Goal: Information Seeking & Learning: Learn about a topic

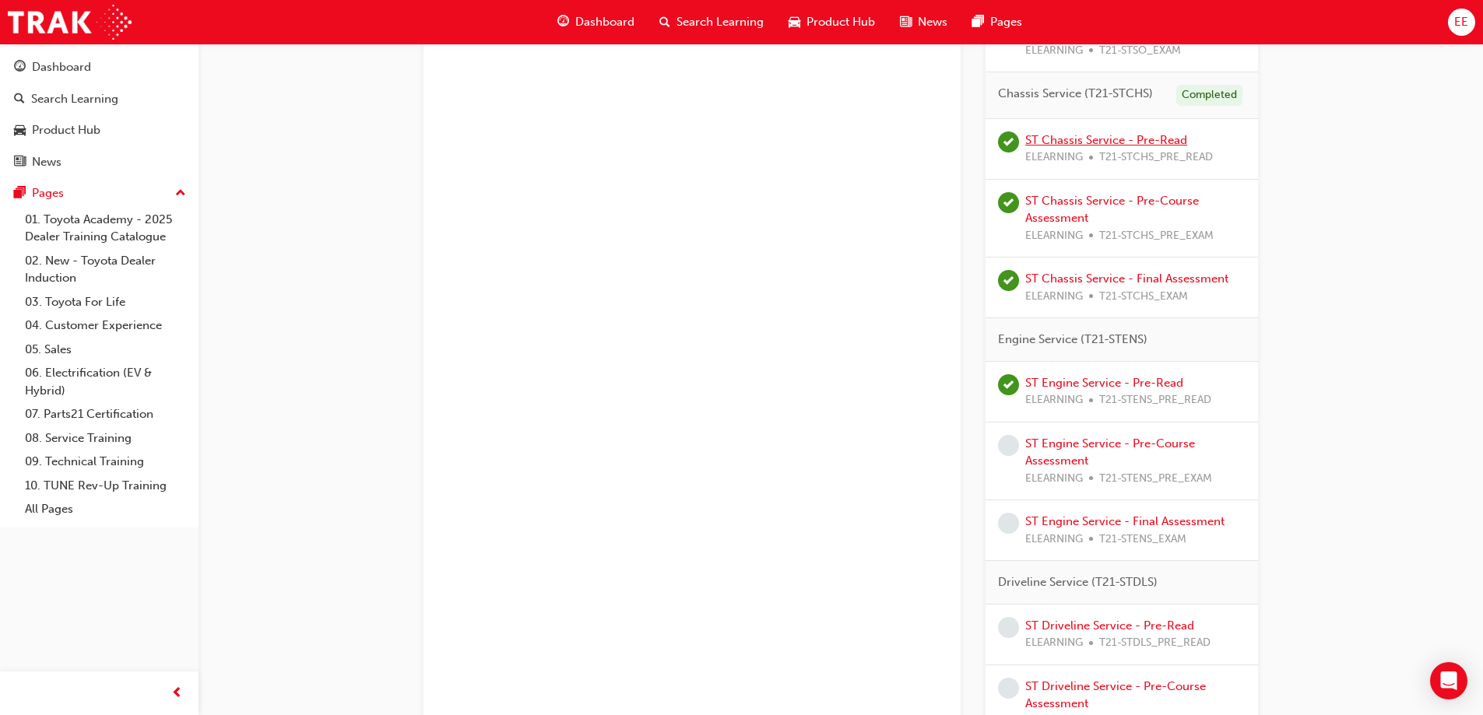
scroll to position [778, 0]
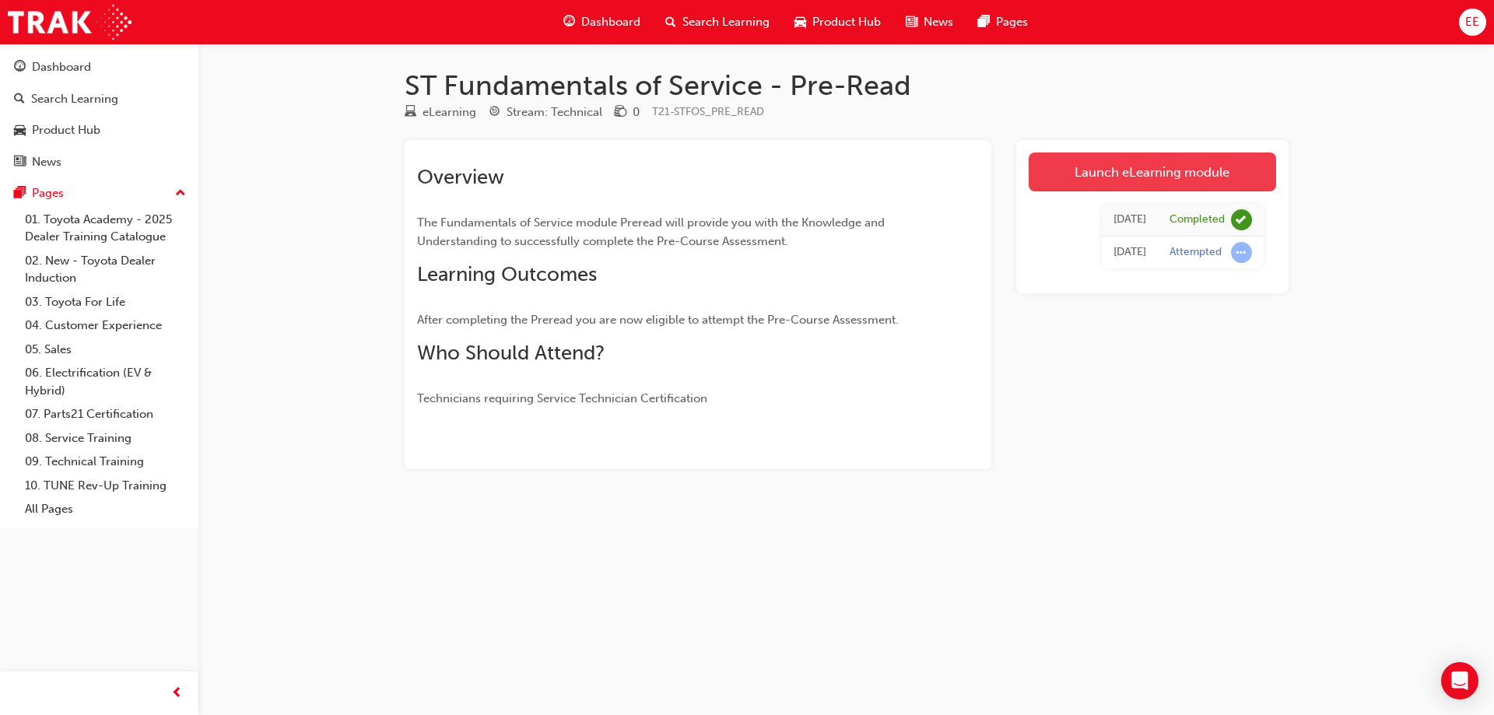
click at [1129, 179] on link "Launch eLearning module" at bounding box center [1152, 172] width 247 height 39
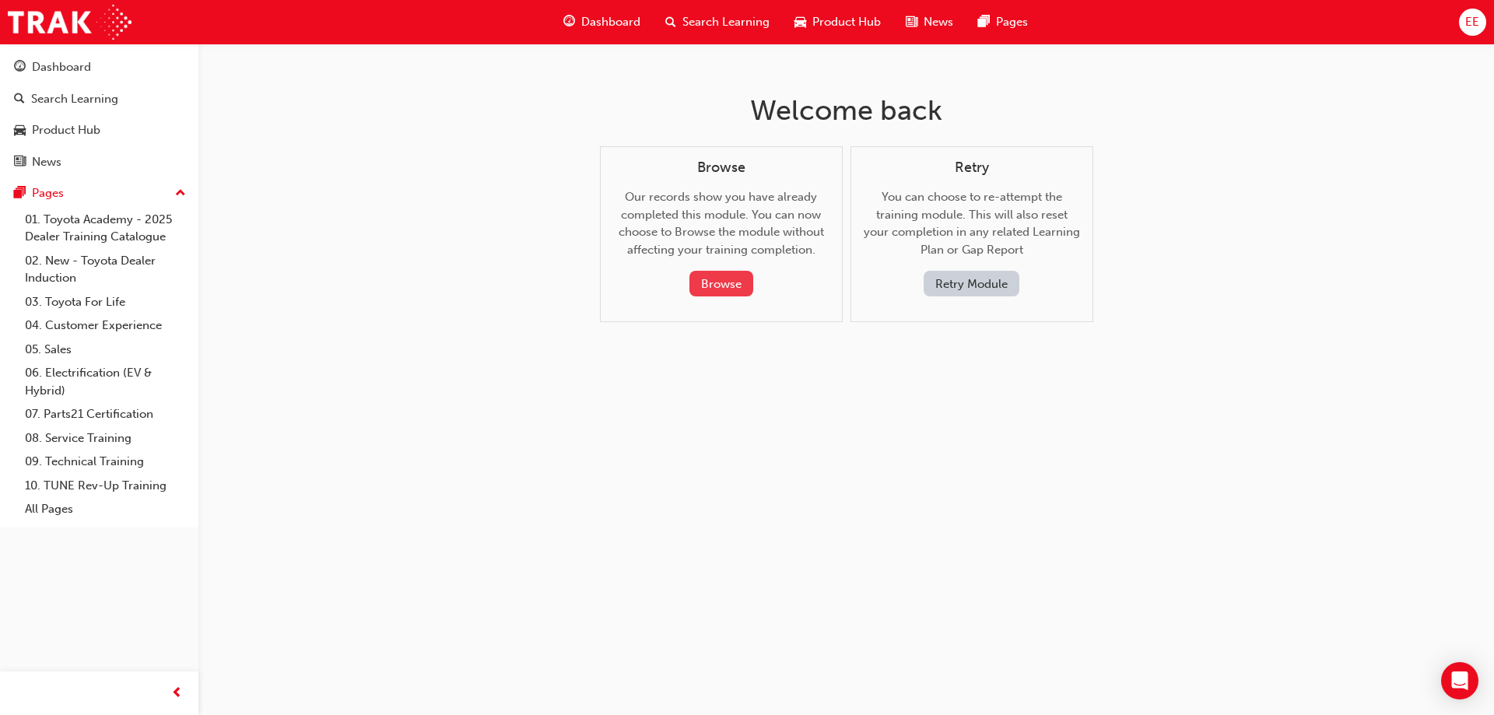
click at [747, 282] on button "Browse" at bounding box center [722, 284] width 64 height 26
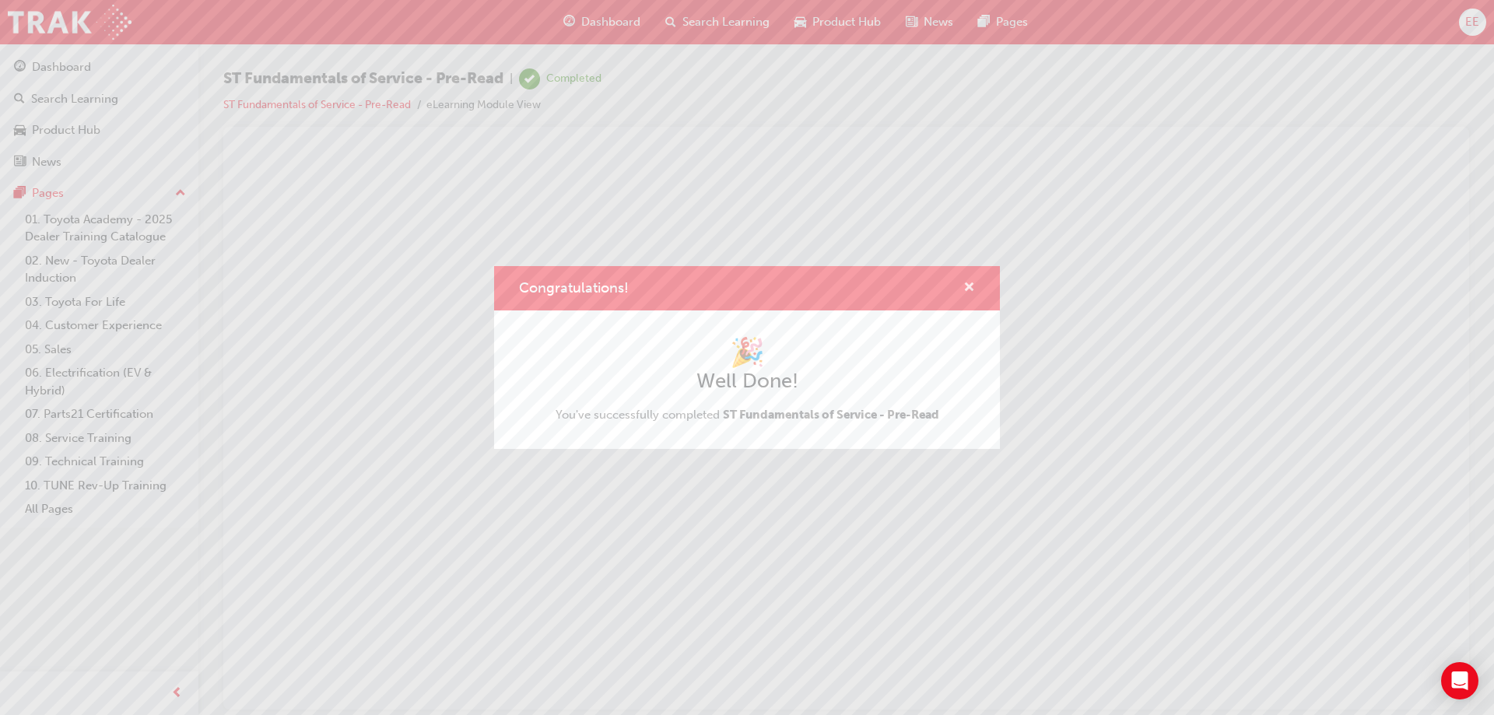
click at [971, 286] on span "cross-icon" at bounding box center [970, 289] width 12 height 14
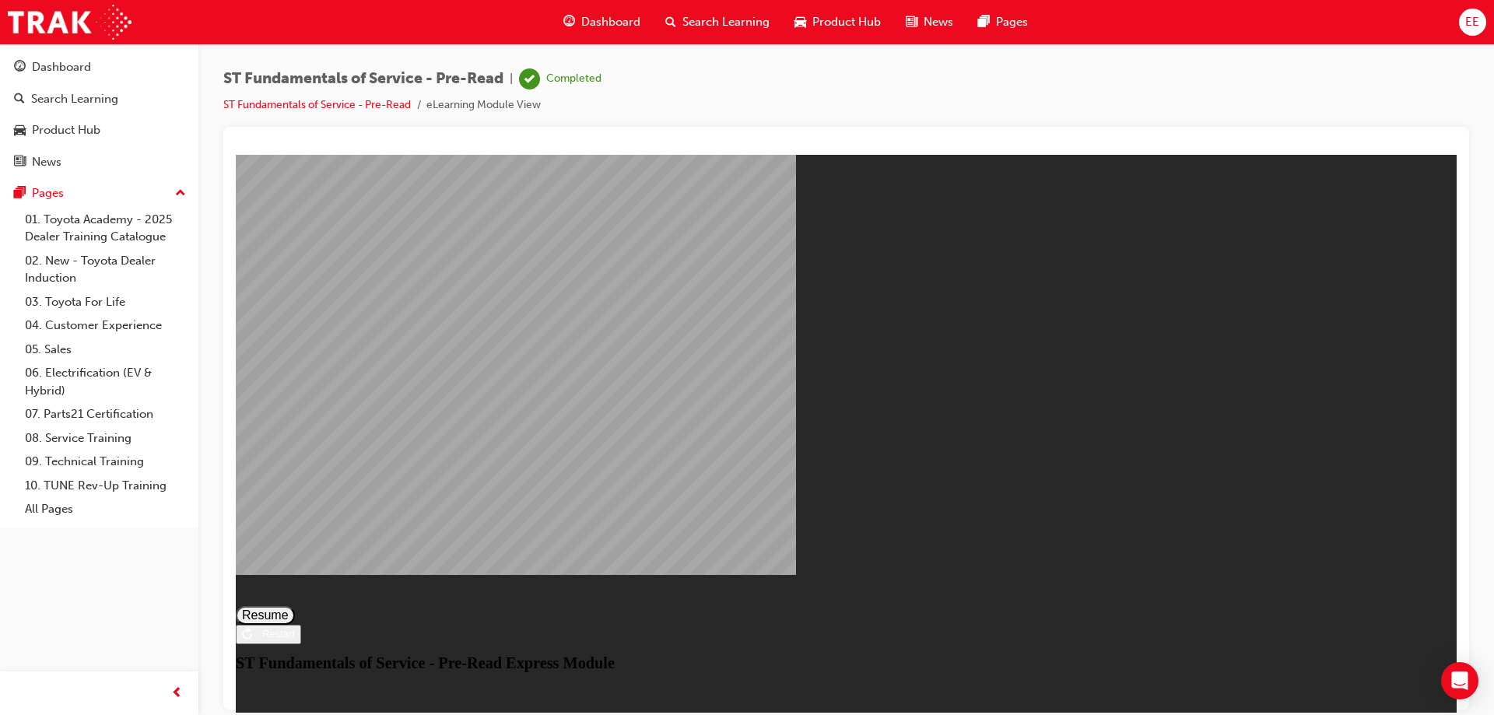
click at [295, 606] on button "Resume" at bounding box center [265, 615] width 59 height 19
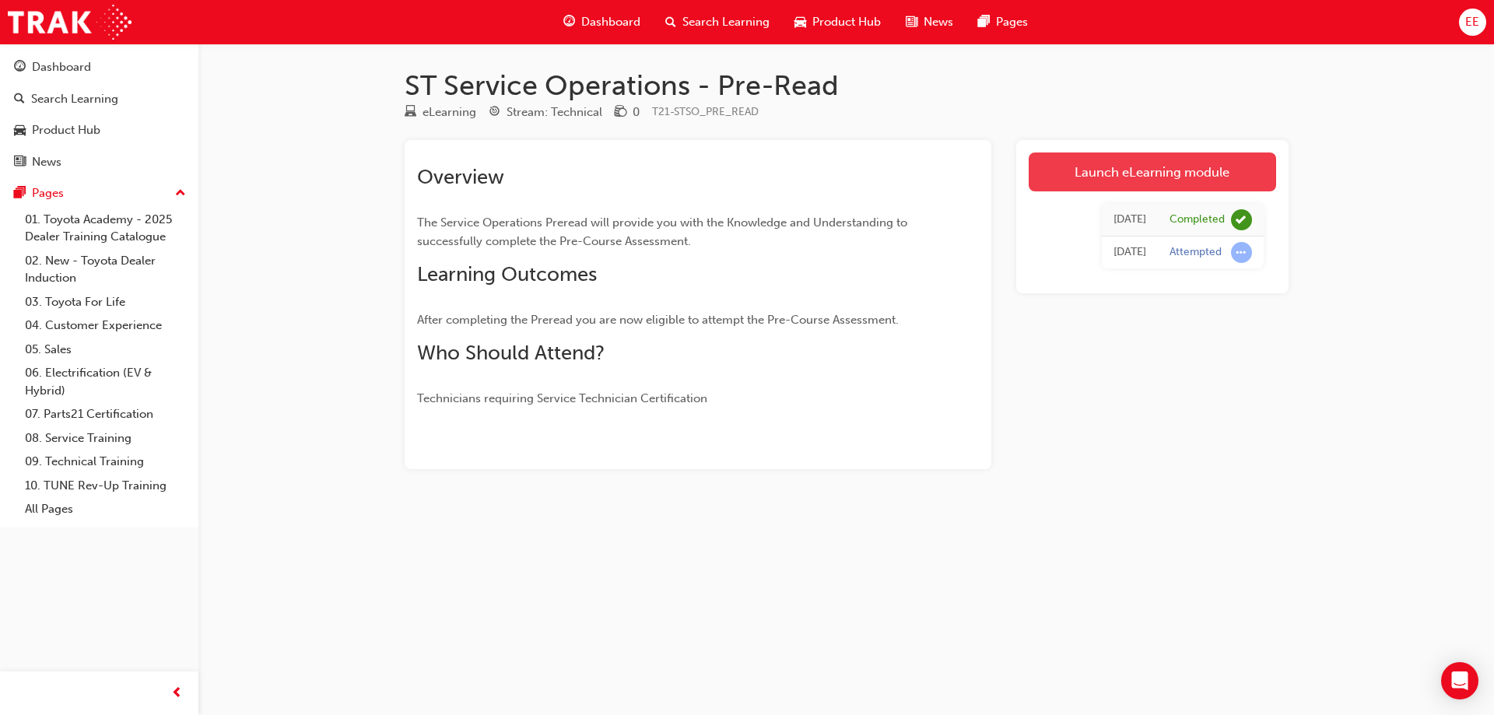
click at [1097, 170] on link "Launch eLearning module" at bounding box center [1152, 172] width 247 height 39
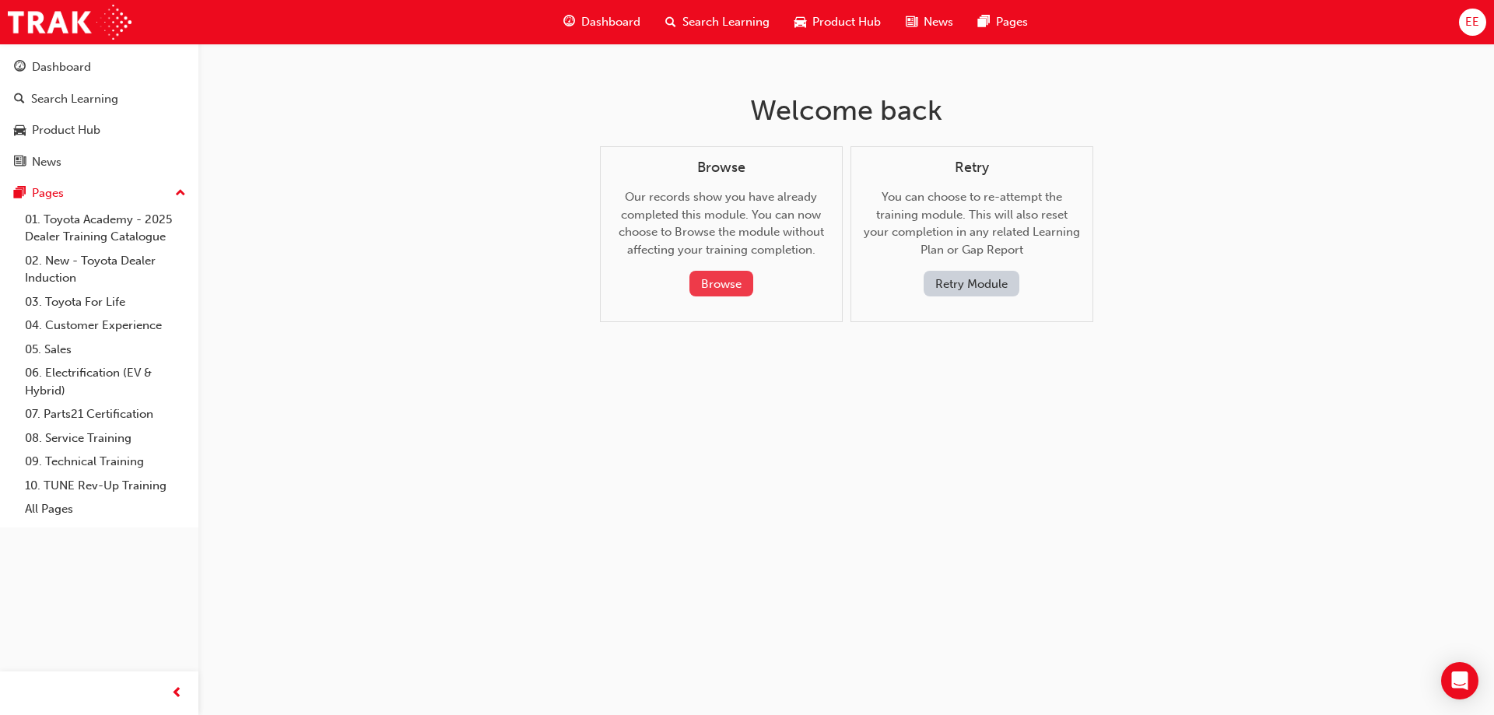
click at [738, 286] on button "Browse" at bounding box center [722, 284] width 64 height 26
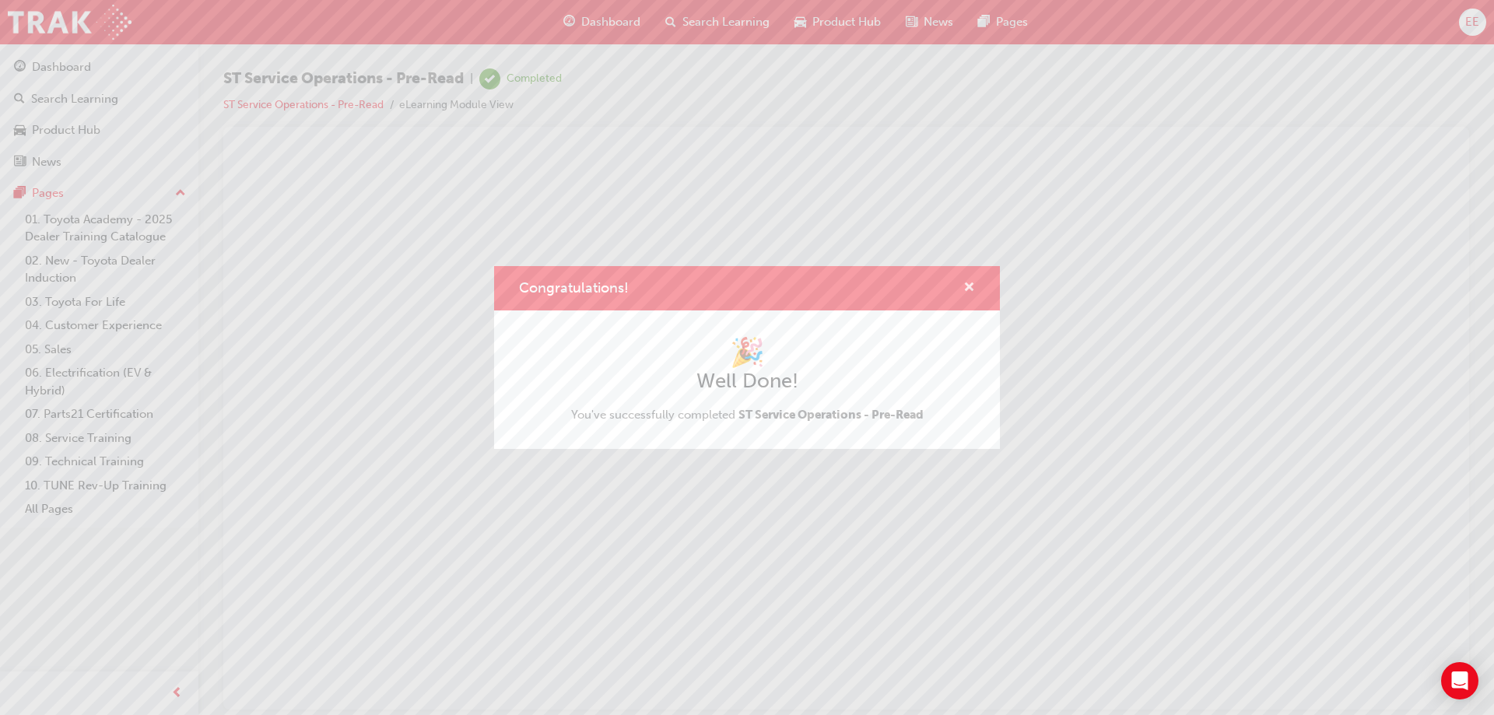
click at [971, 287] on span "cross-icon" at bounding box center [970, 289] width 12 height 14
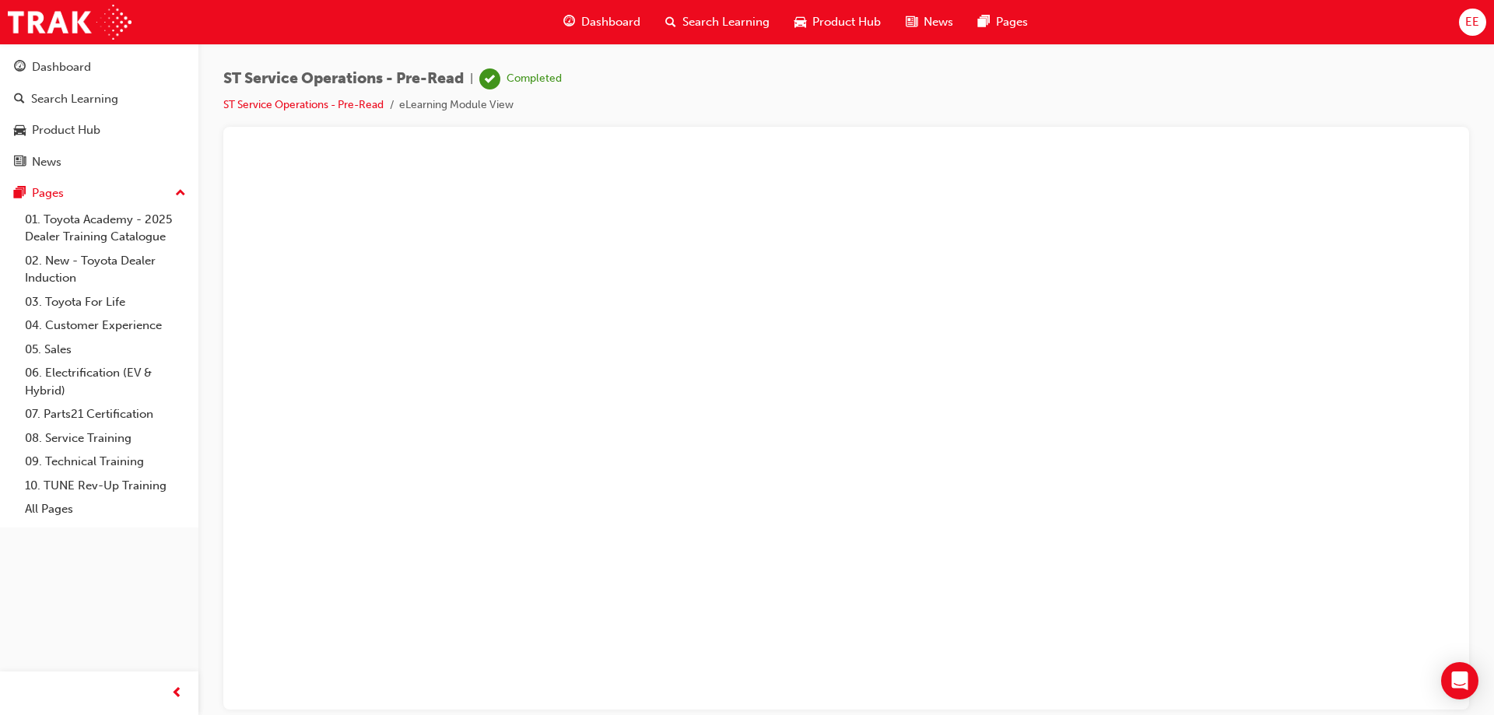
click at [675, 72] on div "ST Service Operations - Pre-Read | Completed ST Service Operations - Pre-Read e…" at bounding box center [846, 97] width 1246 height 58
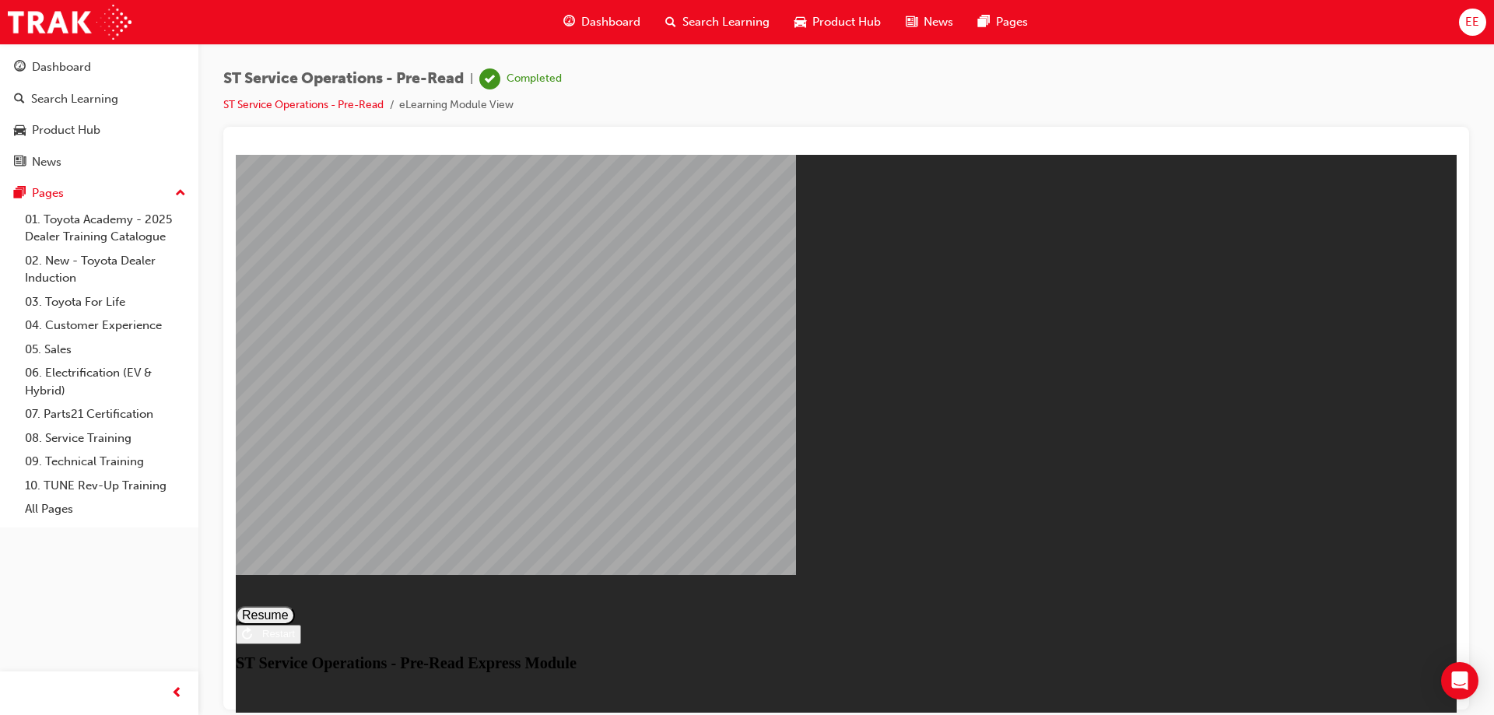
drag, startPoint x: 872, startPoint y: 483, endPoint x: 866, endPoint y: 467, distance: 16.5
click at [295, 606] on button "Resume" at bounding box center [265, 615] width 59 height 19
click at [866, 467] on div at bounding box center [846, 433] width 1054 height 558
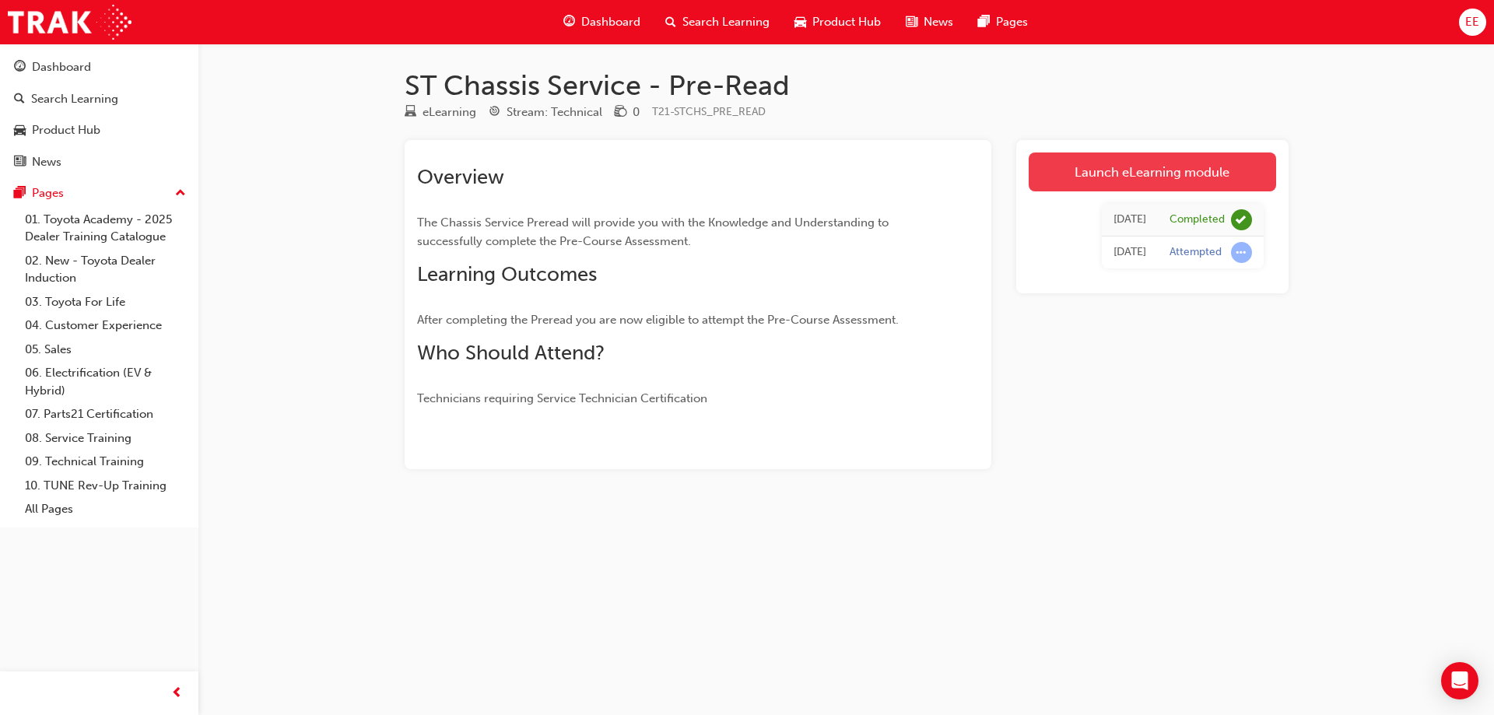
click at [1167, 177] on link "Launch eLearning module" at bounding box center [1152, 172] width 247 height 39
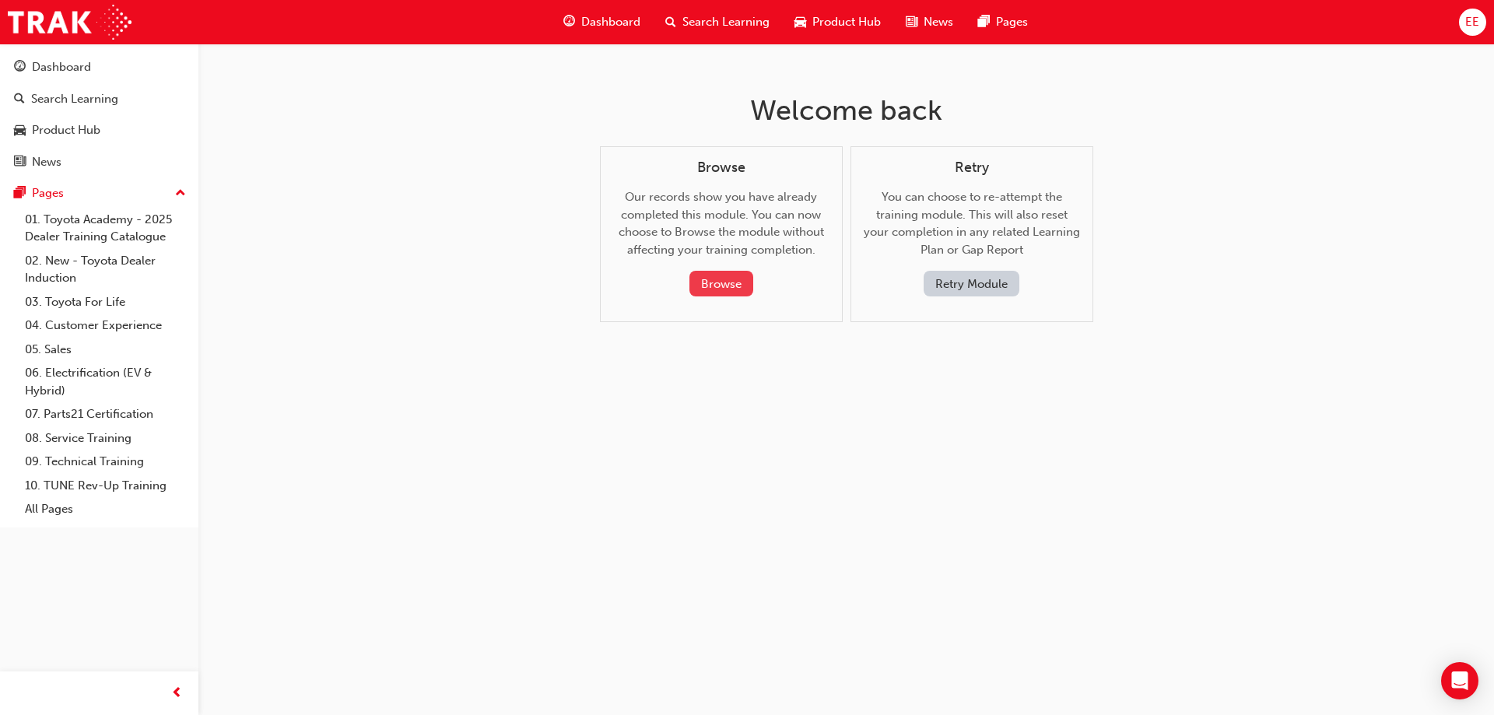
click at [714, 279] on button "Browse" at bounding box center [722, 284] width 64 height 26
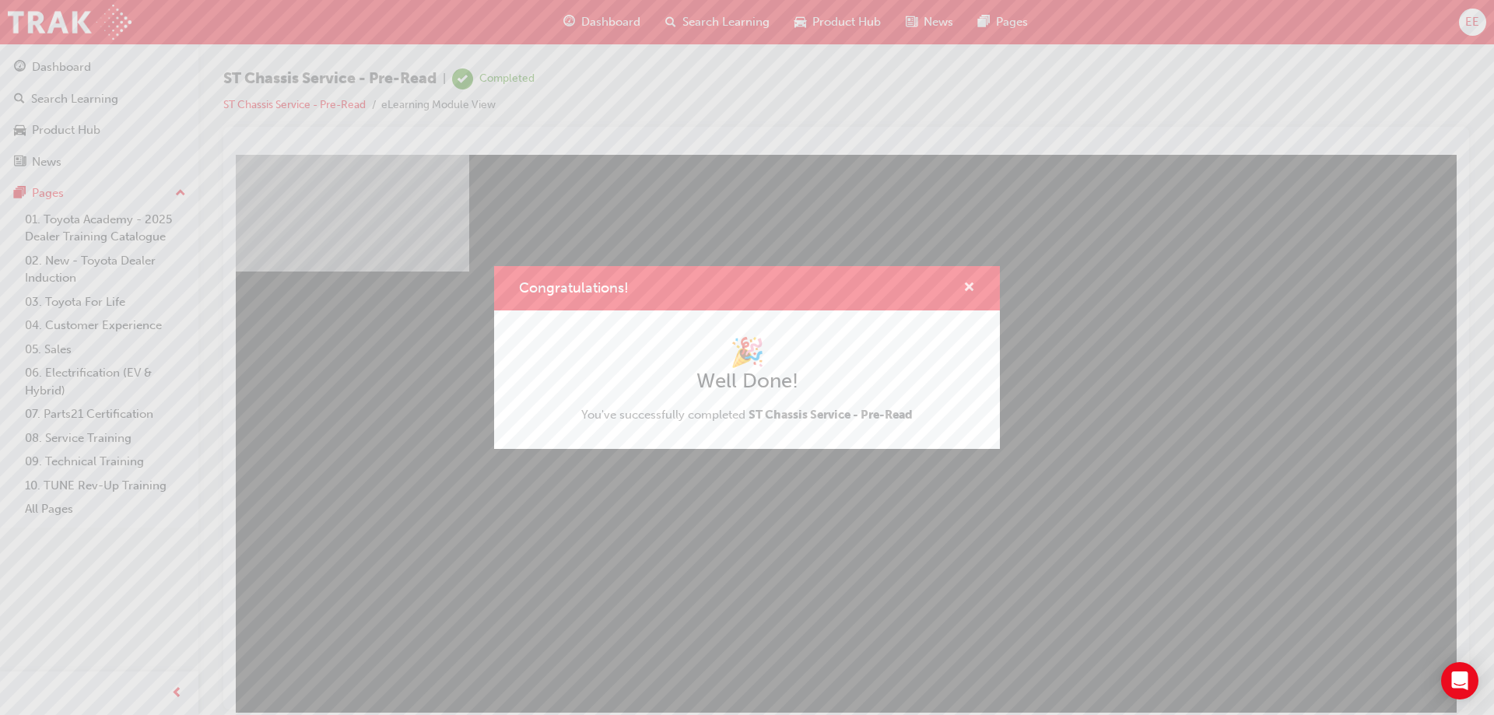
click at [966, 293] on span "cross-icon" at bounding box center [970, 289] width 12 height 14
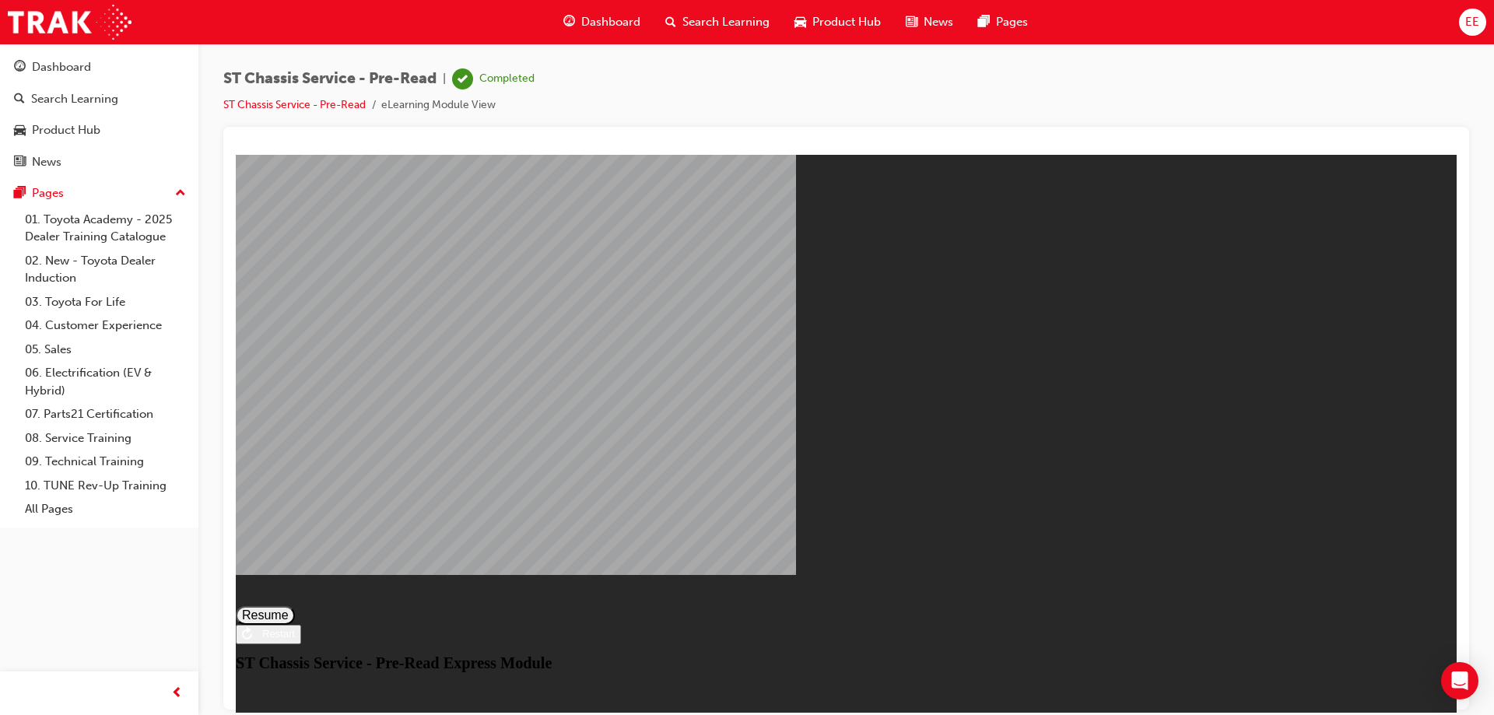
click at [295, 606] on button "Resume" at bounding box center [265, 615] width 59 height 19
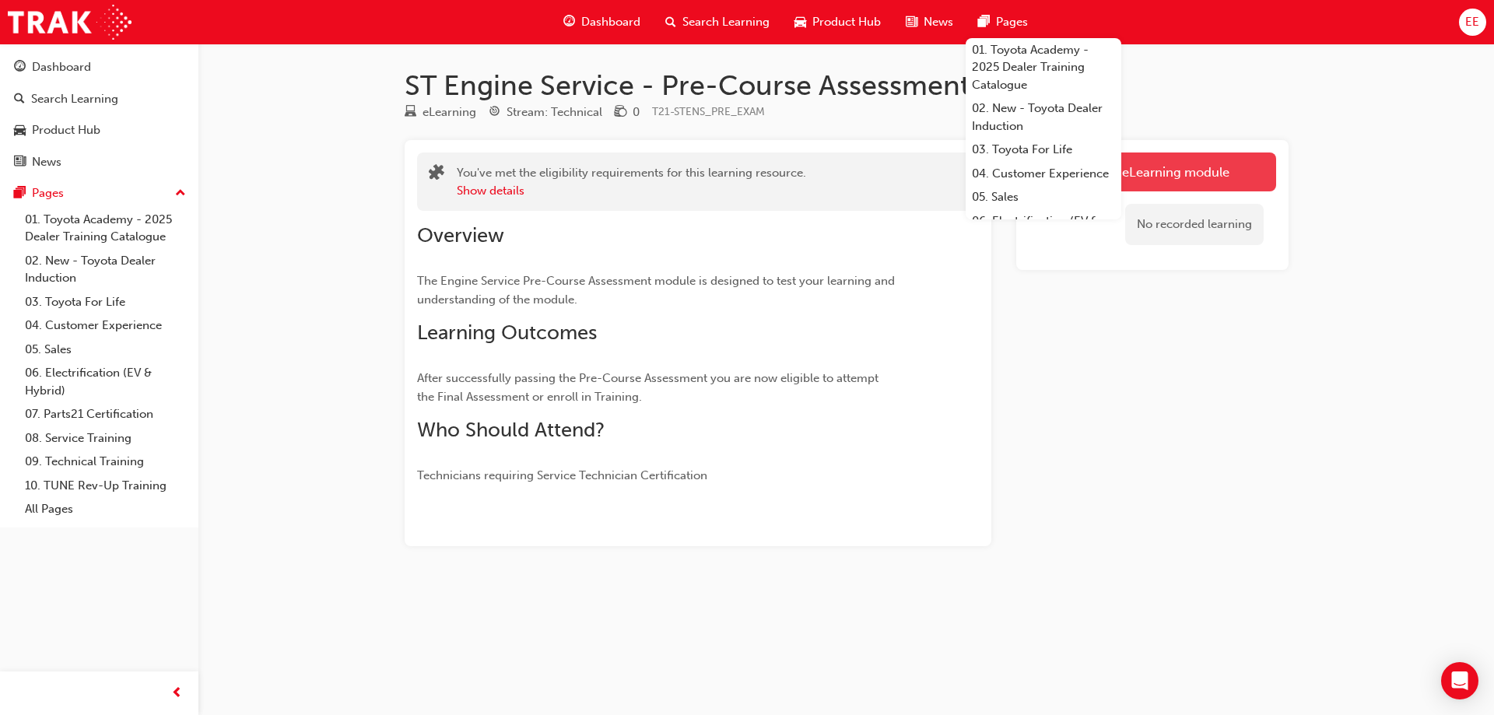
click at [1185, 164] on link "Launch eLearning module" at bounding box center [1152, 172] width 247 height 39
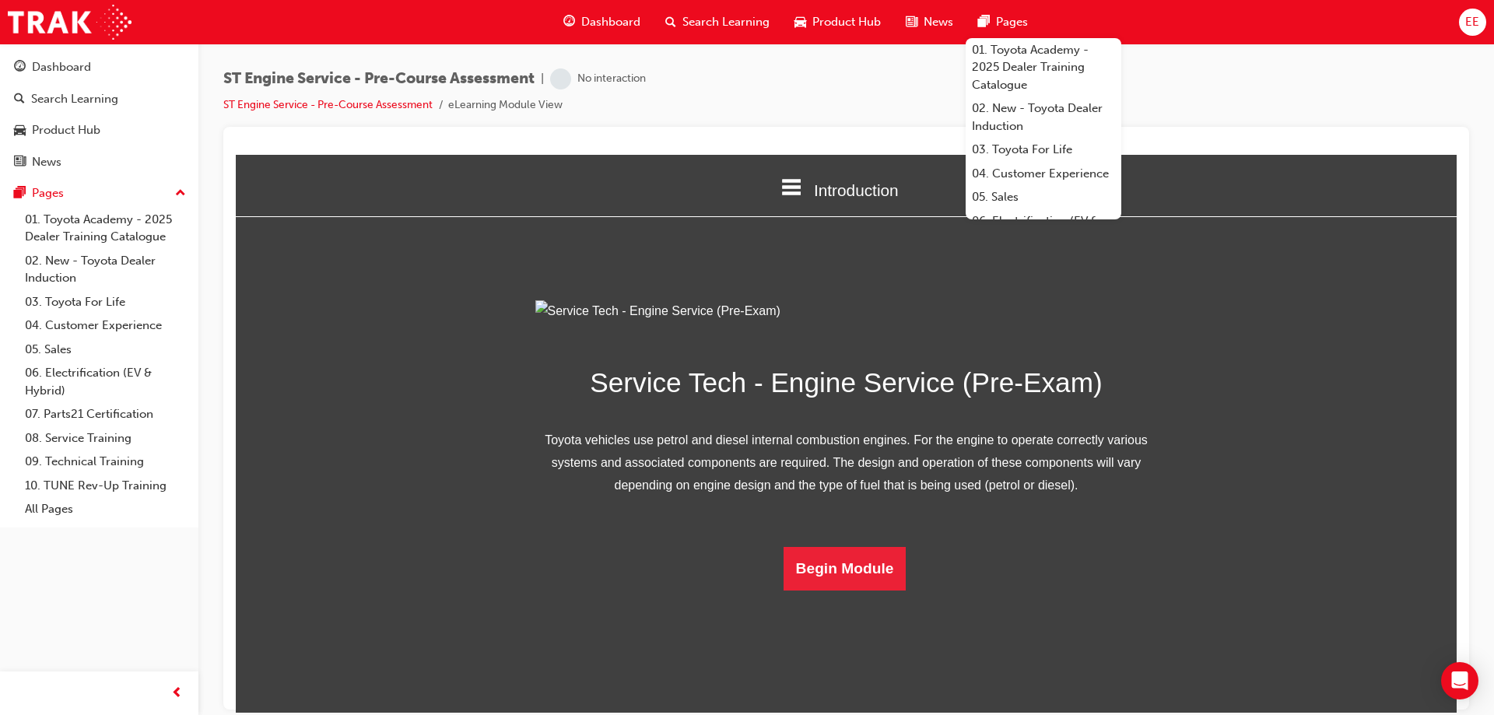
click at [1259, 89] on div "ST Engine Service - Pre-Course Assessment | No interaction ST Engine Service - …" at bounding box center [846, 97] width 1246 height 58
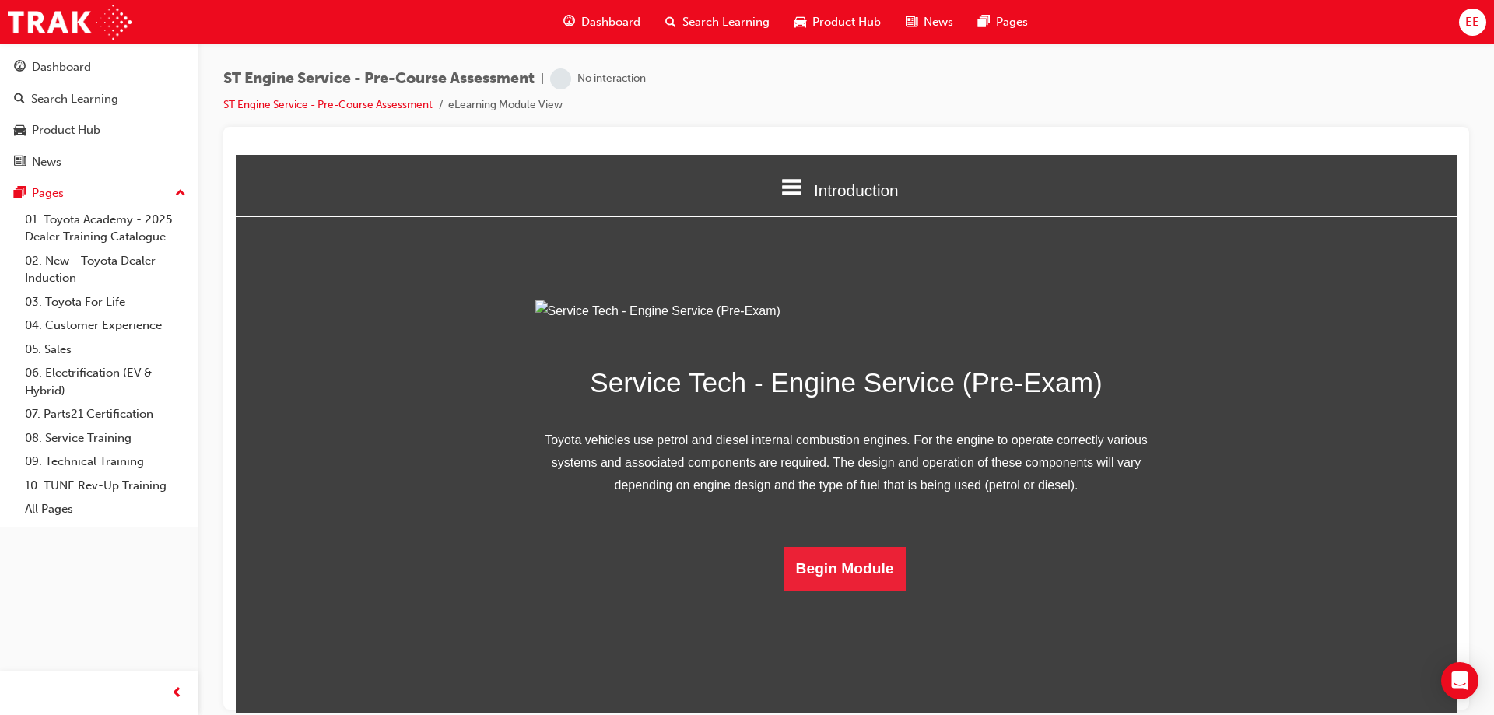
scroll to position [49, 0]
click at [836, 590] on button "Begin Module" at bounding box center [845, 568] width 123 height 44
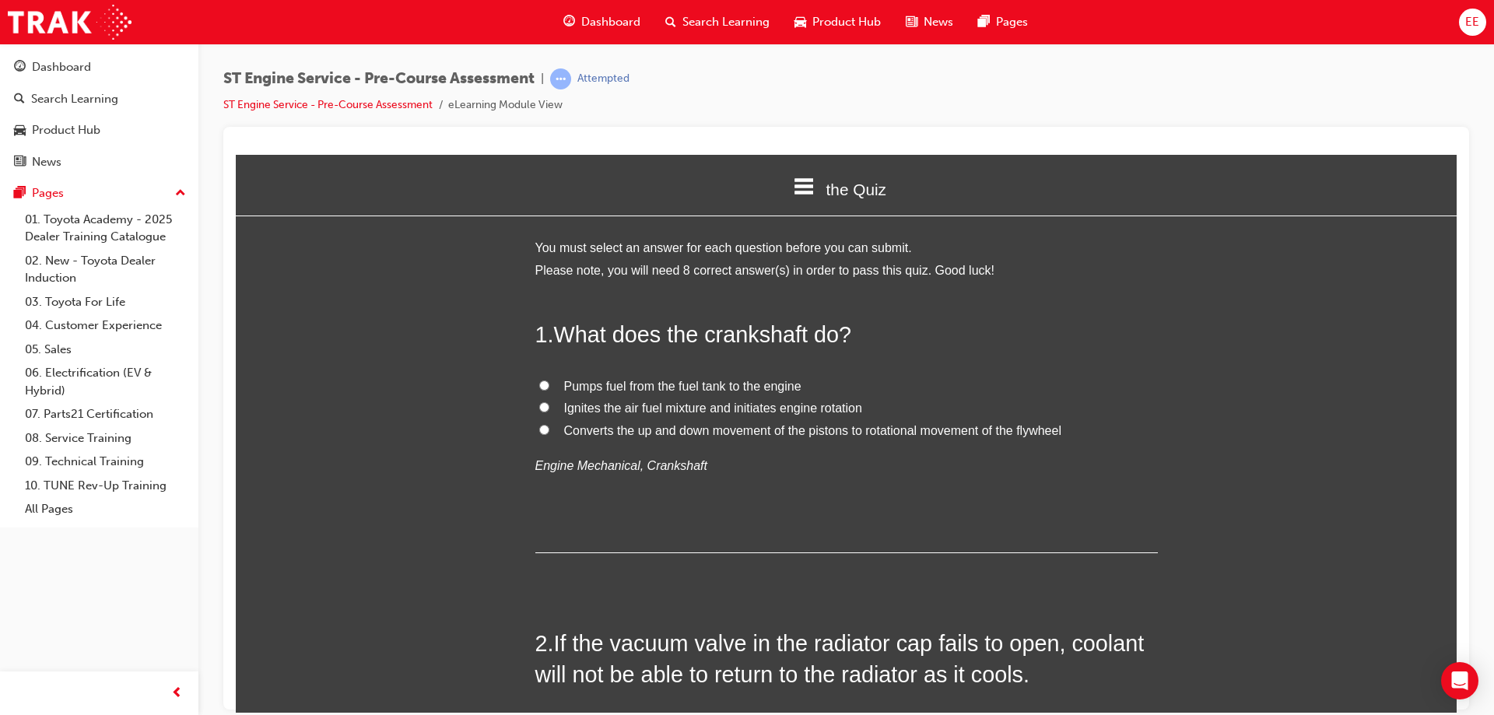
scroll to position [0, 0]
click at [535, 436] on label "Converts the up and down movement of the pistons to rotational movement of the …" at bounding box center [846, 431] width 623 height 23
click at [539, 435] on input "Converts the up and down movement of the pistons to rotational movement of the …" at bounding box center [544, 430] width 10 height 10
radio input "true"
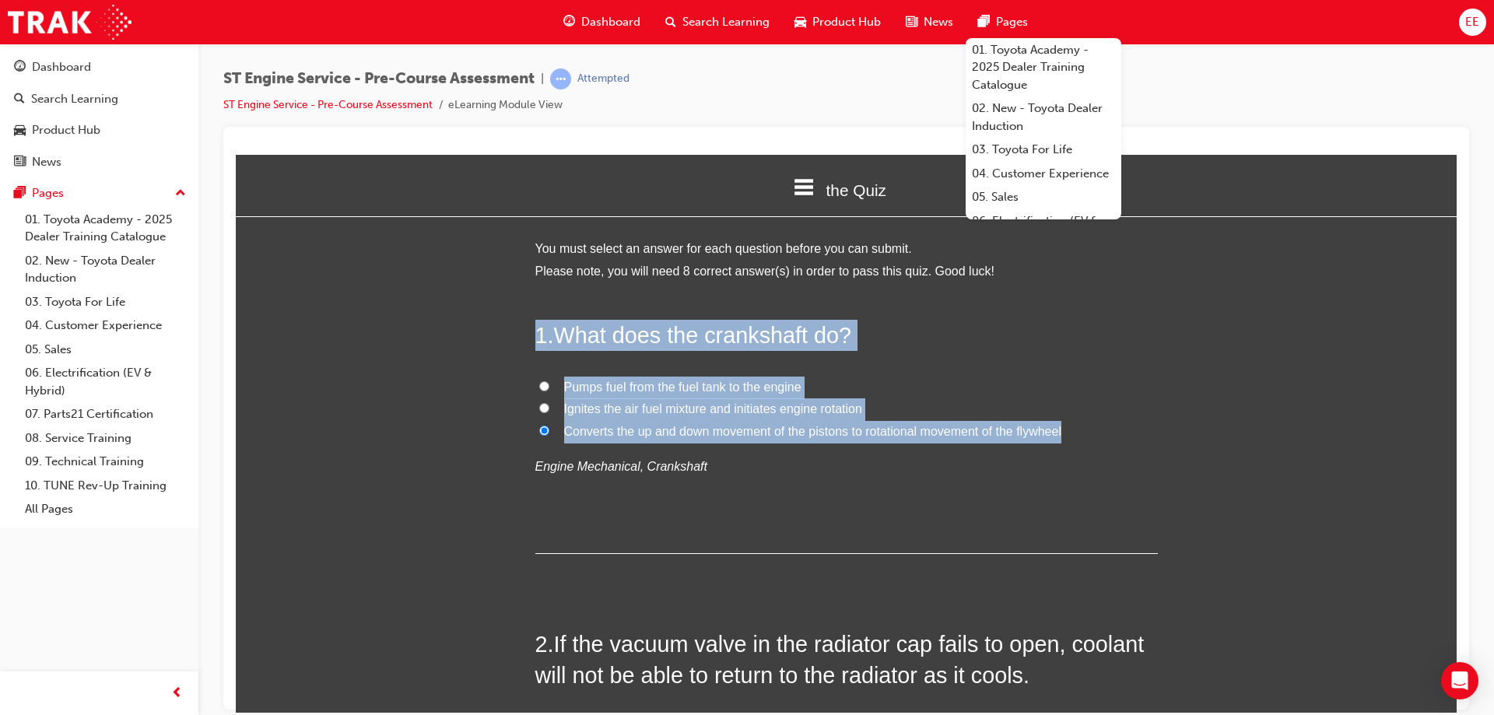
drag, startPoint x: 992, startPoint y: 417, endPoint x: 455, endPoint y: 320, distance: 545.8
copy div "1 . What does the crankshaft do? Pumps fuel from the fuel tank to the engine Ig…"
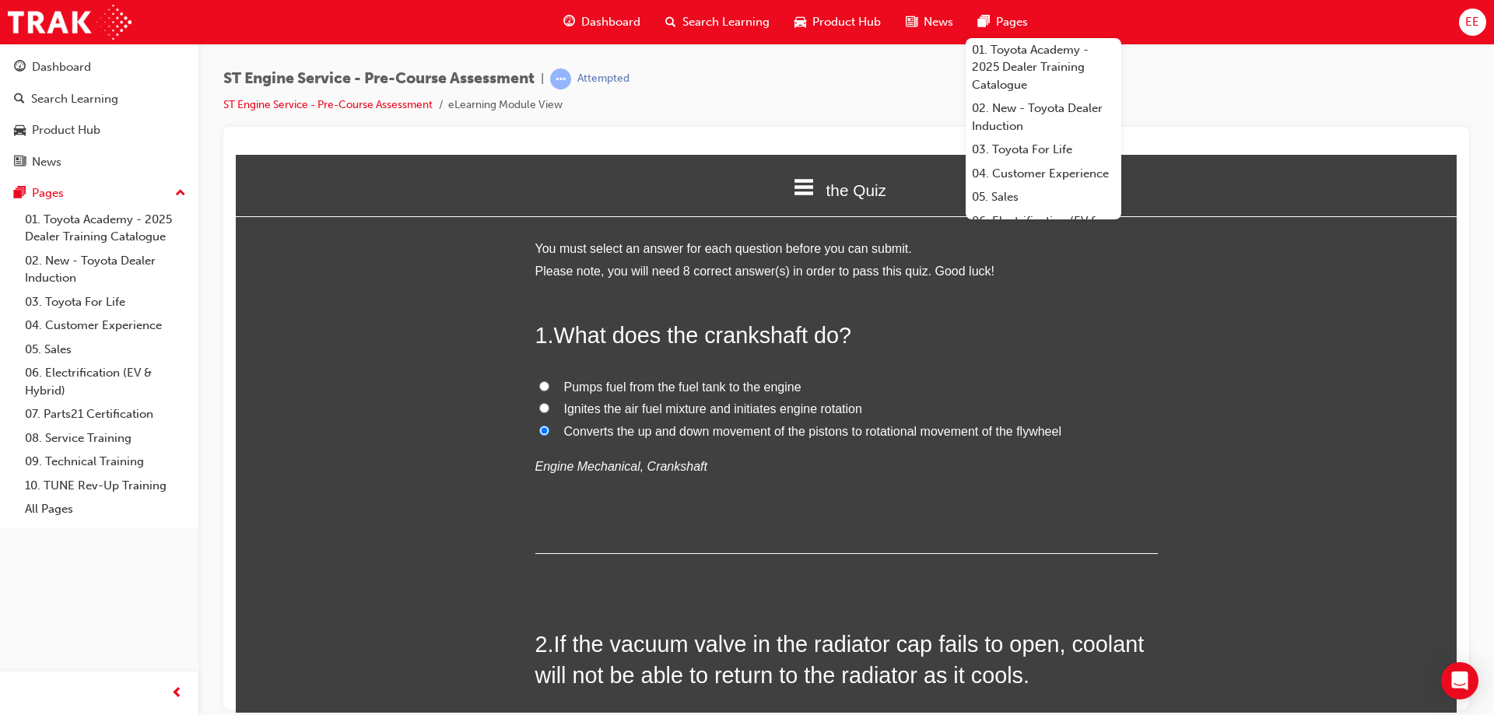
click at [914, 533] on div "1 . What does the crankshaft do? Pumps fuel from the fuel tank to the engine Ig…" at bounding box center [846, 436] width 623 height 234
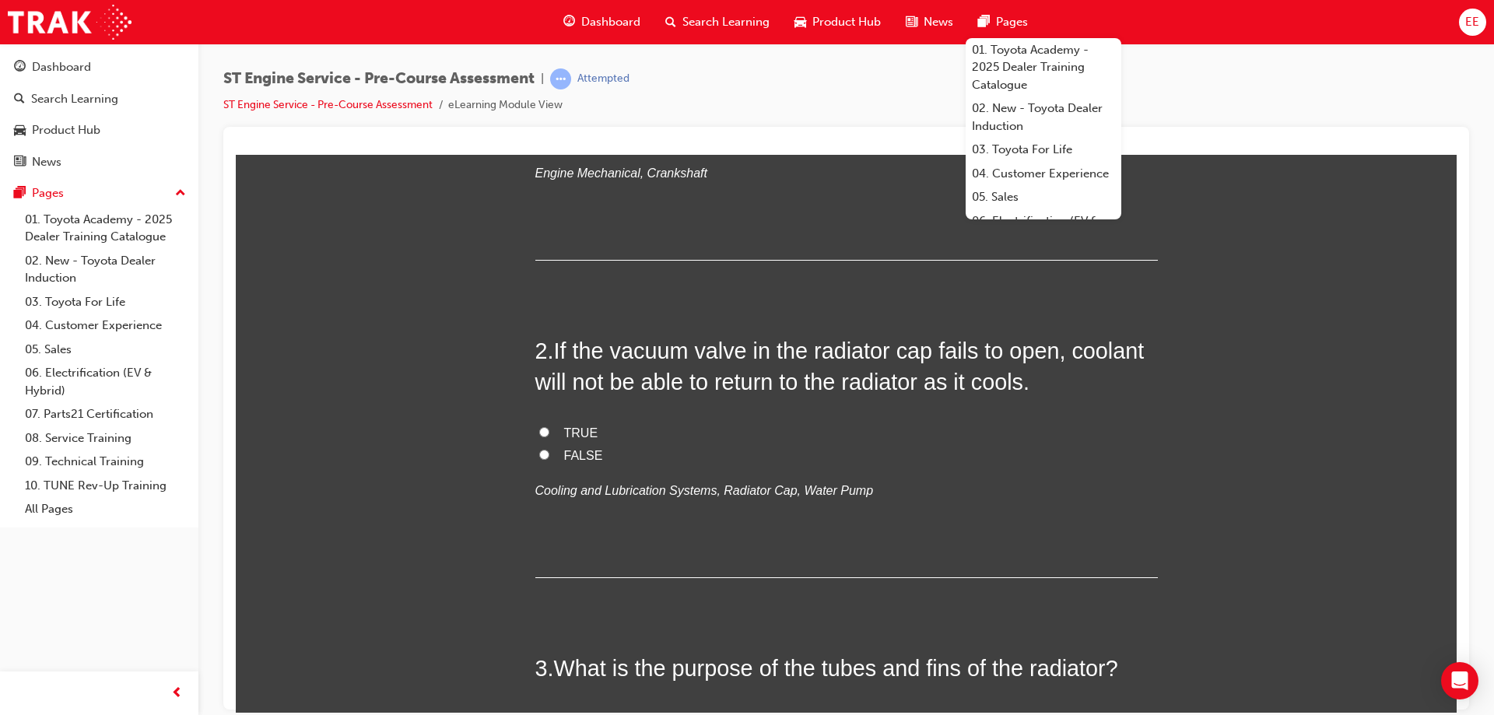
scroll to position [311, 0]
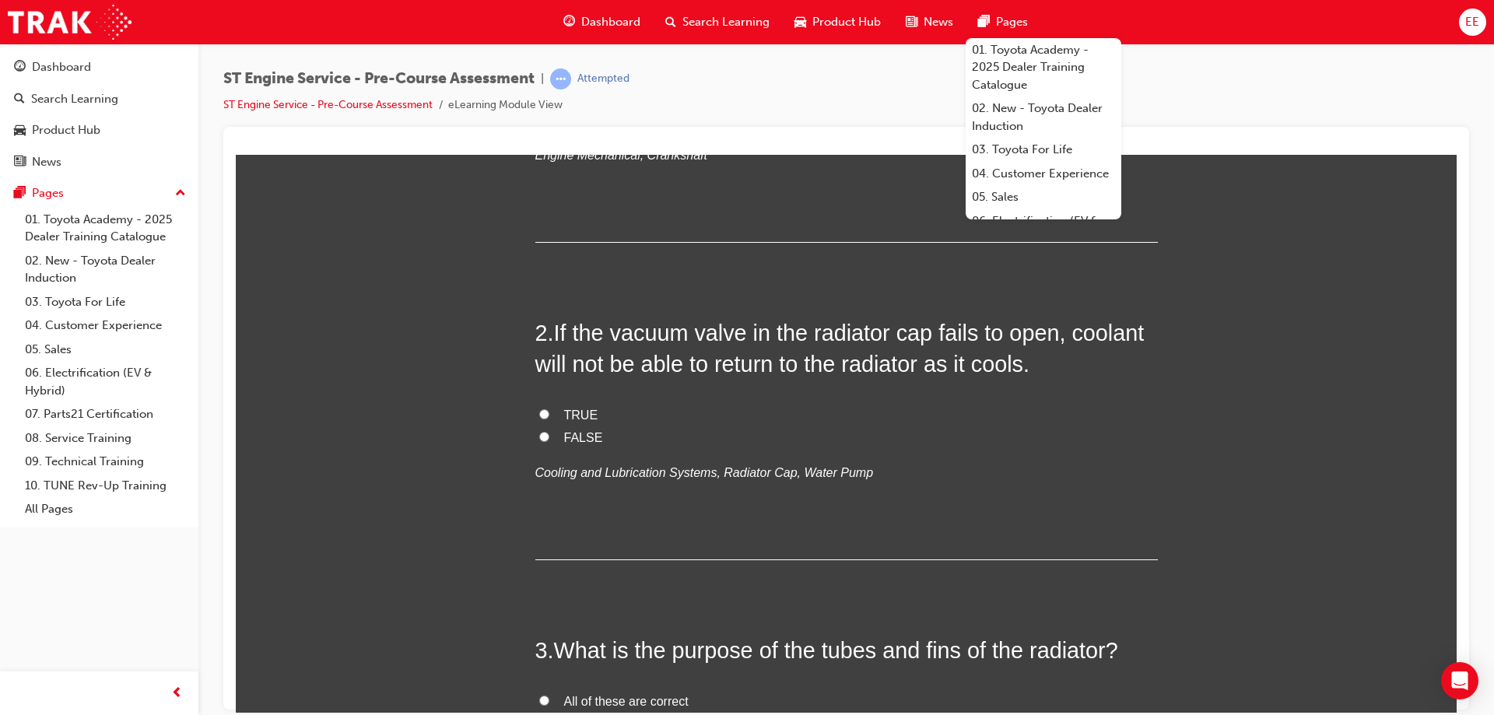
click at [823, 378] on div "2 . If the vacuum valve in the radiator cap fails to open, coolant will not be …" at bounding box center [846, 438] width 623 height 243
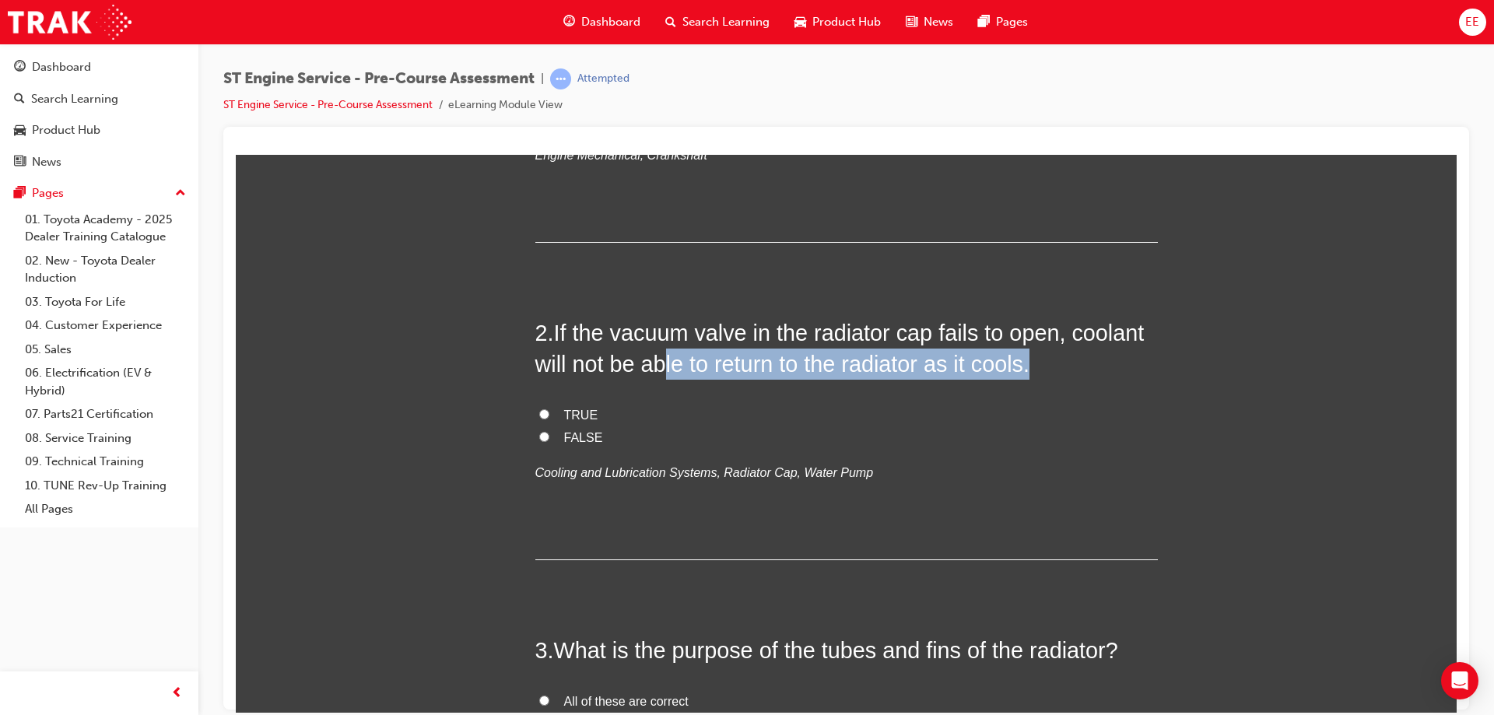
drag, startPoint x: 1037, startPoint y: 366, endPoint x: 658, endPoint y: 363, distance: 379.0
click at [658, 363] on h2 "2 . If the vacuum valve in the radiator cap fails to open, coolant will not be …" at bounding box center [846, 348] width 623 height 63
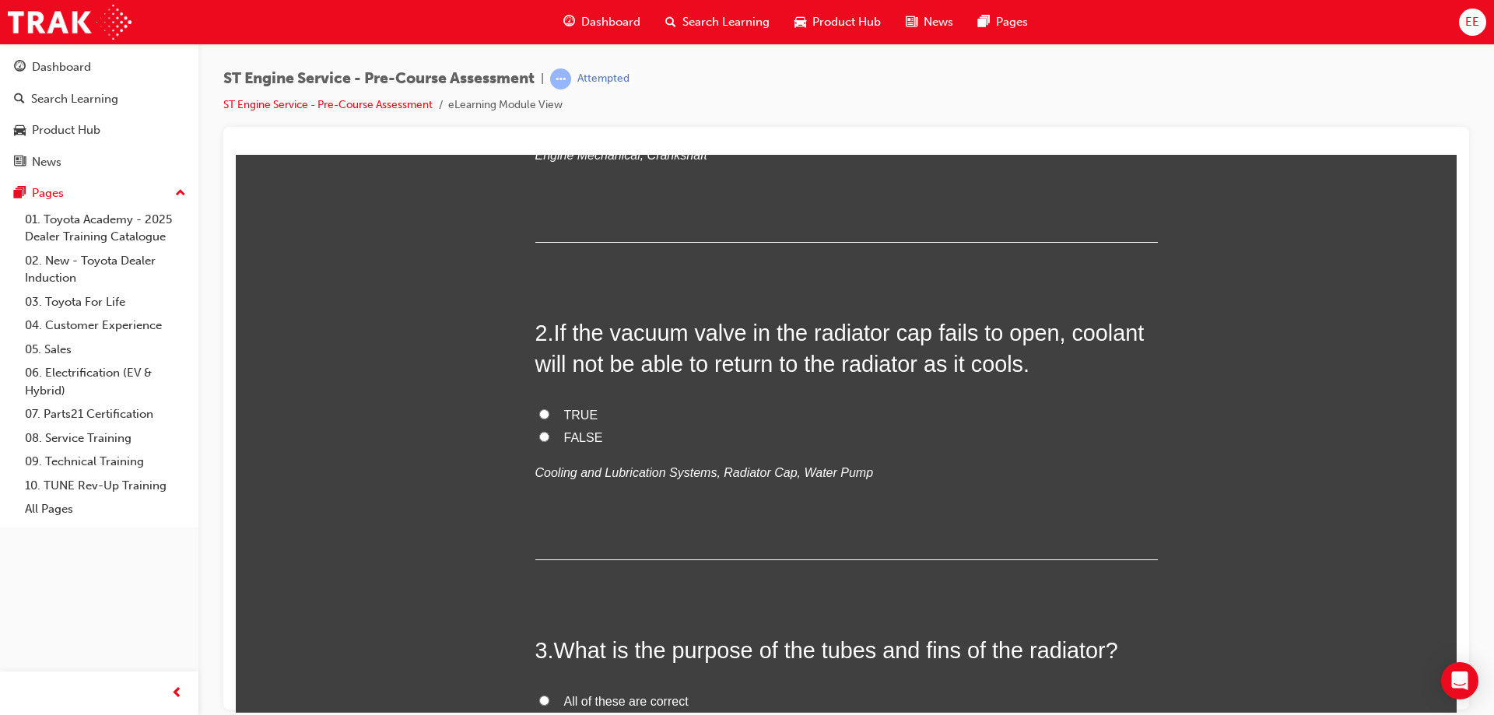
click at [761, 386] on div "2 . If the vacuum valve in the radiator cap fails to open, coolant will not be …" at bounding box center [846, 438] width 623 height 243
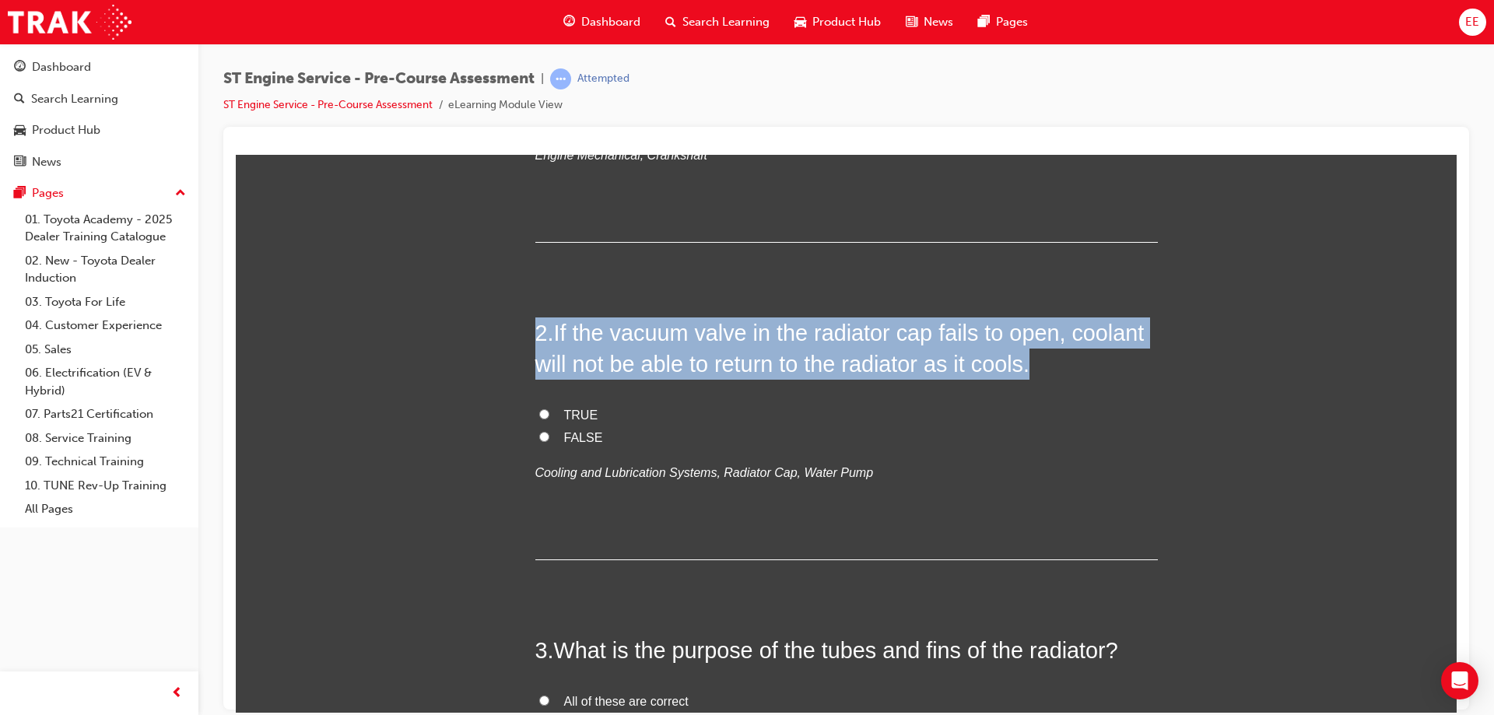
drag, startPoint x: 1052, startPoint y: 365, endPoint x: 532, endPoint y: 325, distance: 521.4
click at [535, 325] on h2 "2 . If the vacuum valve in the radiator cap fails to open, coolant will not be …" at bounding box center [846, 348] width 623 height 63
copy h2 "2 . If the vacuum valve in the radiator cap fails to open, coolant will not be …"
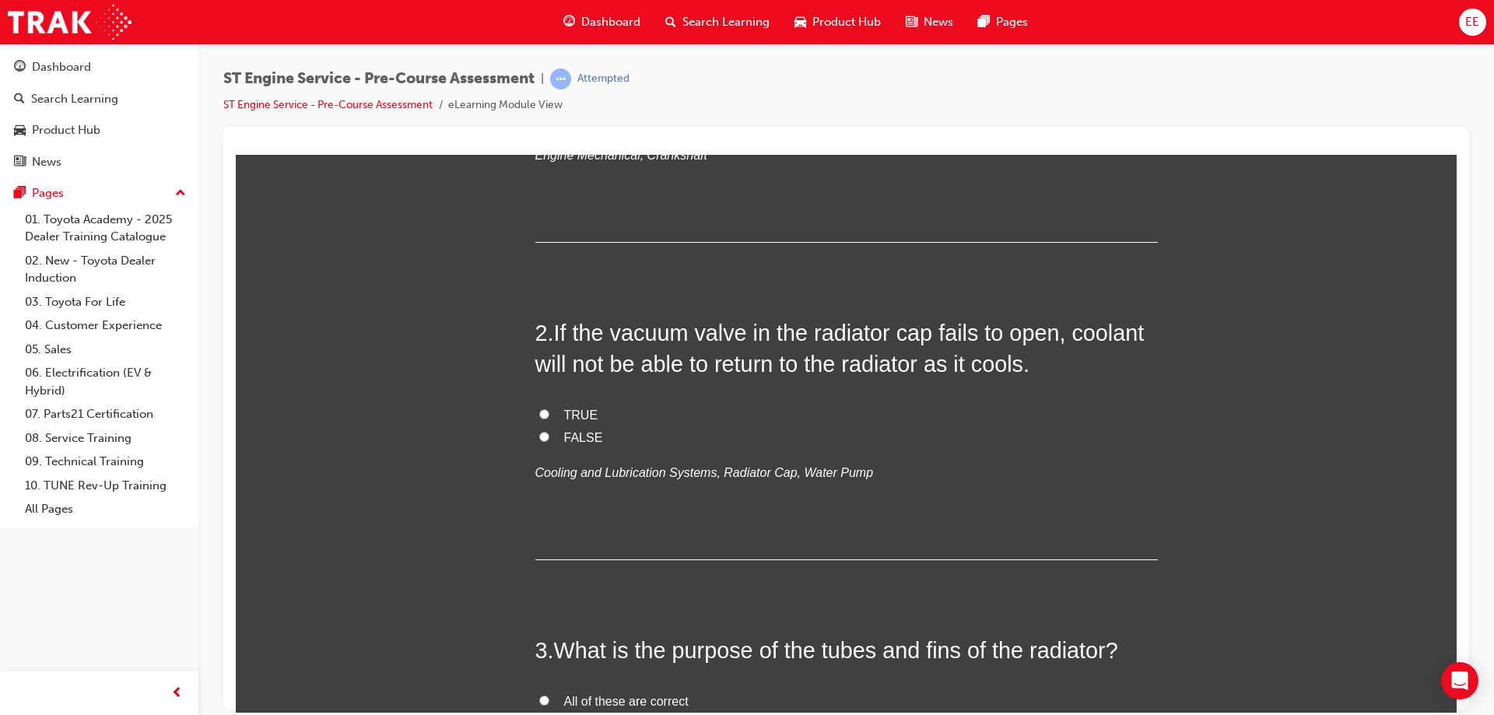
drag, startPoint x: 581, startPoint y: 409, endPoint x: 598, endPoint y: 410, distance: 17.1
click at [596, 409] on label "TRUE" at bounding box center [846, 415] width 623 height 23
click at [538, 419] on label "TRUE" at bounding box center [846, 415] width 623 height 23
click at [539, 419] on input "TRUE" at bounding box center [544, 414] width 10 height 10
radio input "true"
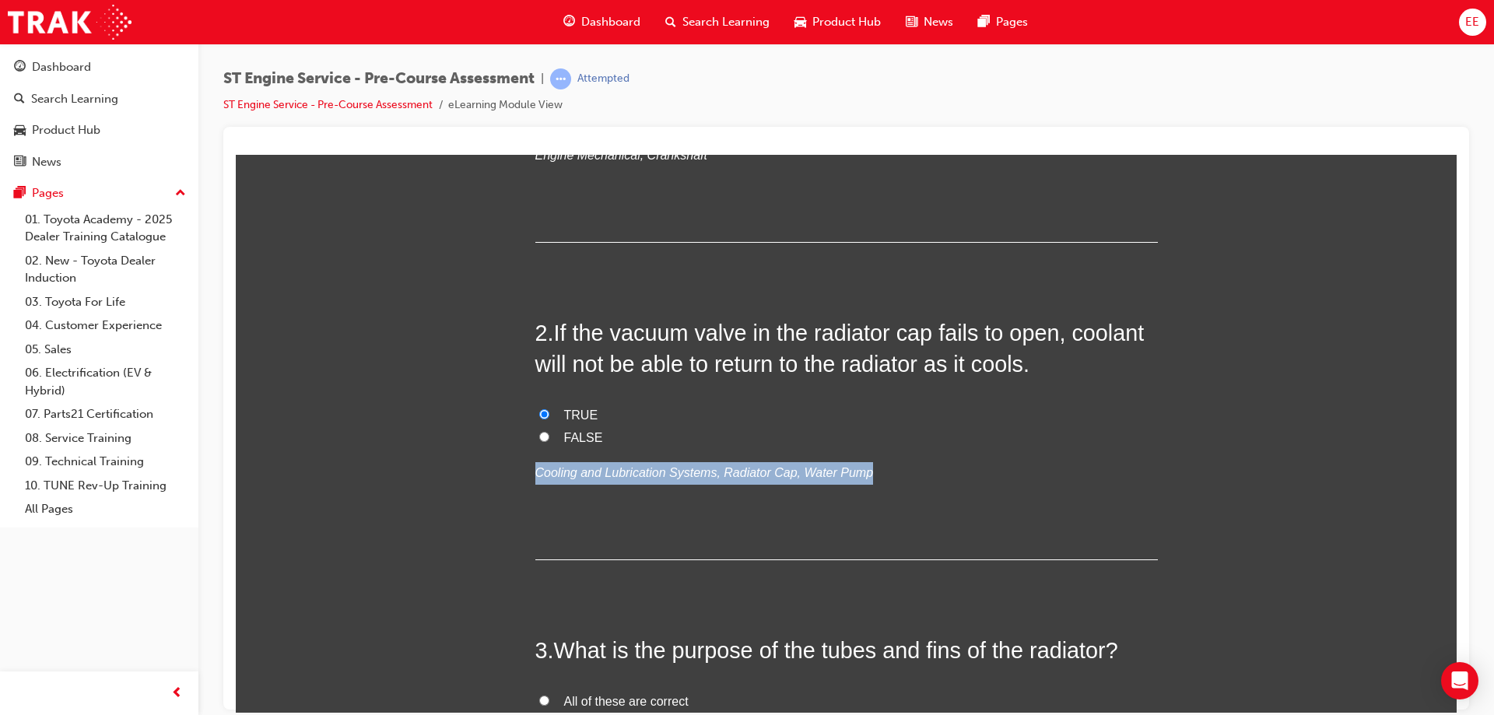
drag, startPoint x: 628, startPoint y: 469, endPoint x: 842, endPoint y: 479, distance: 214.3
click at [842, 479] on p "Cooling and Lubrication Systems, Radiator Cap, Water Pump" at bounding box center [846, 473] width 623 height 23
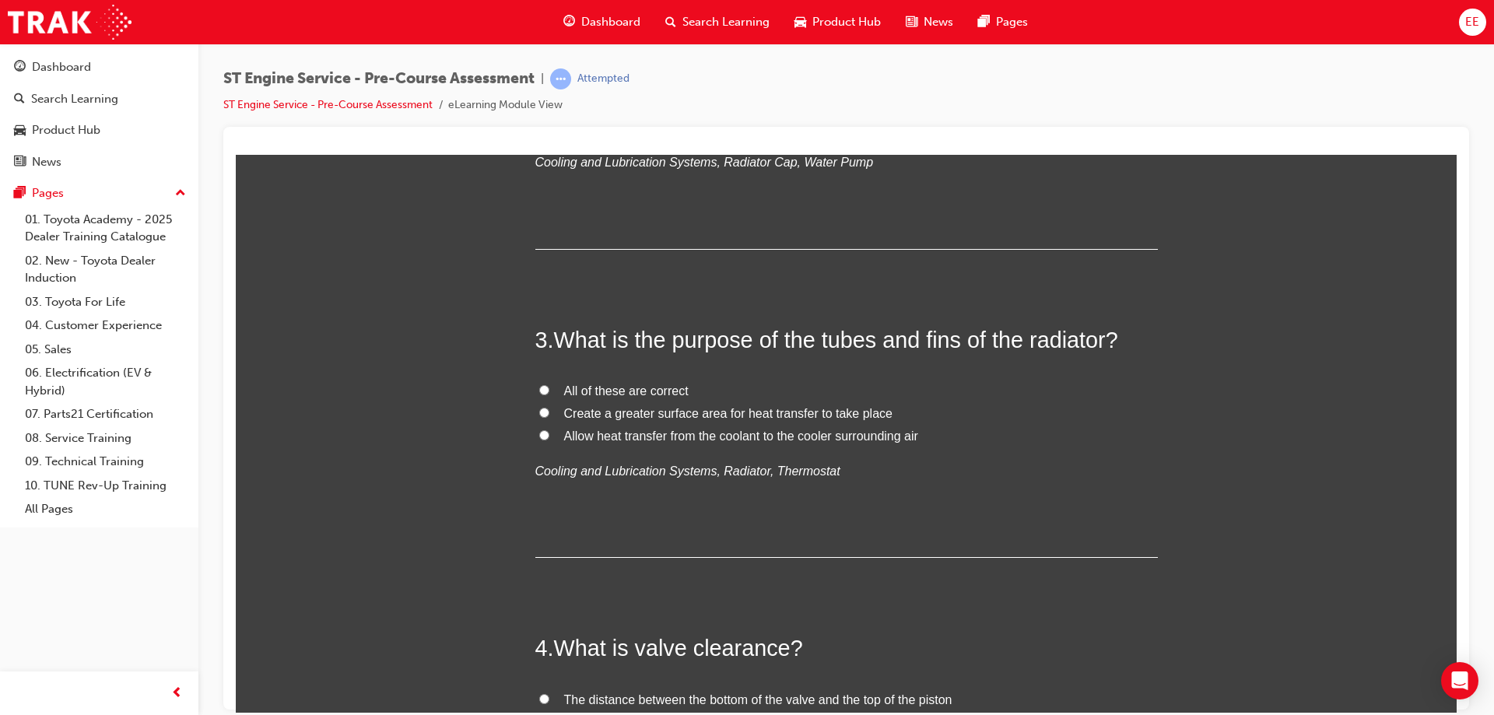
scroll to position [623, 0]
click at [542, 418] on label "Create a greater surface area for heat transfer to take place" at bounding box center [846, 413] width 623 height 23
click at [542, 416] on input "Create a greater surface area for heat transfer to take place" at bounding box center [544, 411] width 10 height 10
radio input "true"
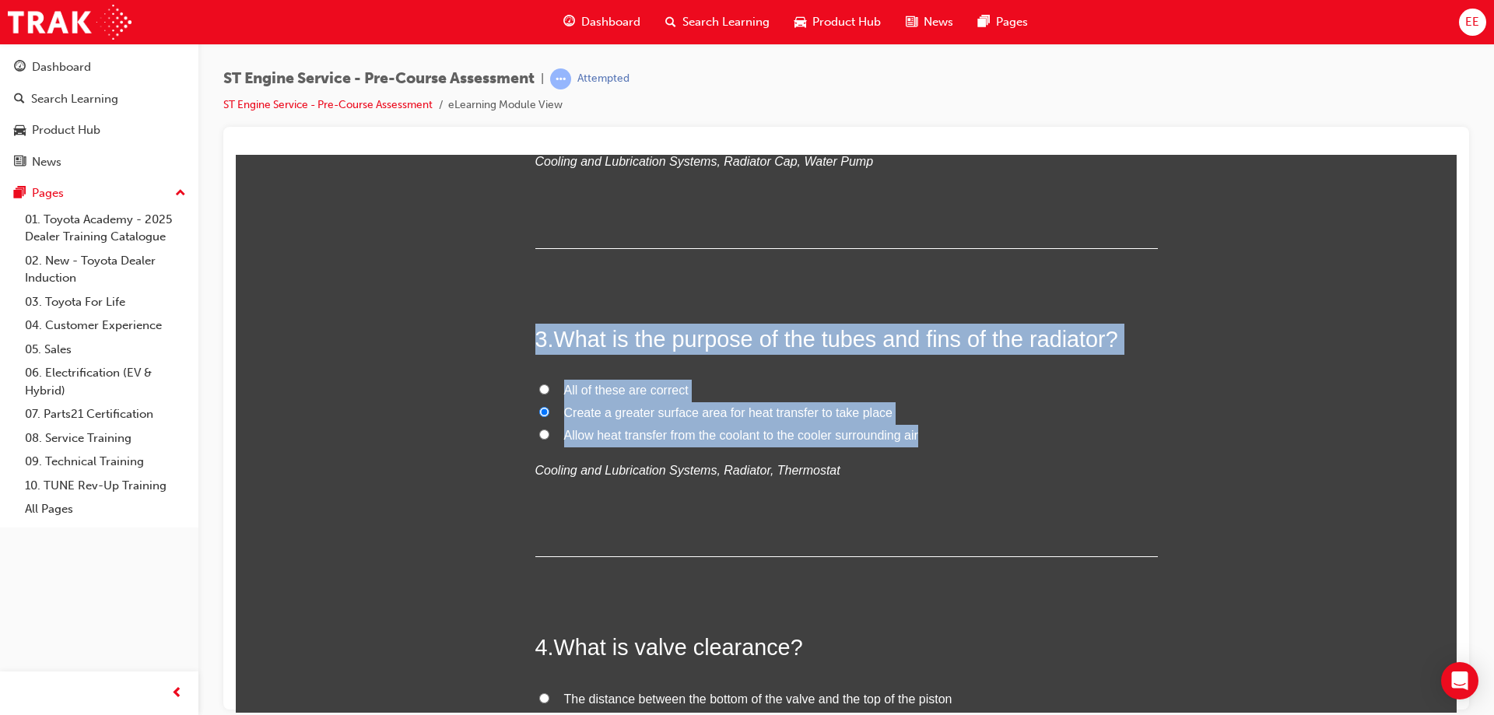
drag, startPoint x: 927, startPoint y: 434, endPoint x: 483, endPoint y: 312, distance: 460.2
copy div "3 . What is the purpose of the tubes and fins of the radiator? All of these are…"
click at [627, 387] on span "All of these are correct" at bounding box center [626, 389] width 125 height 13
click at [549, 387] on input "All of these are correct" at bounding box center [544, 389] width 10 height 10
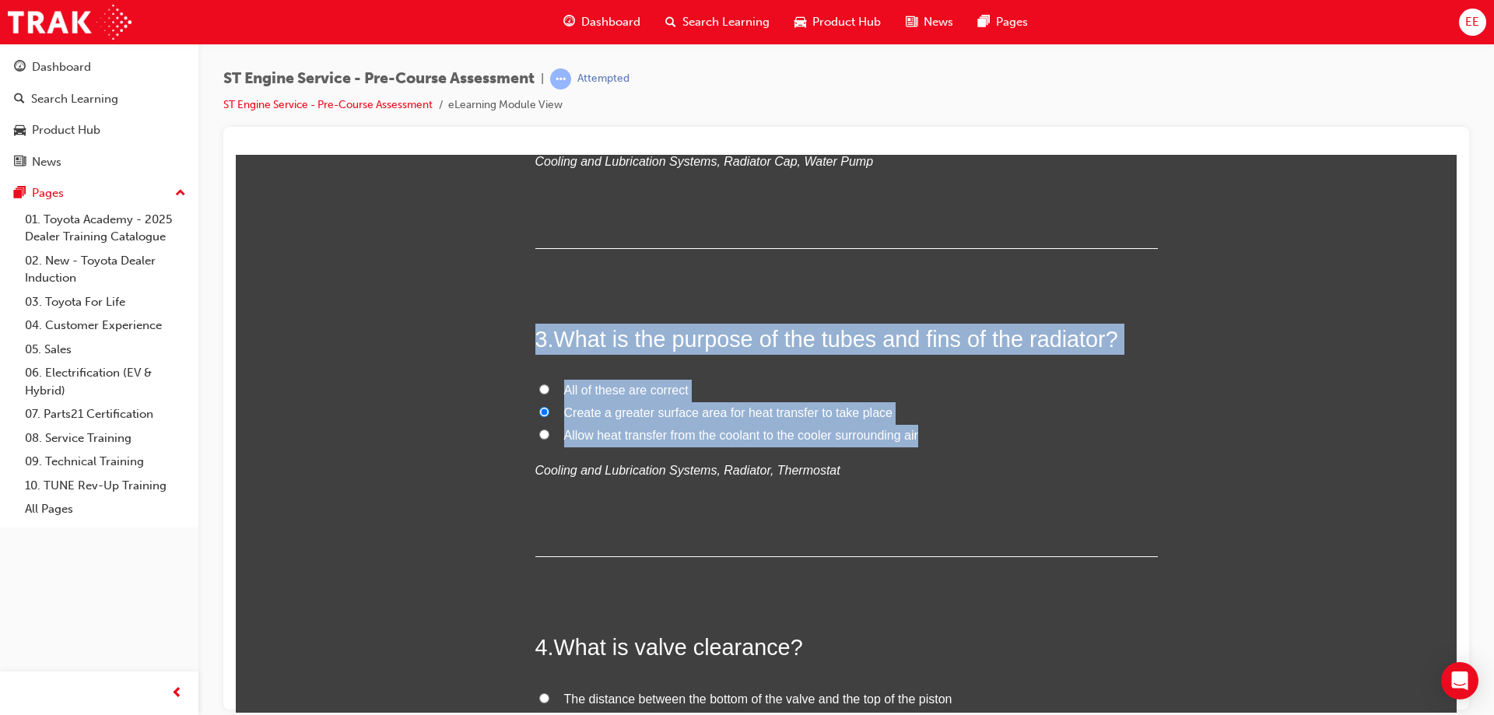
radio input "true"
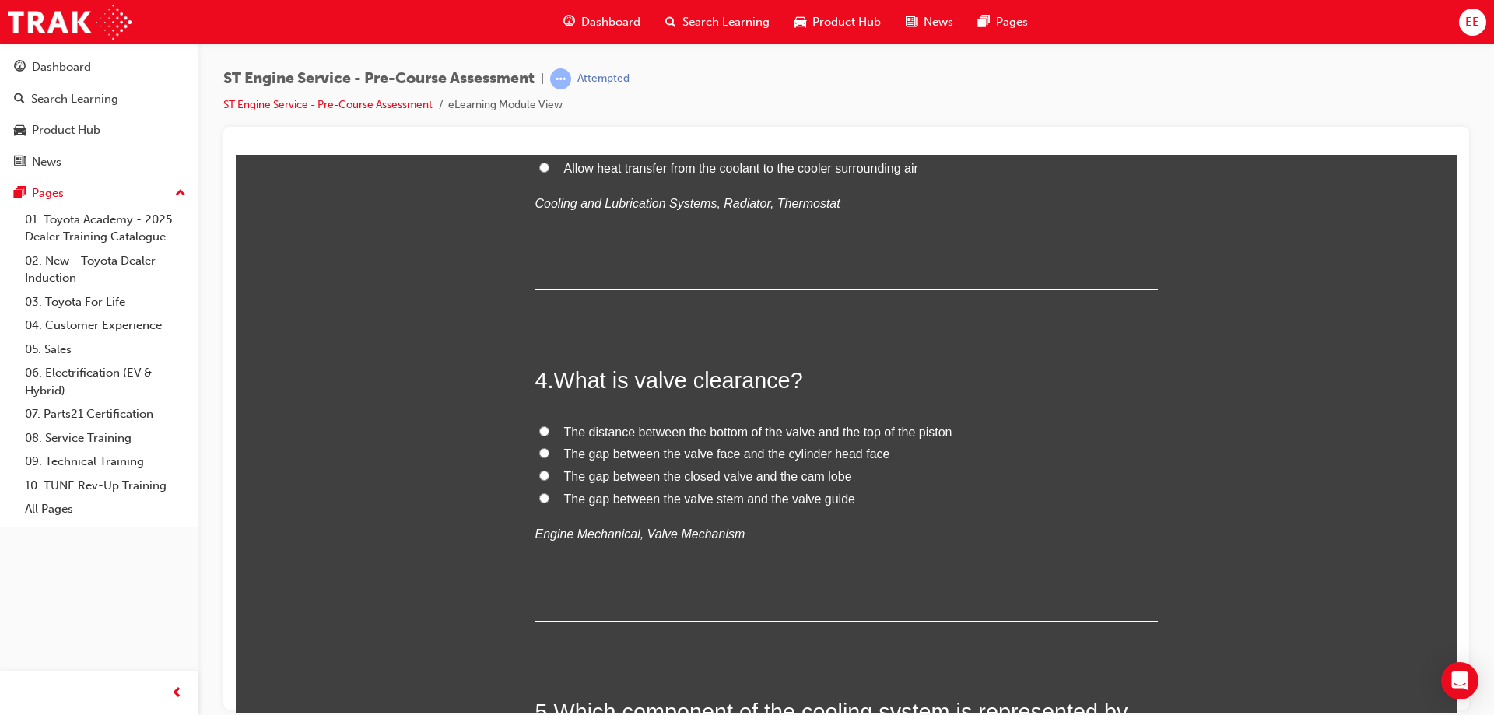
scroll to position [934, 0]
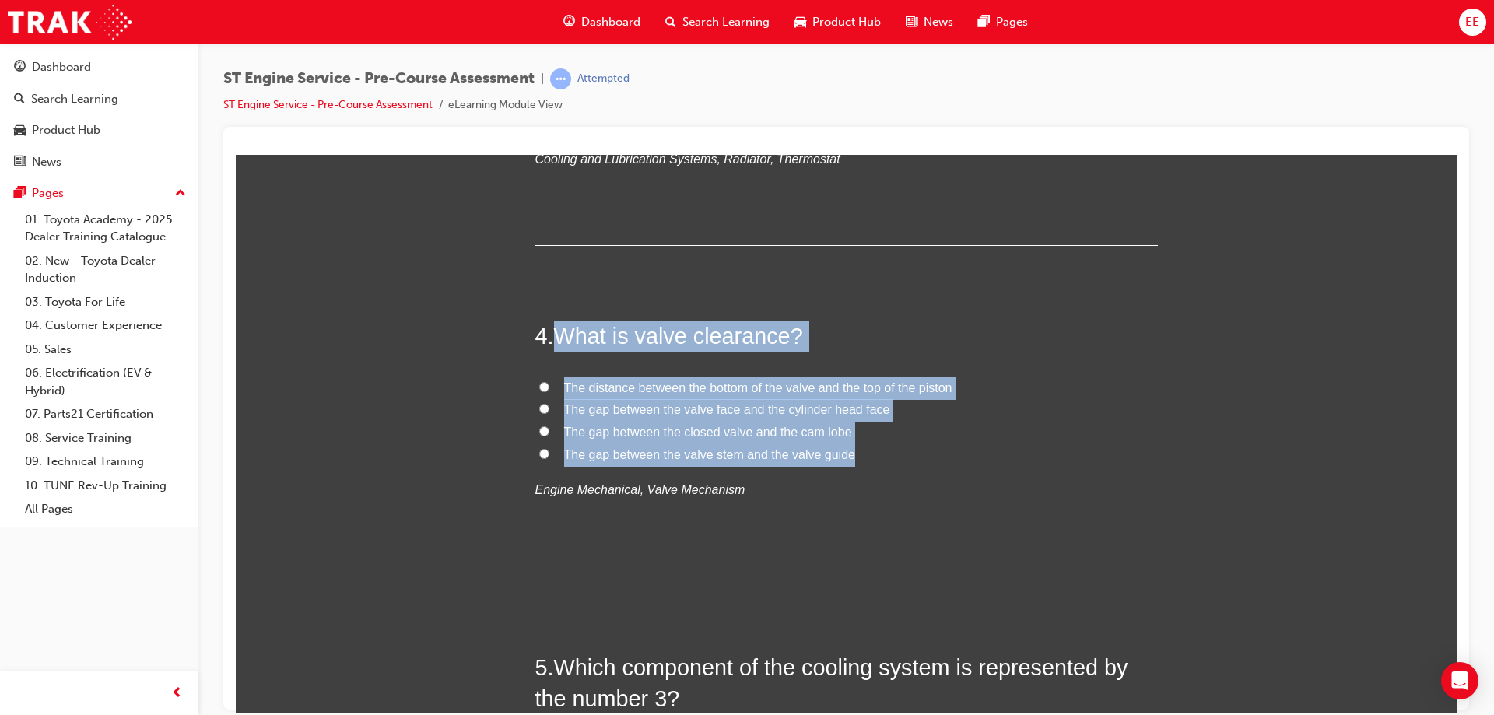
drag, startPoint x: 858, startPoint y: 456, endPoint x: 549, endPoint y: 323, distance: 337.1
click at [549, 323] on div "4 . What is valve clearance? The distance between the bottom of the valve and t…" at bounding box center [846, 448] width 623 height 256
copy div "What is valve clearance? The distance between the bottom of the valve and the t…"
click at [822, 335] on h2 "4 . What is valve clearance?" at bounding box center [846, 335] width 623 height 31
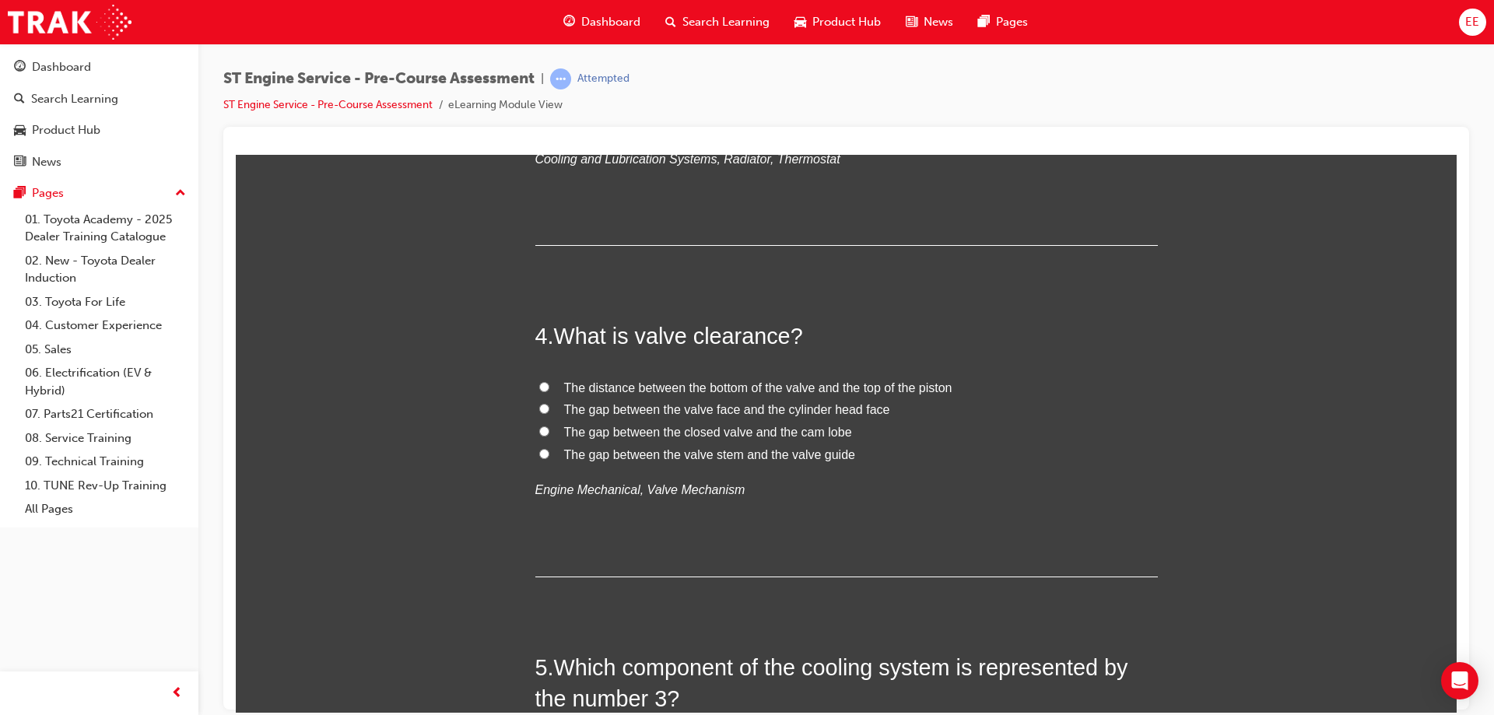
click at [659, 438] on label "The gap between the closed valve and the cam lobe" at bounding box center [846, 432] width 623 height 23
click at [549, 436] on input "The gap between the closed valve and the cam lobe" at bounding box center [544, 431] width 10 height 10
radio input "true"
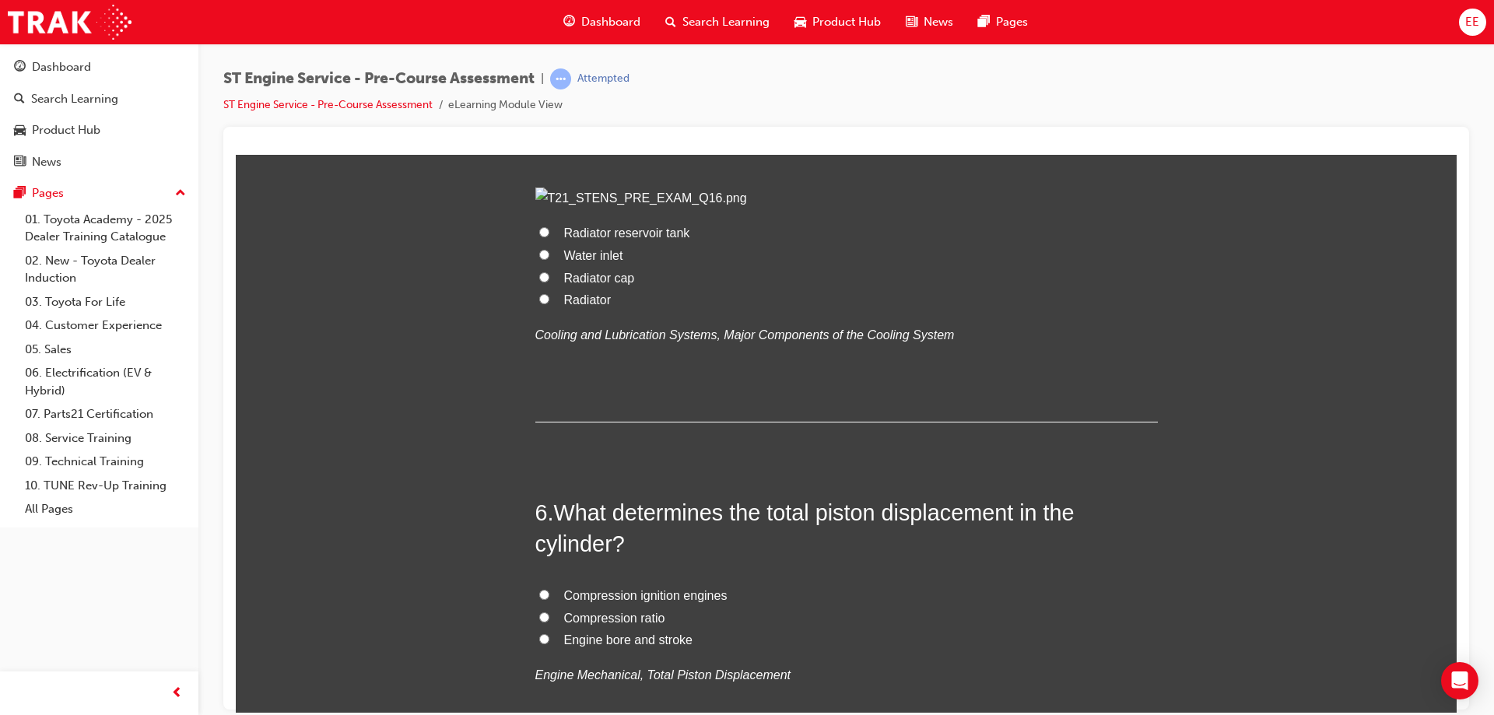
scroll to position [1479, 0]
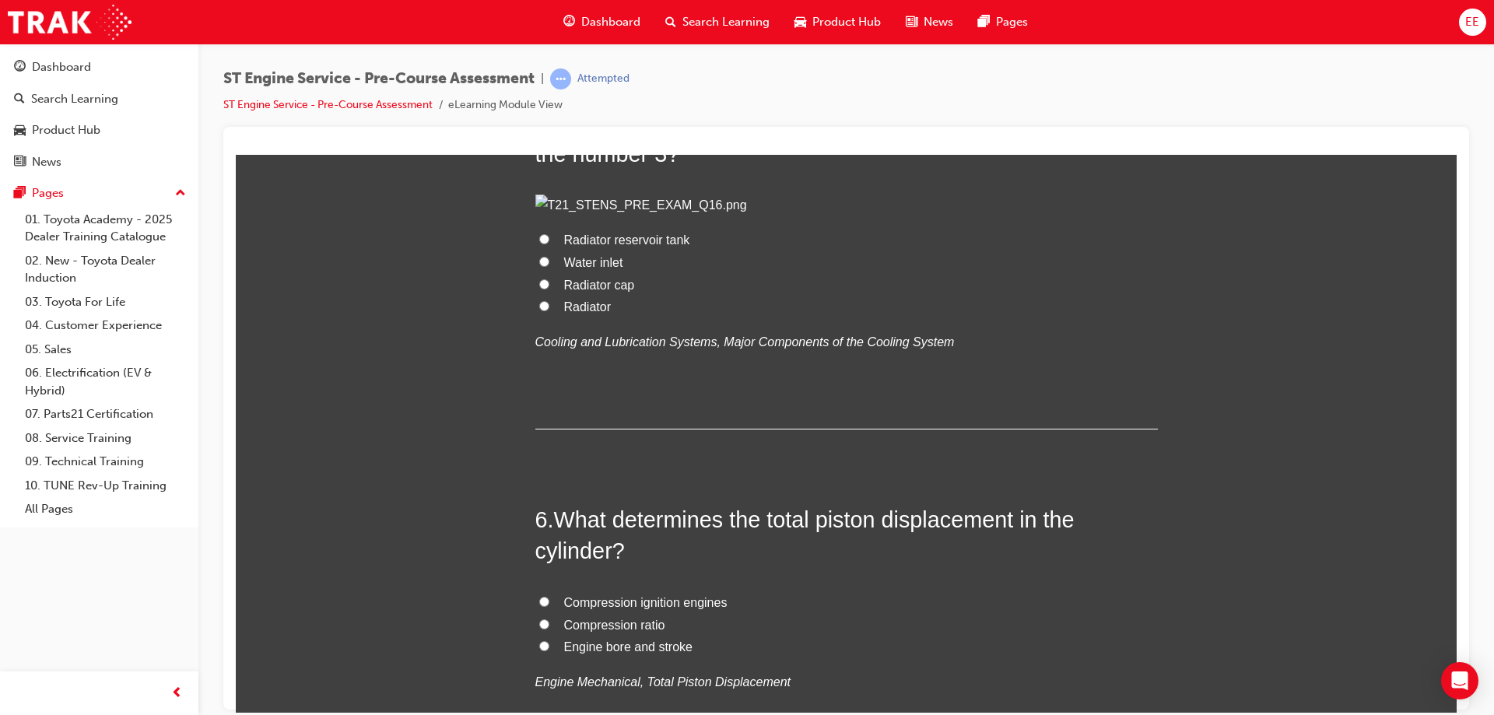
click at [539, 289] on input "Radiator cap" at bounding box center [544, 284] width 10 height 10
radio input "true"
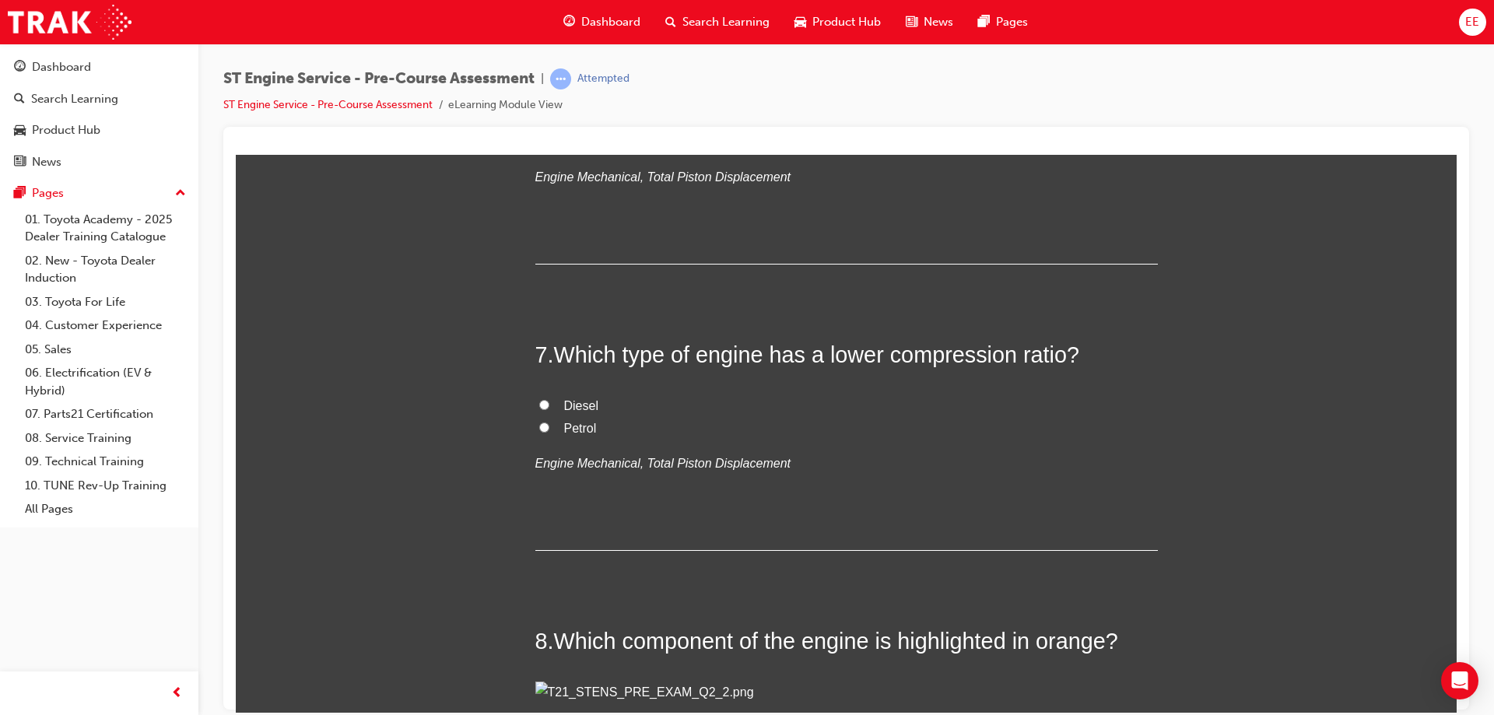
scroll to position [2101, 0]
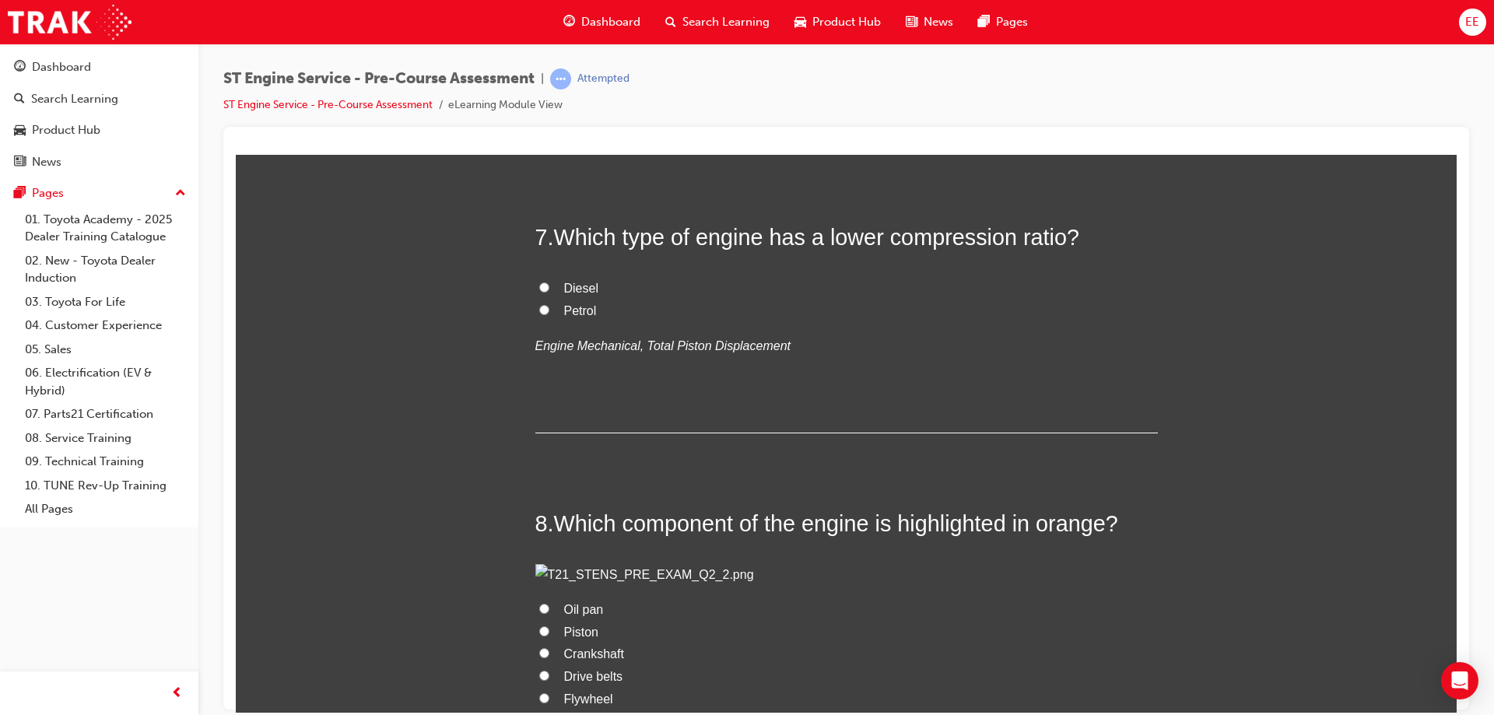
click at [539, 28] on input "Engine bore and stroke" at bounding box center [544, 23] width 10 height 10
radio input "true"
drag, startPoint x: 750, startPoint y: 420, endPoint x: 535, endPoint y: 299, distance: 246.7
click at [535, 146] on div "6 . What determines the total piston displacement in the cylinder? Compression …" at bounding box center [846, 13] width 623 height 265
click at [832, 71] on div "Compression ignition engines Compression ratio Engine bore and stroke Engine Me…" at bounding box center [846, 20] width 623 height 102
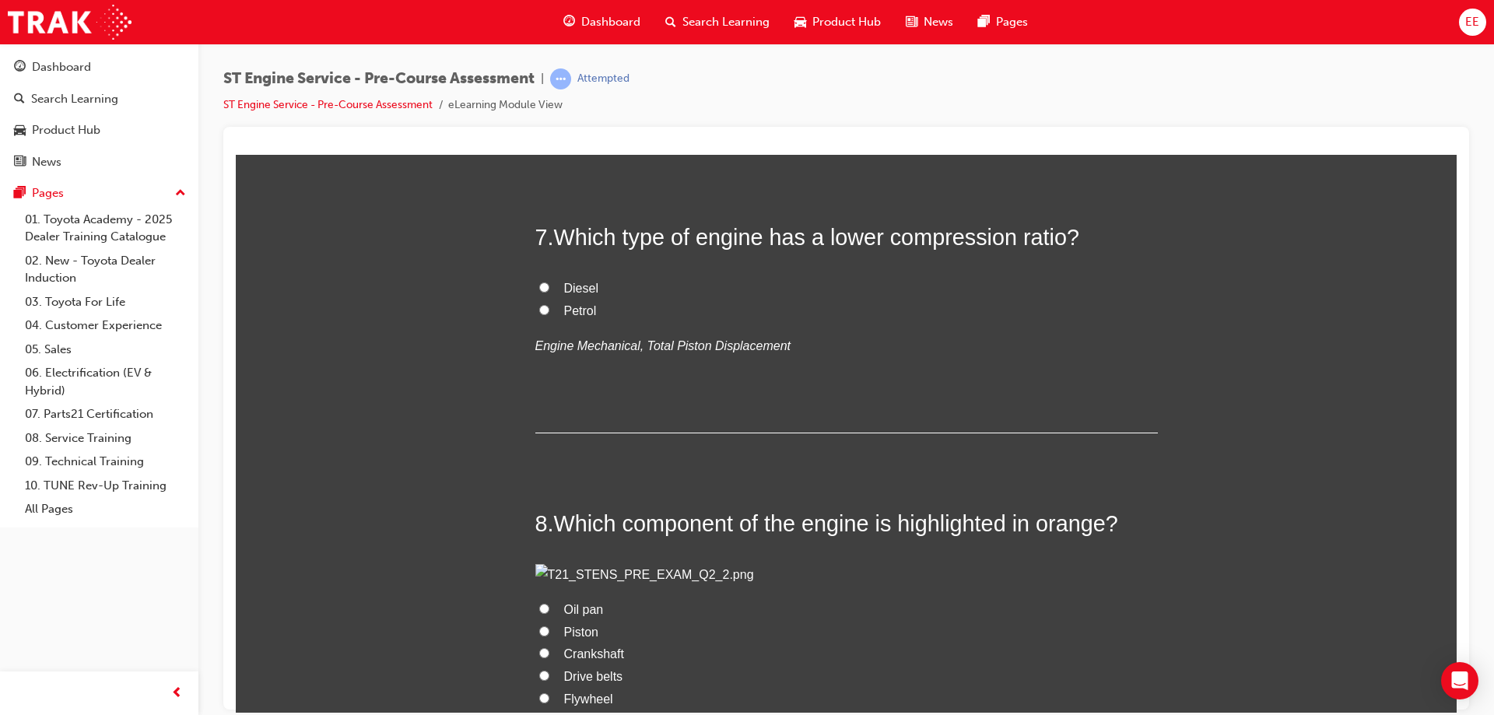
drag, startPoint x: 728, startPoint y: 413, endPoint x: 517, endPoint y: 276, distance: 251.5
copy div "6 . What determines the total piston displacement in the cylinder? Compression …"
click at [681, 30] on span "Engine bore and stroke" at bounding box center [628, 23] width 128 height 13
click at [549, 28] on input "Engine bore and stroke" at bounding box center [544, 23] width 10 height 10
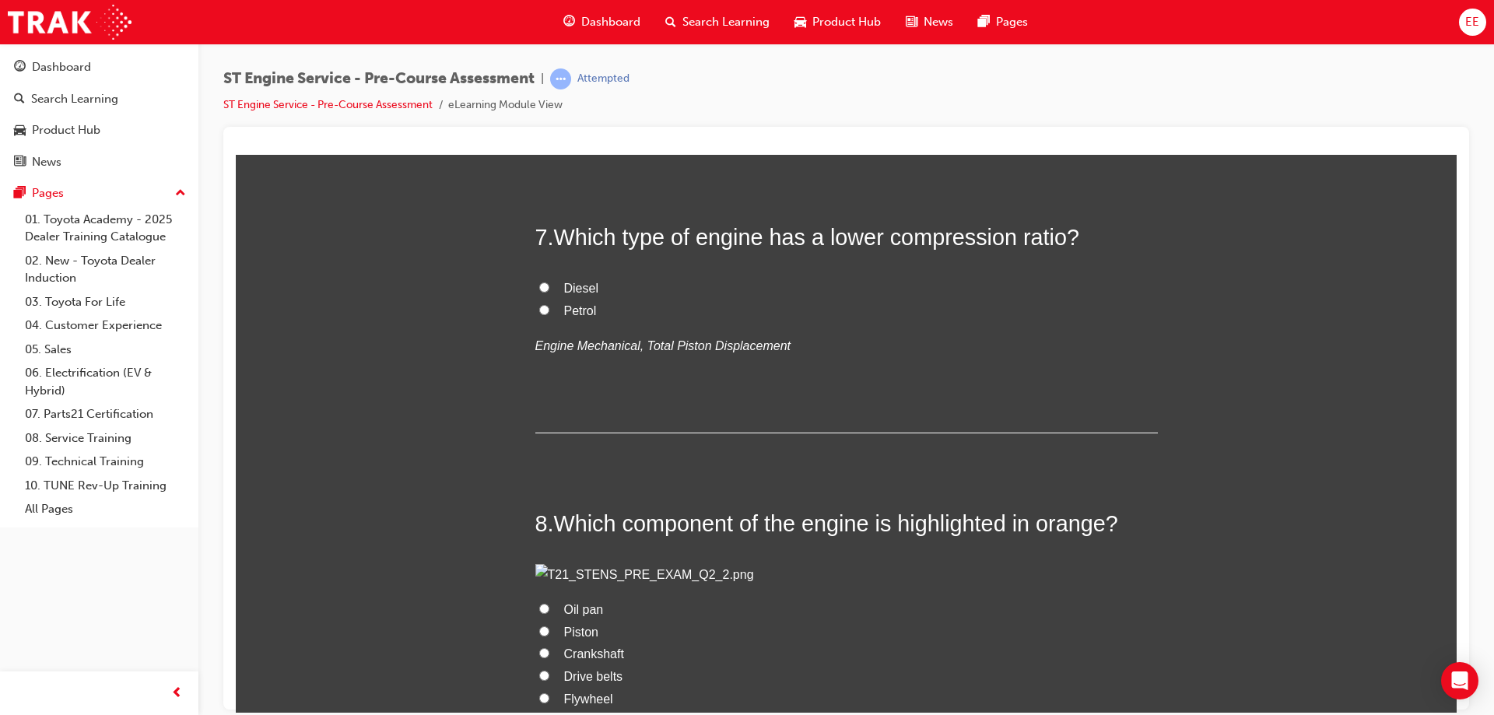
click at [631, 30] on span "Engine bore and stroke" at bounding box center [628, 23] width 128 height 13
click at [549, 28] on input "Engine bore and stroke" at bounding box center [544, 23] width 10 height 10
click at [593, 249] on span "Which type of engine has a lower compression ratio?" at bounding box center [816, 236] width 525 height 25
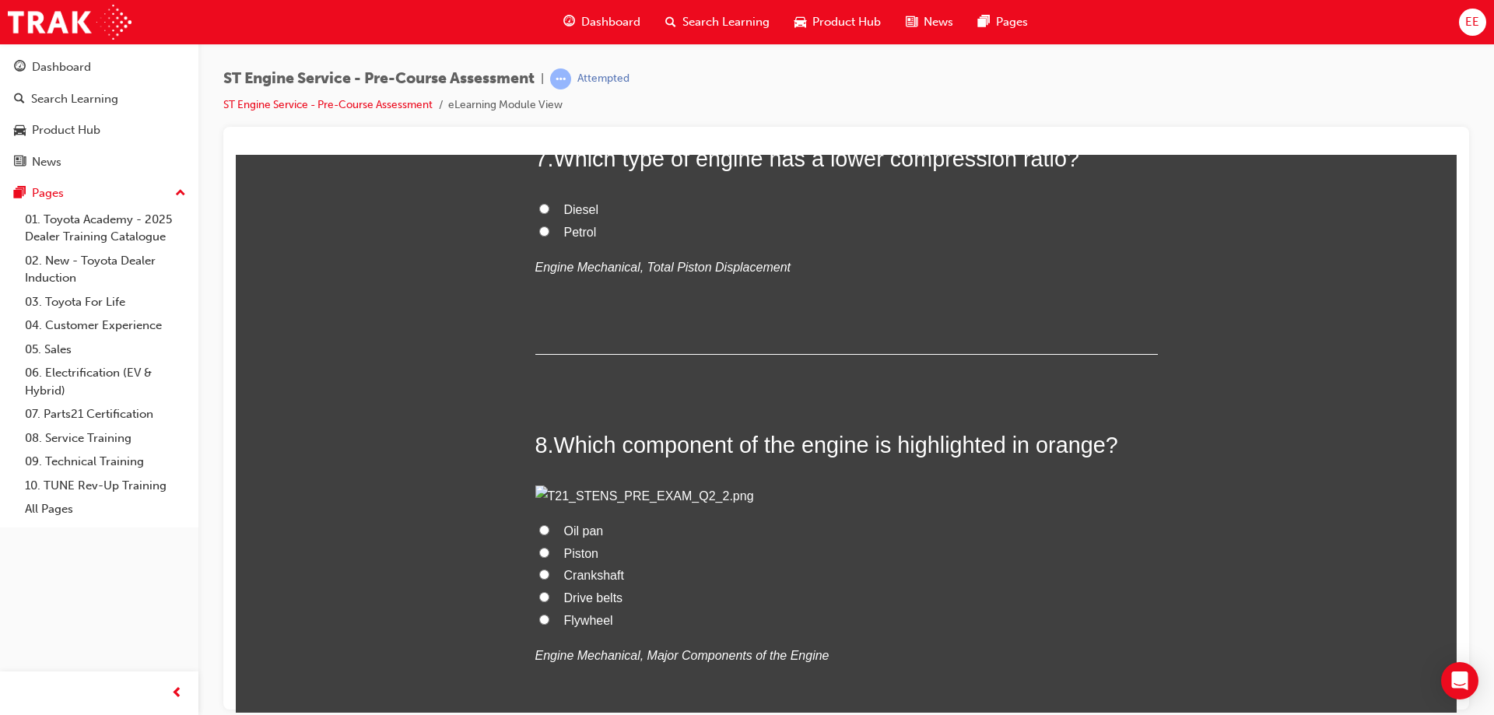
scroll to position [2179, 0]
click at [539, 237] on input "Petrol" at bounding box center [544, 231] width 10 height 10
radio input "true"
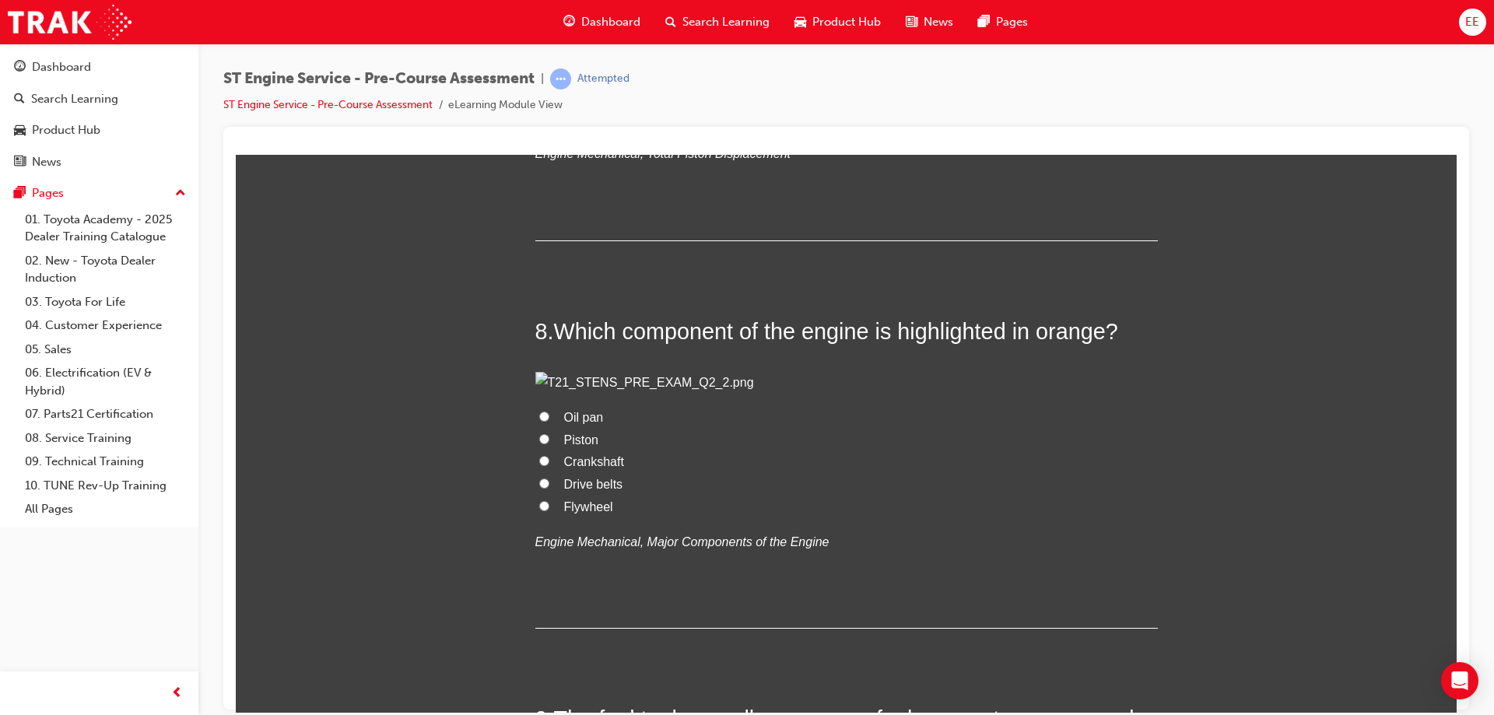
scroll to position [2335, 0]
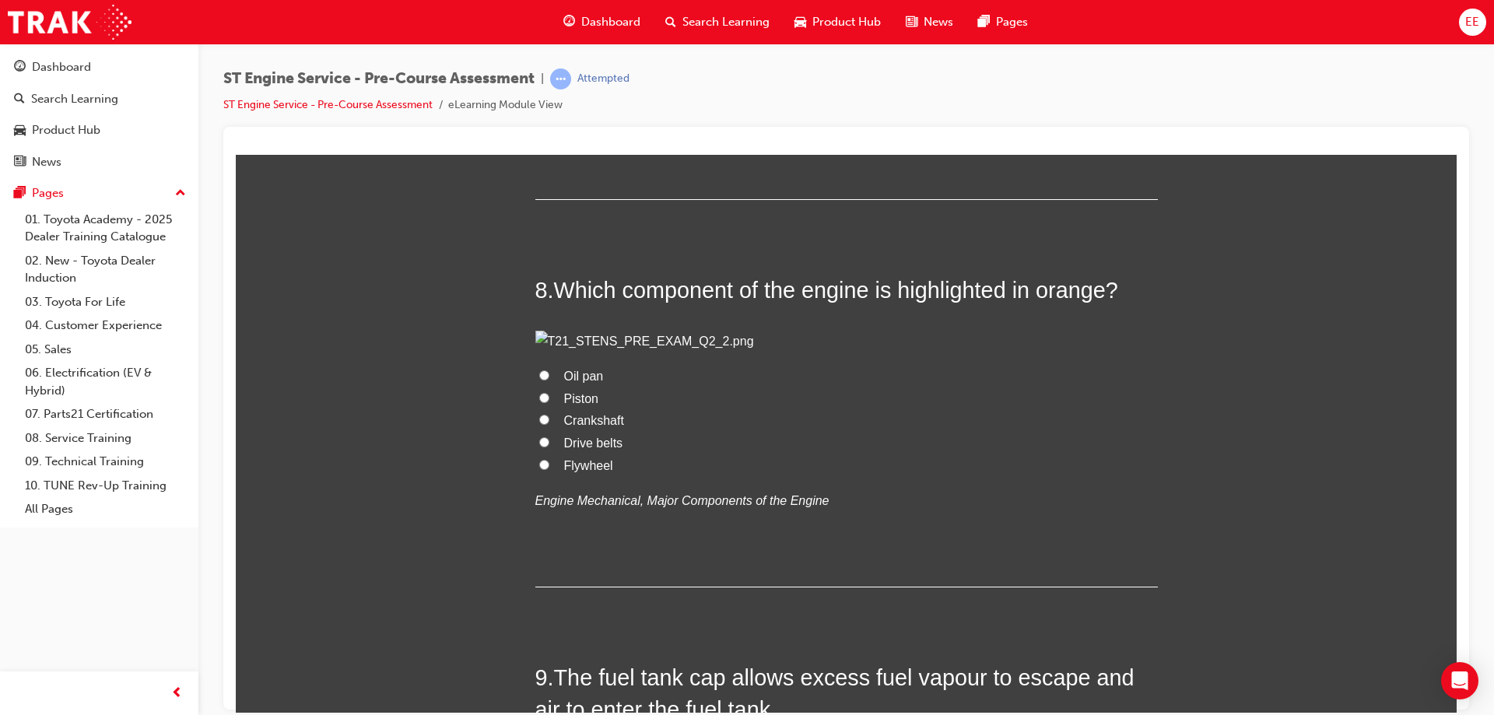
drag, startPoint x: 616, startPoint y: 455, endPoint x: 533, endPoint y: 371, distance: 117.2
click at [535, 199] on div "7 . Which type of engine has a lower compression ratio? Diesel Petrol Engine Me…" at bounding box center [846, 94] width 623 height 212
copy div "7 . Which type of engine has a lower compression ratio? Diesel Petrol"
click at [729, 123] on div "Diesel Petrol Engine Mechanical, Total Piston Displacement" at bounding box center [846, 83] width 623 height 79
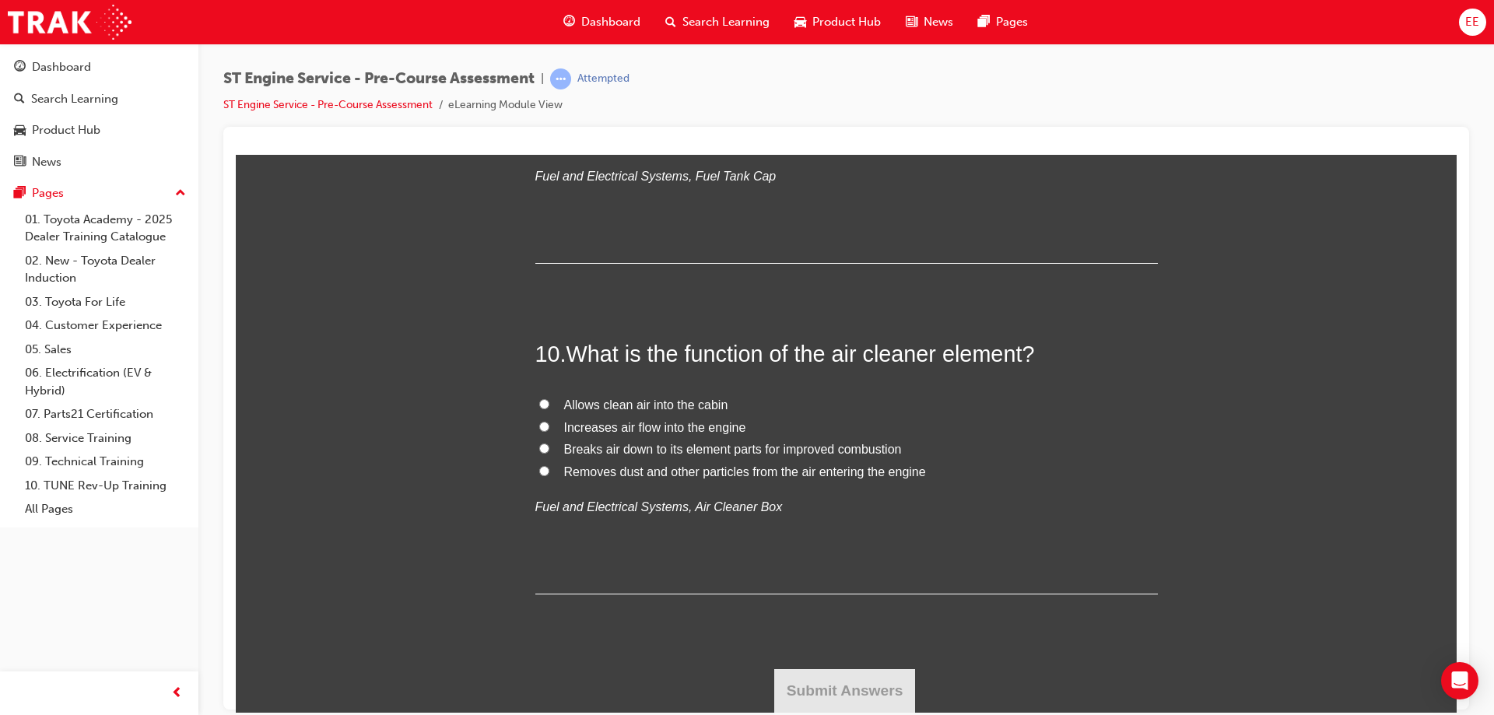
scroll to position [3035, 0]
radio input "true"
drag, startPoint x: 616, startPoint y: 437, endPoint x: 434, endPoint y: 339, distance: 206.2
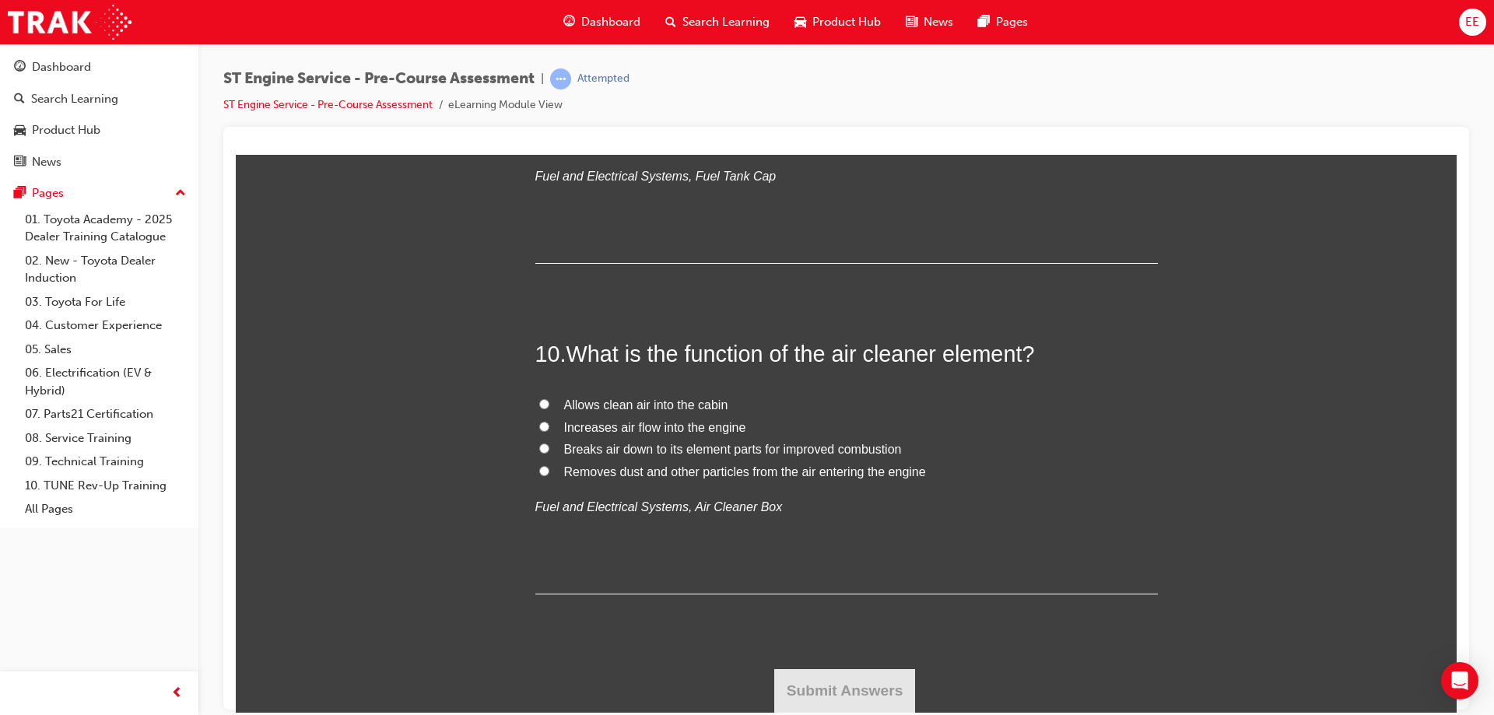
copy div "9 . The fuel tank cap allows excess fuel vapour to escape and air to enter the …"
click at [874, 187] on div "FALSE TRUE Fuel and Electrical Systems, Fuel Tank Cap" at bounding box center [846, 146] width 623 height 79
click at [553, 153] on label "TRUE" at bounding box center [846, 141] width 623 height 23
click at [549, 145] on input "TRUE" at bounding box center [544, 140] width 10 height 10
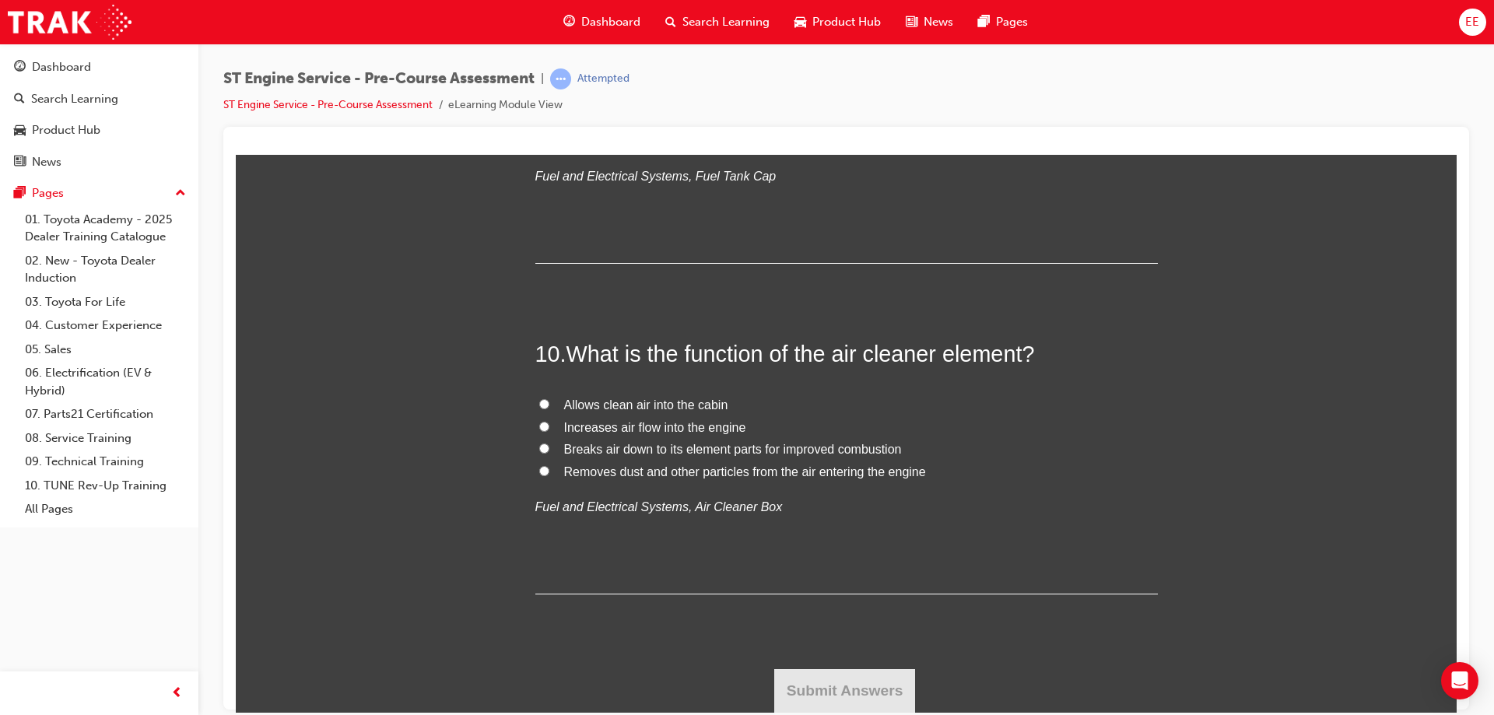
radio input "true"
click at [794, 476] on span "Removes dust and other particles from the air entering the engine" at bounding box center [745, 471] width 362 height 13
click at [549, 476] on input "Removes dust and other particles from the air entering the engine" at bounding box center [544, 470] width 10 height 10
radio input "true"
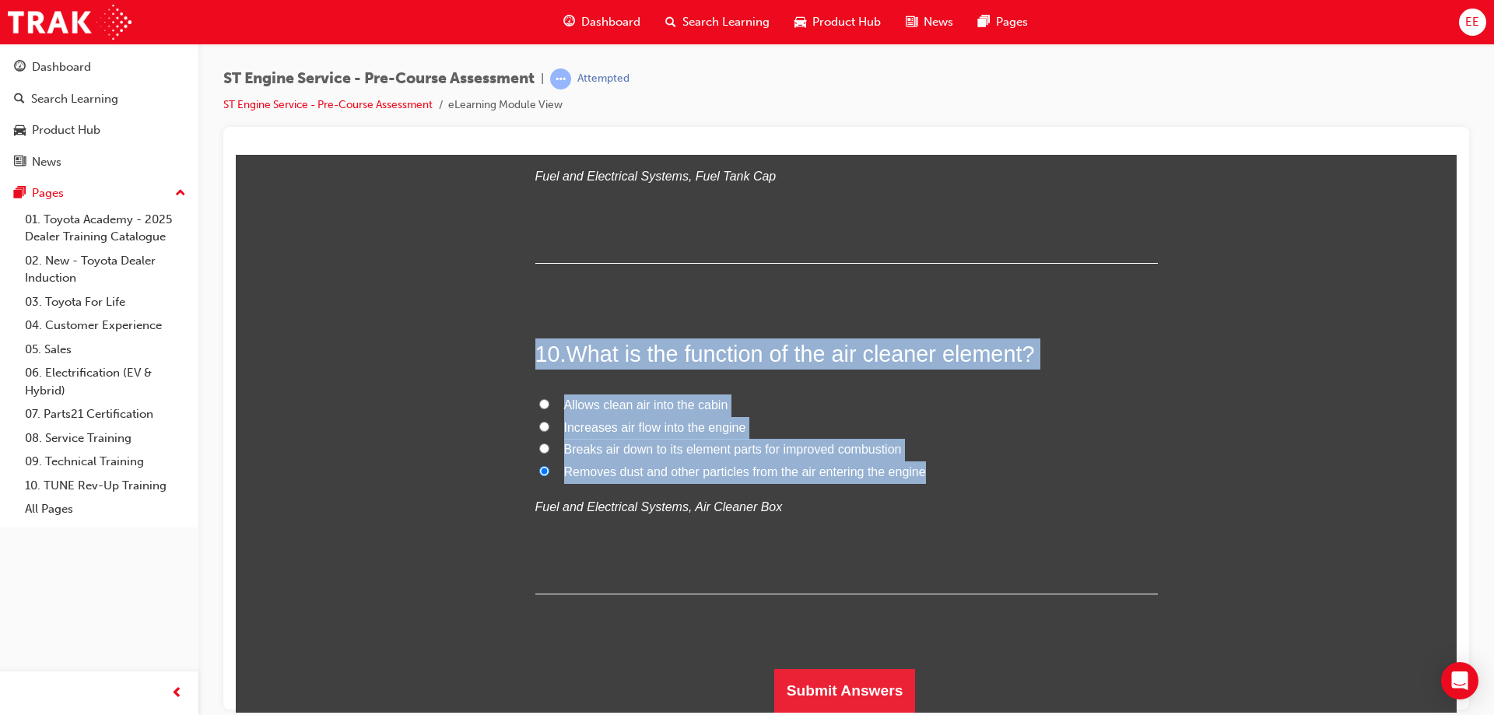
drag, startPoint x: 977, startPoint y: 482, endPoint x: 511, endPoint y: 352, distance: 484.0
copy div "10 . What is the function of the air cleaner element? Allows clean air into the…"
click at [956, 473] on label "Removes dust and other particles from the air entering the engine" at bounding box center [846, 472] width 623 height 23
click at [549, 473] on input "Removes dust and other particles from the air entering the engine" at bounding box center [544, 470] width 10 height 10
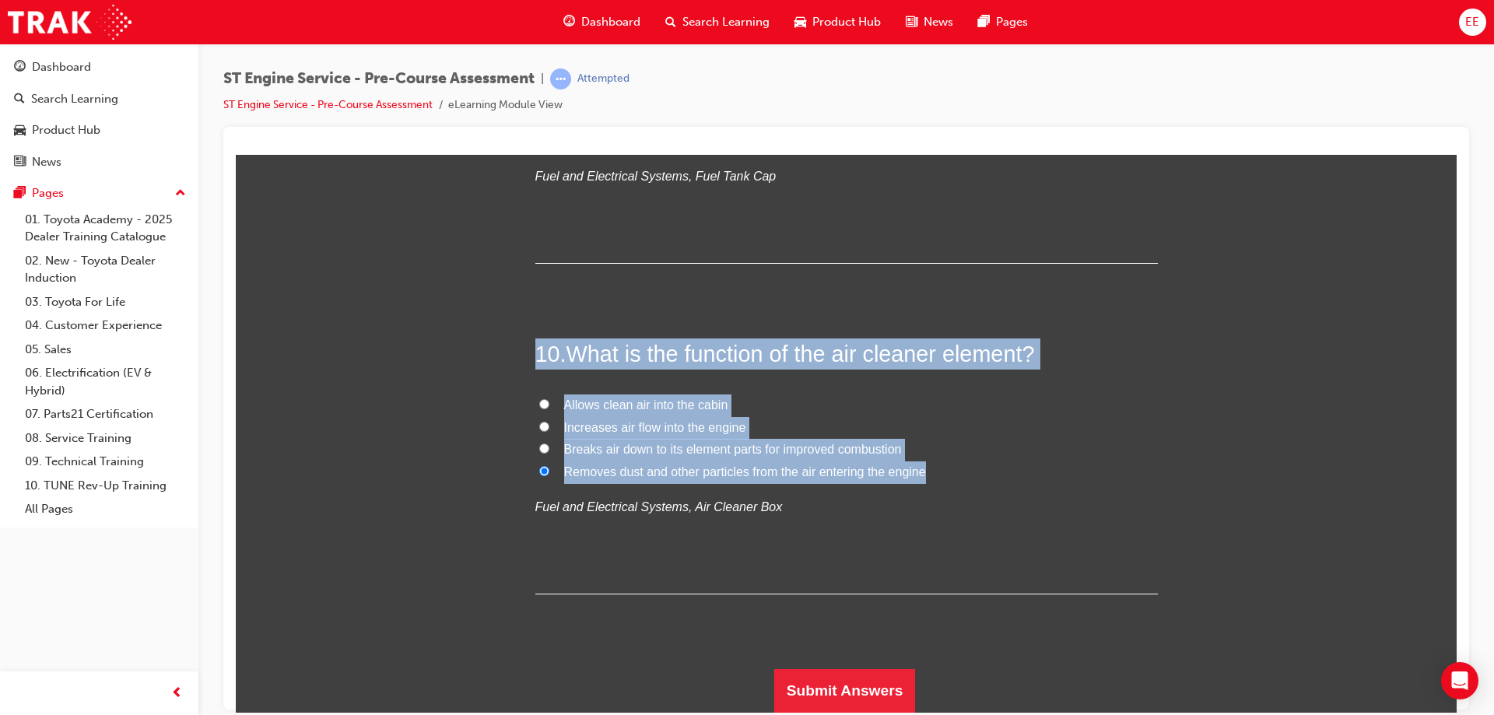
click at [863, 462] on label "Removes dust and other particles from the air entering the engine" at bounding box center [846, 472] width 623 height 23
click at [549, 465] on input "Removes dust and other particles from the air entering the engine" at bounding box center [544, 470] width 10 height 10
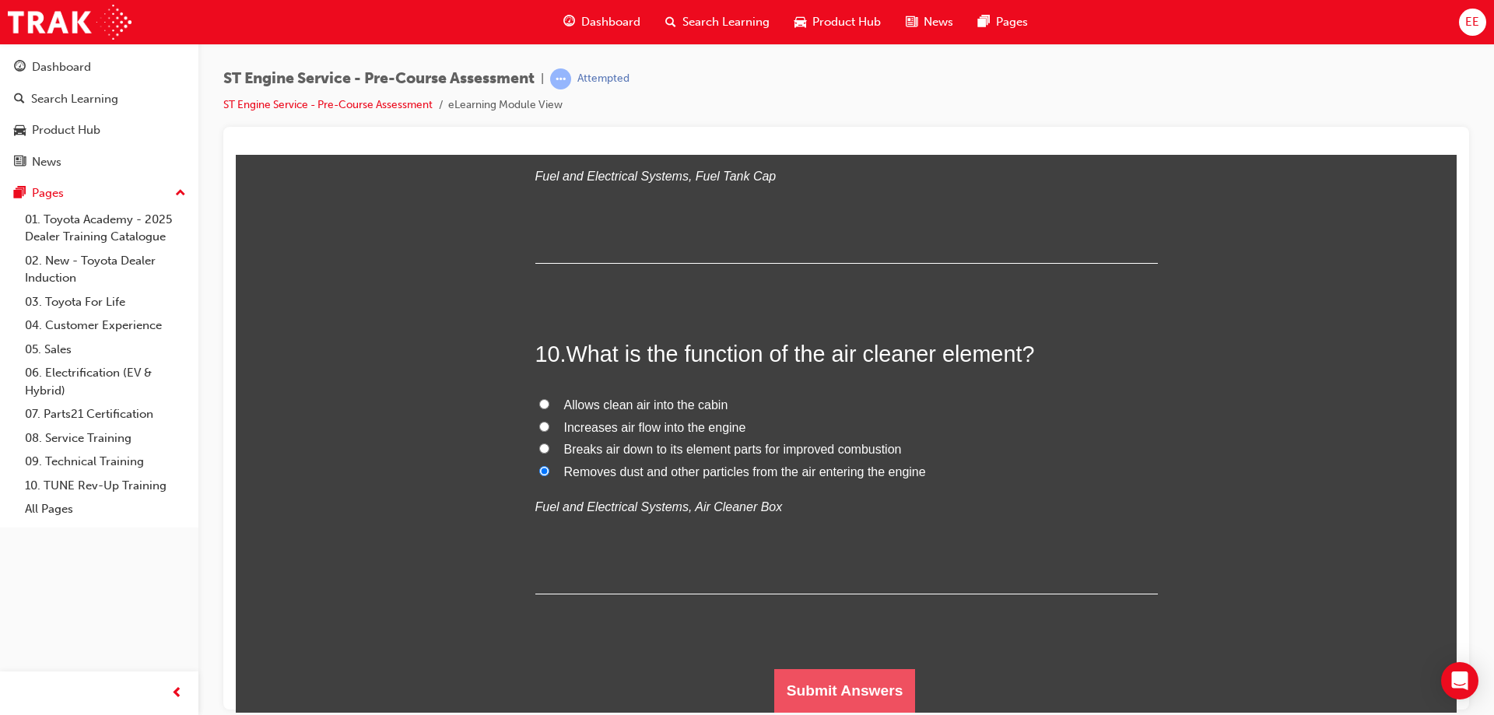
click at [884, 693] on button "Submit Answers" at bounding box center [845, 691] width 142 height 44
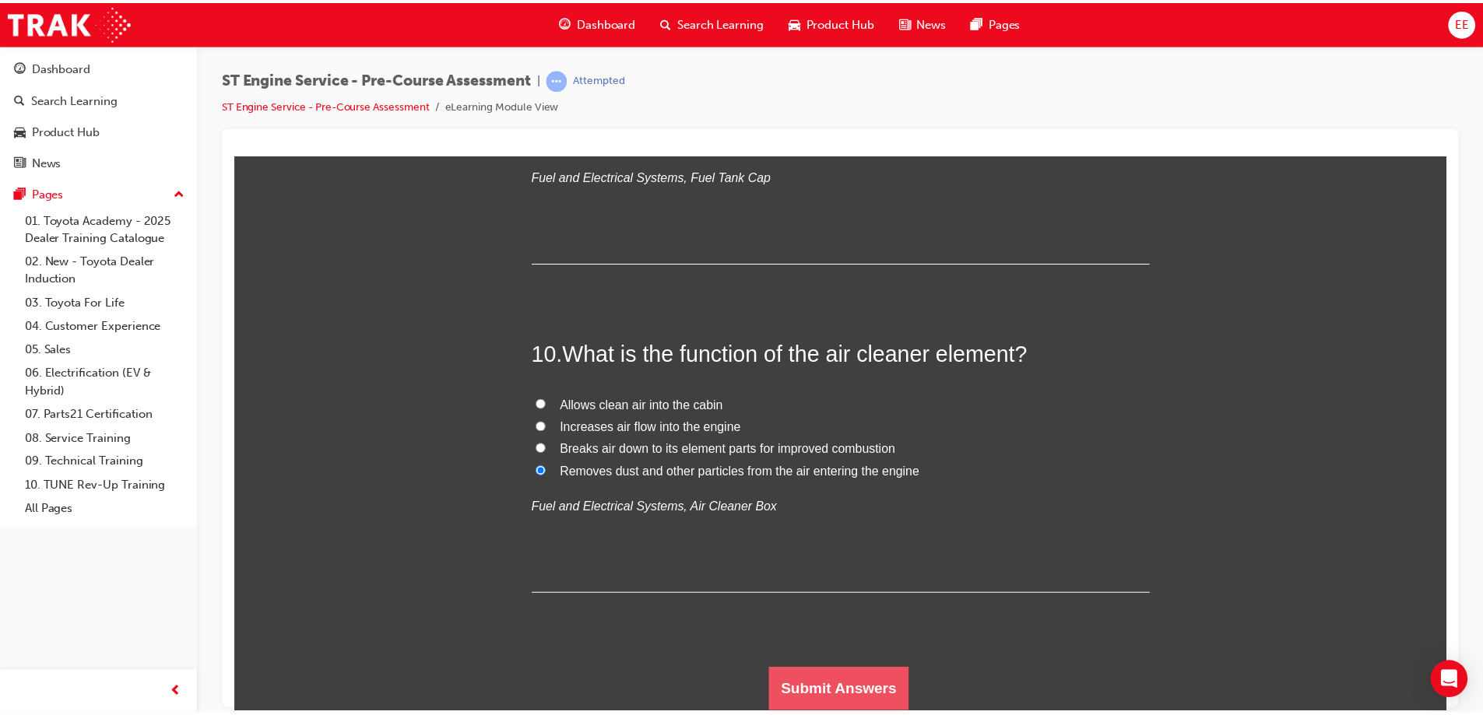
scroll to position [0, 0]
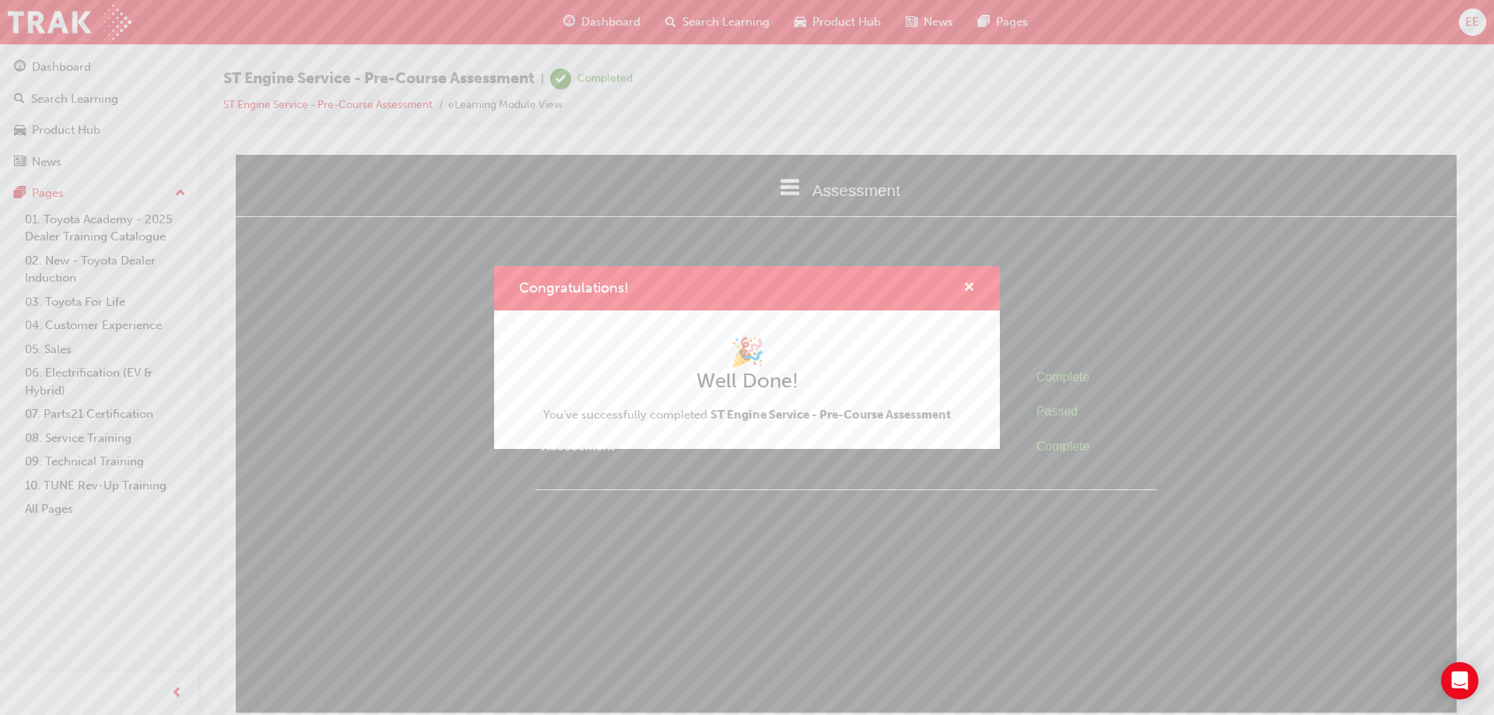
click at [971, 289] on span "cross-icon" at bounding box center [970, 289] width 12 height 14
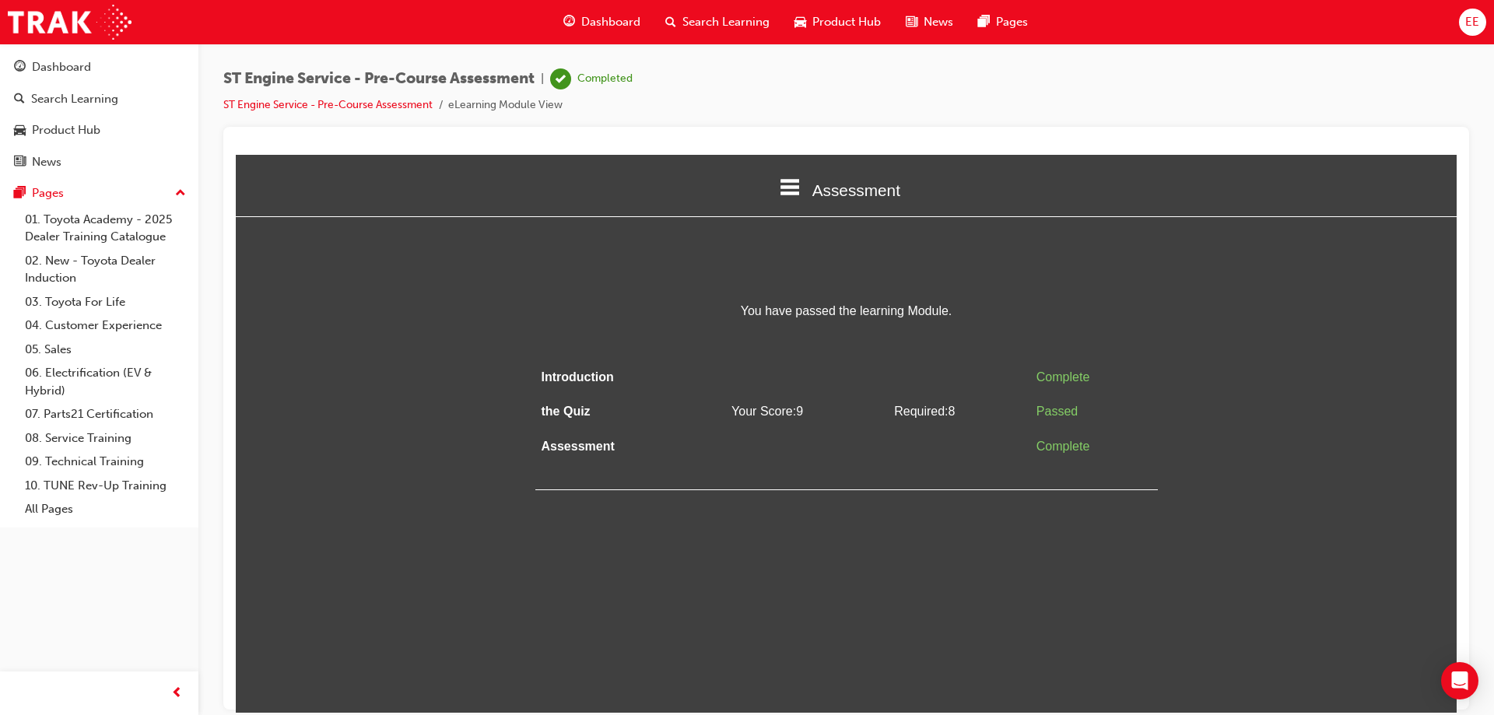
click at [855, 517] on html "Assessment Introduction the Quiz Assessment You have passed the learning Module…" at bounding box center [846, 433] width 1221 height 558
click at [372, 104] on link "ST Engine Service - Pre-Course Assessment" at bounding box center [327, 104] width 209 height 13
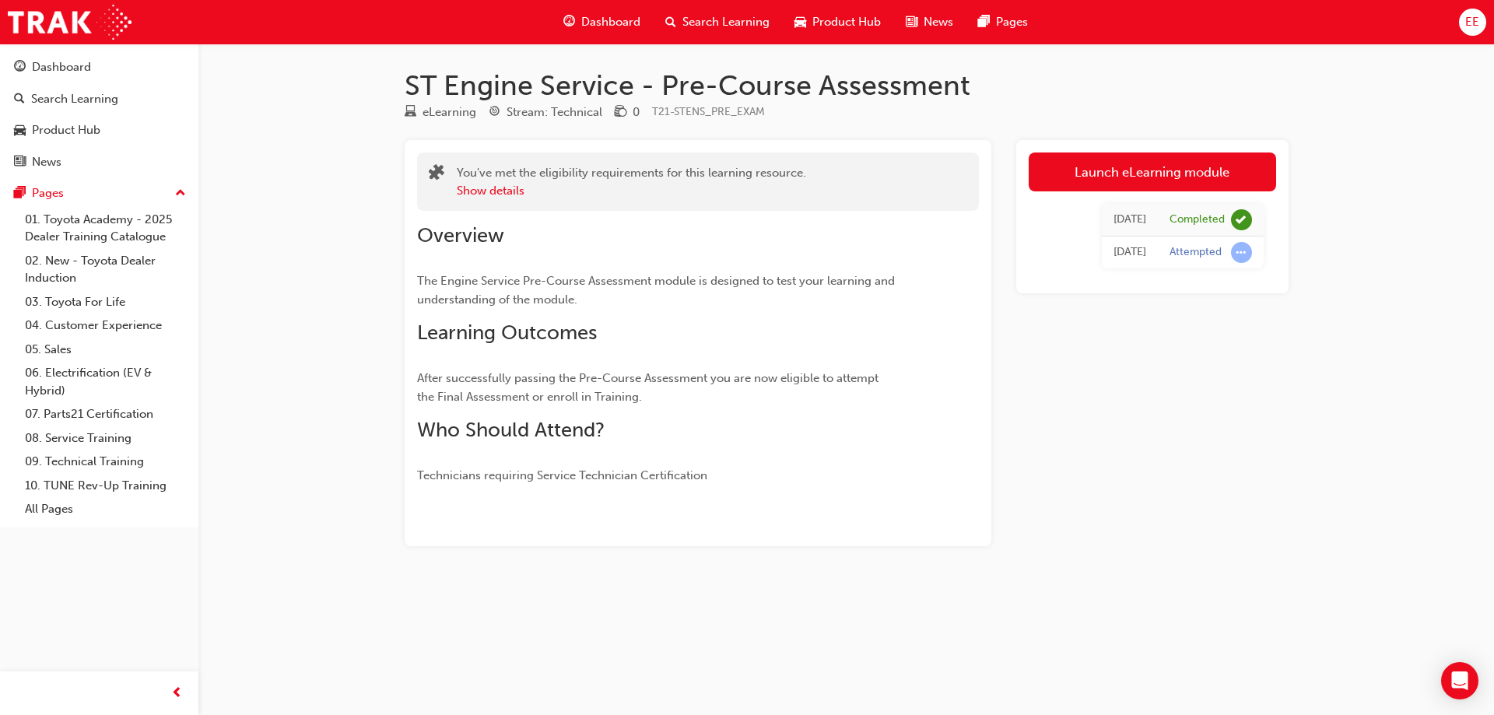
click at [580, 18] on div "Dashboard" at bounding box center [602, 22] width 102 height 32
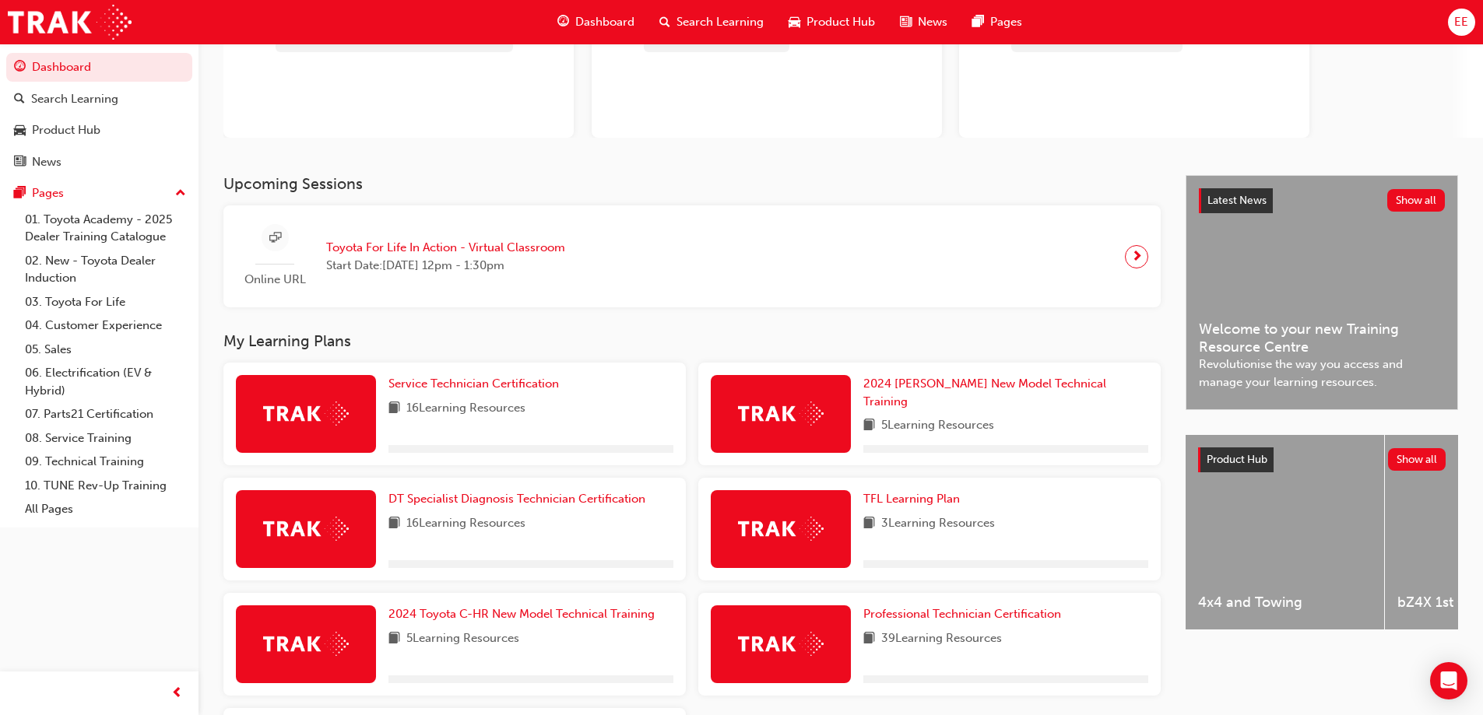
scroll to position [233, 0]
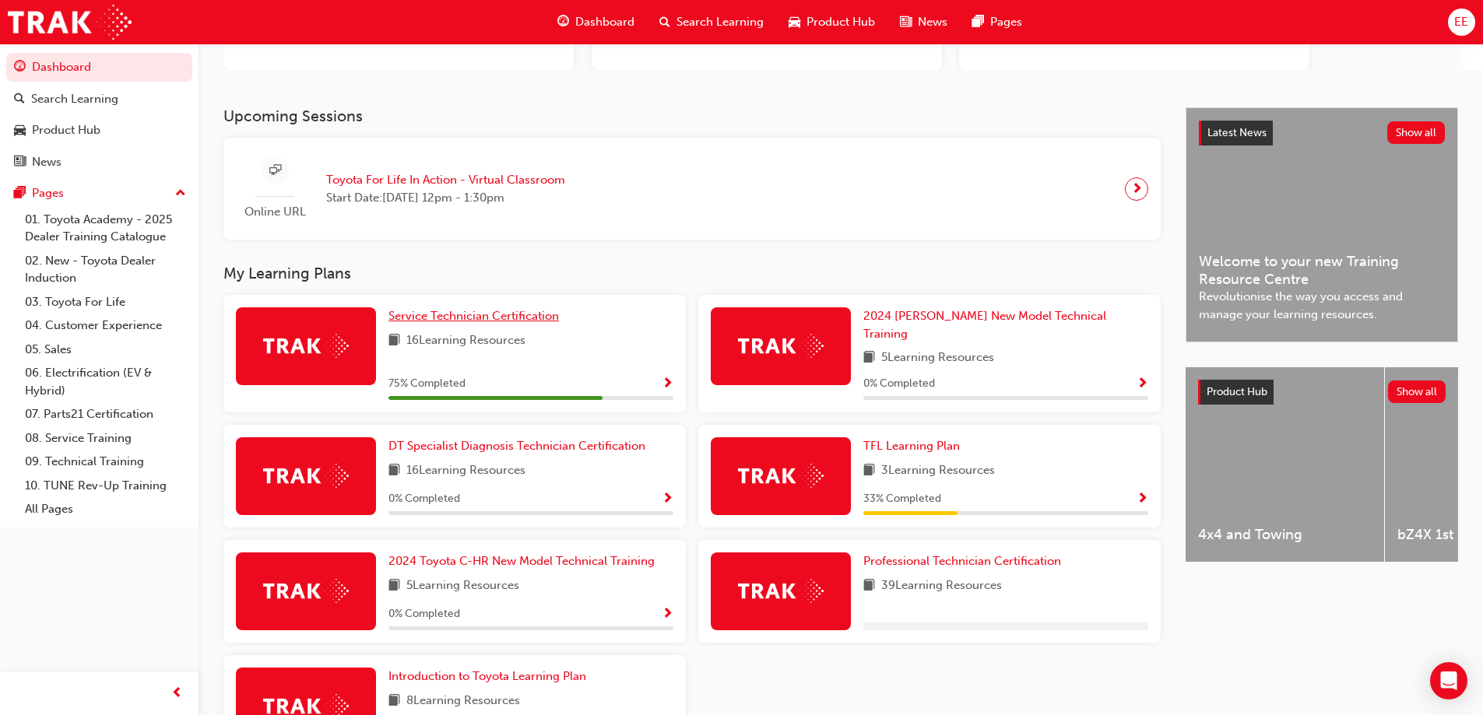
click at [491, 321] on span "Service Technician Certification" at bounding box center [473, 316] width 170 height 14
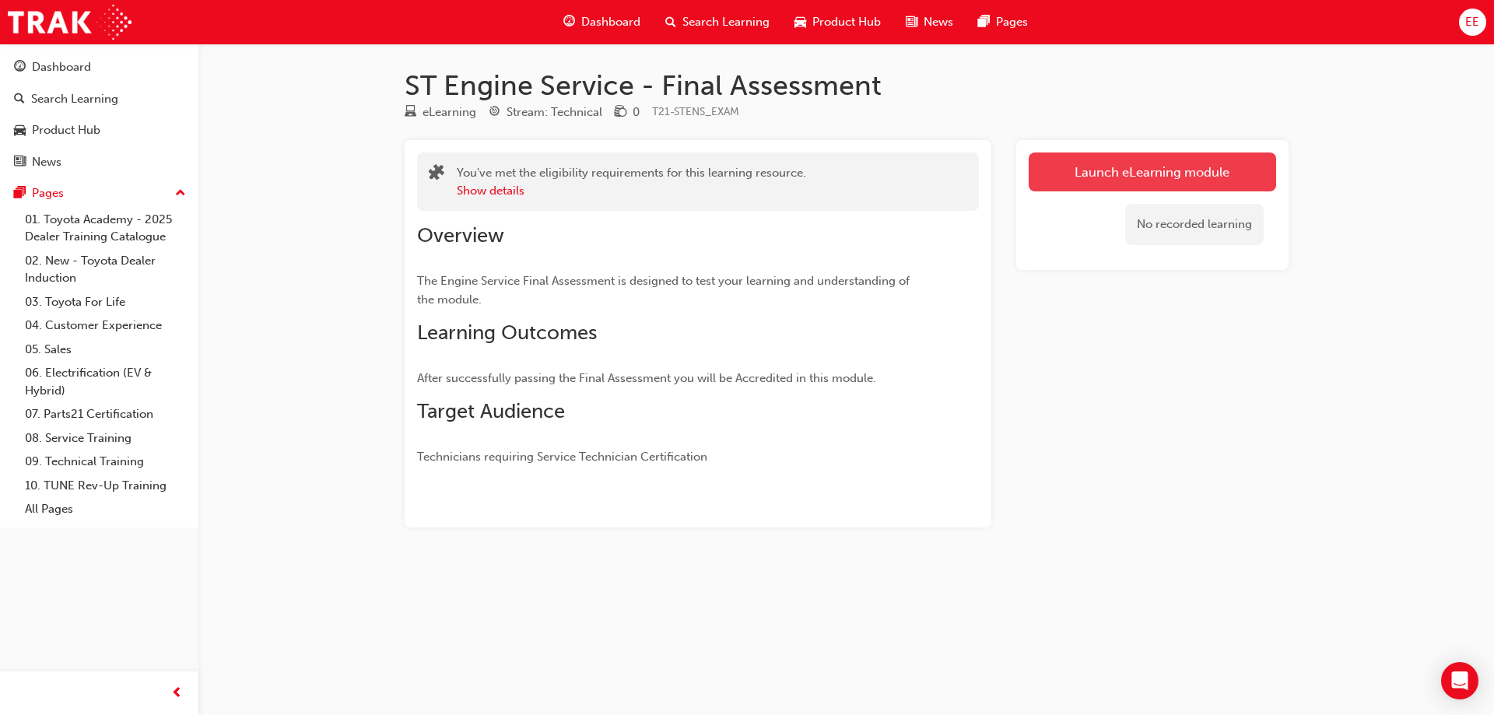
click at [1069, 178] on link "Launch eLearning module" at bounding box center [1152, 172] width 247 height 39
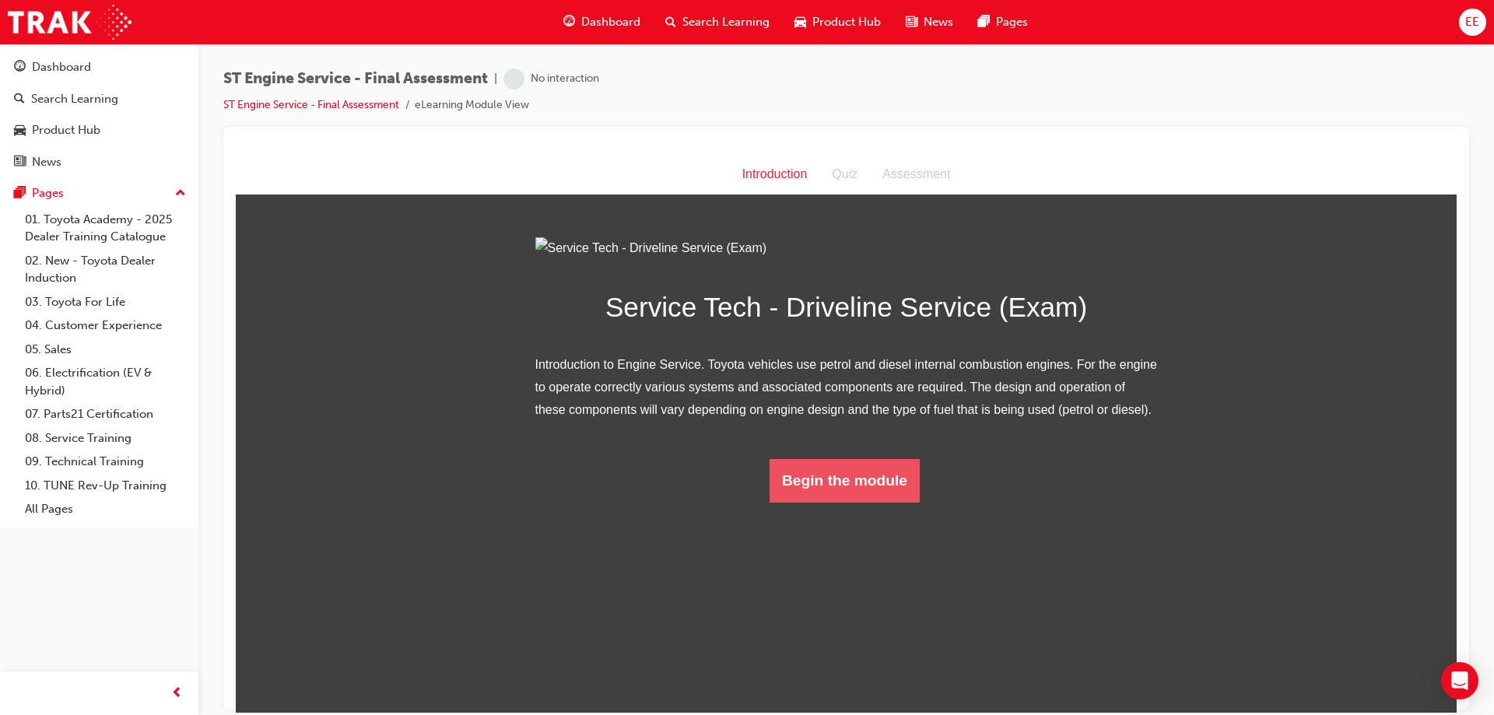
click at [895, 502] on button "Begin the module" at bounding box center [845, 480] width 150 height 44
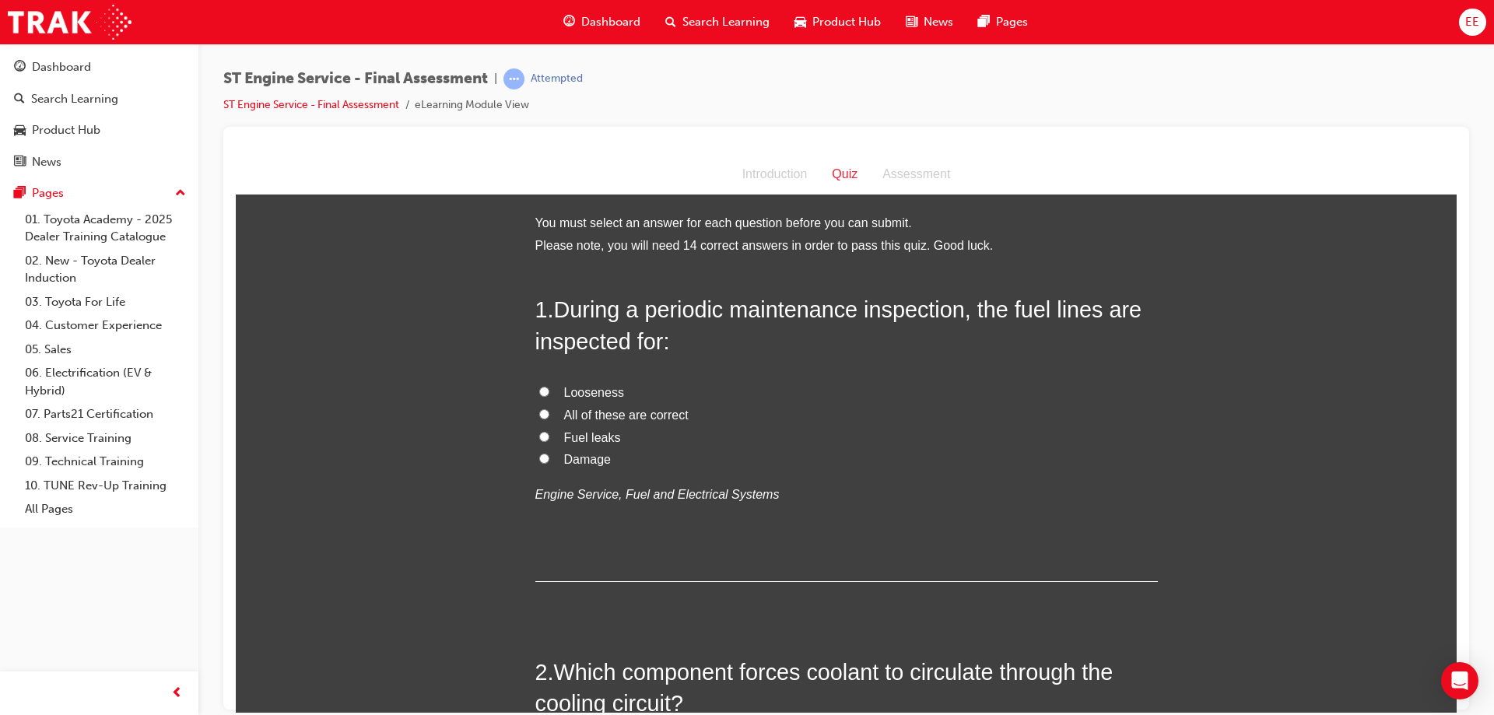
drag, startPoint x: 1452, startPoint y: 285, endPoint x: 1693, endPoint y: 321, distance: 243.9
click at [539, 457] on input "Damage" at bounding box center [544, 458] width 10 height 10
radio input "true"
click at [539, 416] on input "All of these are correct" at bounding box center [544, 414] width 10 height 10
radio input "true"
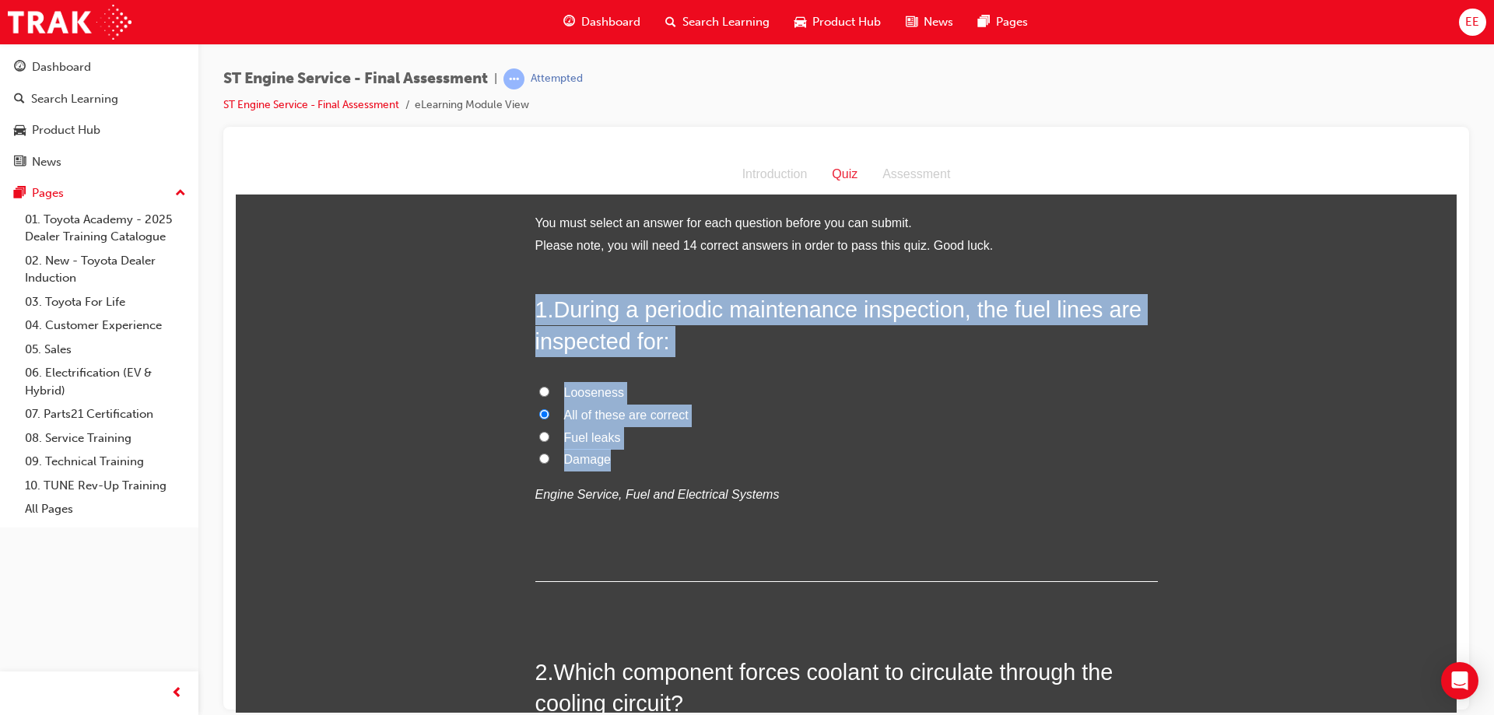
drag, startPoint x: 679, startPoint y: 461, endPoint x: 520, endPoint y: 293, distance: 231.2
copy div "1 . During a periodic maintenance inspection, the fuel lines are inspected for:…"
click at [792, 410] on label "All of these are correct" at bounding box center [846, 415] width 623 height 23
click at [549, 410] on input "All of these are correct" at bounding box center [544, 414] width 10 height 10
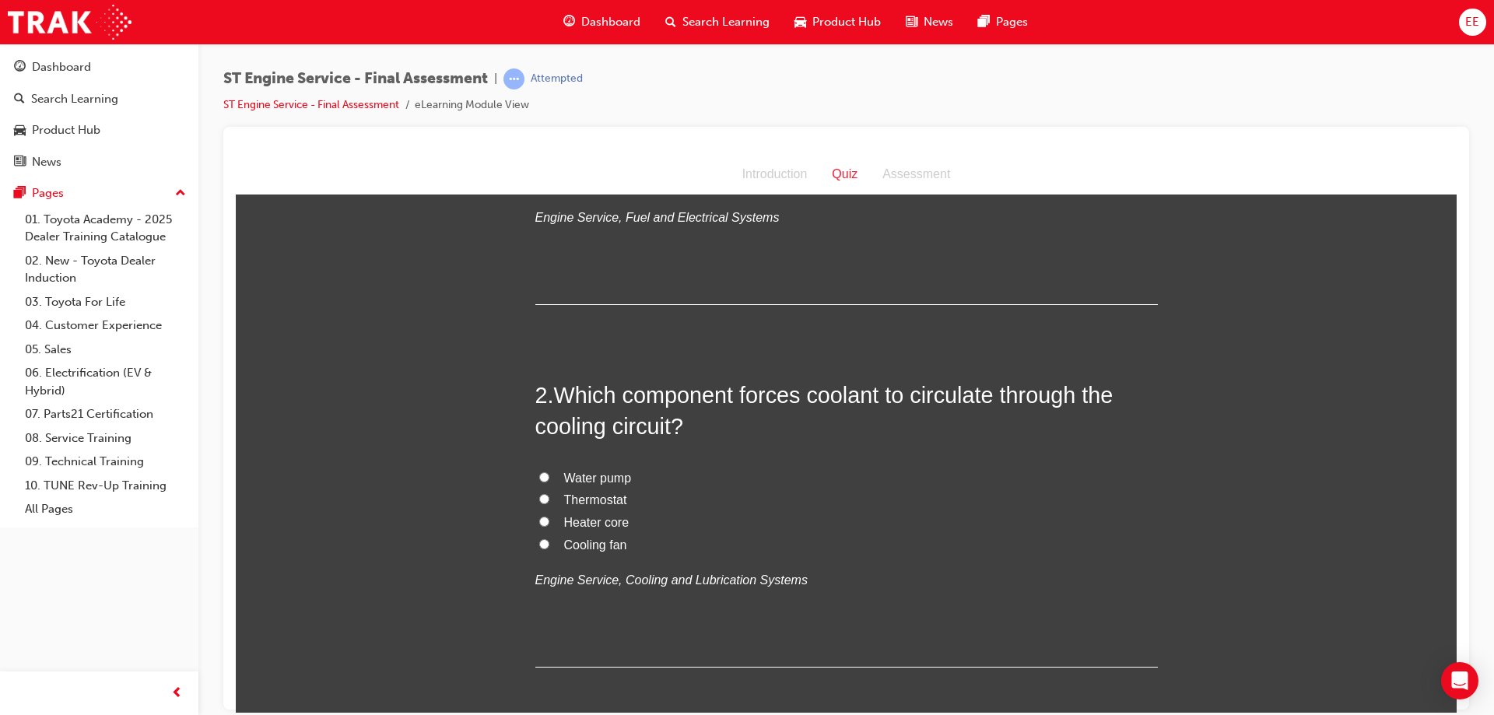
scroll to position [311, 0]
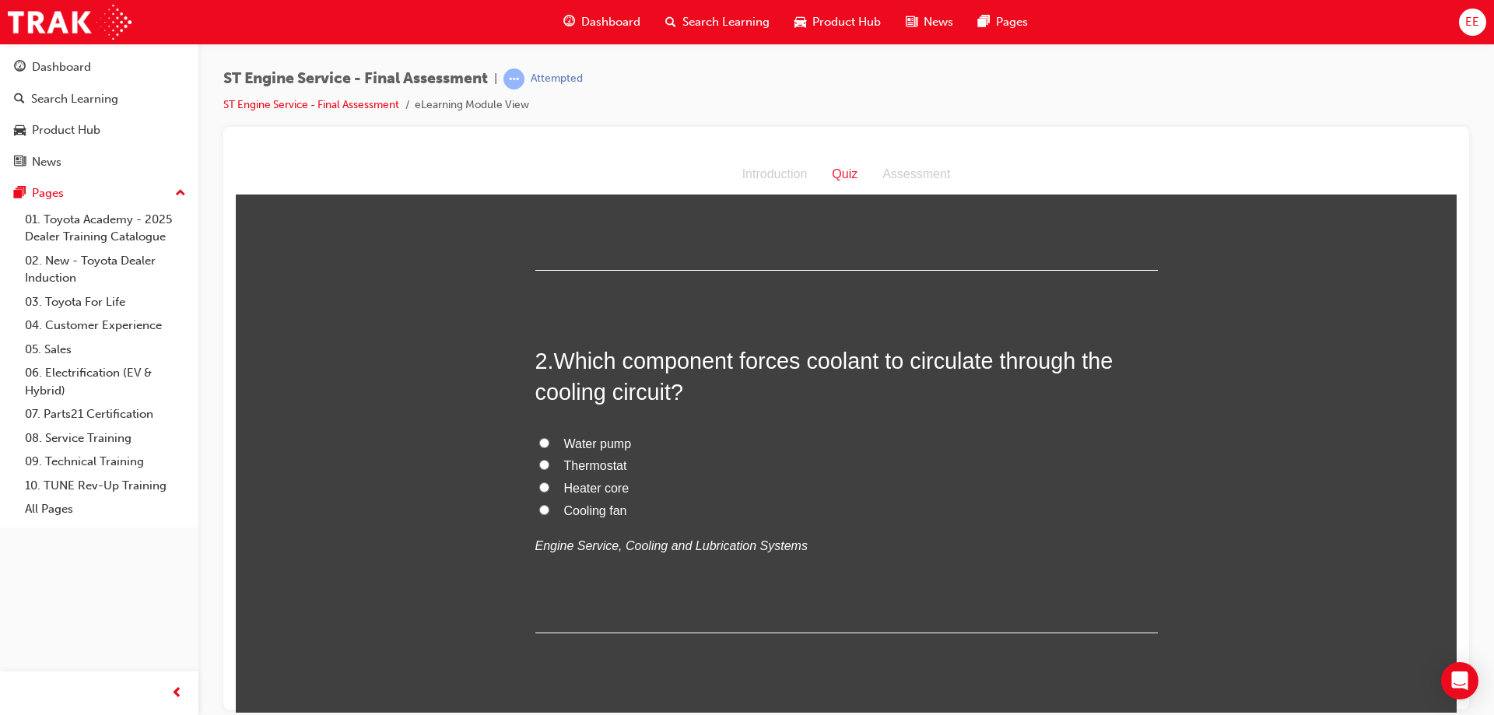
click at [602, 447] on span "Water pump" at bounding box center [598, 443] width 68 height 13
click at [549, 447] on input "Water pump" at bounding box center [544, 442] width 10 height 10
radio input "true"
click at [679, 391] on h2 "2 . Which component forces coolant to circulate through the cooling circuit?" at bounding box center [846, 376] width 623 height 63
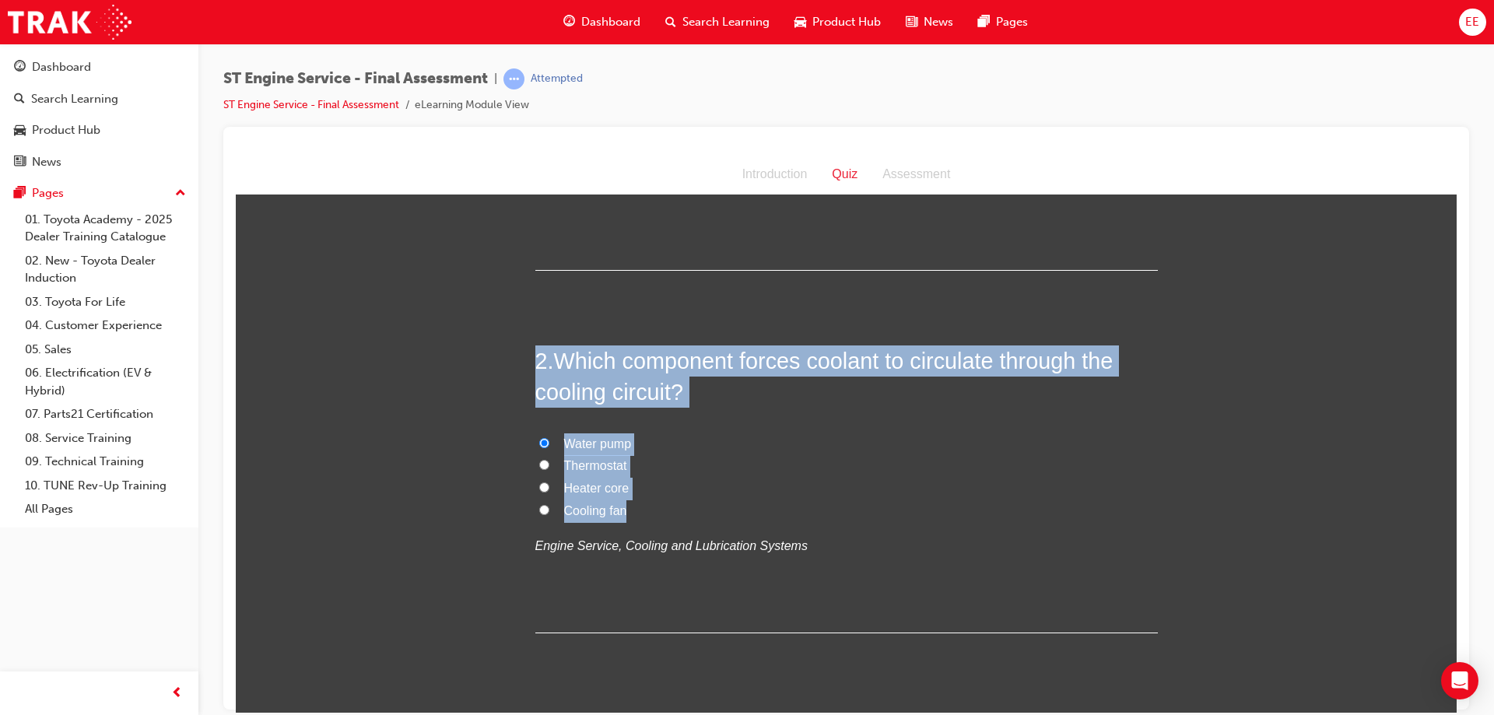
drag, startPoint x: 636, startPoint y: 516, endPoint x: 513, endPoint y: 360, distance: 199.0
copy div "2 . Which component forces coolant to circulate through the cooling circuit? Wa…"
click at [775, 501] on label "Cooling fan" at bounding box center [846, 511] width 623 height 23
click at [549, 504] on input "Cooling fan" at bounding box center [544, 509] width 10 height 10
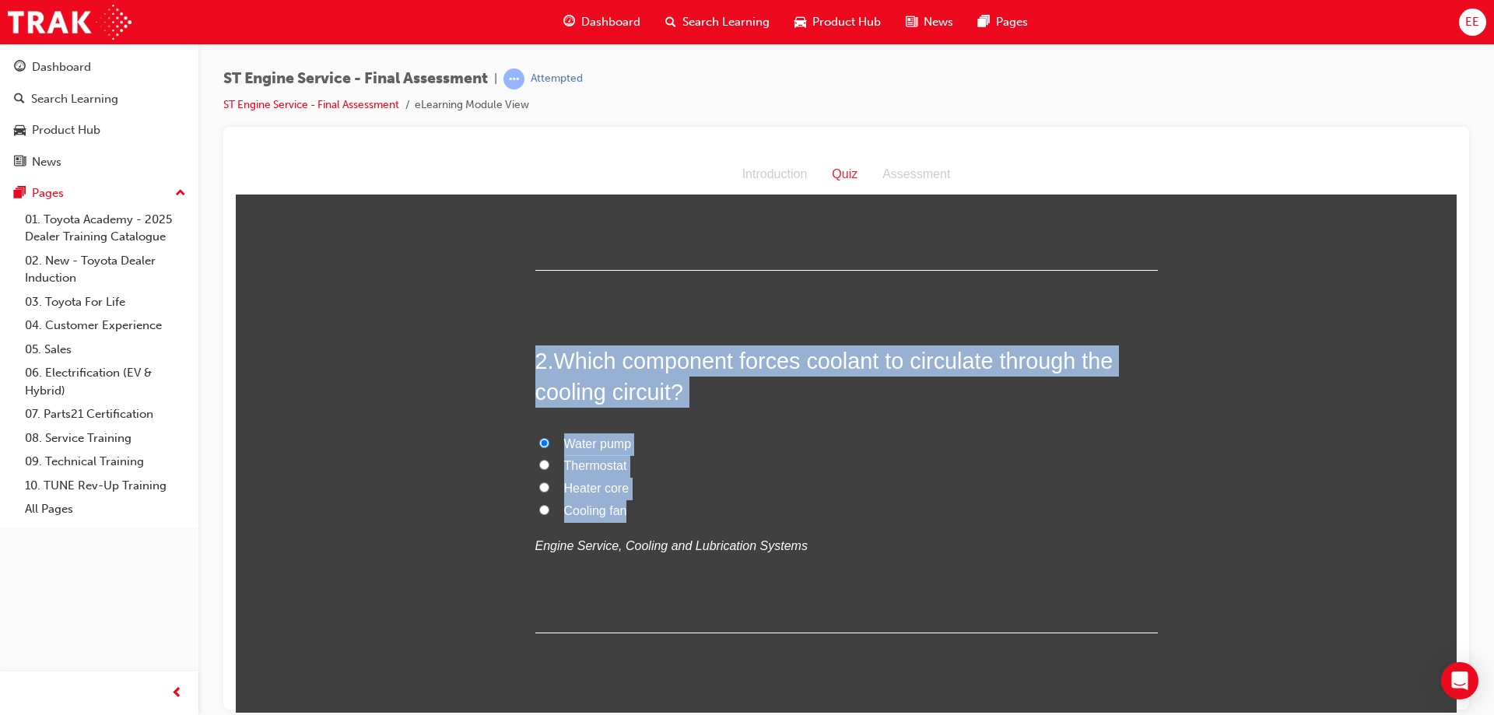
radio input "true"
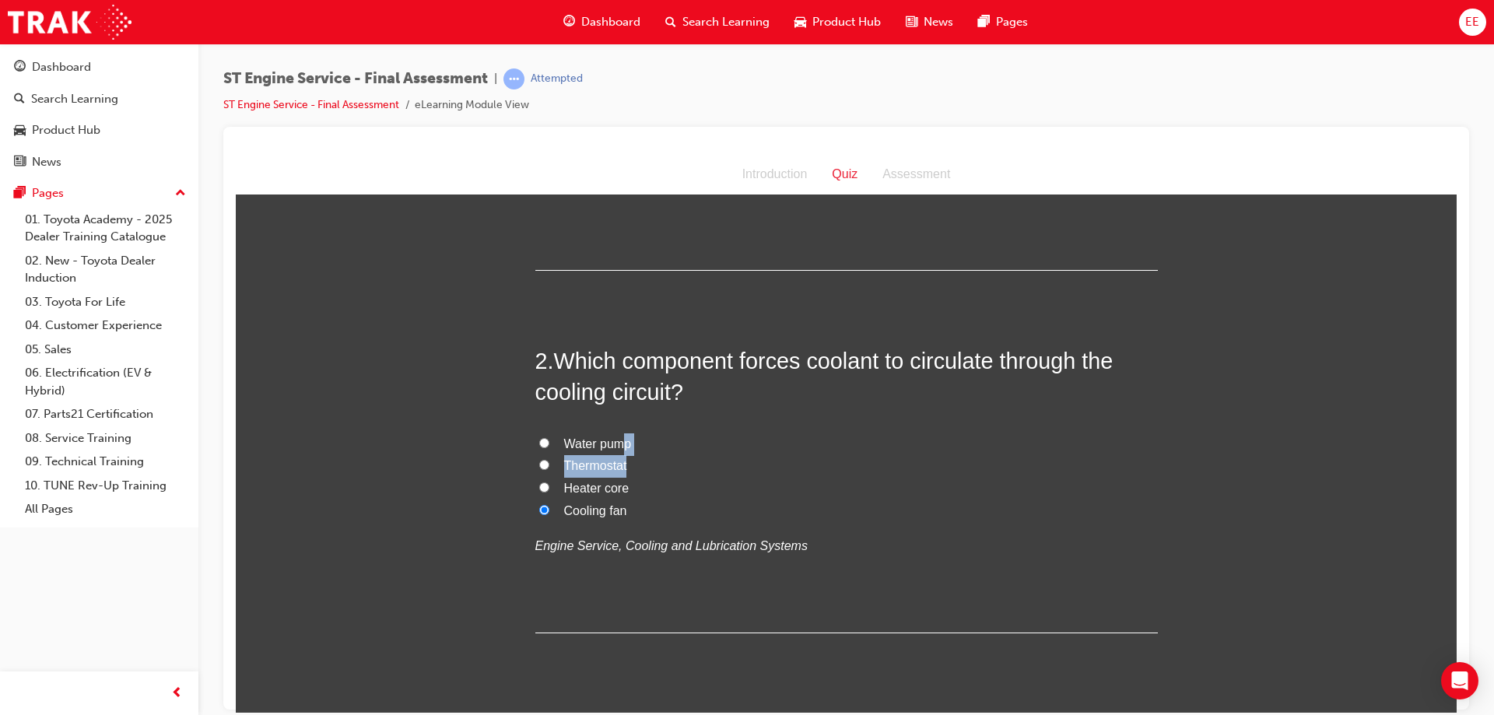
click at [619, 452] on label "Water pump" at bounding box center [846, 444] width 623 height 23
click at [549, 448] on input "Water pump" at bounding box center [544, 442] width 10 height 10
radio input "true"
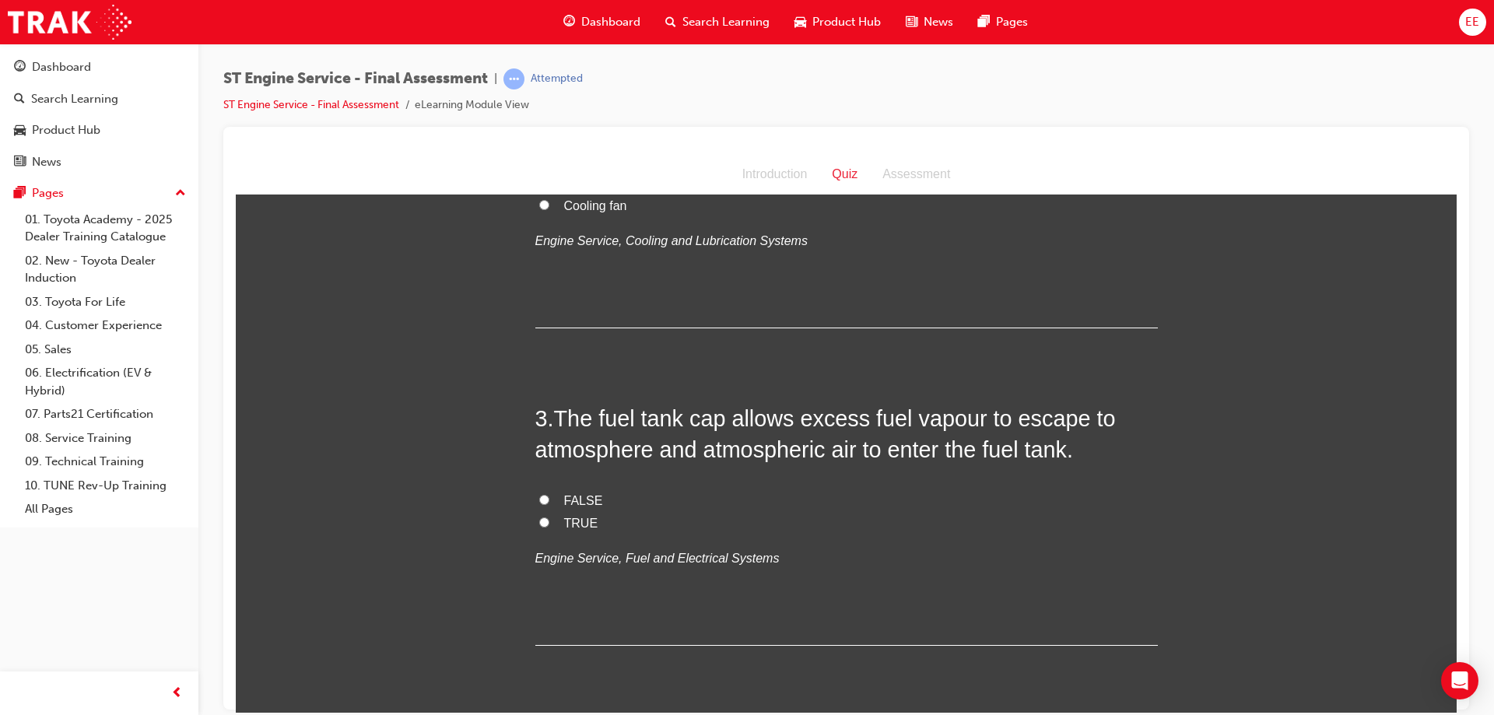
scroll to position [623, 0]
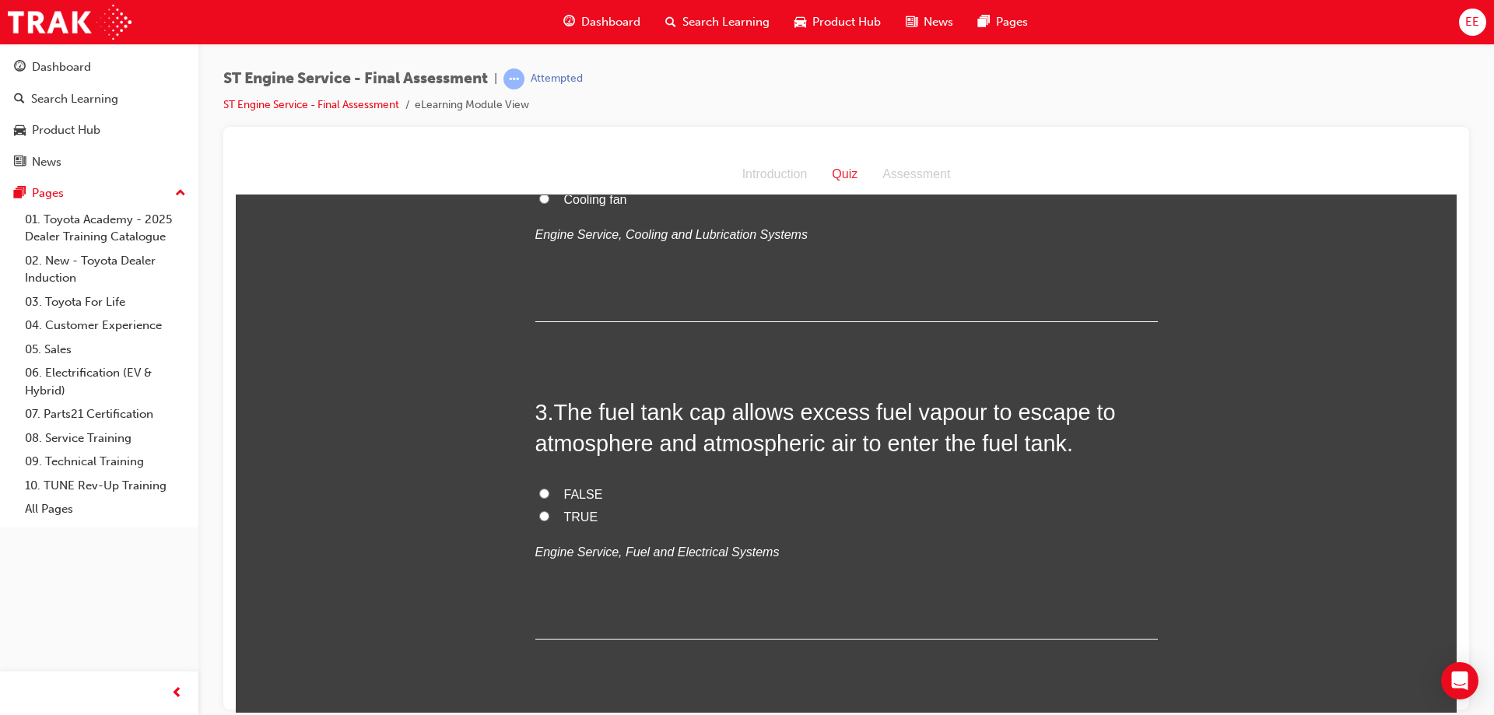
click at [570, 492] on span "FALSE" at bounding box center [583, 493] width 39 height 13
click at [539, 494] on input "FALSE" at bounding box center [544, 493] width 10 height 10
radio input "true"
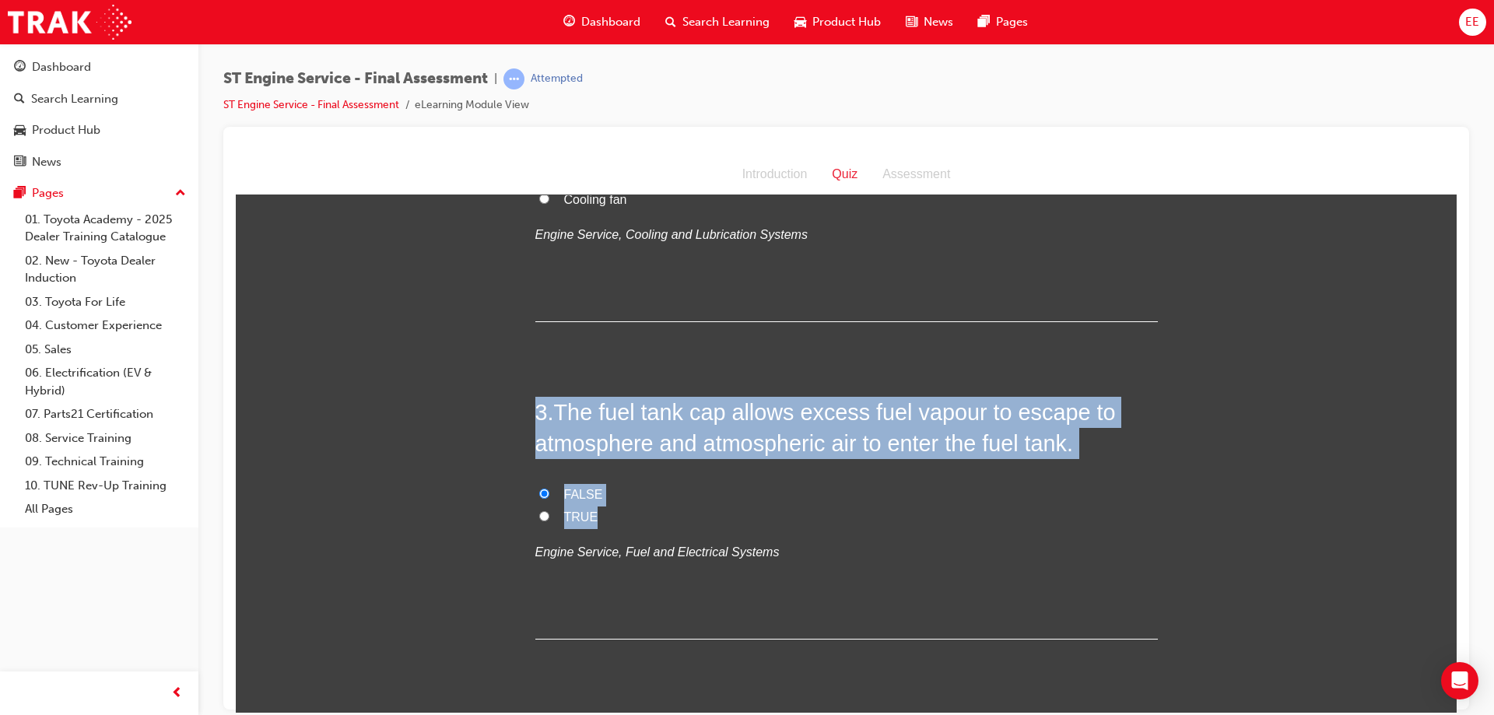
drag, startPoint x: 604, startPoint y: 520, endPoint x: 514, endPoint y: 407, distance: 144.5
copy div "3 . The fuel tank cap allows excess fuel vapour to escape to atmosphere and atm…"
click at [714, 422] on span "The fuel tank cap allows excess fuel vapour to escape to atmosphere and atmosph…" at bounding box center [825, 427] width 581 height 56
click at [707, 448] on span "The fuel tank cap allows excess fuel vapour to escape to atmosphere and atmosph…" at bounding box center [825, 427] width 581 height 56
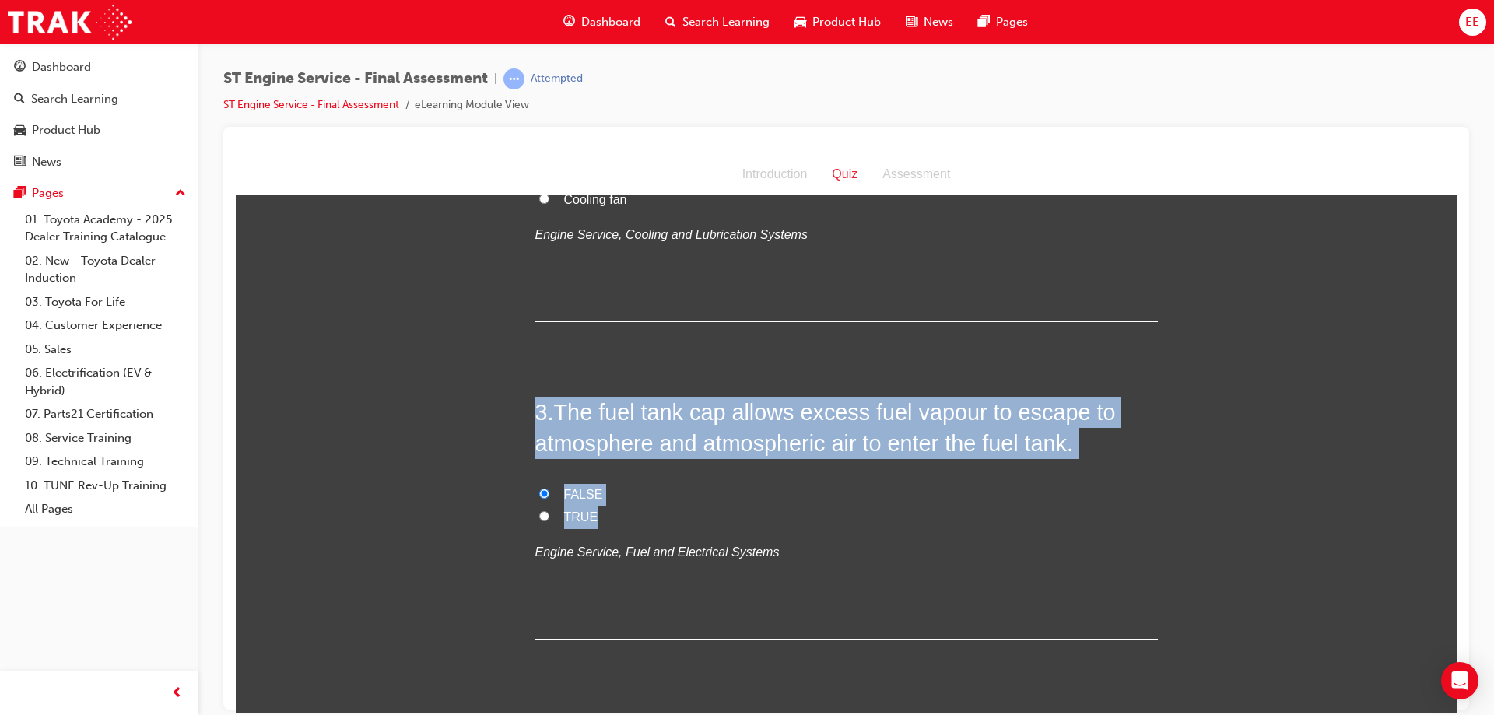
click at [613, 463] on div "3 . The fuel tank cap allows excess fuel vapour to escape to atmosphere and atm…" at bounding box center [846, 517] width 623 height 243
click at [561, 483] on label "FALSE" at bounding box center [846, 494] width 623 height 23
click at [549, 488] on input "FALSE" at bounding box center [544, 493] width 10 height 10
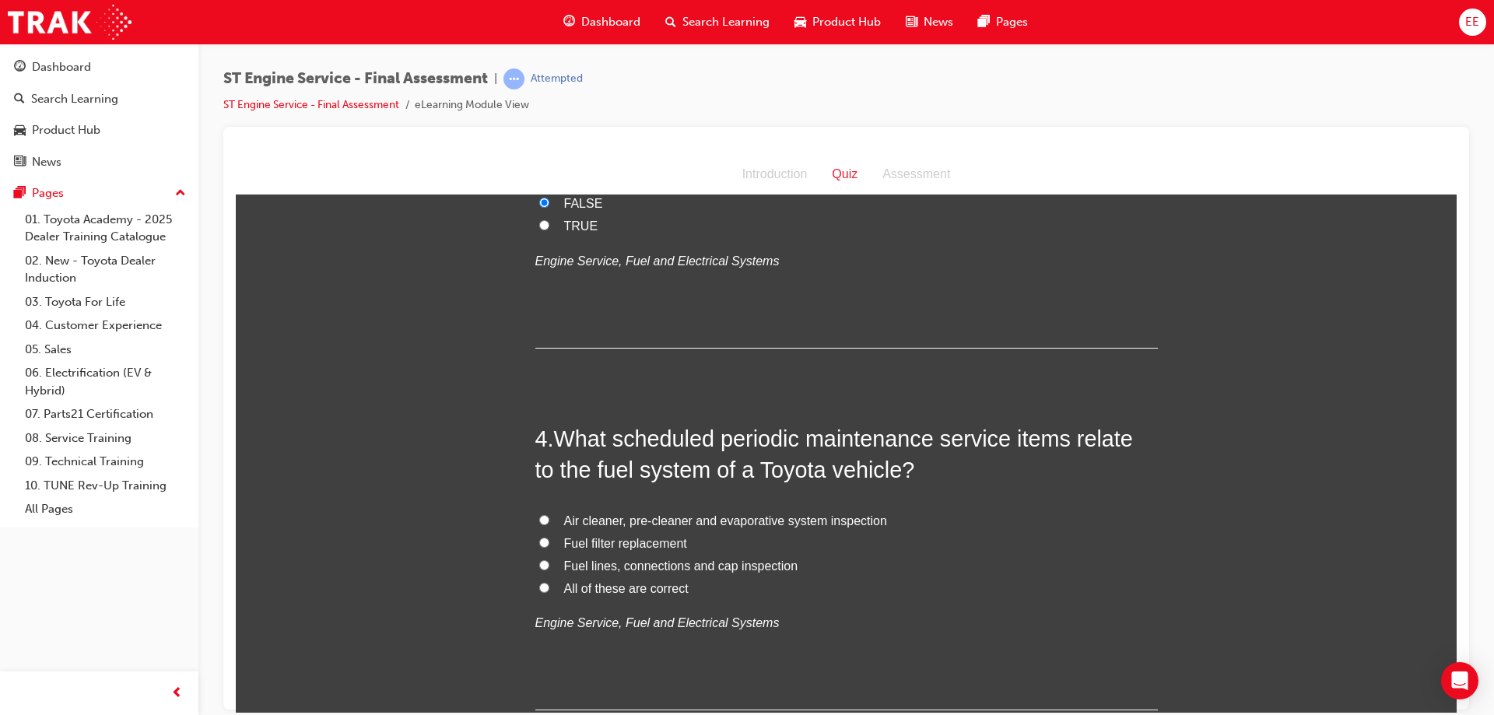
scroll to position [1012, 0]
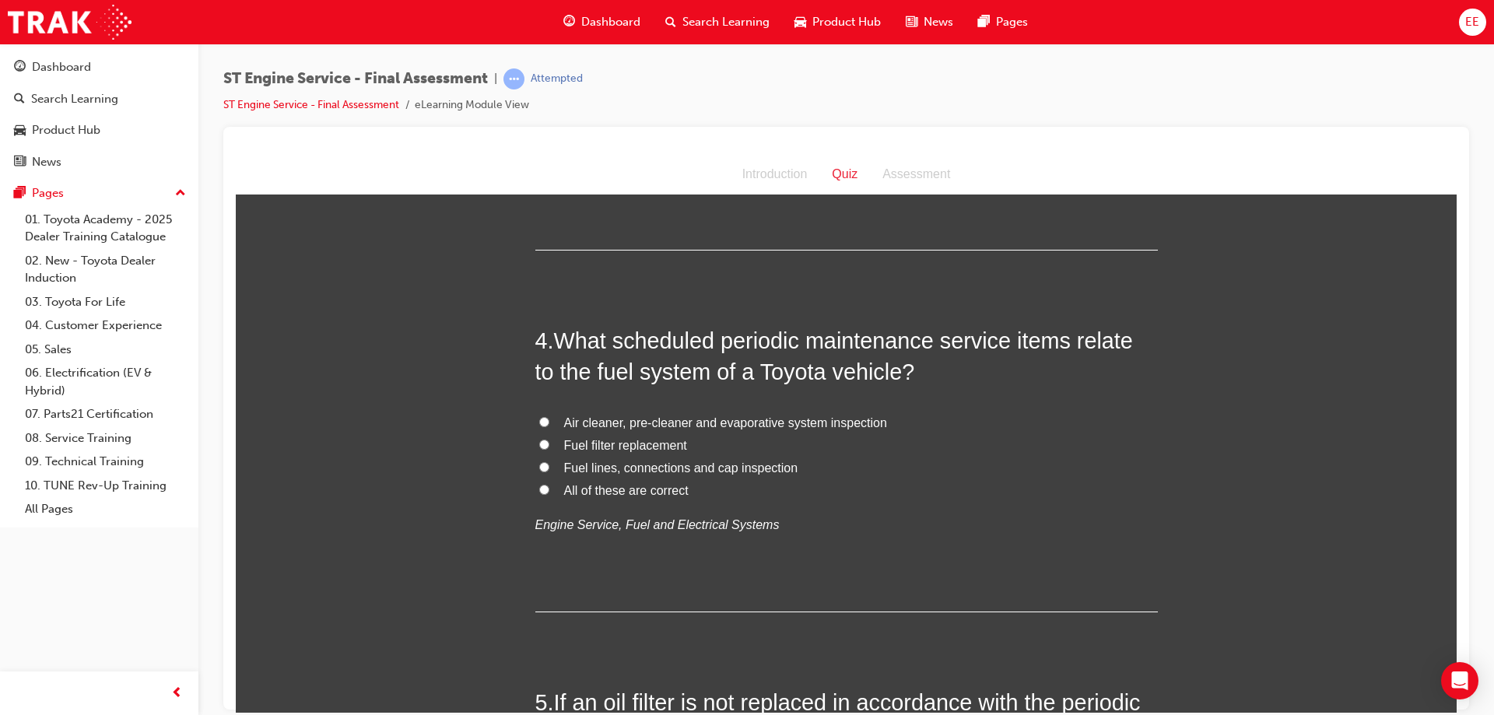
click at [654, 448] on span "Fuel filter replacement" at bounding box center [625, 444] width 123 height 13
click at [549, 448] on input "Fuel filter replacement" at bounding box center [544, 444] width 10 height 10
radio input "true"
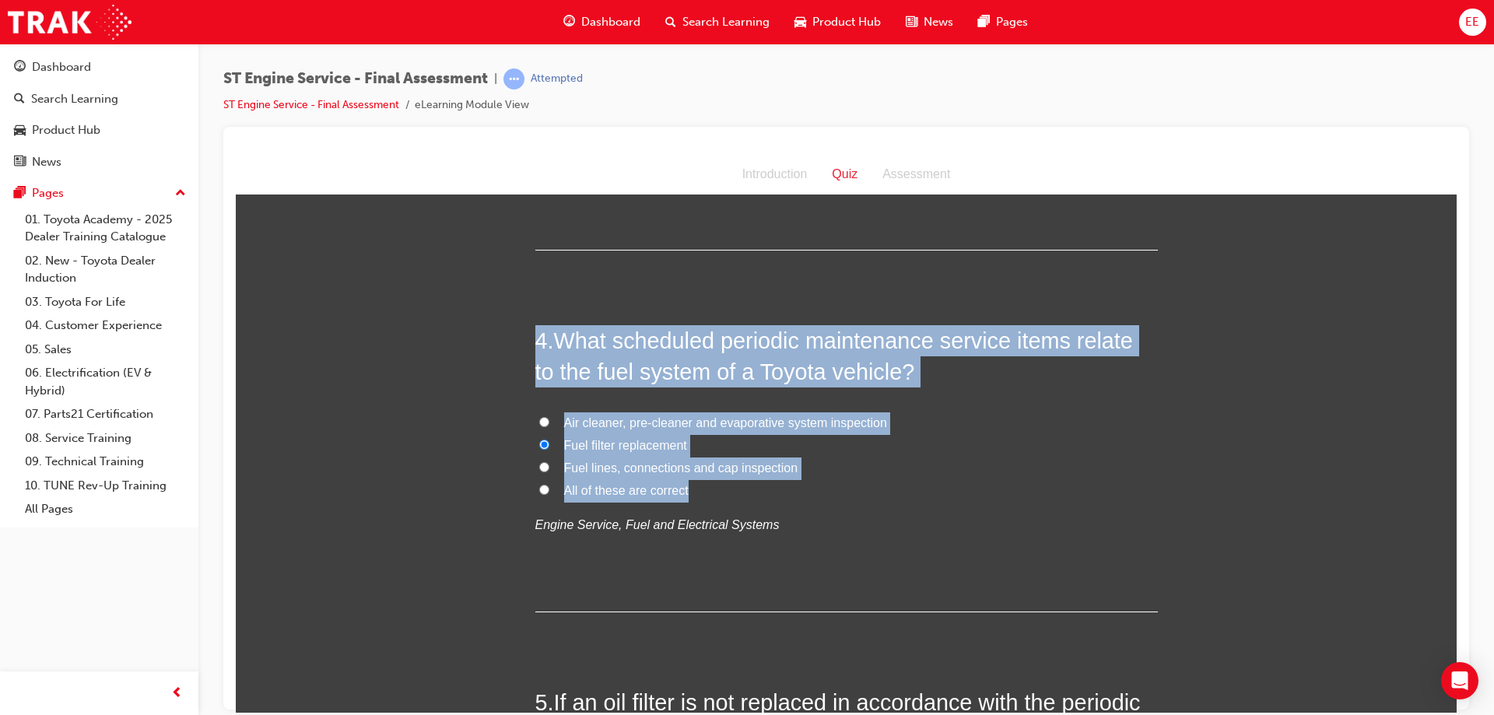
drag, startPoint x: 795, startPoint y: 490, endPoint x: 527, endPoint y: 343, distance: 305.8
copy div "4 . What scheduled periodic maintenance service items relate to the fuel system…"
click at [767, 348] on span "What scheduled periodic maintenance service items relate to the fuel system of …" at bounding box center [834, 356] width 598 height 56
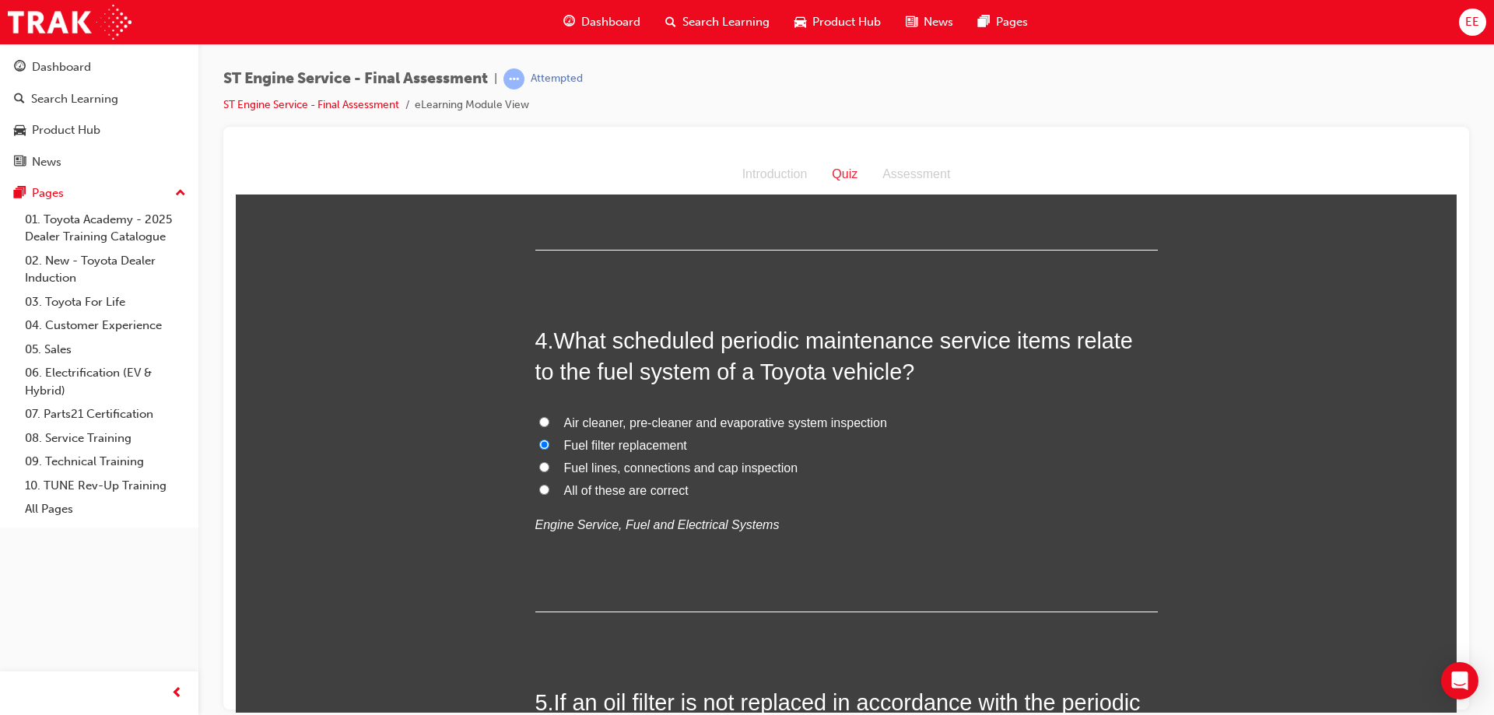
click at [539, 493] on input "All of these are correct" at bounding box center [544, 489] width 10 height 10
radio input "true"
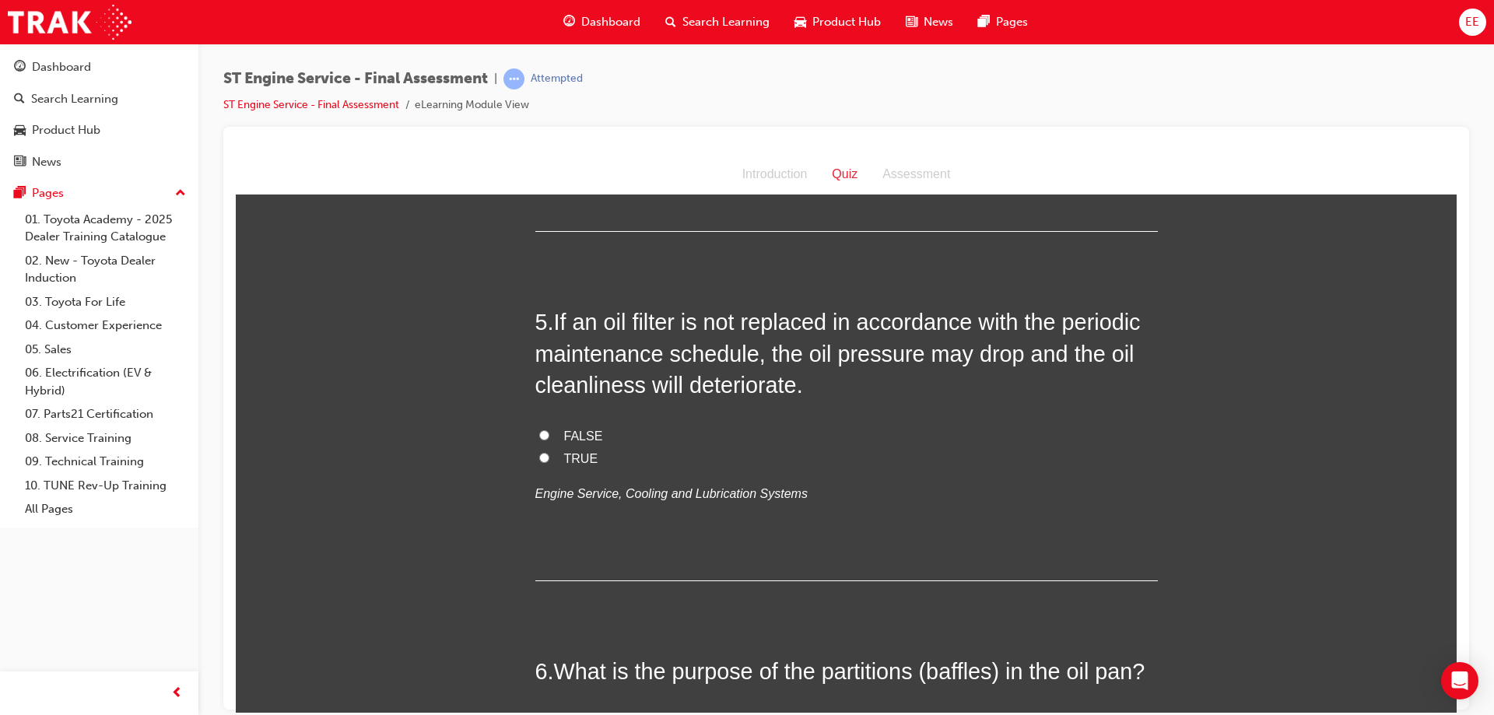
scroll to position [1401, 0]
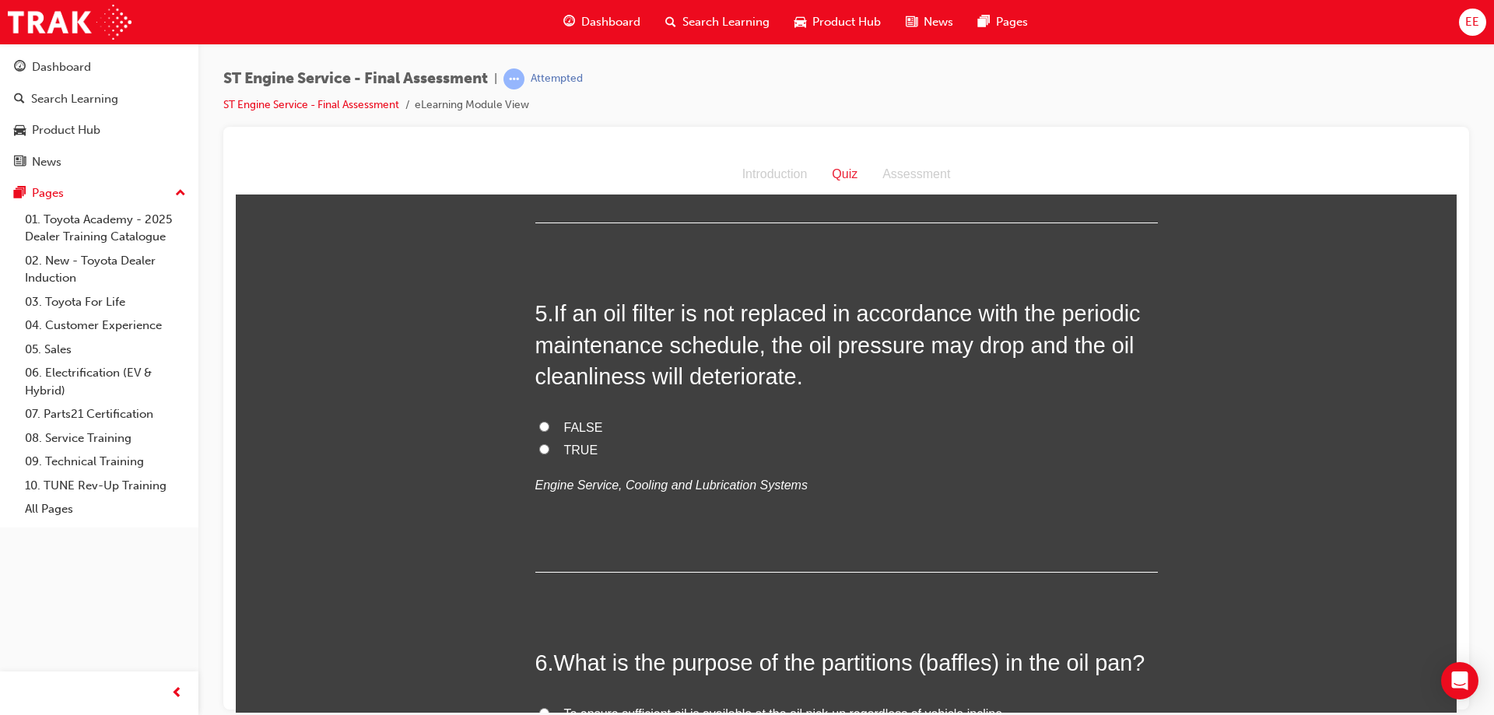
drag, startPoint x: 556, startPoint y: 448, endPoint x: 579, endPoint y: 448, distance: 23.4
click at [556, 447] on label "TRUE" at bounding box center [846, 450] width 623 height 23
click at [549, 447] on input "TRUE" at bounding box center [544, 449] width 10 height 10
radio input "true"
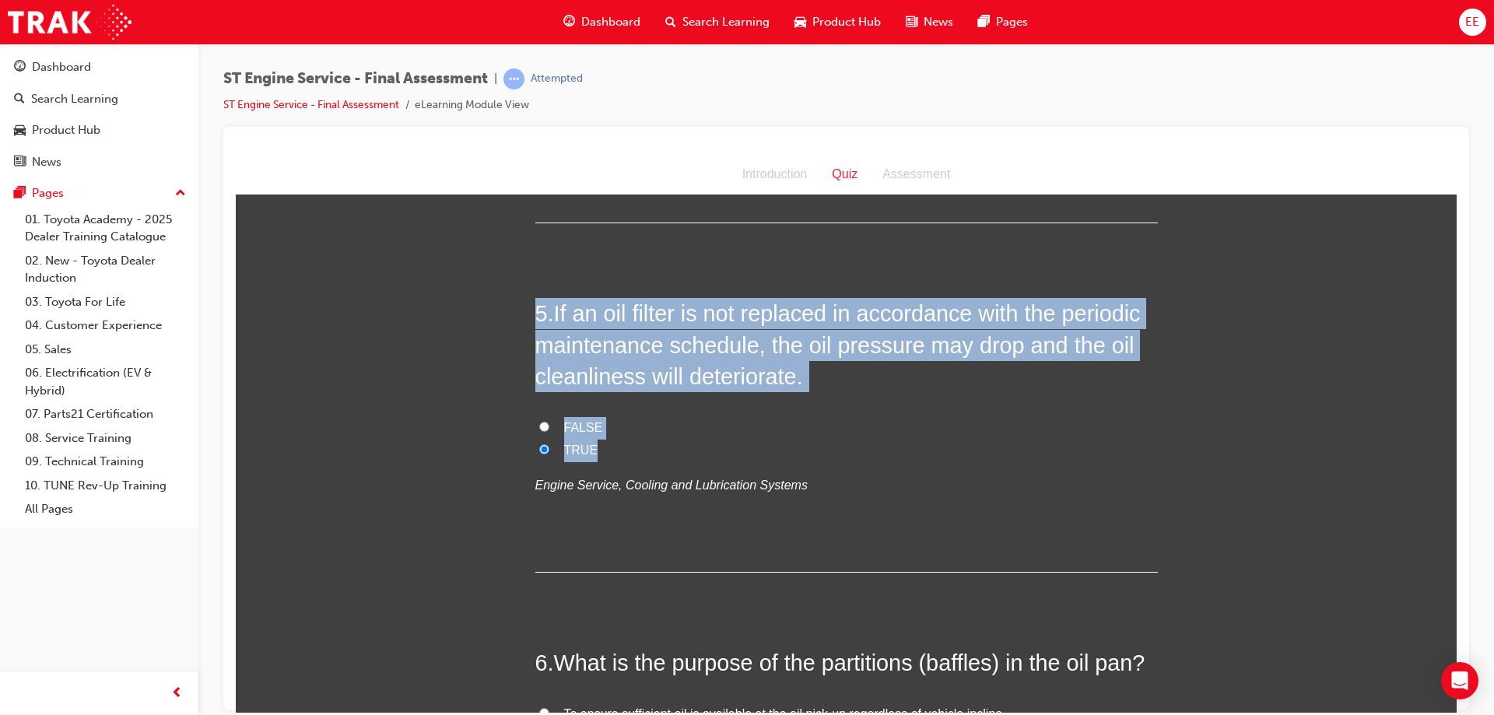
drag, startPoint x: 634, startPoint y: 455, endPoint x: 529, endPoint y: 310, distance: 178.9
click at [535, 310] on div "5 . If an oil filter is not replaced in accordance with the periodic maintenanc…" at bounding box center [846, 434] width 623 height 274
copy div "5 . If an oil filter is not replaced in accordance with the periodic maintenanc…"
click at [572, 451] on span "TRUE" at bounding box center [581, 449] width 34 height 13
click at [549, 451] on input "TRUE" at bounding box center [544, 449] width 10 height 10
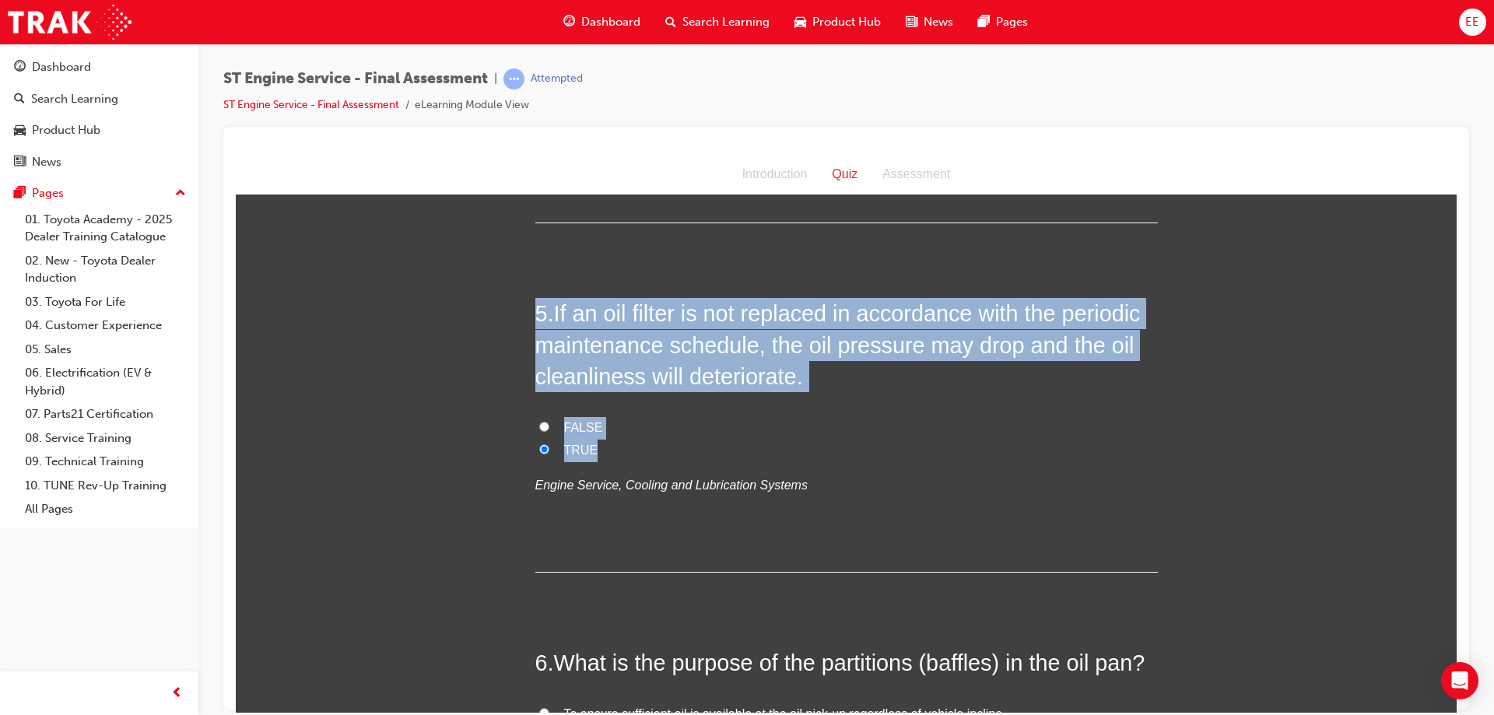
click at [675, 428] on label "FALSE" at bounding box center [846, 427] width 623 height 23
click at [549, 428] on input "FALSE" at bounding box center [544, 426] width 10 height 10
radio input "true"
click at [580, 451] on span "TRUE" at bounding box center [581, 449] width 34 height 13
click at [549, 451] on input "TRUE" at bounding box center [544, 449] width 10 height 10
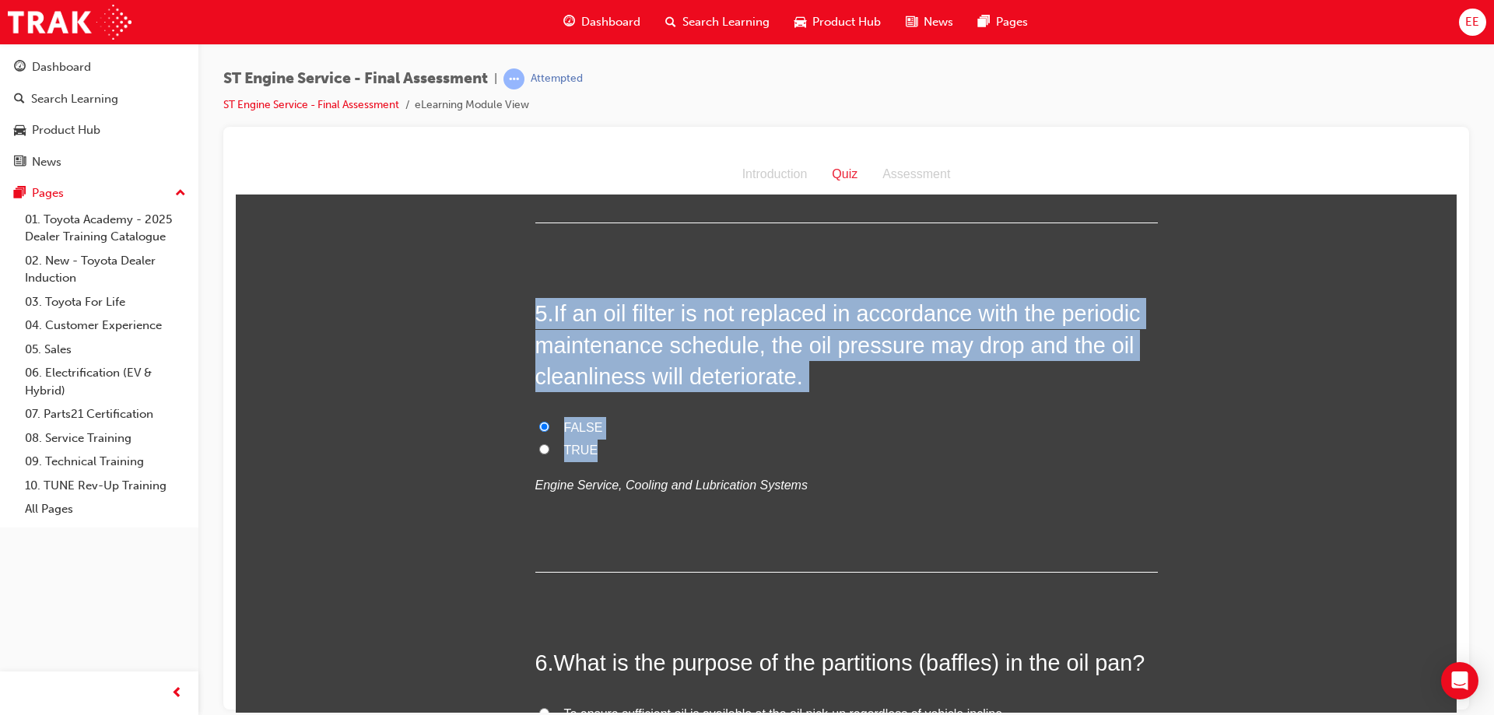
radio input "true"
click at [671, 377] on span "If an oil filter is not replaced in accordance with the periodic maintenance sc…" at bounding box center [838, 344] width 606 height 88
click at [672, 373] on span "If an oil filter is not replaced in accordance with the periodic maintenance sc…" at bounding box center [838, 344] width 606 height 88
click at [643, 356] on span "If an oil filter is not replaced in accordance with the periodic maintenance sc…" at bounding box center [838, 344] width 606 height 88
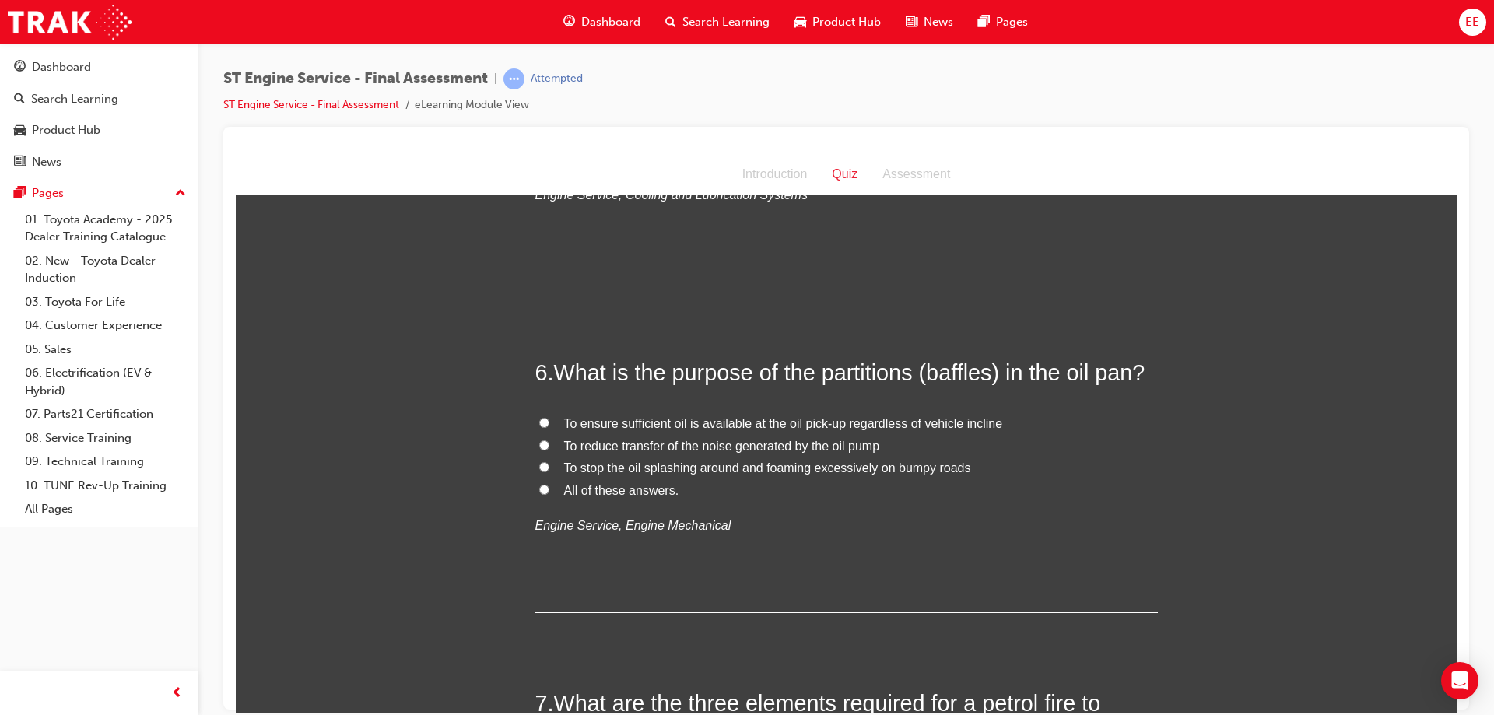
scroll to position [1712, 0]
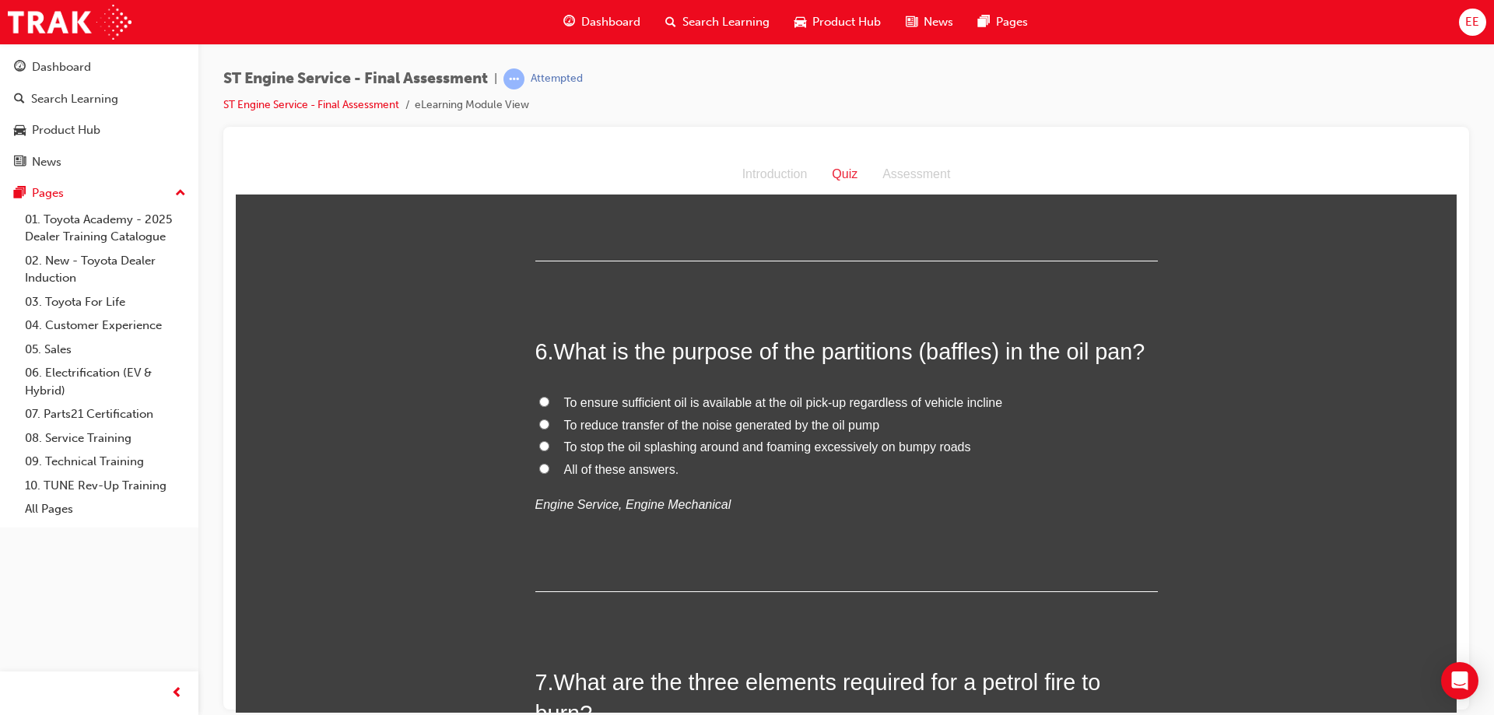
click at [774, 450] on span "To stop the oil splashing around and foaming excessively on bumpy roads" at bounding box center [767, 446] width 407 height 13
click at [549, 450] on input "To stop the oil splashing around and foaming excessively on bumpy roads" at bounding box center [544, 446] width 10 height 10
radio input "true"
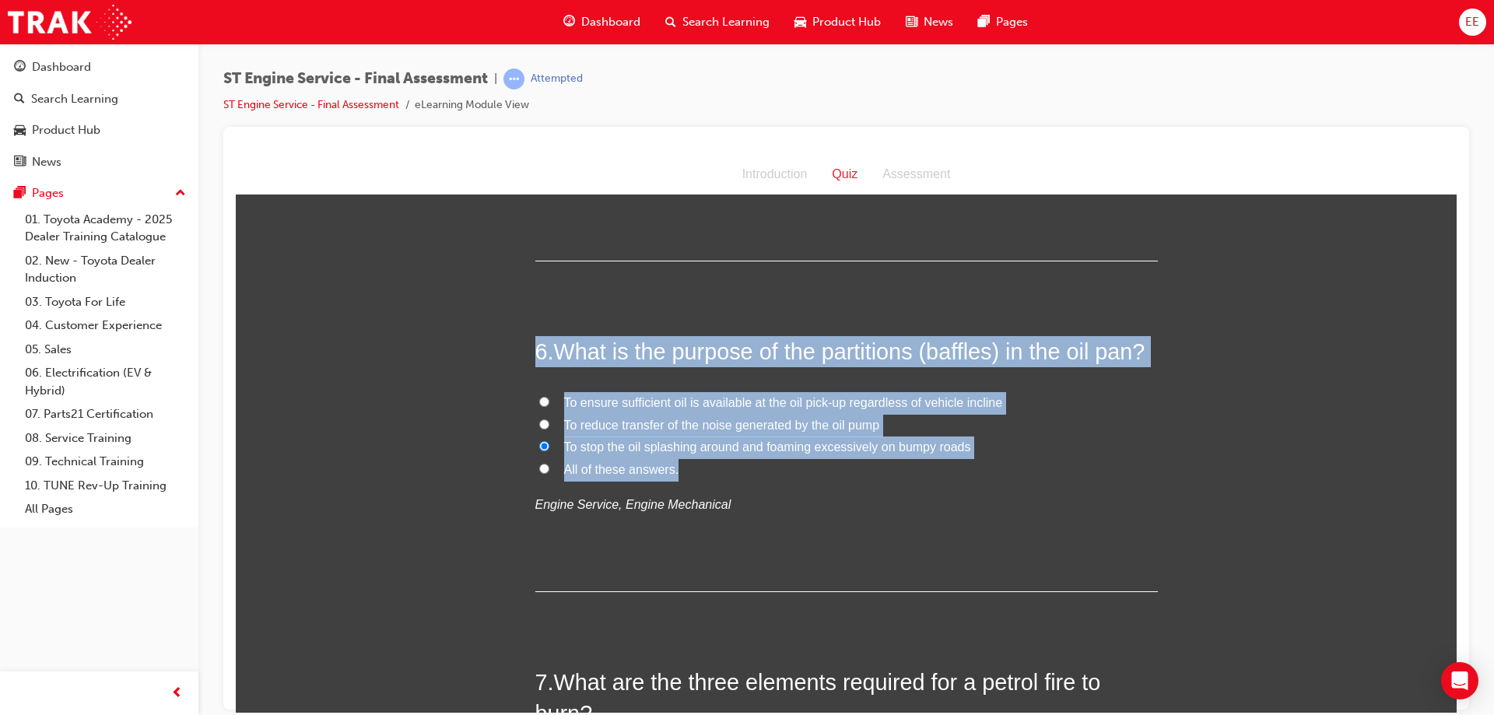
drag, startPoint x: 708, startPoint y: 473, endPoint x: 512, endPoint y: 332, distance: 241.9
copy div "6 . What is the purpose of the partitions (baffles) in the oil pan? To ensure s…"
click at [542, 469] on input "All of these answers." at bounding box center [544, 468] width 10 height 10
radio input "true"
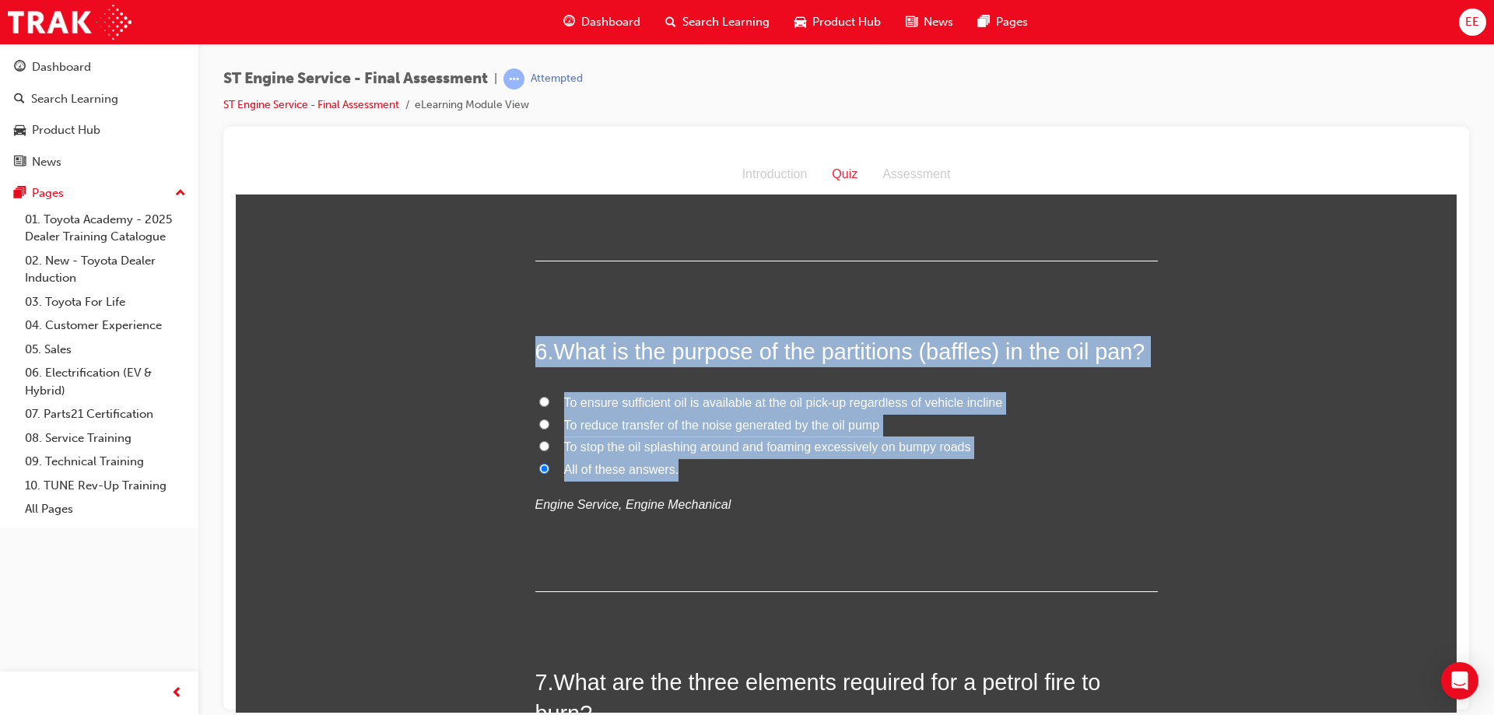
click at [673, 339] on span "What is the purpose of the partitions (baffles) in the oil pan?" at bounding box center [850, 351] width 592 height 25
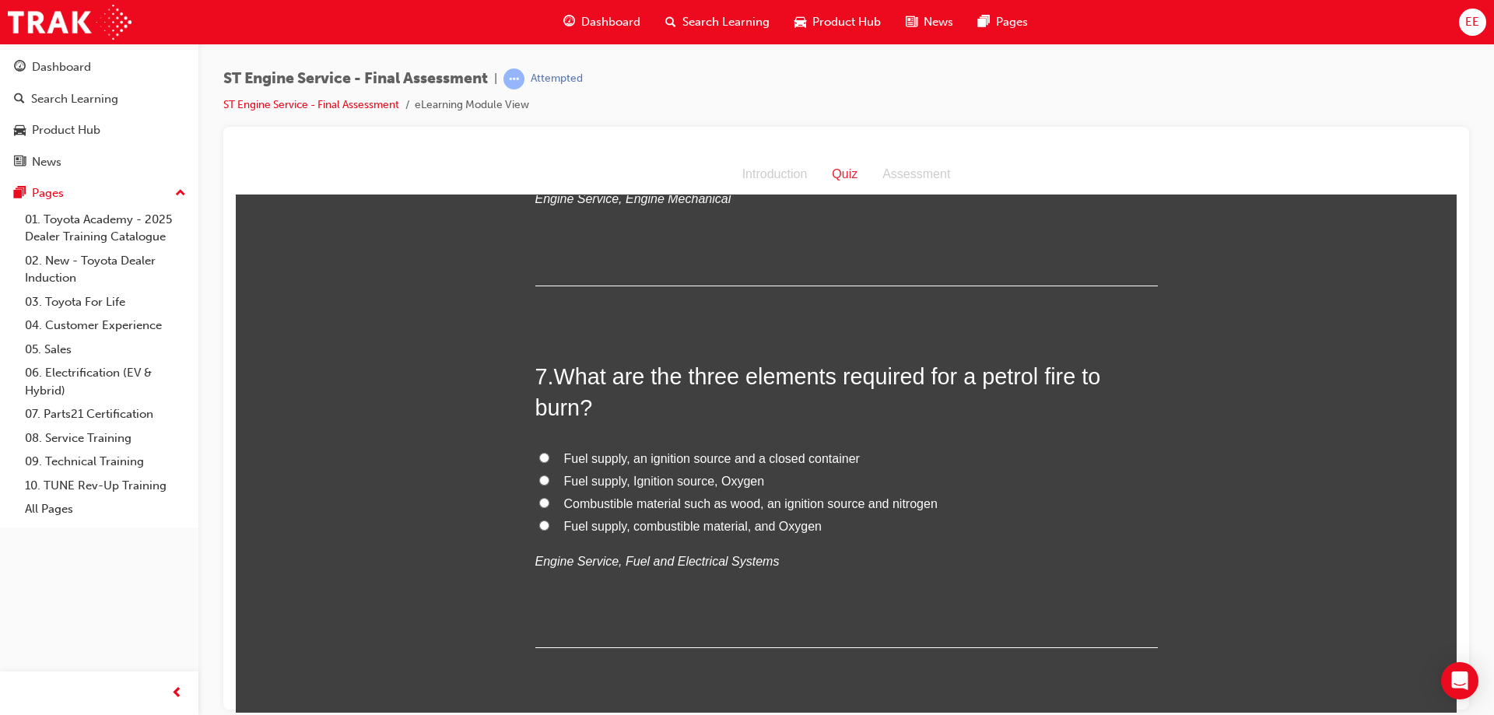
scroll to position [2024, 0]
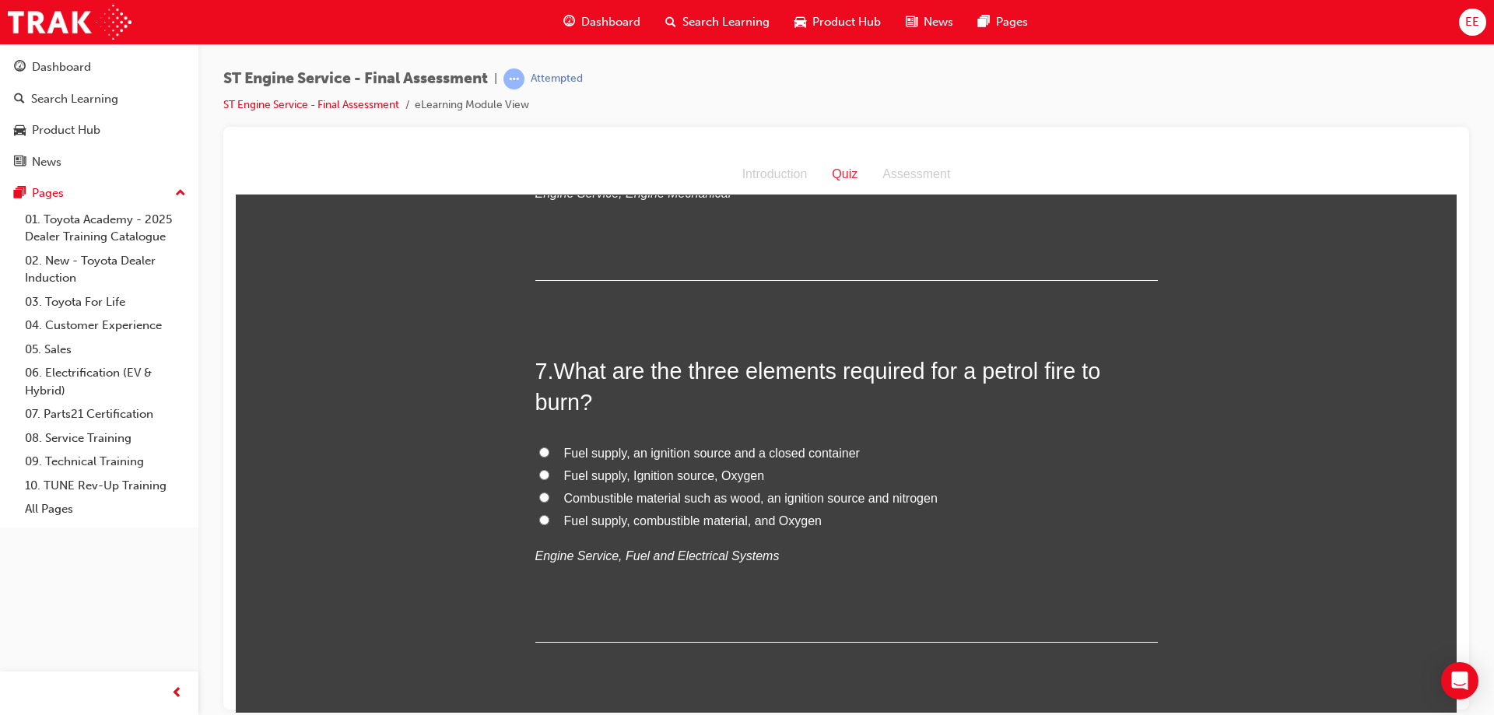
click at [722, 473] on span "Fuel supply, Ignition source, Oxygen" at bounding box center [664, 475] width 201 height 13
click at [549, 473] on input "Fuel supply, Ignition source, Oxygen" at bounding box center [544, 474] width 10 height 10
radio input "true"
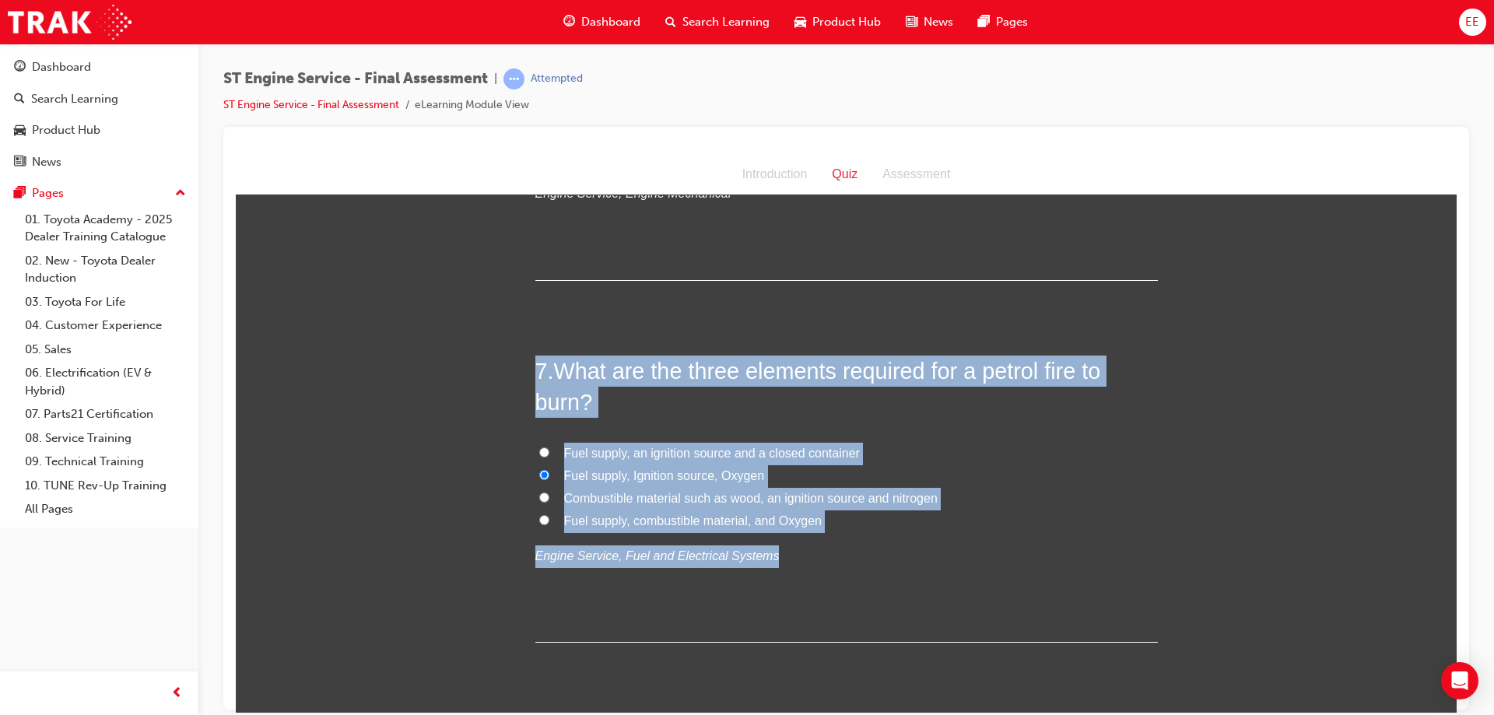
drag, startPoint x: 900, startPoint y: 537, endPoint x: 518, endPoint y: 337, distance: 431.3
copy div "7 . What are the three elements required for a petrol fire to burn? Fuel supply…"
click at [802, 370] on span "What are the three elements required for a petrol fire to burn?" at bounding box center [818, 386] width 566 height 56
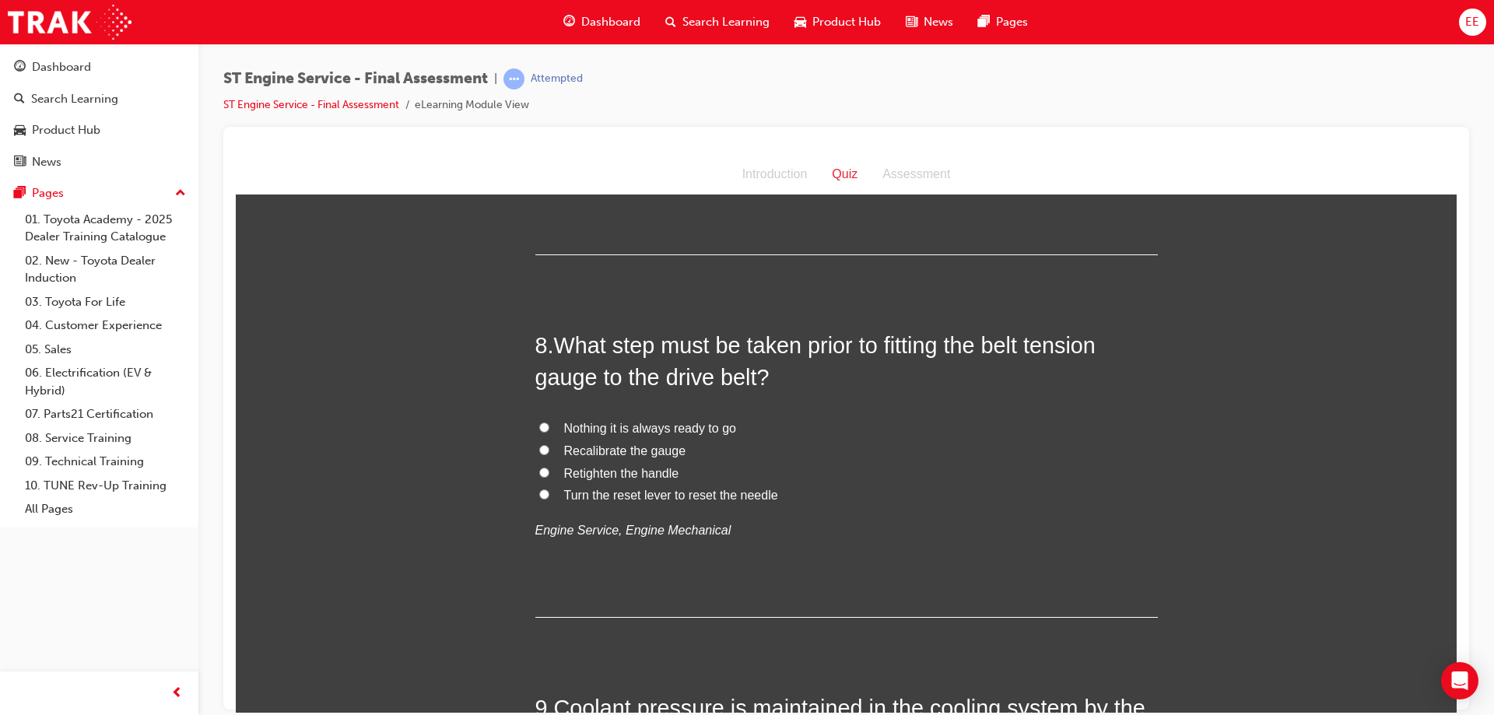
scroll to position [2413, 0]
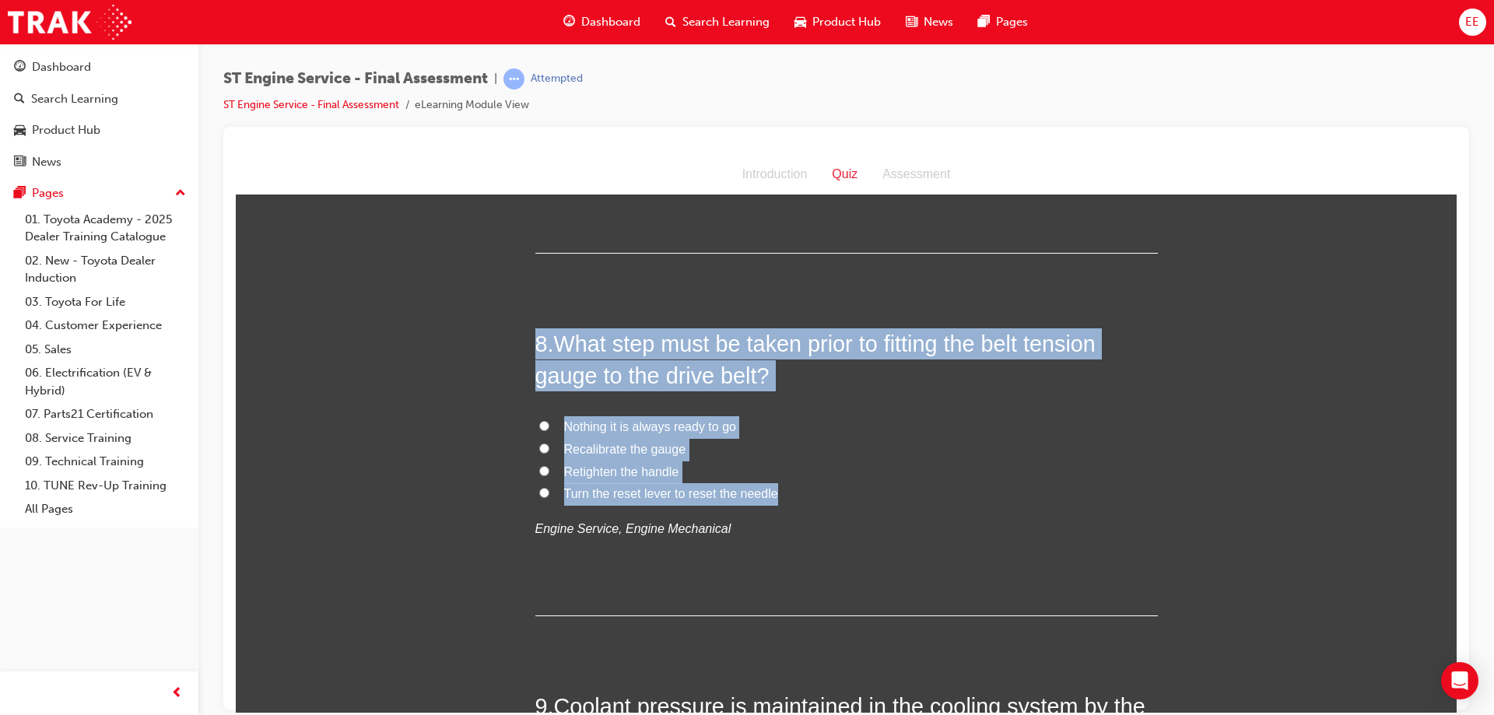
drag, startPoint x: 787, startPoint y: 489, endPoint x: 521, endPoint y: 328, distance: 310.1
copy div "8 . What step must be taken prior to fitting the belt tension gauge to the driv…"
click at [670, 498] on span "Turn the reset lever to reset the needle" at bounding box center [671, 492] width 214 height 13
click at [549, 497] on input "Turn the reset lever to reset the needle" at bounding box center [544, 492] width 10 height 10
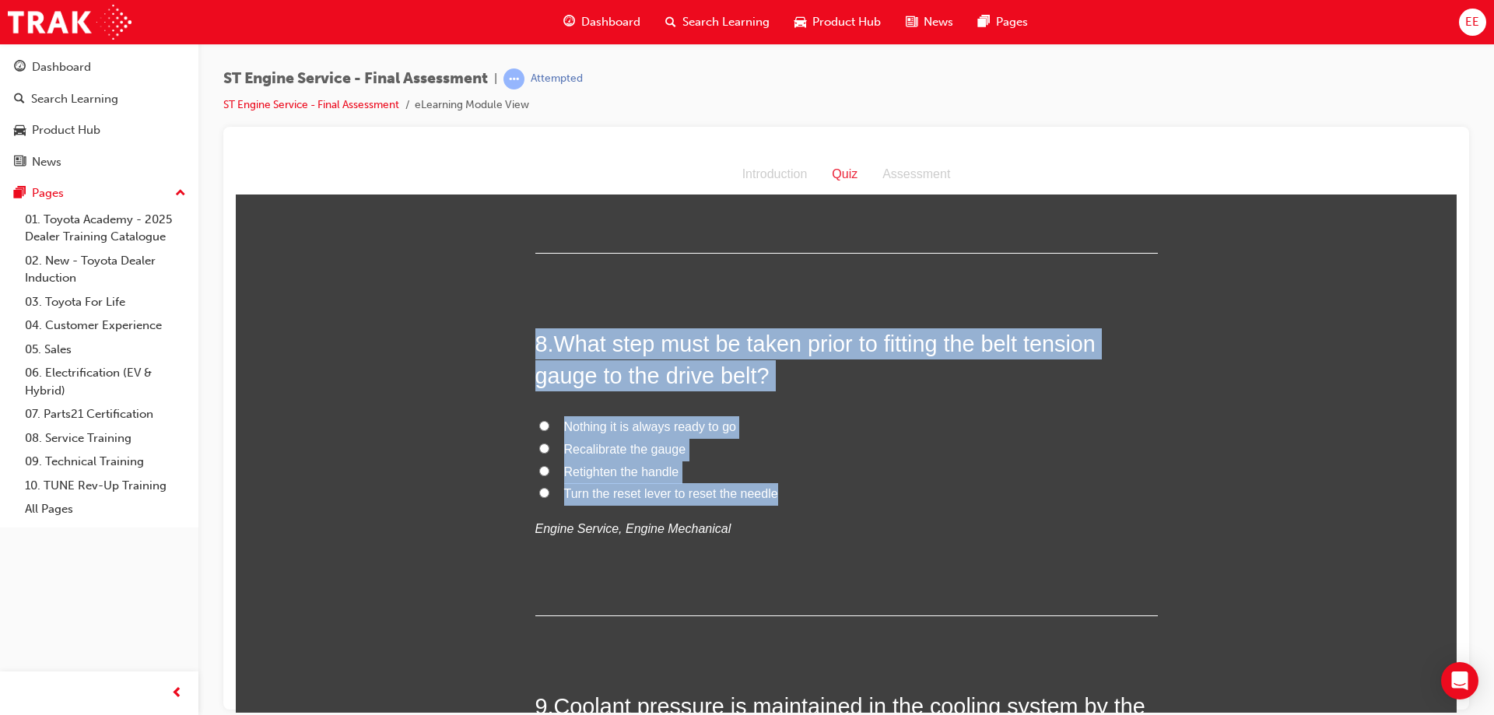
radio input "true"
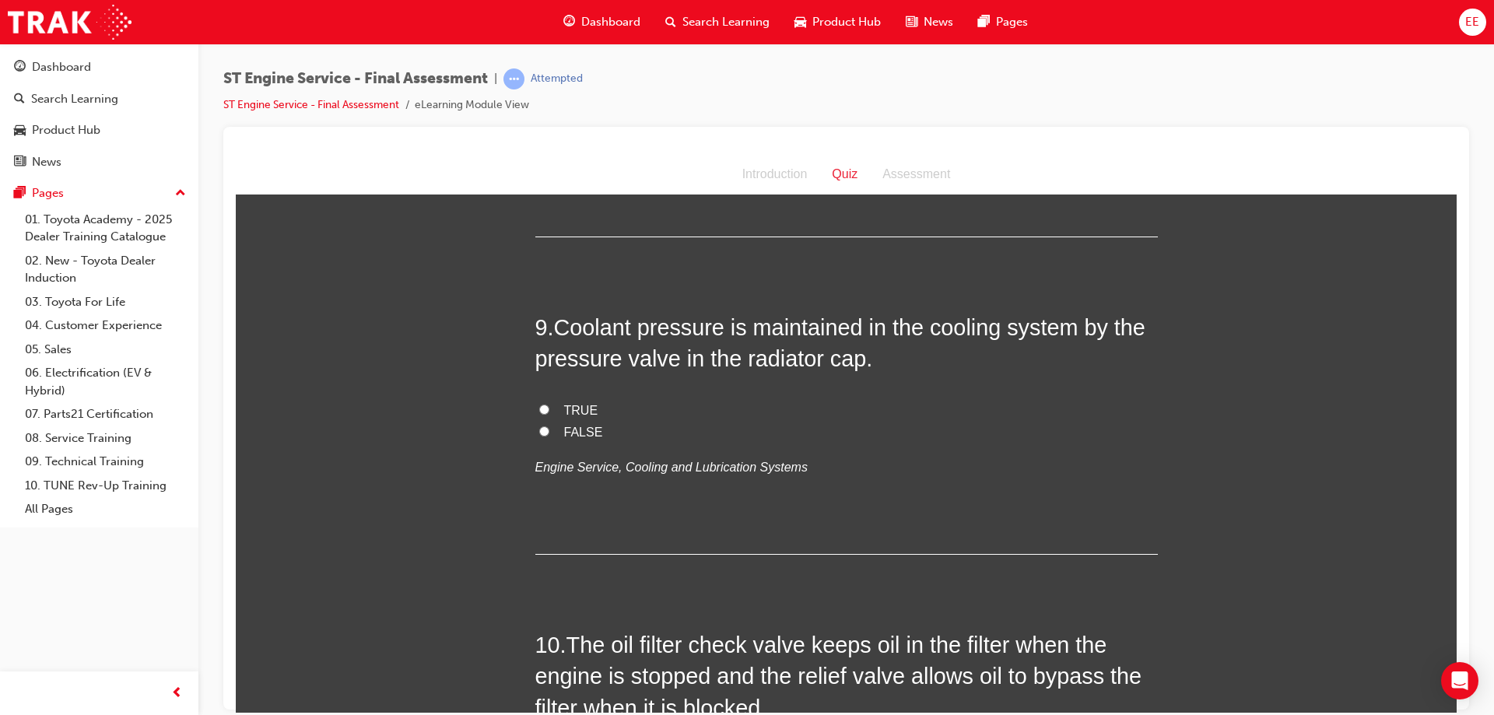
scroll to position [2802, 0]
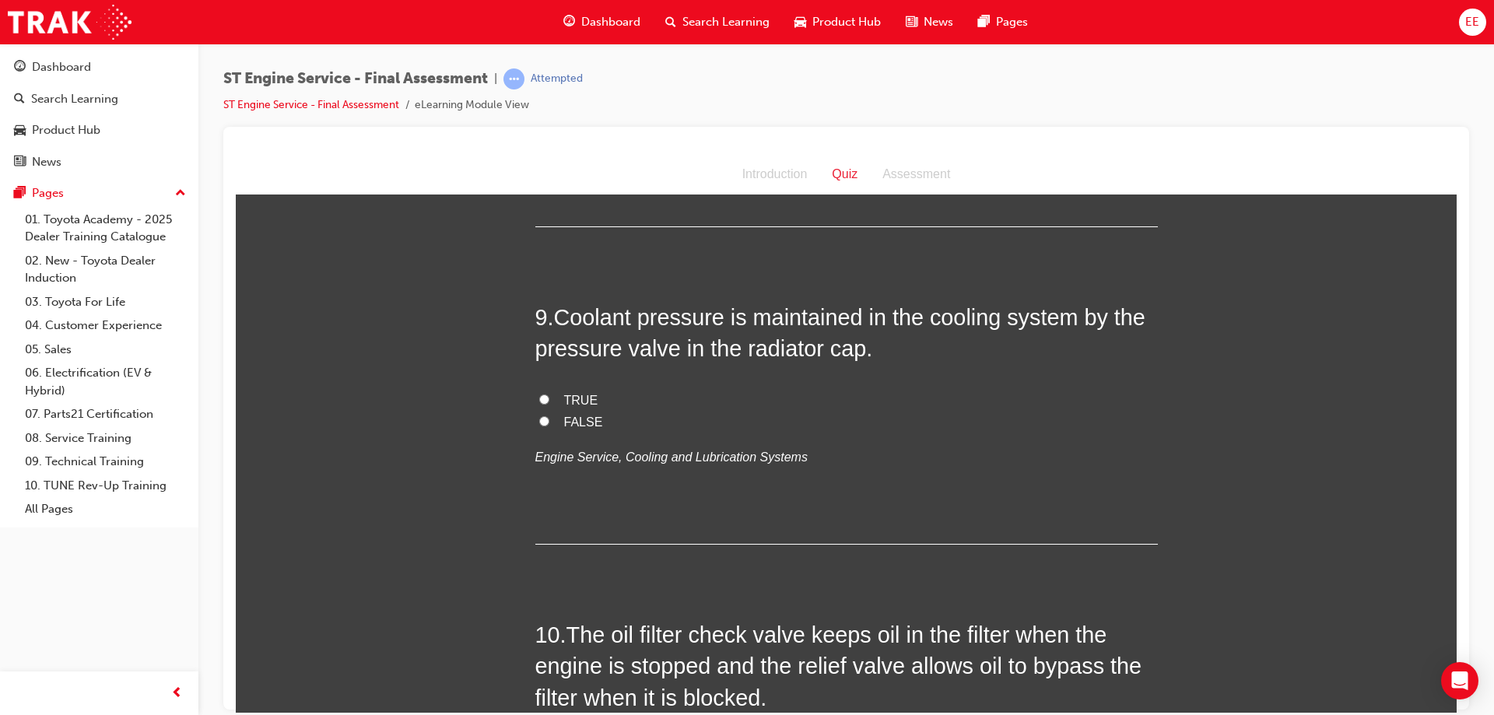
click at [542, 396] on input "TRUE" at bounding box center [544, 399] width 10 height 10
radio input "true"
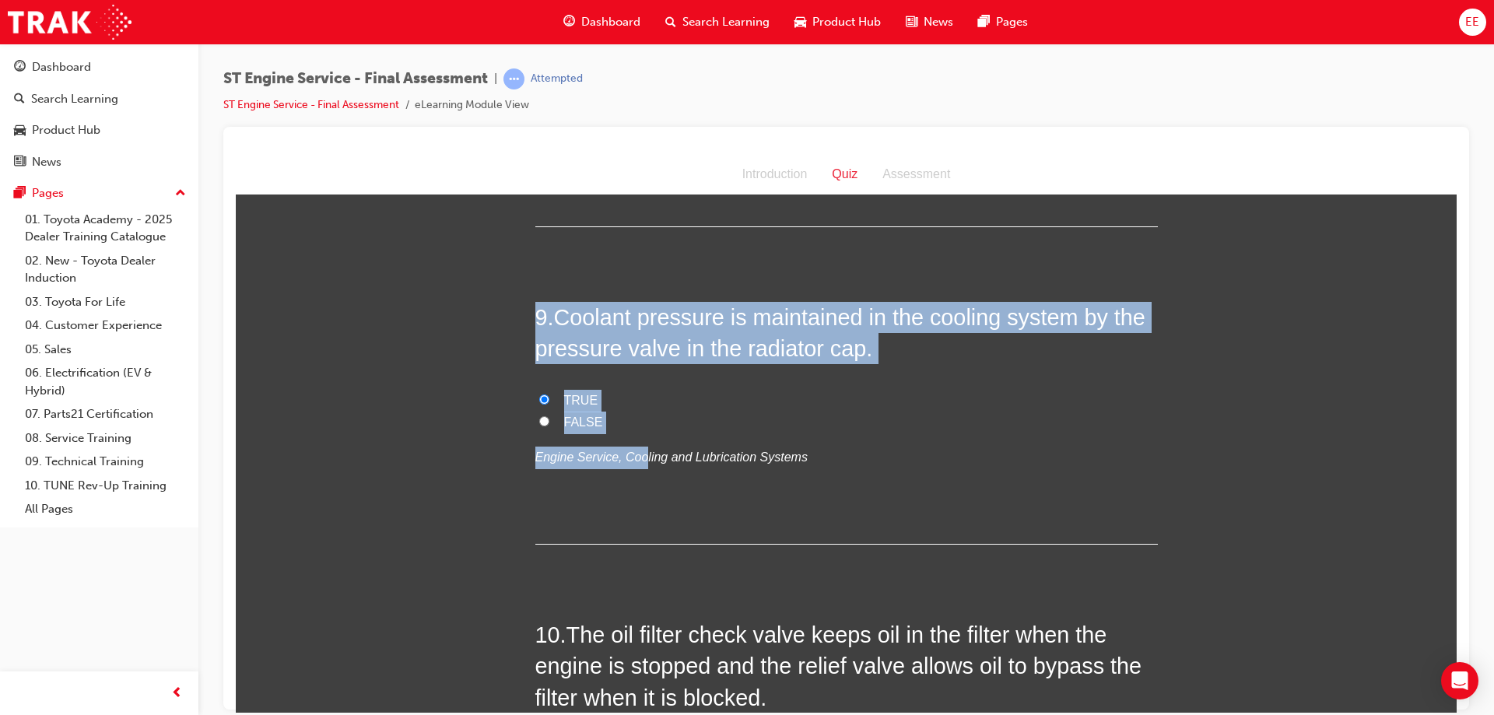
drag, startPoint x: 630, startPoint y: 434, endPoint x: 515, endPoint y: 327, distance: 156.9
click at [515, 327] on div "You must select an answer for each question before you can submit. Please note,…" at bounding box center [846, 629] width 1221 height 6438
click at [666, 374] on div "9 . Coolant pressure is maintained in the cooling system by the pressure valve …" at bounding box center [846, 422] width 623 height 243
drag, startPoint x: 619, startPoint y: 418, endPoint x: 517, endPoint y: 307, distance: 150.9
click at [517, 307] on div "You must select an answer for each question before you can submit. Please note,…" at bounding box center [846, 629] width 1221 height 6438
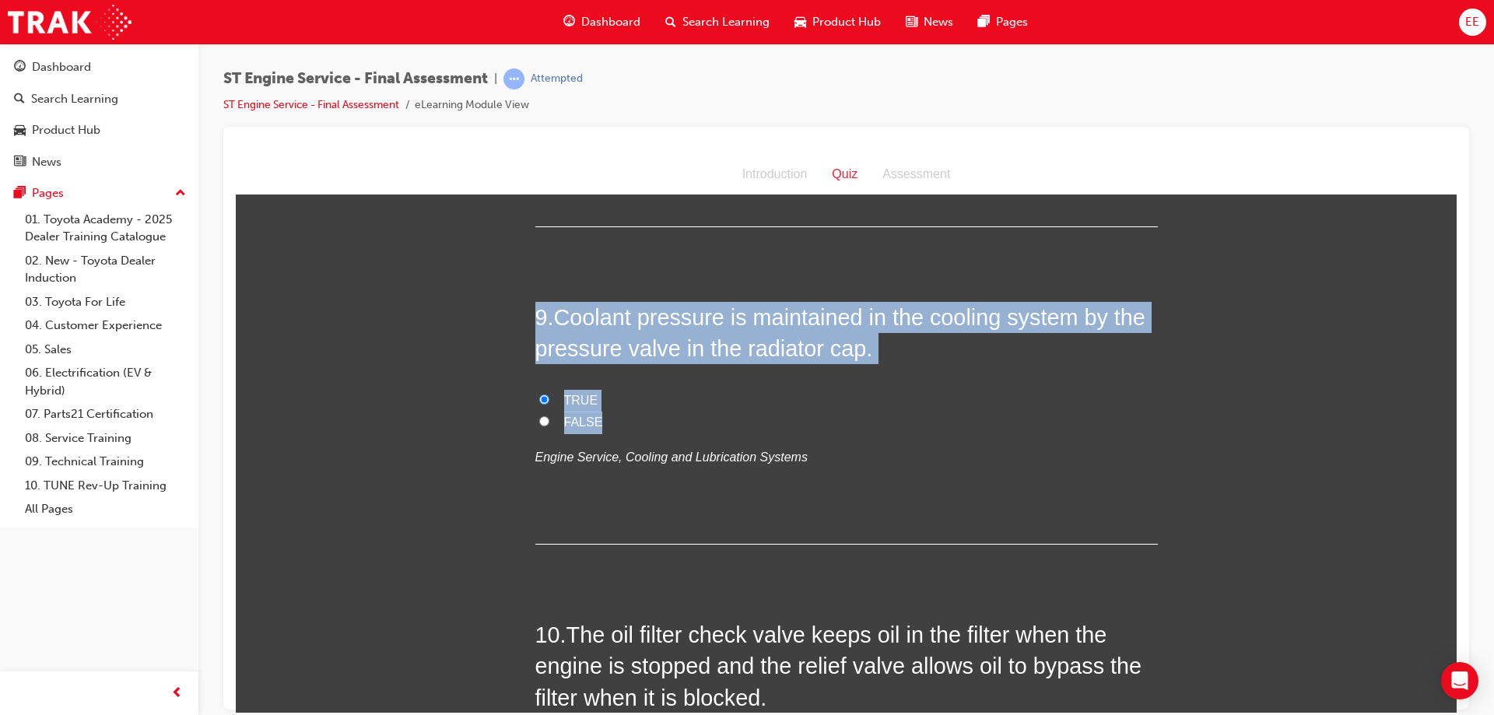
copy div "9 . Coolant pressure is maintained in the cooling system by the pressure valve …"
click at [605, 389] on label "TRUE" at bounding box center [846, 400] width 623 height 23
click at [549, 394] on input "TRUE" at bounding box center [544, 399] width 10 height 10
click at [600, 356] on span "Coolant pressure is maintained in the cooling system by the pressure valve in t…" at bounding box center [840, 332] width 610 height 56
click at [600, 358] on span "Coolant pressure is maintained in the cooling system by the pressure valve in t…" at bounding box center [840, 332] width 610 height 56
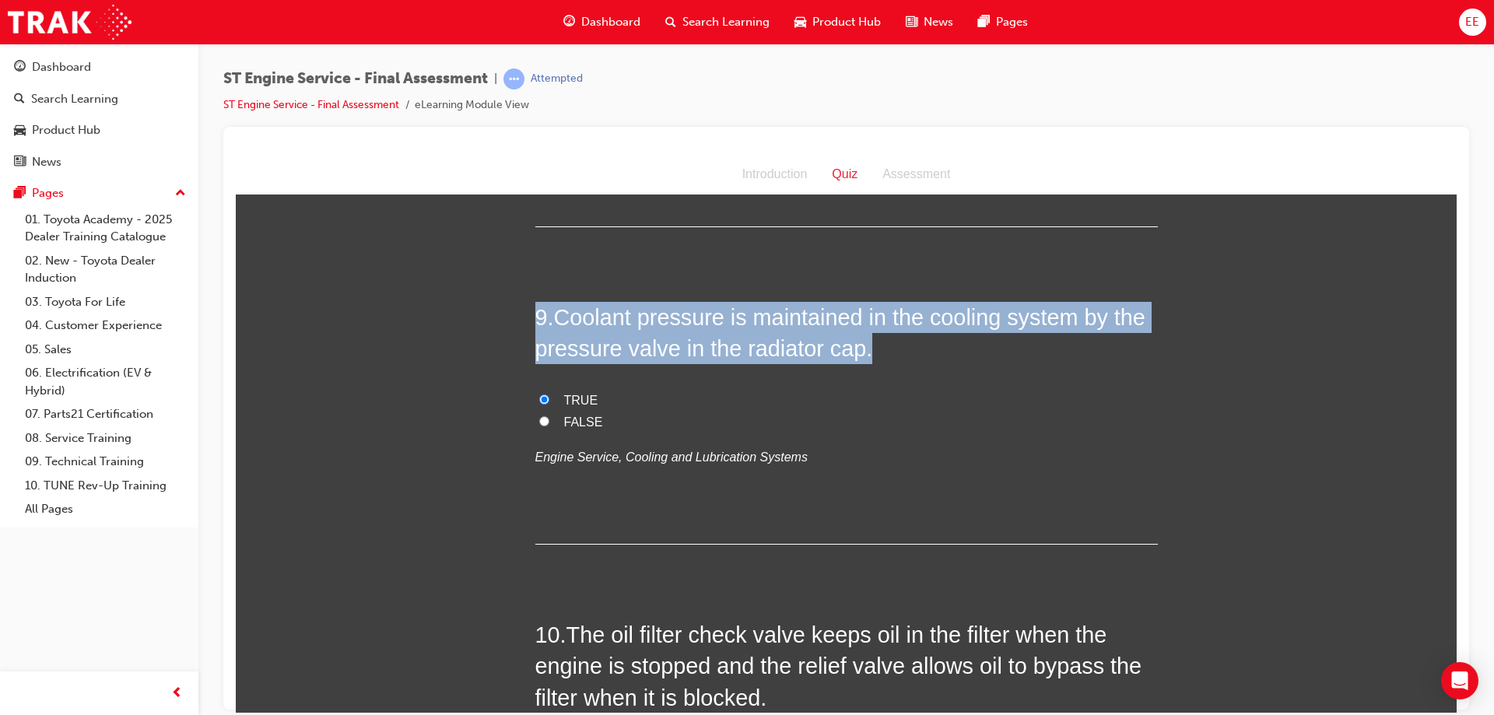
click at [600, 358] on span "Coolant pressure is maintained in the cooling system by the pressure valve in t…" at bounding box center [840, 332] width 610 height 56
click at [584, 349] on span "Coolant pressure is maintained in the cooling system by the pressure valve in t…" at bounding box center [840, 332] width 610 height 56
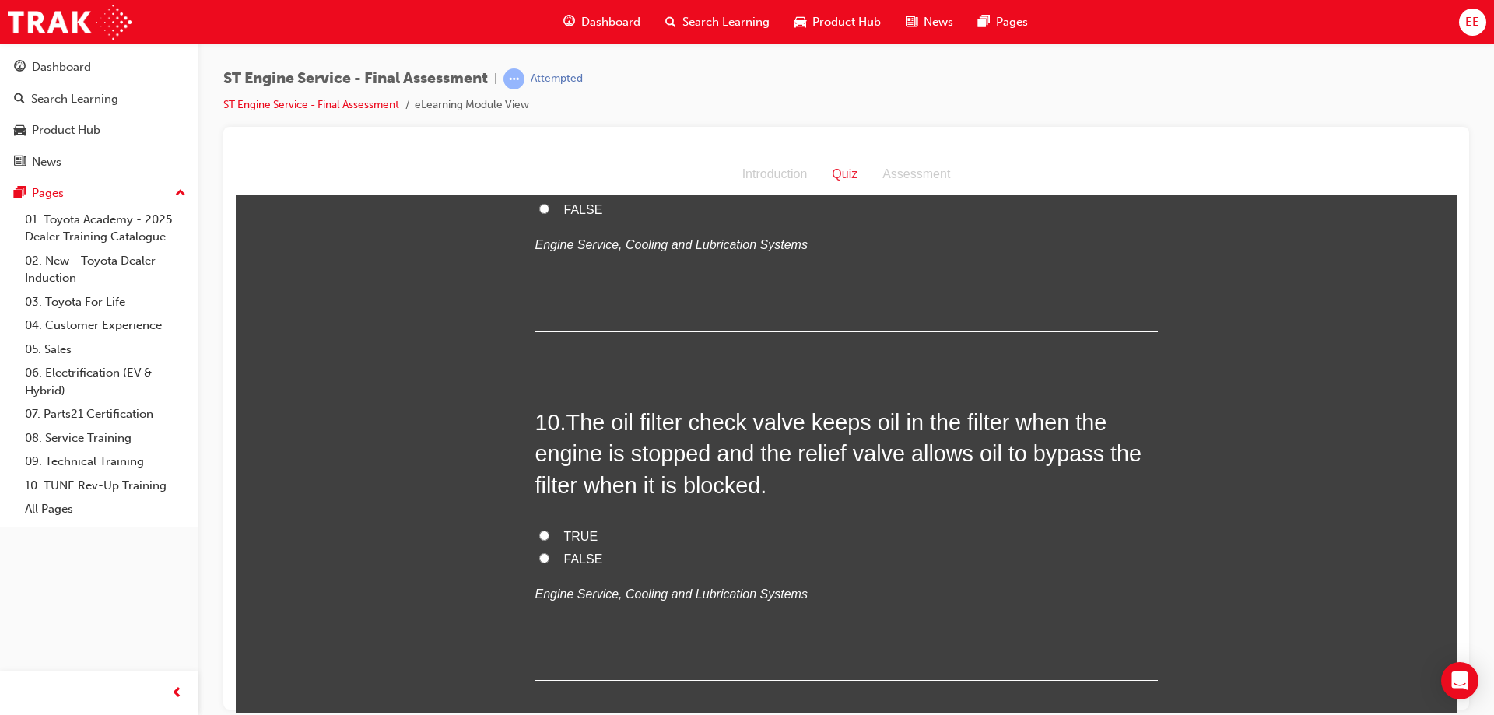
scroll to position [3035, 0]
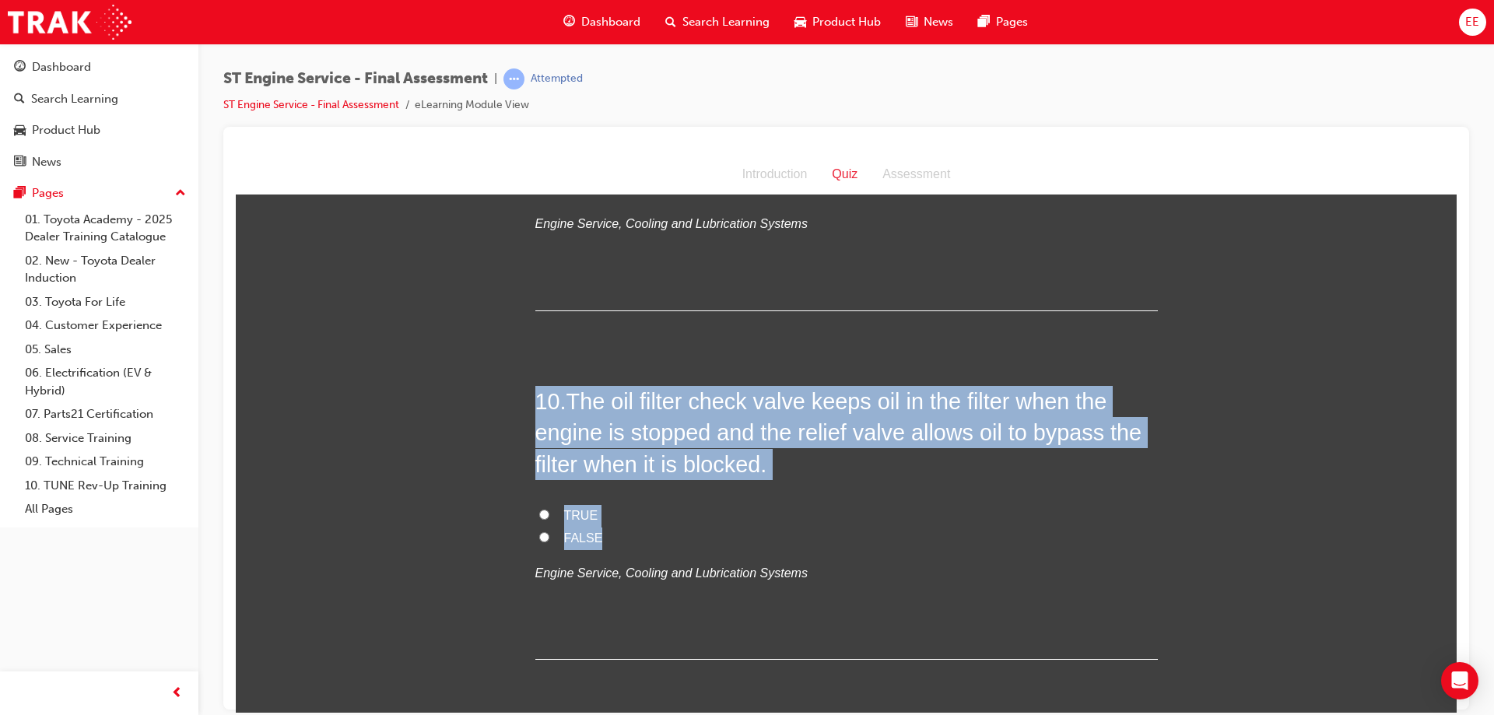
drag, startPoint x: 679, startPoint y: 532, endPoint x: 517, endPoint y: 409, distance: 203.8
click at [517, 409] on div "You must select an answer for each question before you can submit. Please note,…" at bounding box center [846, 395] width 1221 height 6438
copy div "10 . The oil filter check valve keeps oil in the filter when the engine is stop…"
click at [535, 524] on label "TRUE" at bounding box center [846, 515] width 623 height 23
click at [539, 519] on input "TRUE" at bounding box center [544, 514] width 10 height 10
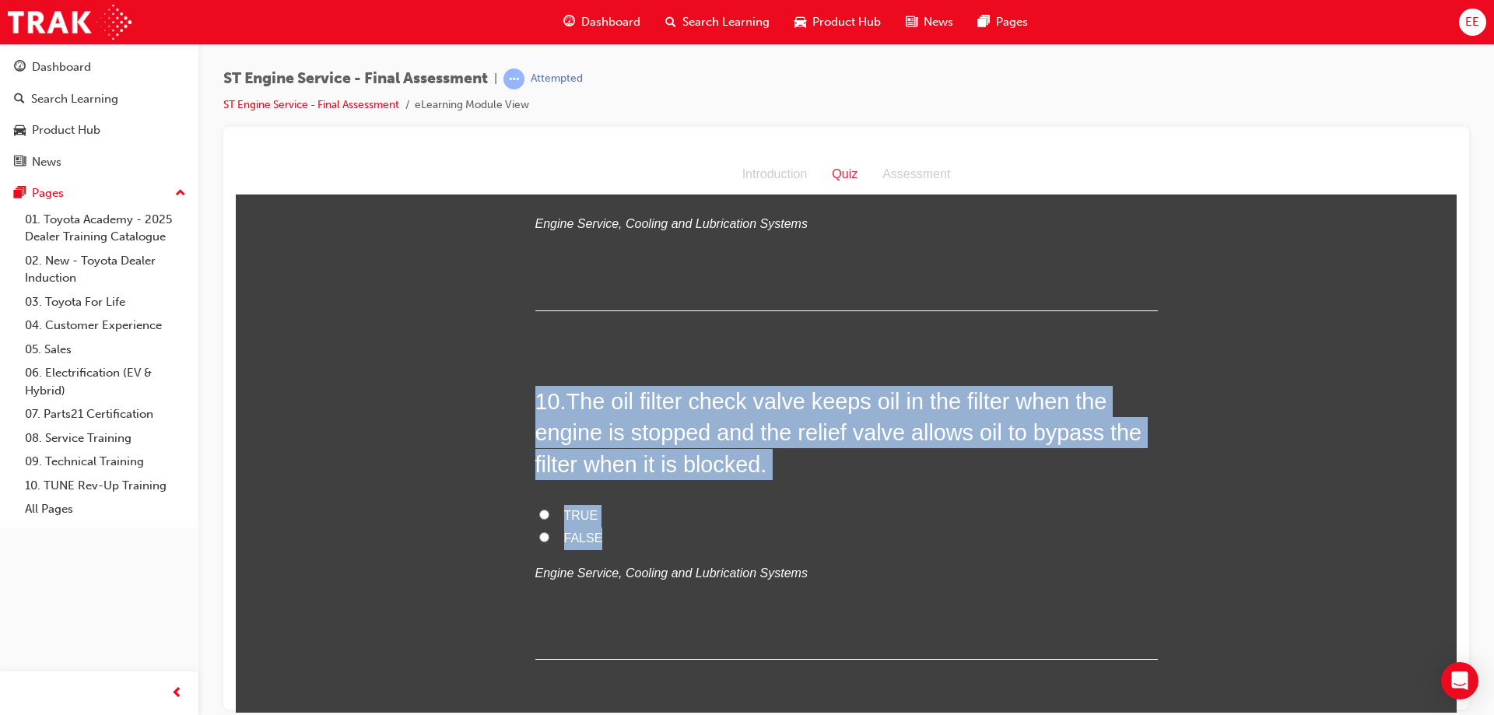
radio input "true"
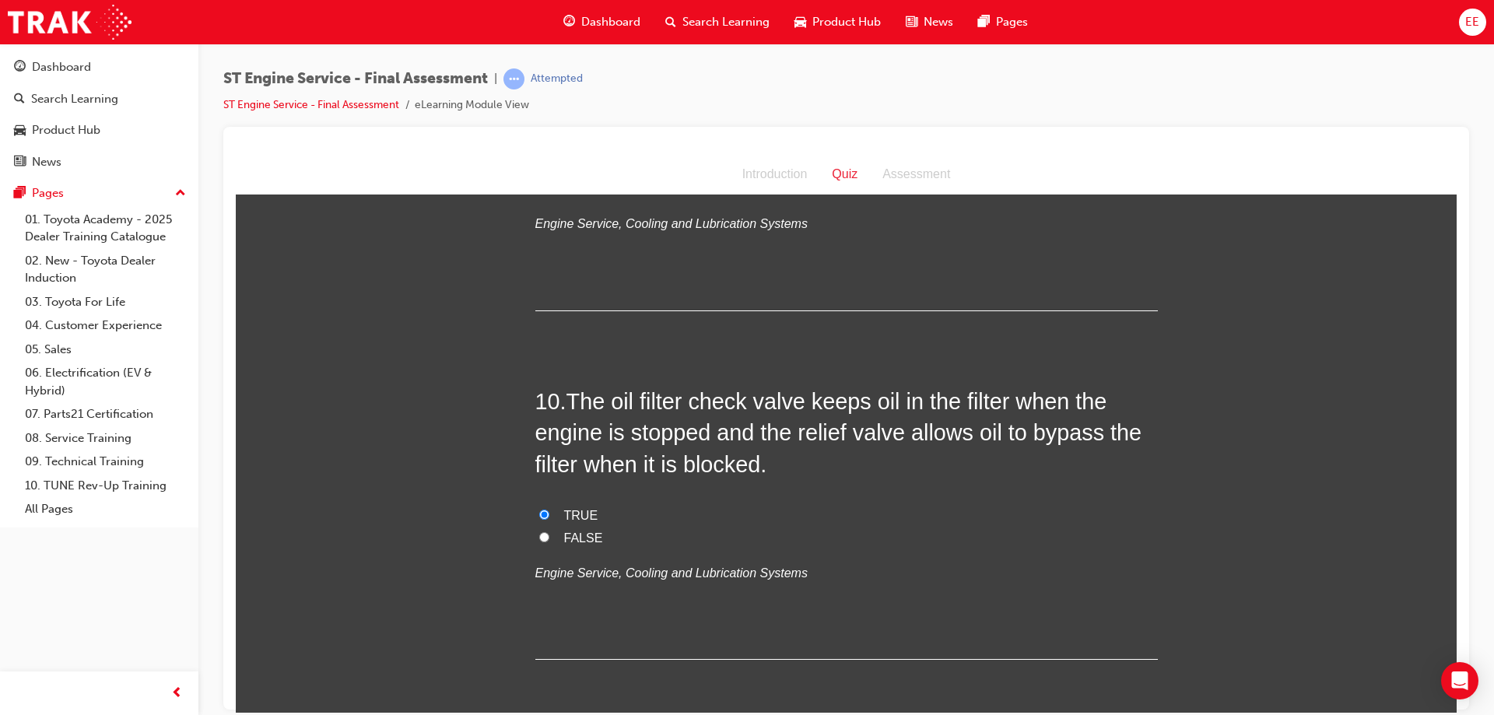
click at [715, 383] on div "1 . During a periodic maintenance inspection, the fuel lines are inspected for:…" at bounding box center [846, 376] width 623 height 6237
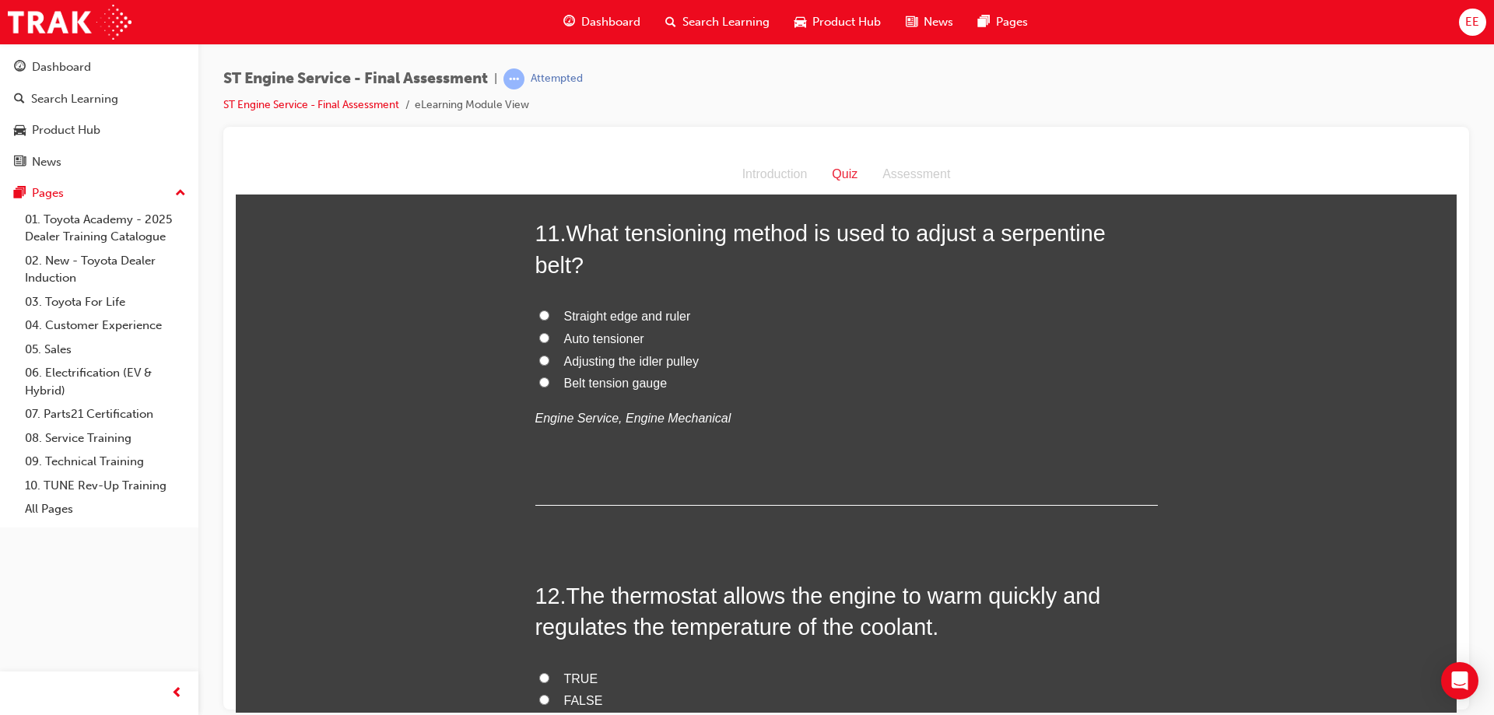
scroll to position [3502, 0]
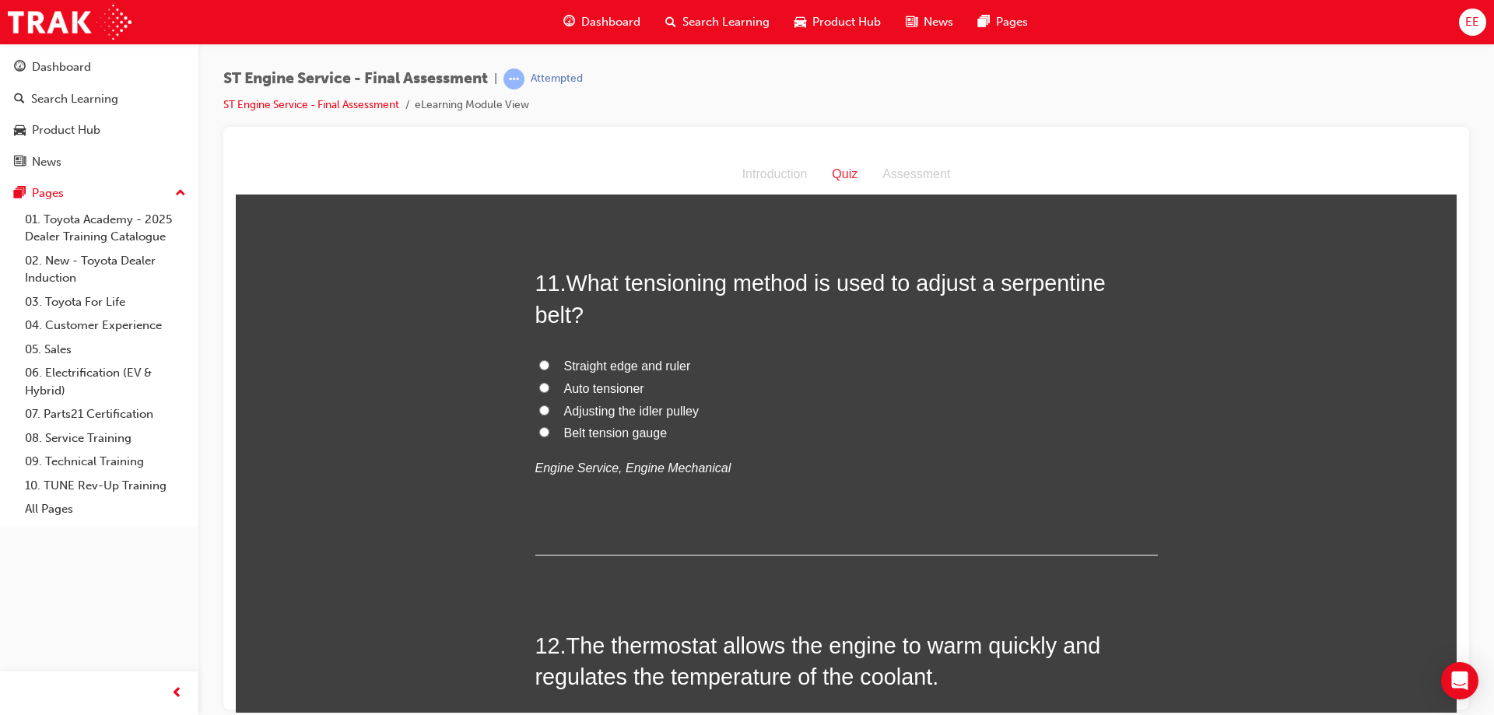
click at [539, 408] on input "Adjusting the idler pulley" at bounding box center [544, 410] width 10 height 10
radio input "true"
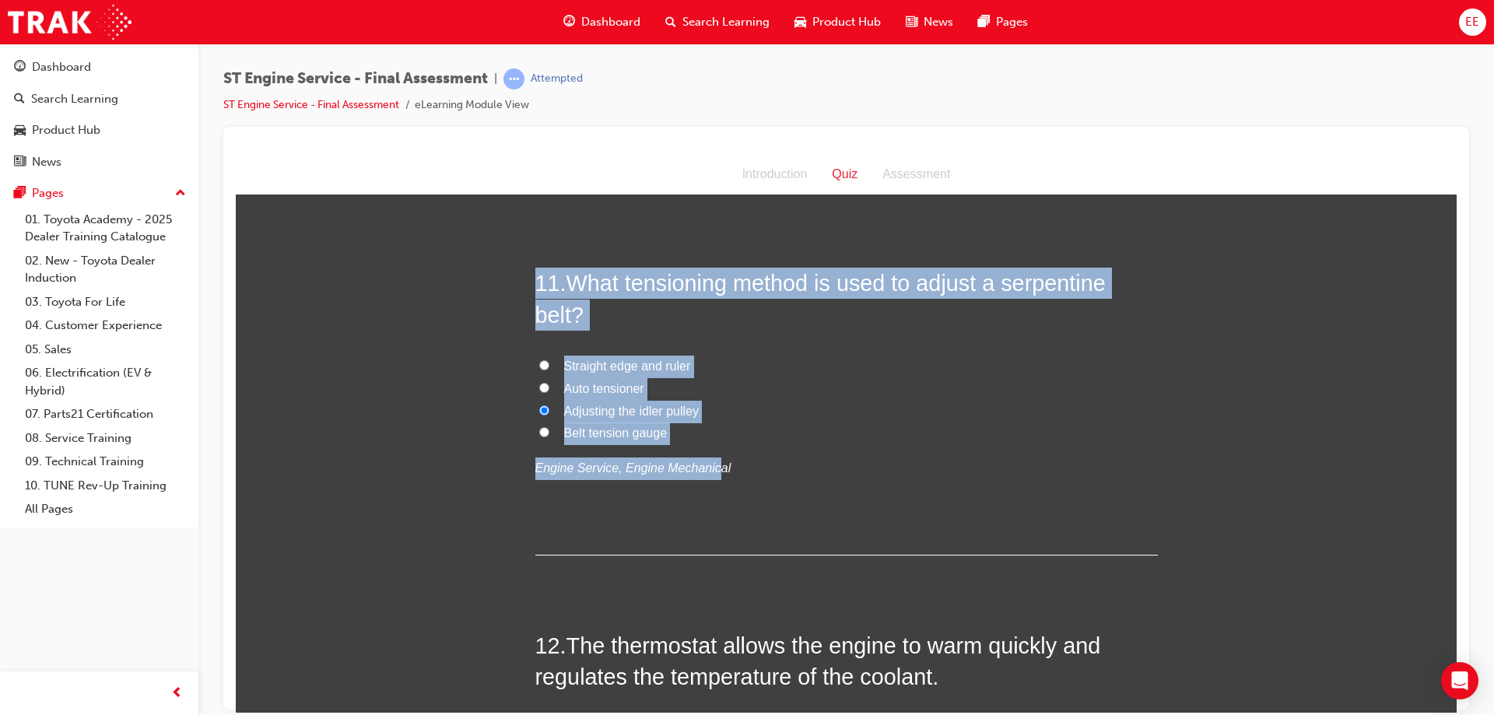
drag, startPoint x: 697, startPoint y: 444, endPoint x: 495, endPoint y: 263, distance: 270.6
click at [700, 416] on label "Adjusting the idler pulley" at bounding box center [846, 411] width 623 height 23
click at [549, 415] on input "Adjusting the idler pulley" at bounding box center [544, 410] width 10 height 10
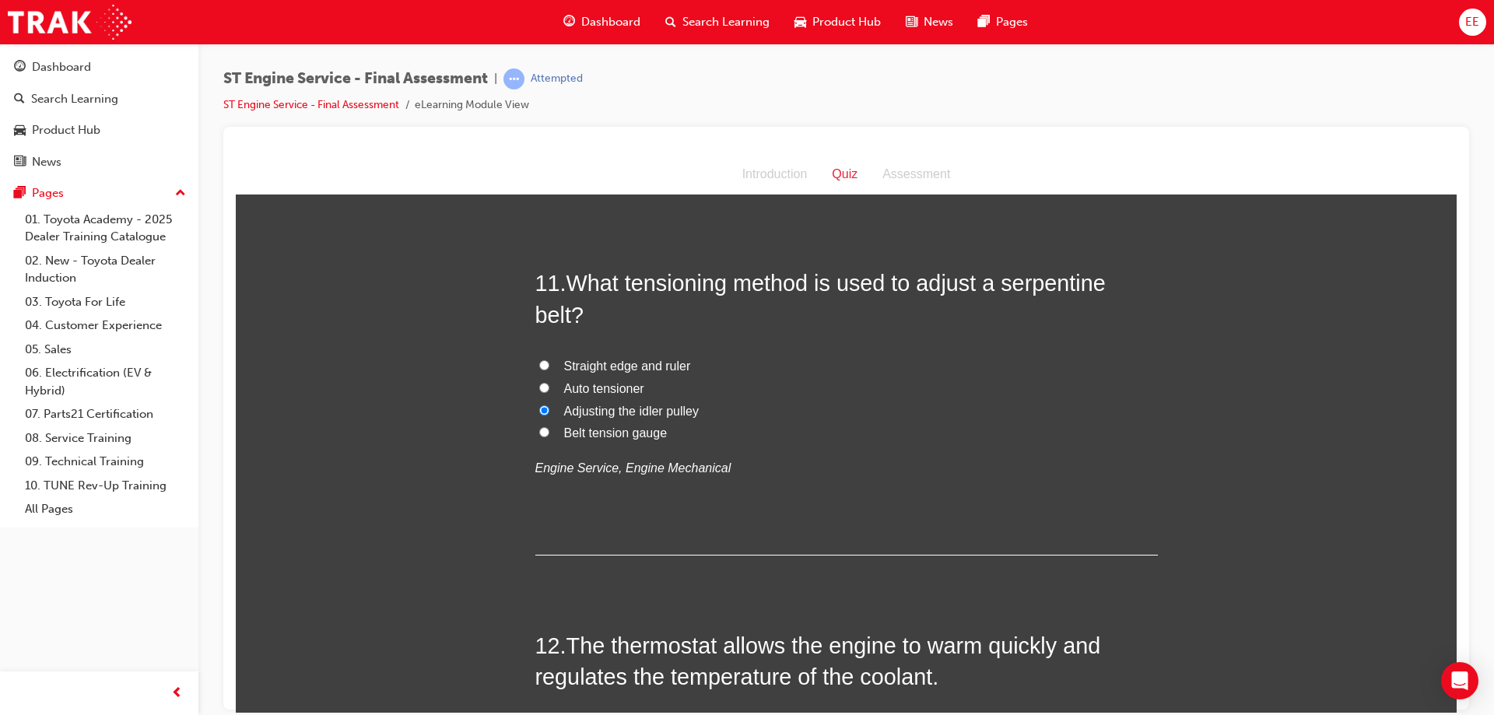
click at [756, 457] on p "Engine Service, Engine Mechanical" at bounding box center [846, 468] width 623 height 23
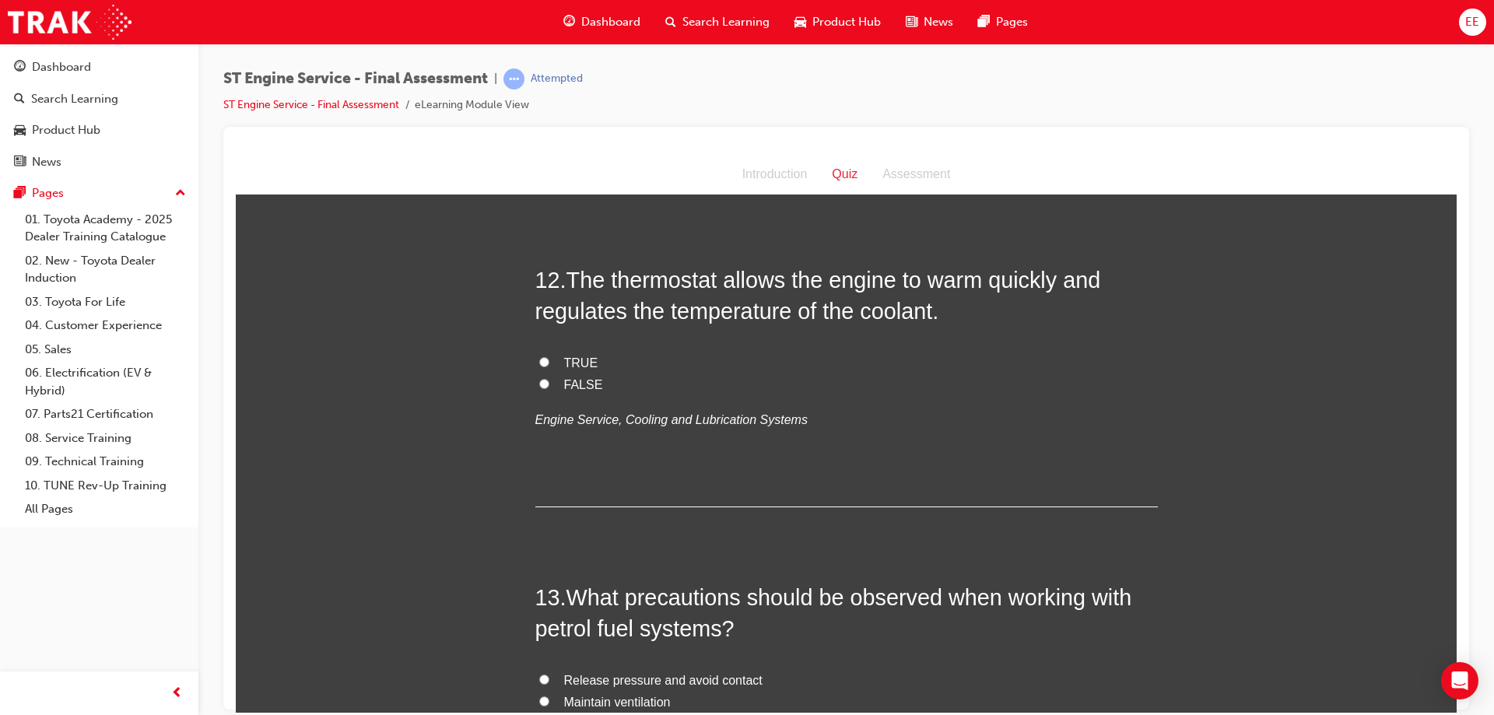
scroll to position [3891, 0]
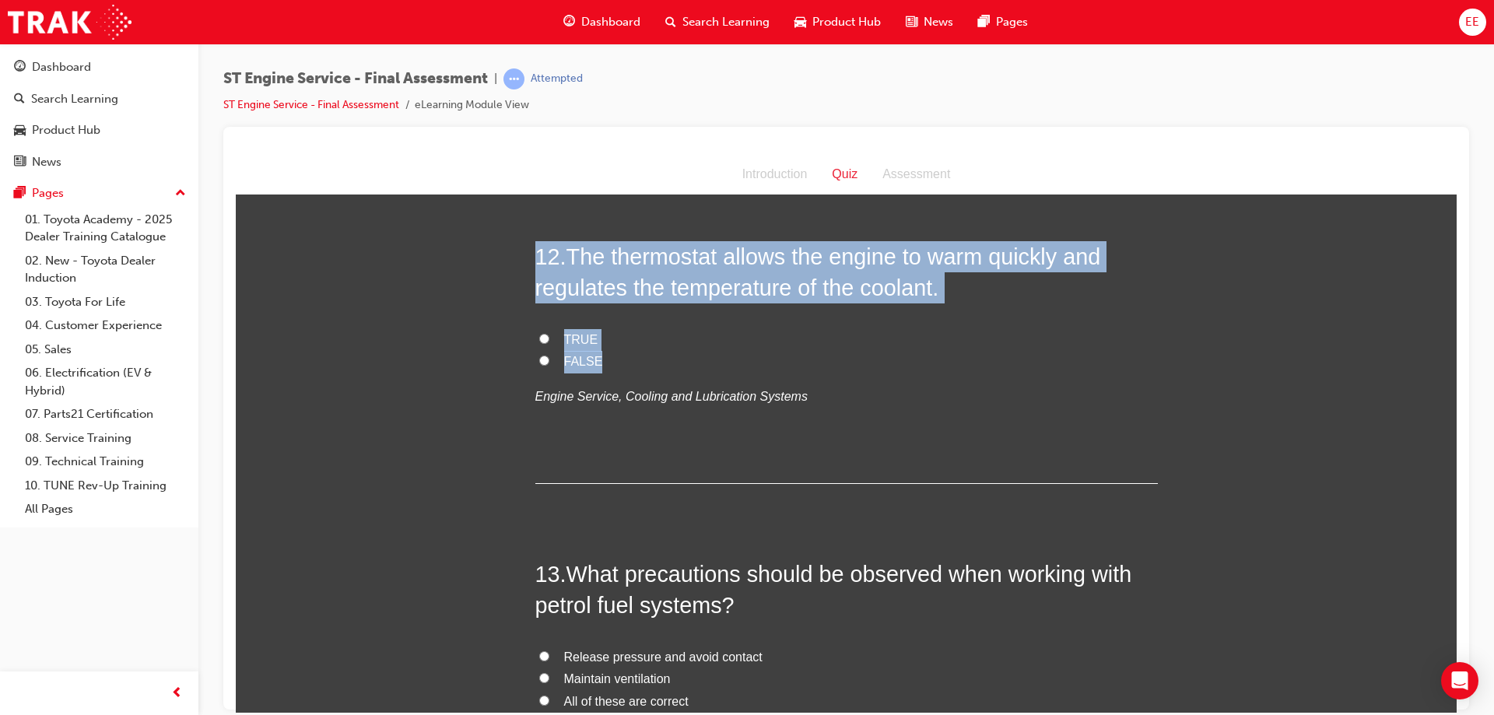
drag, startPoint x: 641, startPoint y: 360, endPoint x: 502, endPoint y: 255, distance: 173.9
click at [886, 304] on div "12 . The thermostat allows the engine to warm quickly and regulates the tempera…" at bounding box center [846, 361] width 623 height 243
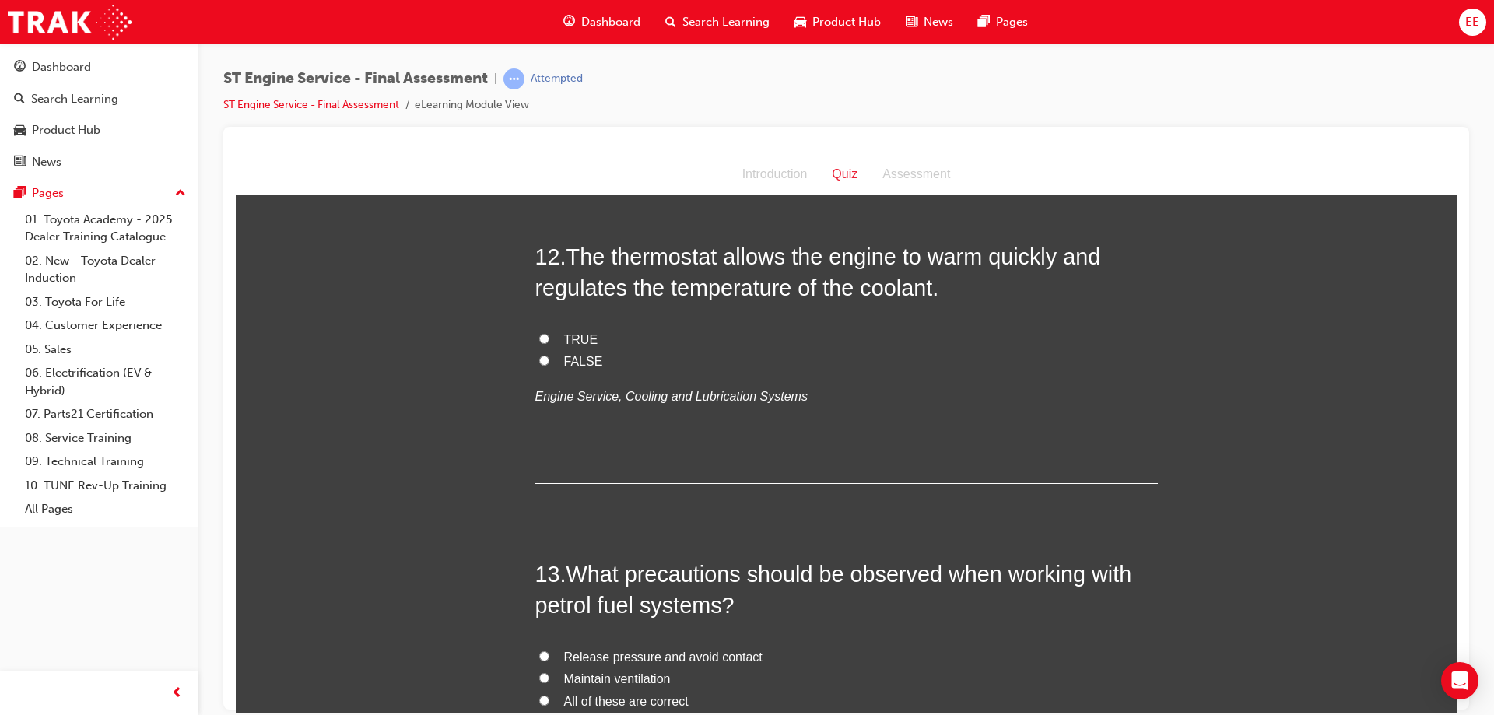
click at [868, 289] on span "The thermostat allows the engine to warm quickly and regulates the temperature …" at bounding box center [818, 272] width 566 height 56
click at [571, 344] on span "TRUE" at bounding box center [581, 338] width 34 height 13
click at [573, 342] on span "TRUE" at bounding box center [581, 338] width 34 height 13
click at [549, 342] on input "TRUE" at bounding box center [544, 338] width 10 height 10
radio input "true"
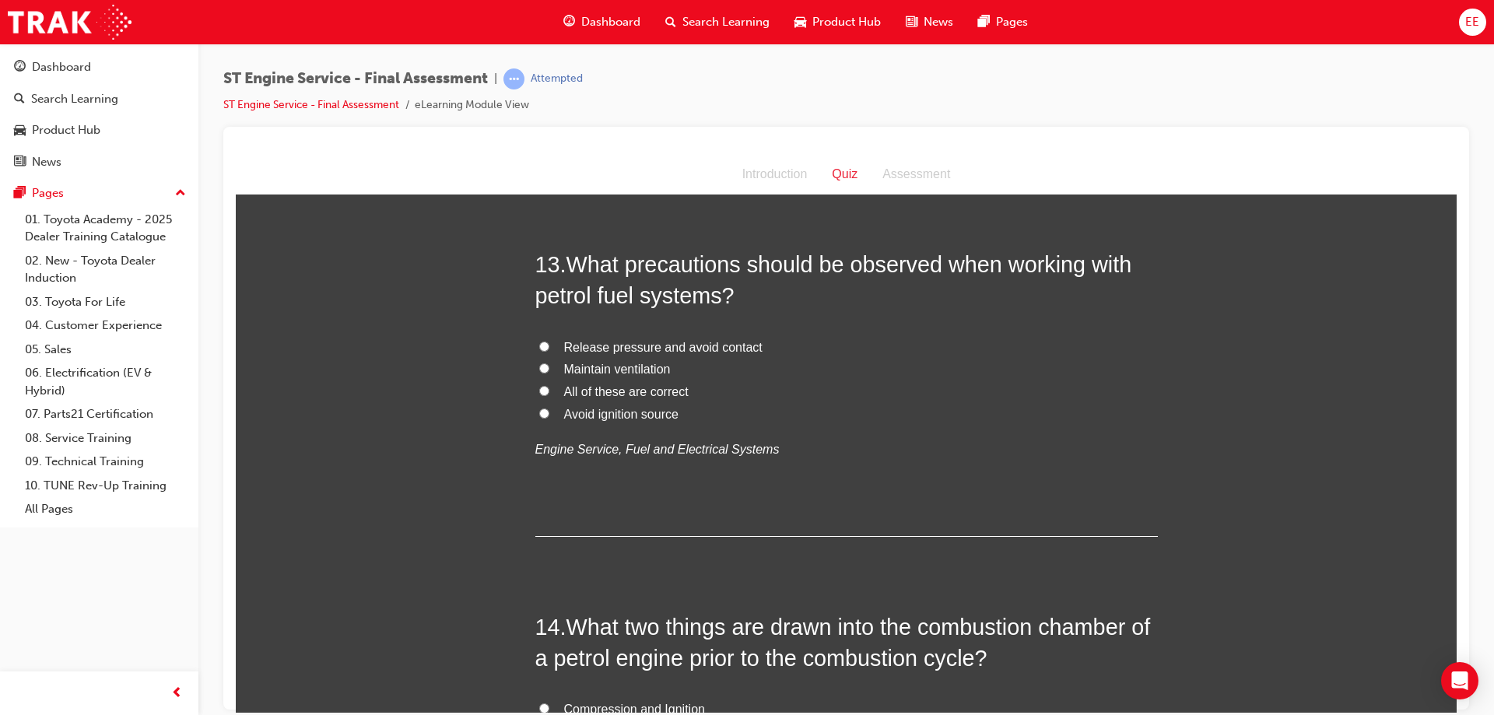
scroll to position [4203, 0]
click at [544, 390] on label "All of these are correct" at bounding box center [846, 390] width 623 height 23
click at [544, 390] on input "All of these are correct" at bounding box center [544, 389] width 10 height 10
radio input "true"
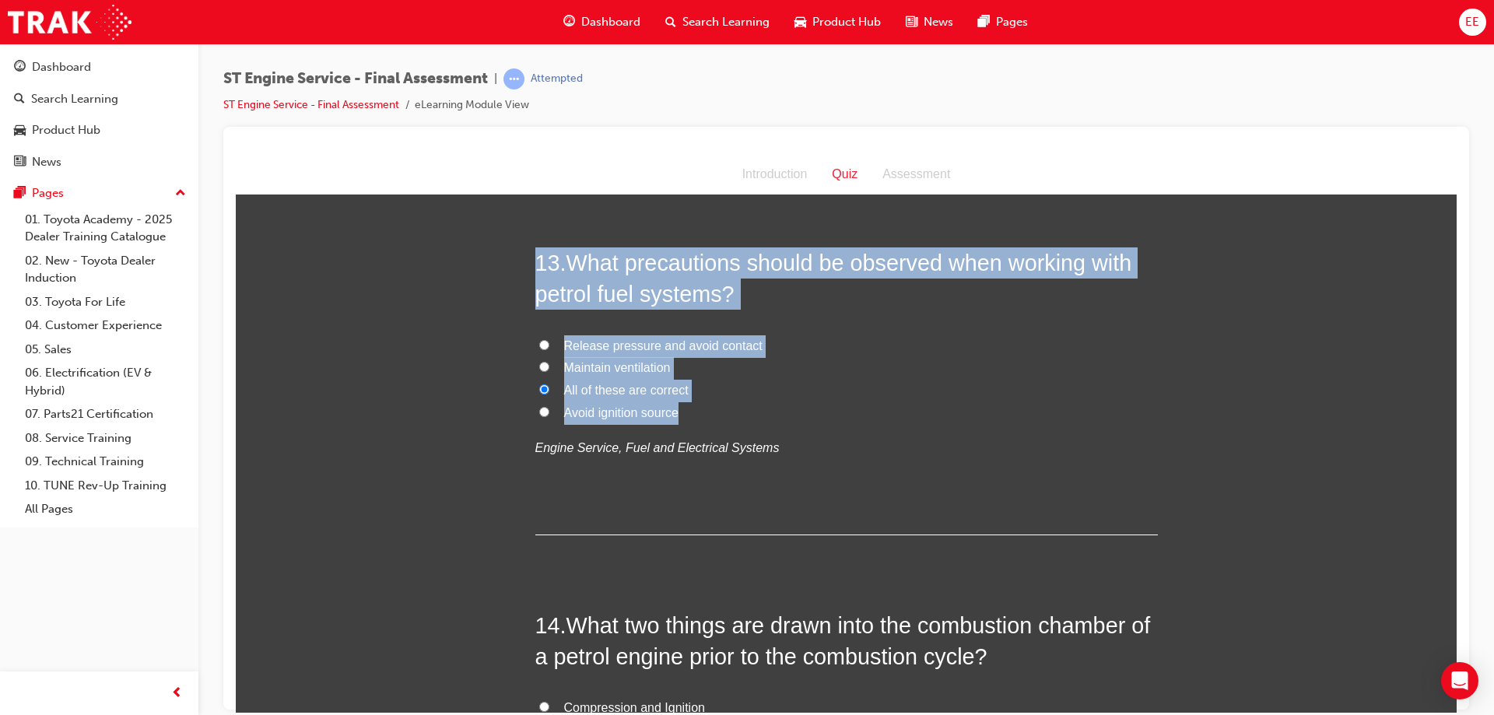
drag, startPoint x: 712, startPoint y: 420, endPoint x: 499, endPoint y: 270, distance: 260.4
click at [693, 384] on label "All of these are correct" at bounding box center [846, 390] width 623 height 23
click at [549, 384] on input "All of these are correct" at bounding box center [544, 389] width 10 height 10
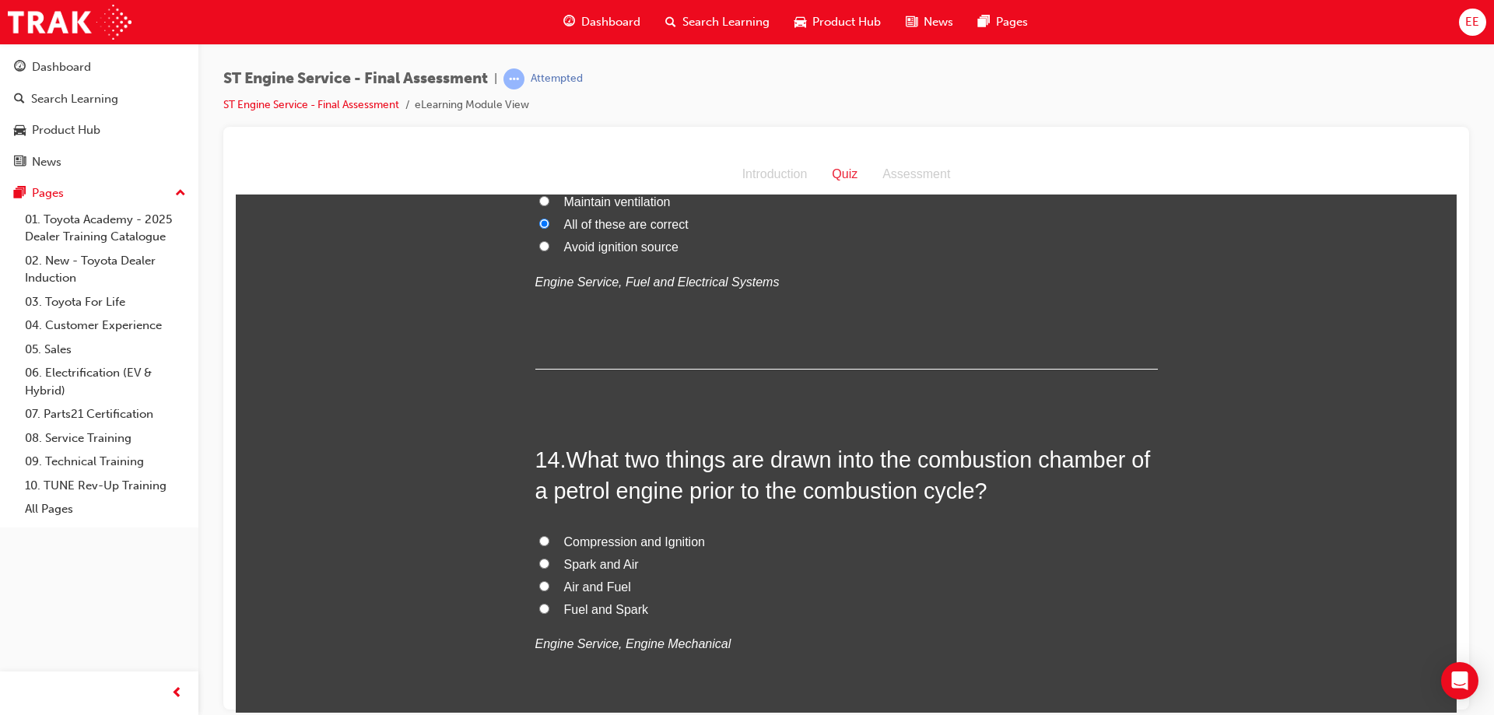
scroll to position [4436, 0]
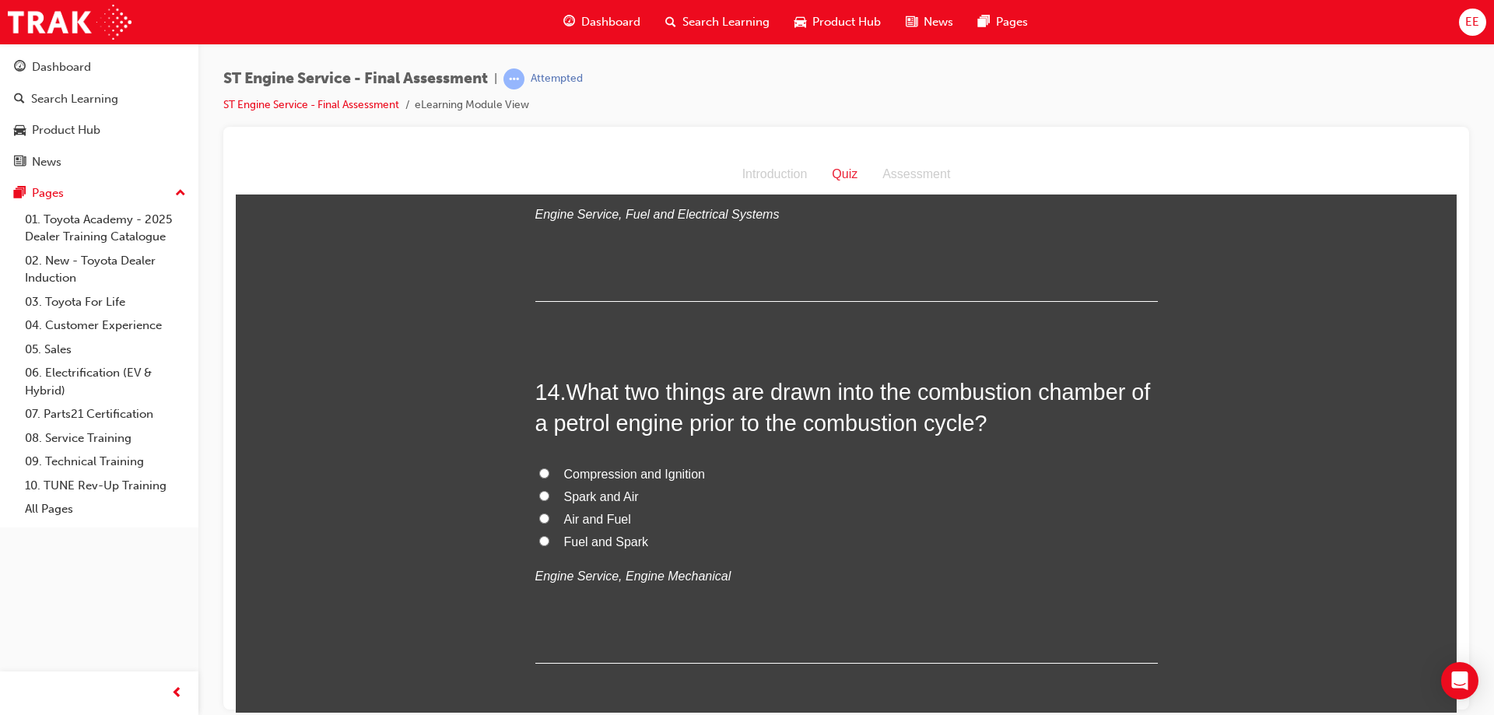
click at [592, 523] on span "Air and Fuel" at bounding box center [597, 518] width 67 height 13
click at [549, 523] on input "Air and Fuel" at bounding box center [544, 518] width 10 height 10
radio input "true"
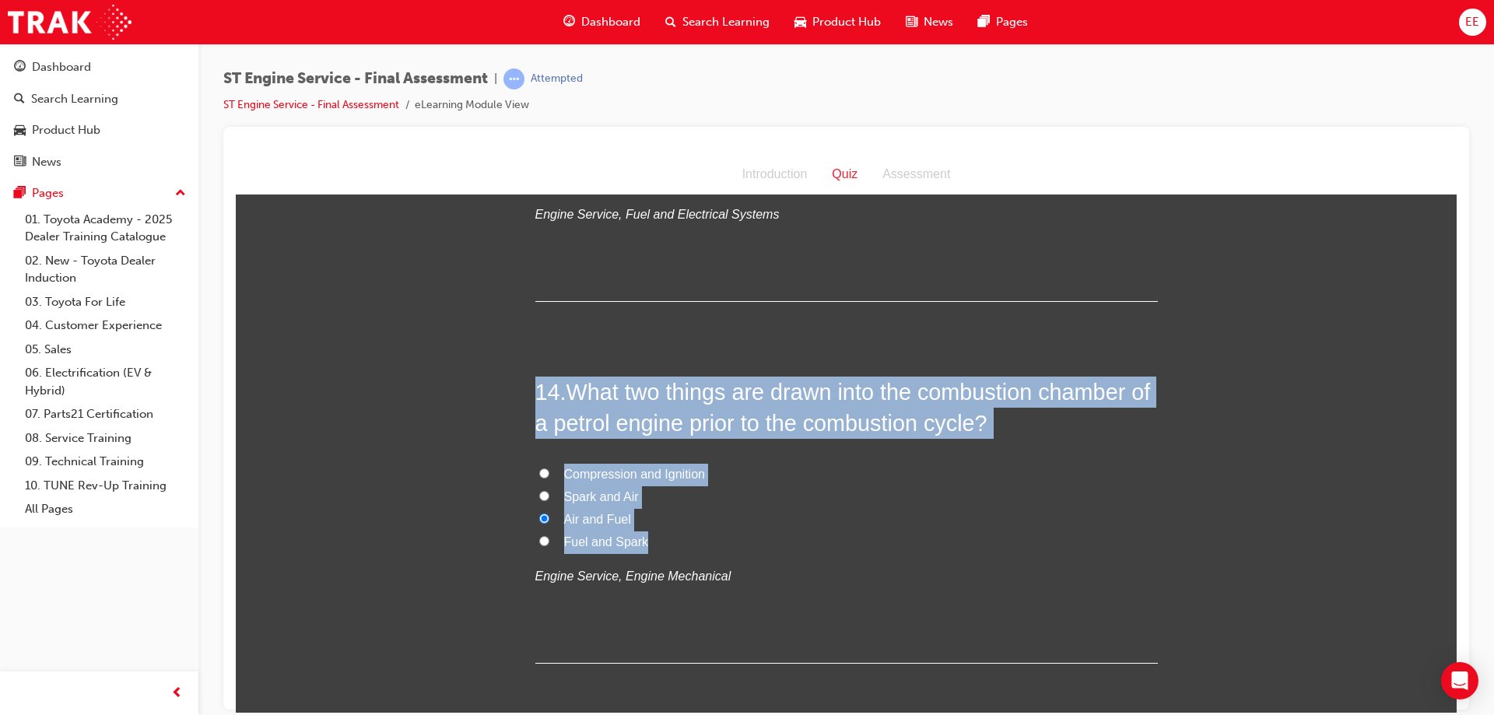
drag, startPoint x: 731, startPoint y: 547, endPoint x: 493, endPoint y: 370, distance: 295.9
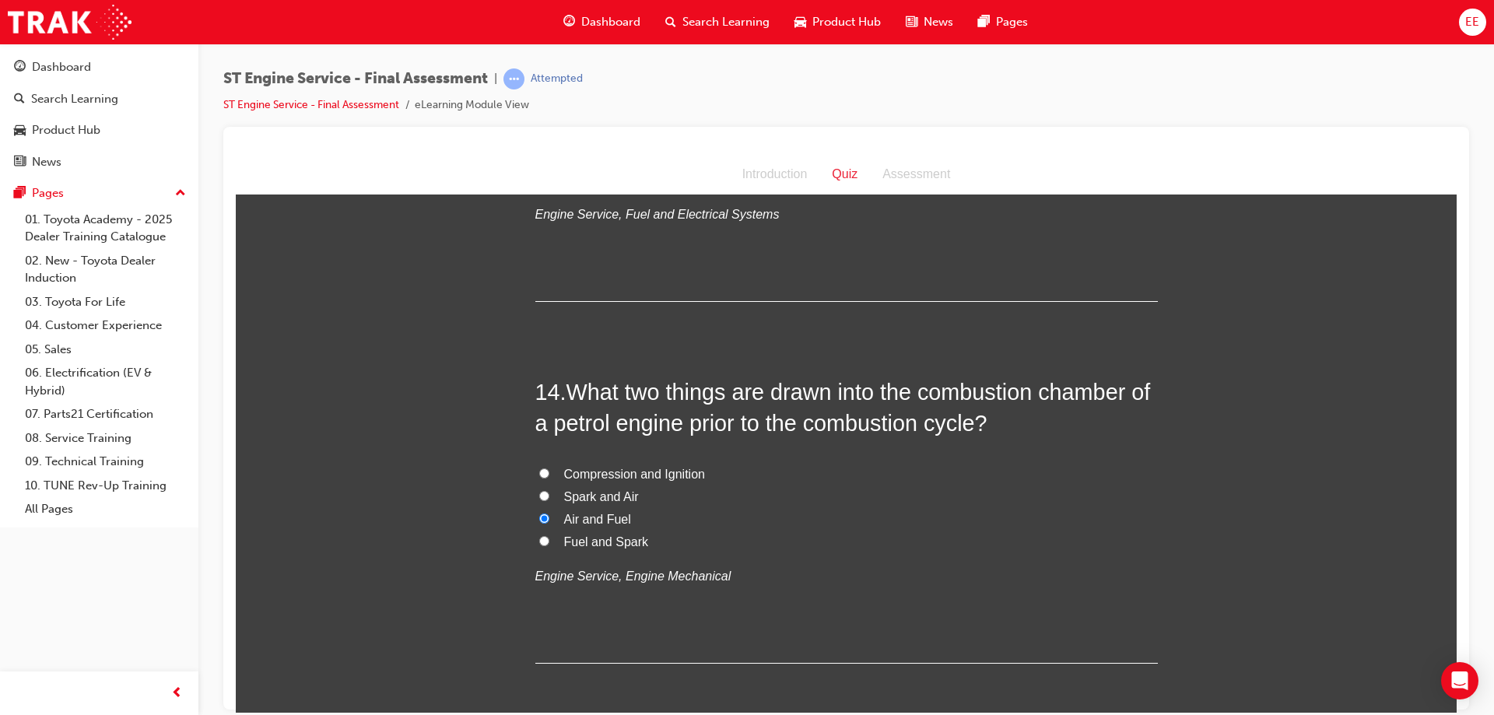
click at [709, 397] on span "What two things are drawn into the combustion chamber of a petrol engine prior …" at bounding box center [843, 407] width 616 height 56
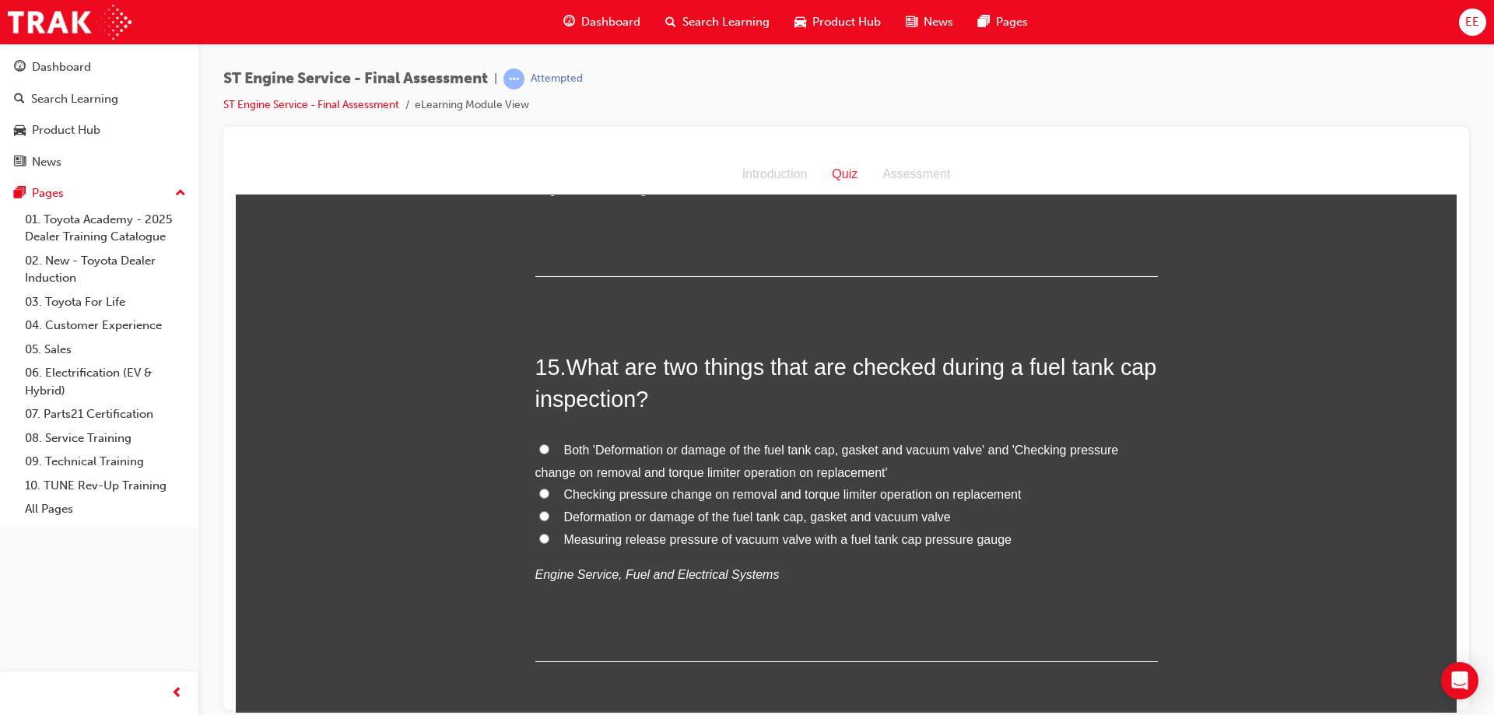
scroll to position [4825, 0]
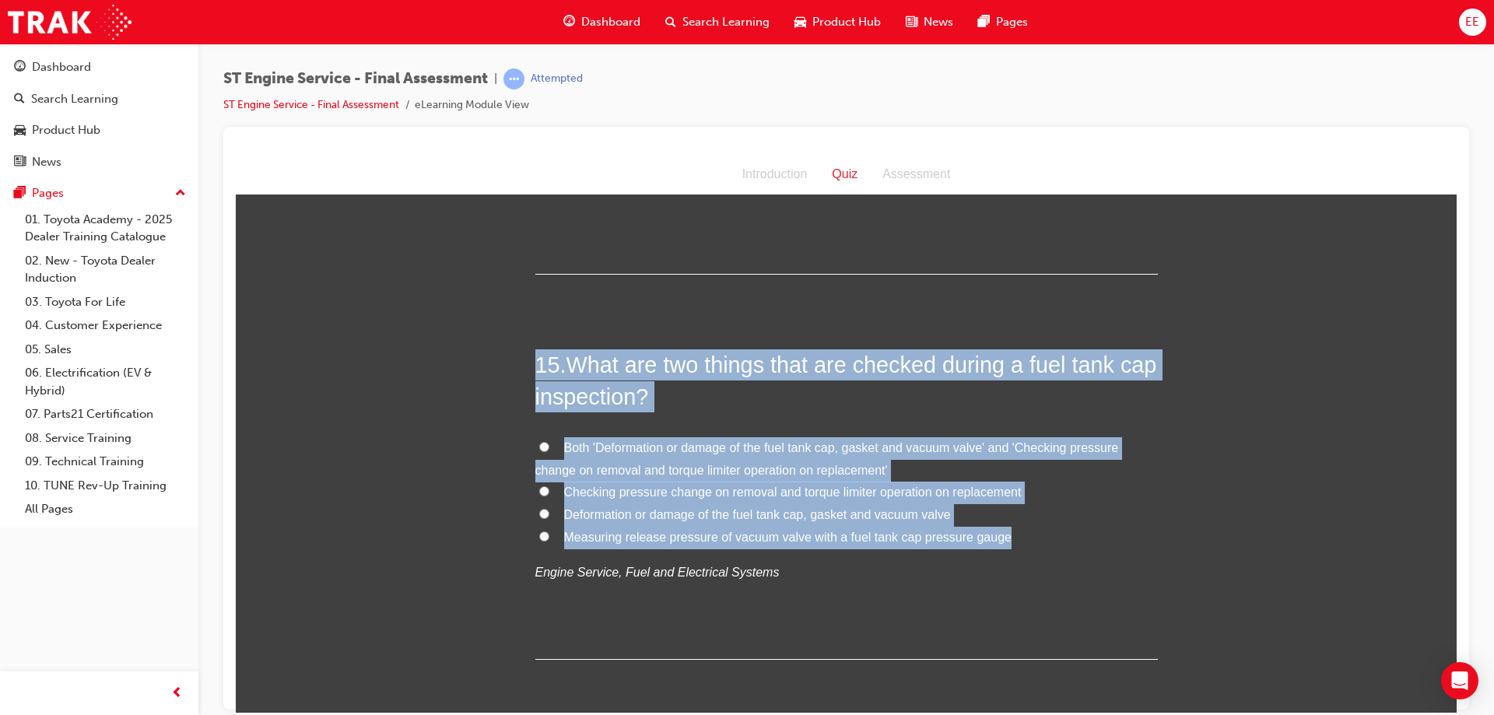
drag, startPoint x: 952, startPoint y: 540, endPoint x: 507, endPoint y: 345, distance: 486.2
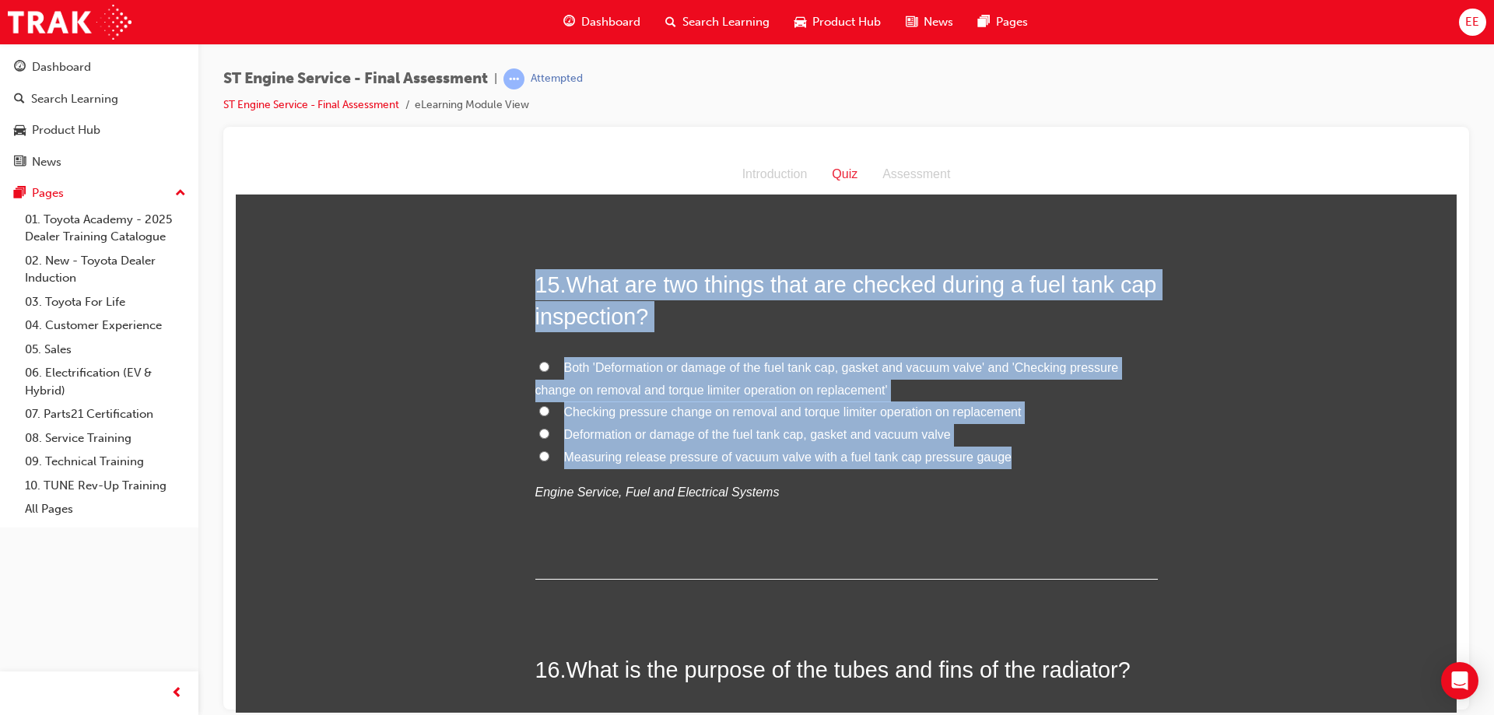
scroll to position [4903, 0]
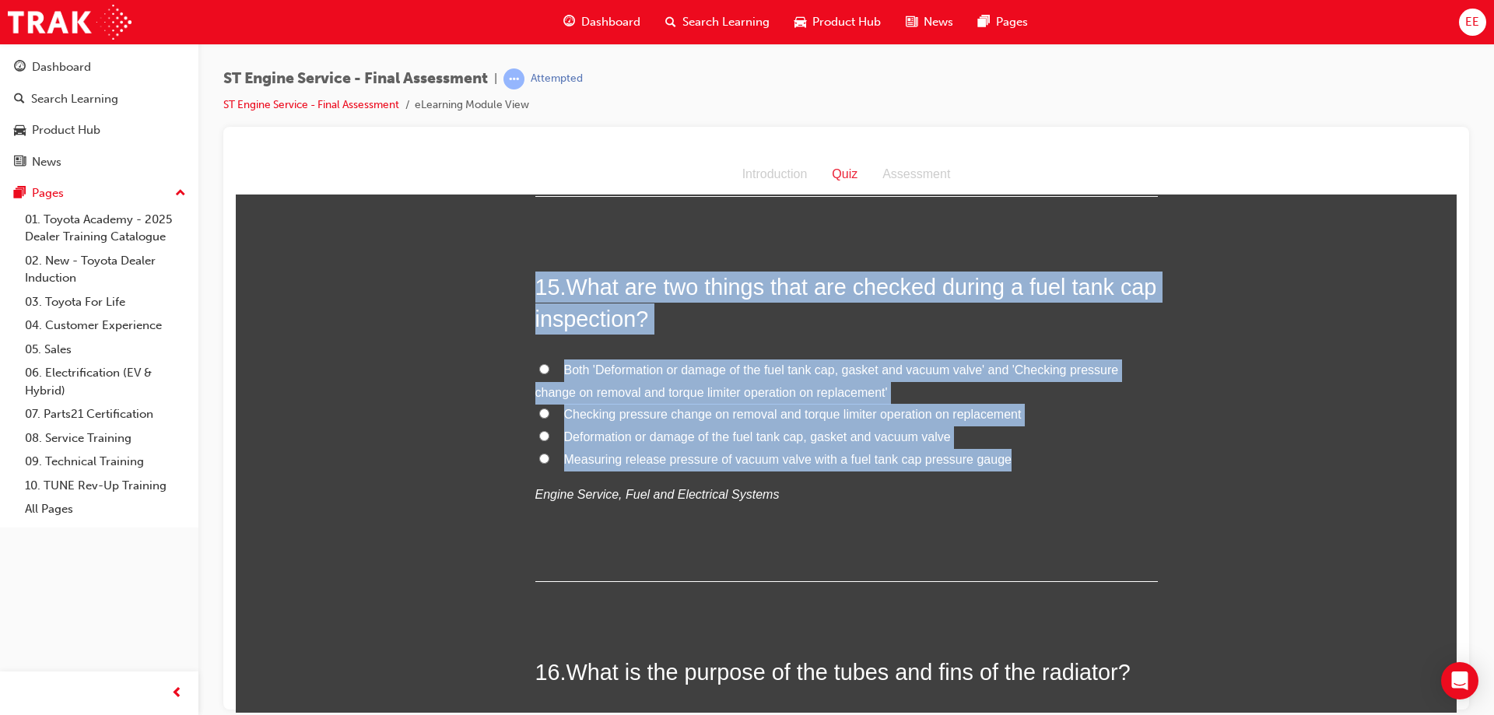
click at [1065, 463] on label "Measuring release pressure of vacuum valve with a fuel tank cap pressure gauge" at bounding box center [846, 459] width 623 height 23
click at [549, 463] on input "Measuring release pressure of vacuum valve with a fuel tank cap pressure gauge" at bounding box center [544, 458] width 10 height 10
radio input "true"
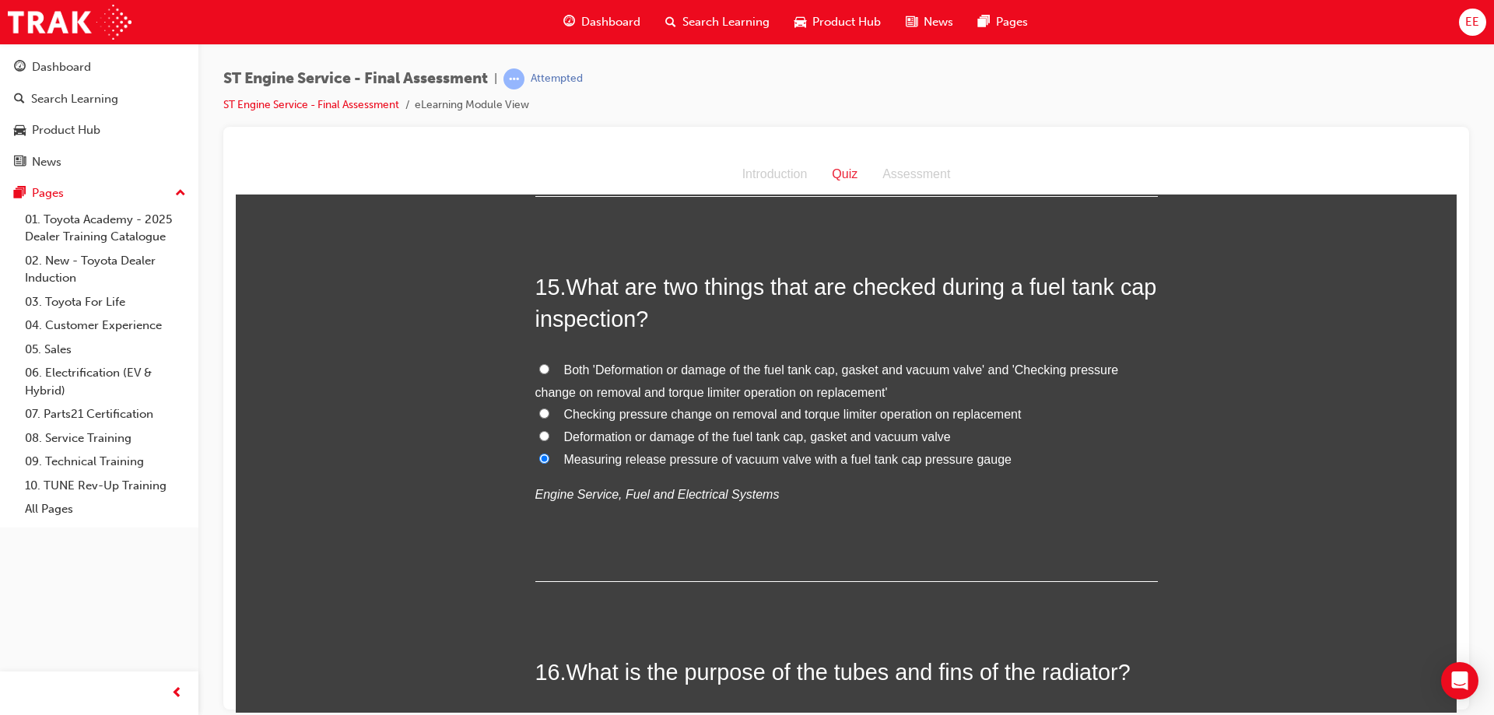
click at [768, 436] on span "Deformation or damage of the fuel tank cap, gasket and vacuum valve" at bounding box center [757, 436] width 387 height 13
click at [549, 436] on input "Deformation or damage of the fuel tank cap, gasket and vacuum valve" at bounding box center [544, 435] width 10 height 10
radio input "true"
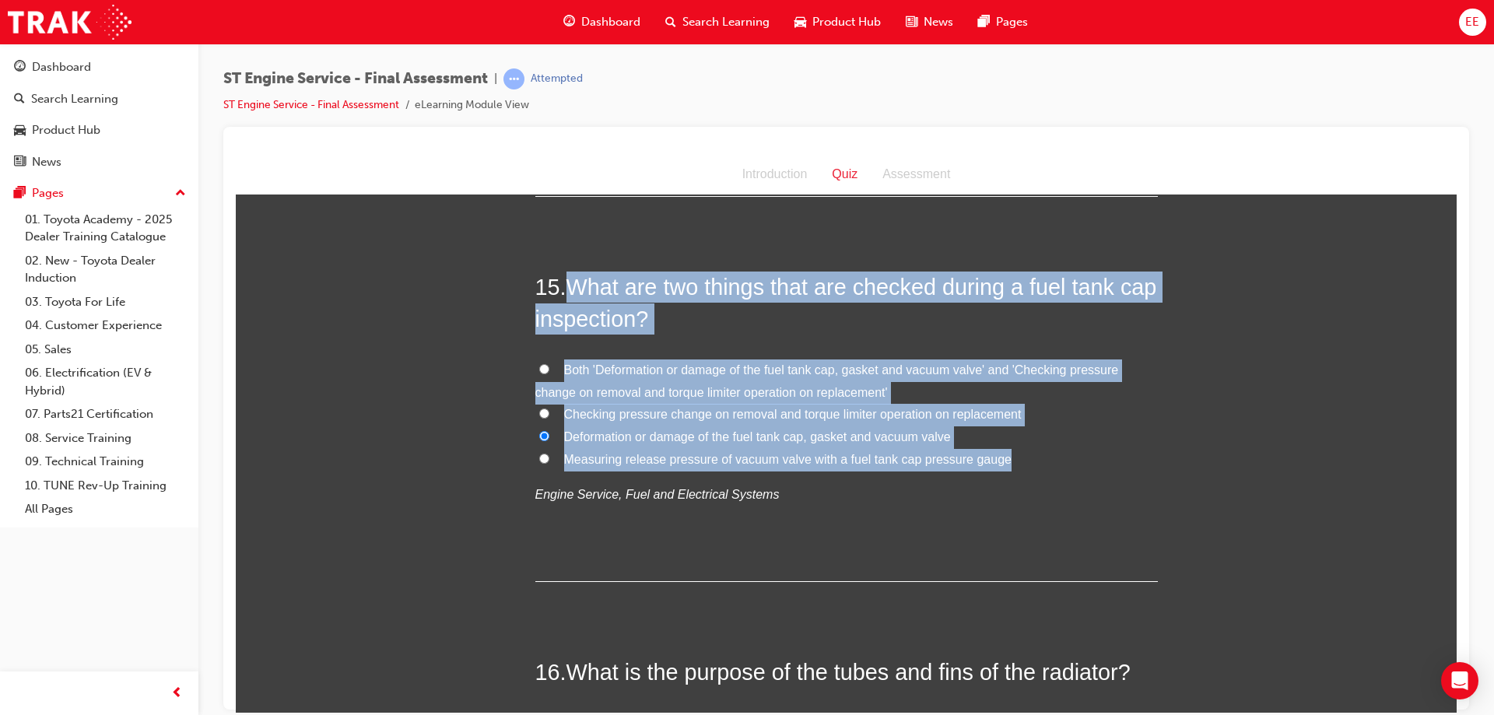
drag, startPoint x: 1039, startPoint y: 455, endPoint x: 542, endPoint y: 171, distance: 572.7
click at [740, 356] on div "15 . What are two things that are checked during a fuel tank cap inspection? Bo…" at bounding box center [846, 426] width 623 height 310
drag, startPoint x: 1047, startPoint y: 470, endPoint x: 469, endPoint y: 293, distance: 604.1
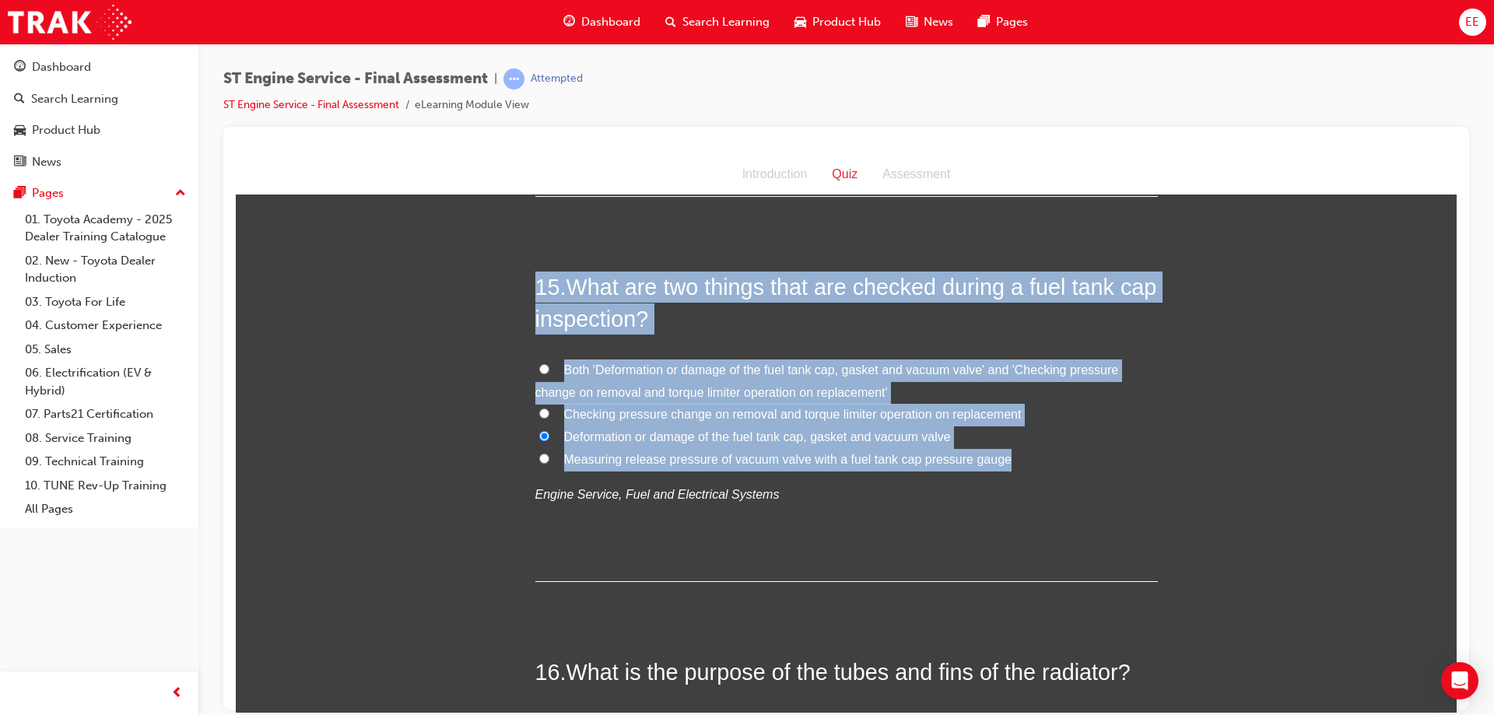
click at [684, 325] on h2 "15 . What are two things that are checked during a fuel tank cap inspection?" at bounding box center [846, 302] width 623 height 63
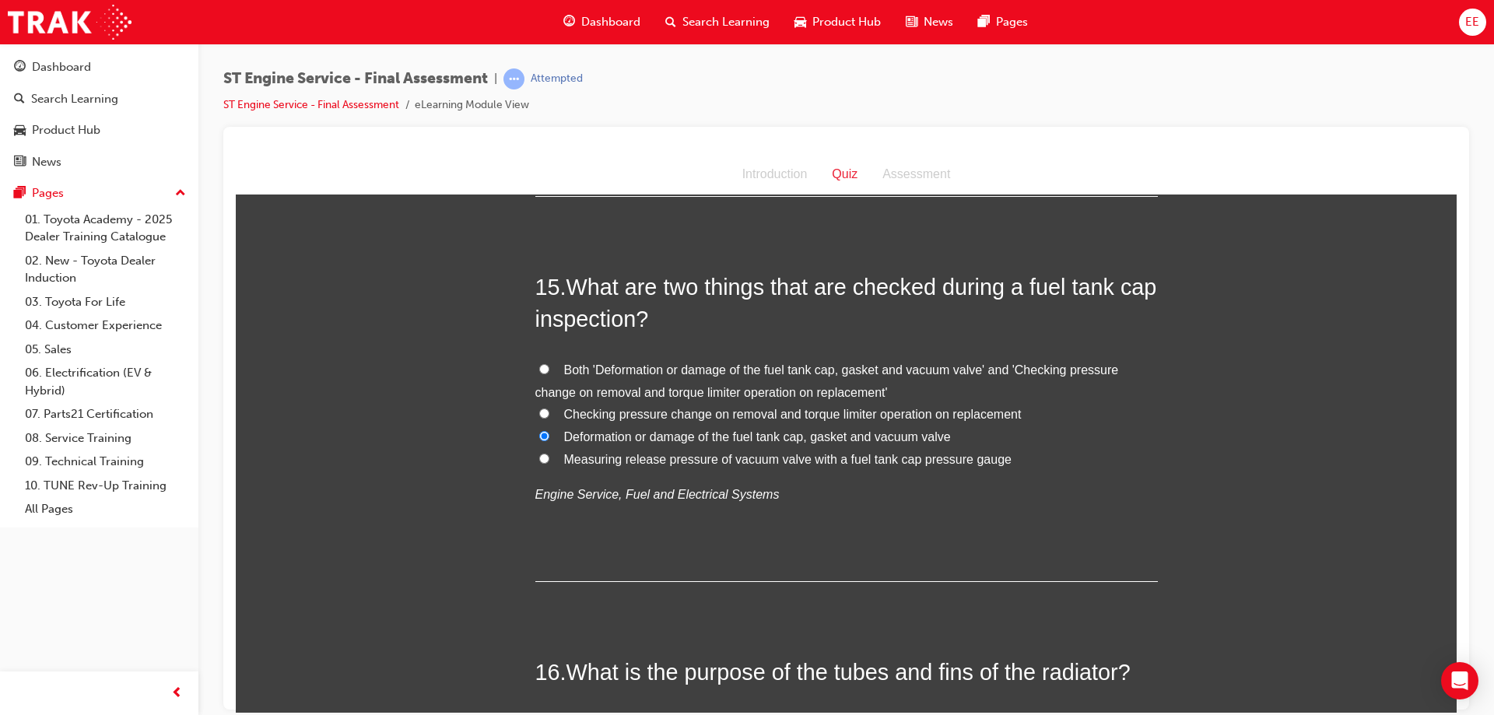
click at [592, 381] on label "Both 'Deformation or damage of the fuel tank cap, gasket and vacuum valve' and …" at bounding box center [846, 381] width 623 height 45
click at [549, 374] on input "Both 'Deformation or damage of the fuel tank cap, gasket and vacuum valve' and …" at bounding box center [544, 368] width 10 height 10
radio input "true"
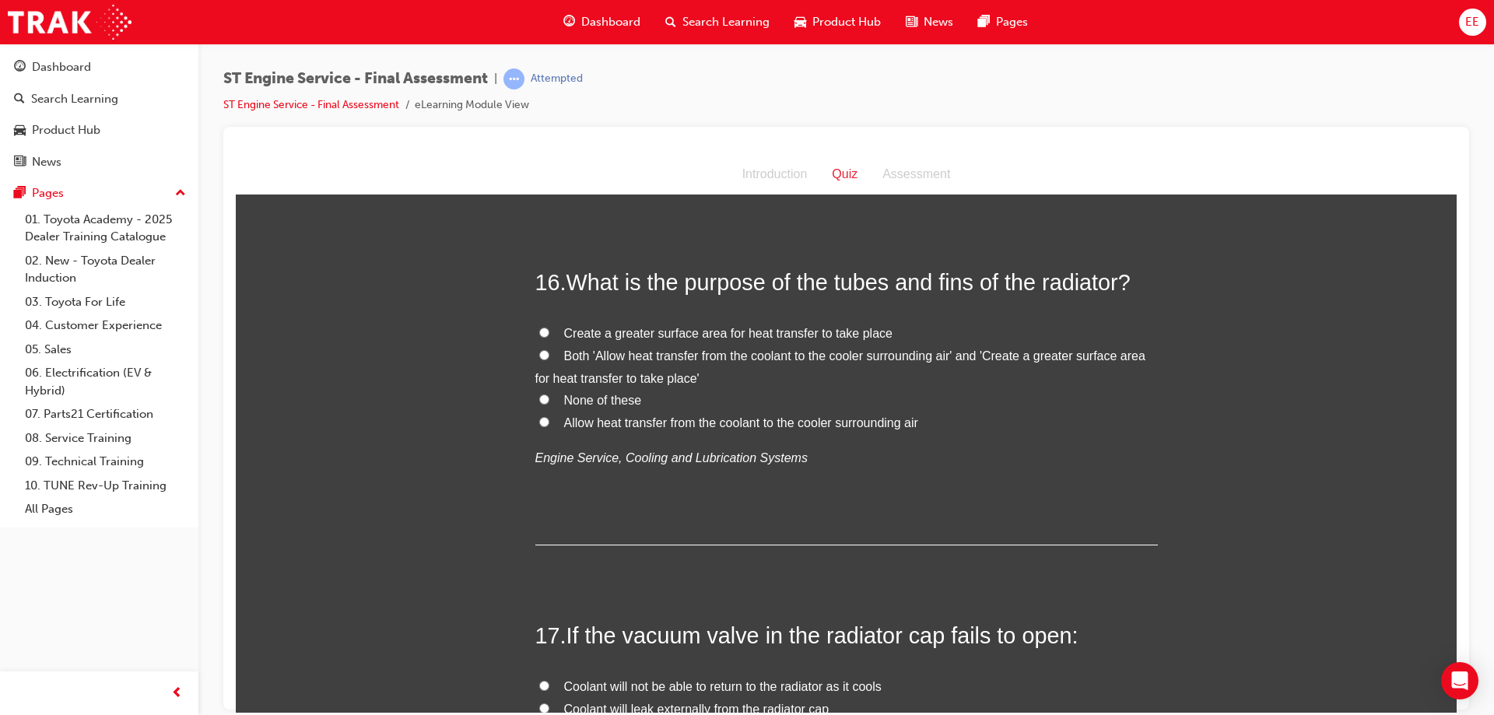
scroll to position [5292, 0]
click at [535, 352] on label "Both 'Allow heat transfer from the coolant to the cooler surrounding air' and '…" at bounding box center [846, 368] width 623 height 45
click at [539, 352] on input "Both 'Allow heat transfer from the coolant to the cooler surrounding air' and '…" at bounding box center [544, 355] width 10 height 10
radio input "true"
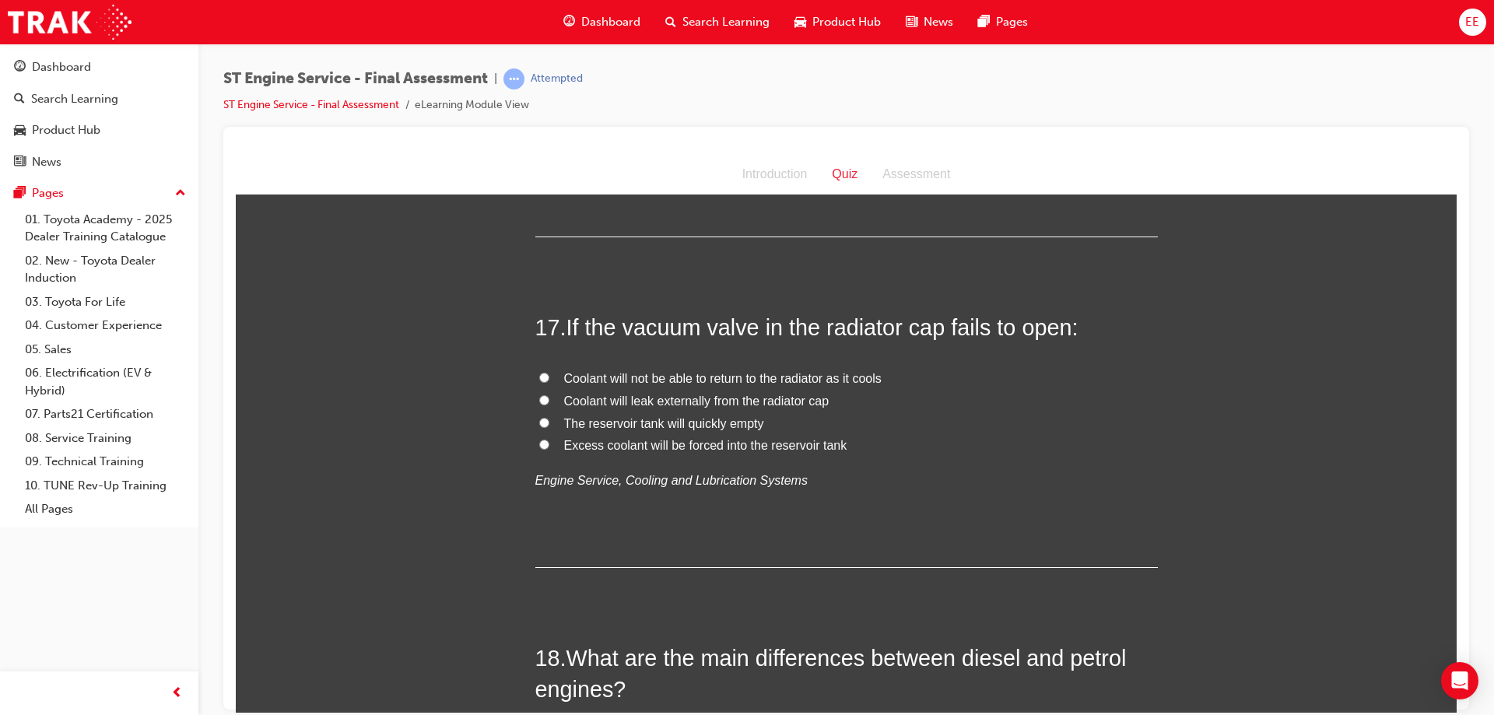
scroll to position [5604, 0]
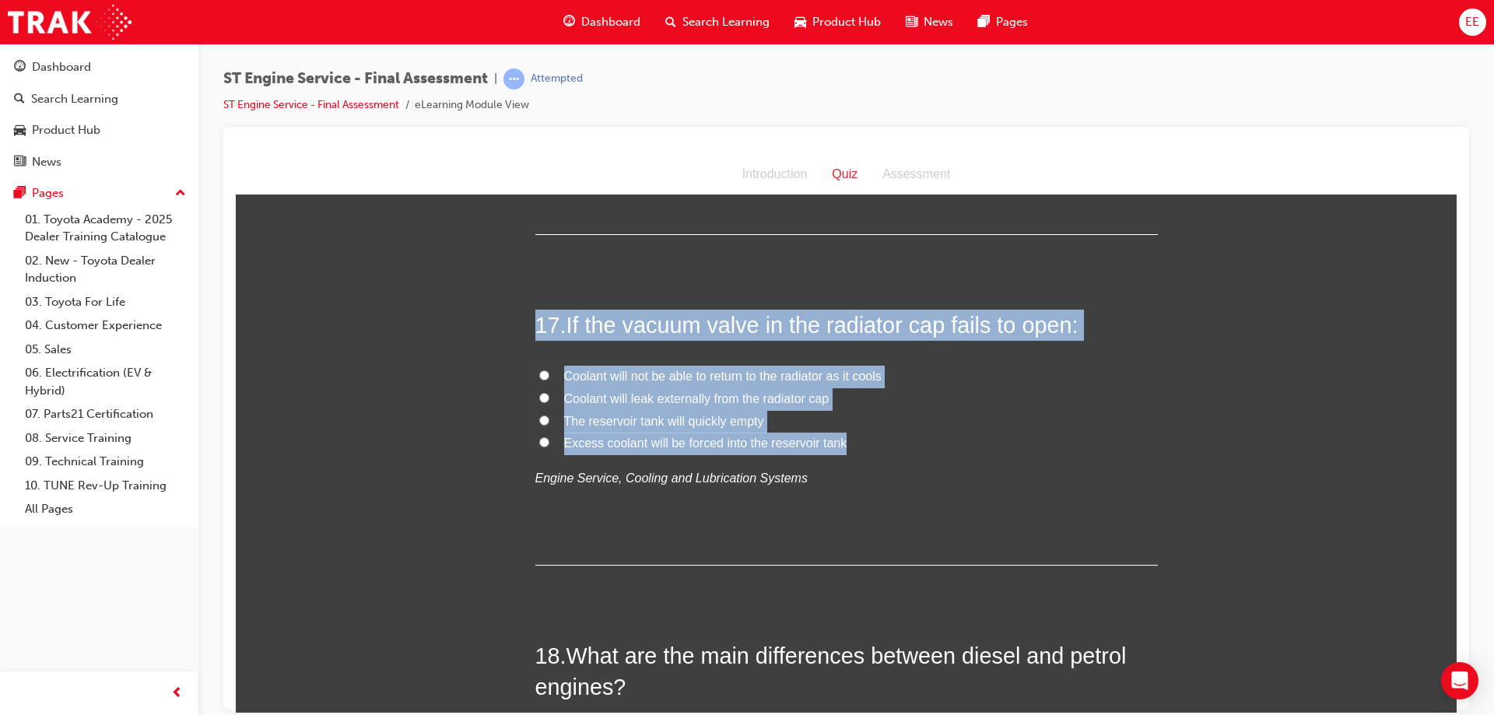
drag, startPoint x: 847, startPoint y: 432, endPoint x: 484, endPoint y: 300, distance: 385.8
click at [637, 360] on div "17 . If the vacuum valve in the radiator cap fails to open: Coolant will not be…" at bounding box center [846, 437] width 623 height 256
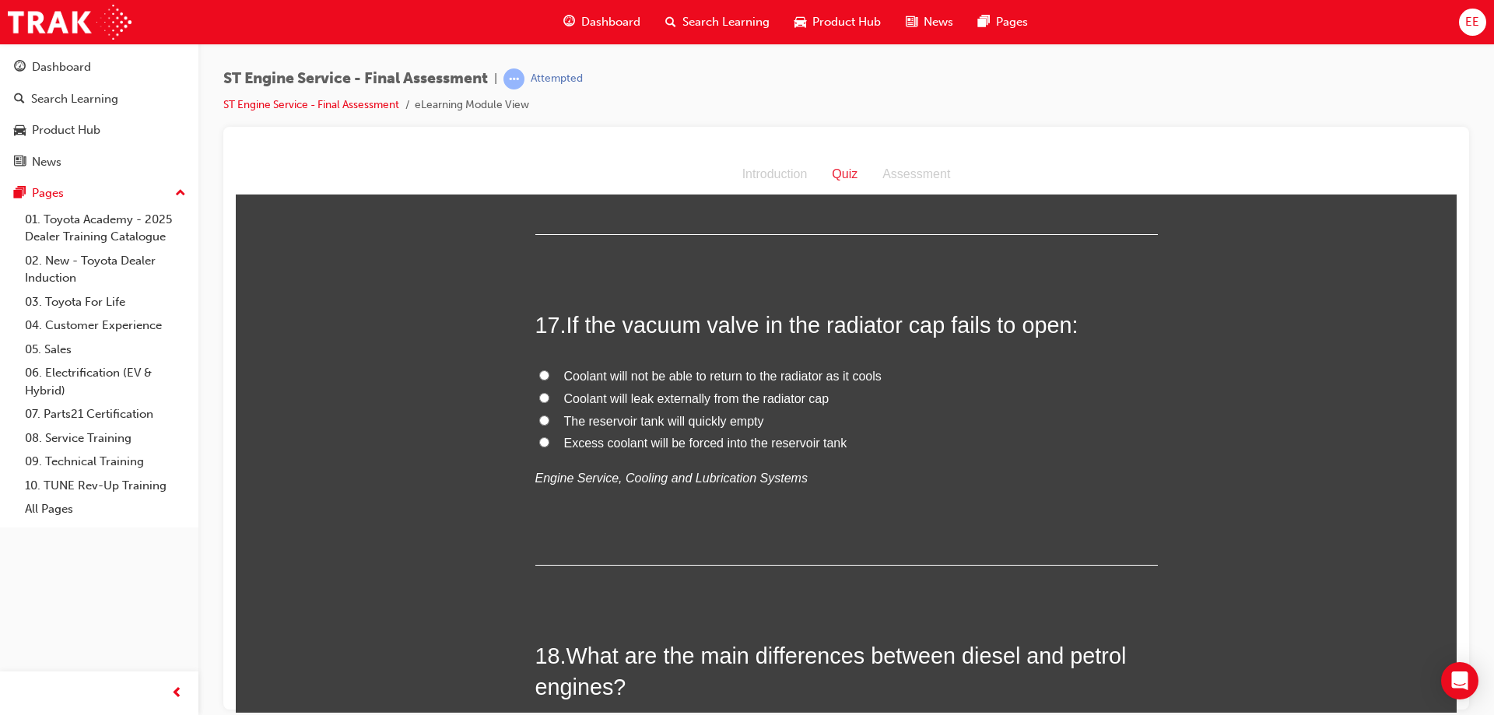
click at [564, 371] on span "Coolant will not be able to return to the radiator as it cools" at bounding box center [723, 375] width 318 height 13
click at [549, 371] on input "Coolant will not be able to return to the radiator as it cools" at bounding box center [544, 375] width 10 height 10
radio input "true"
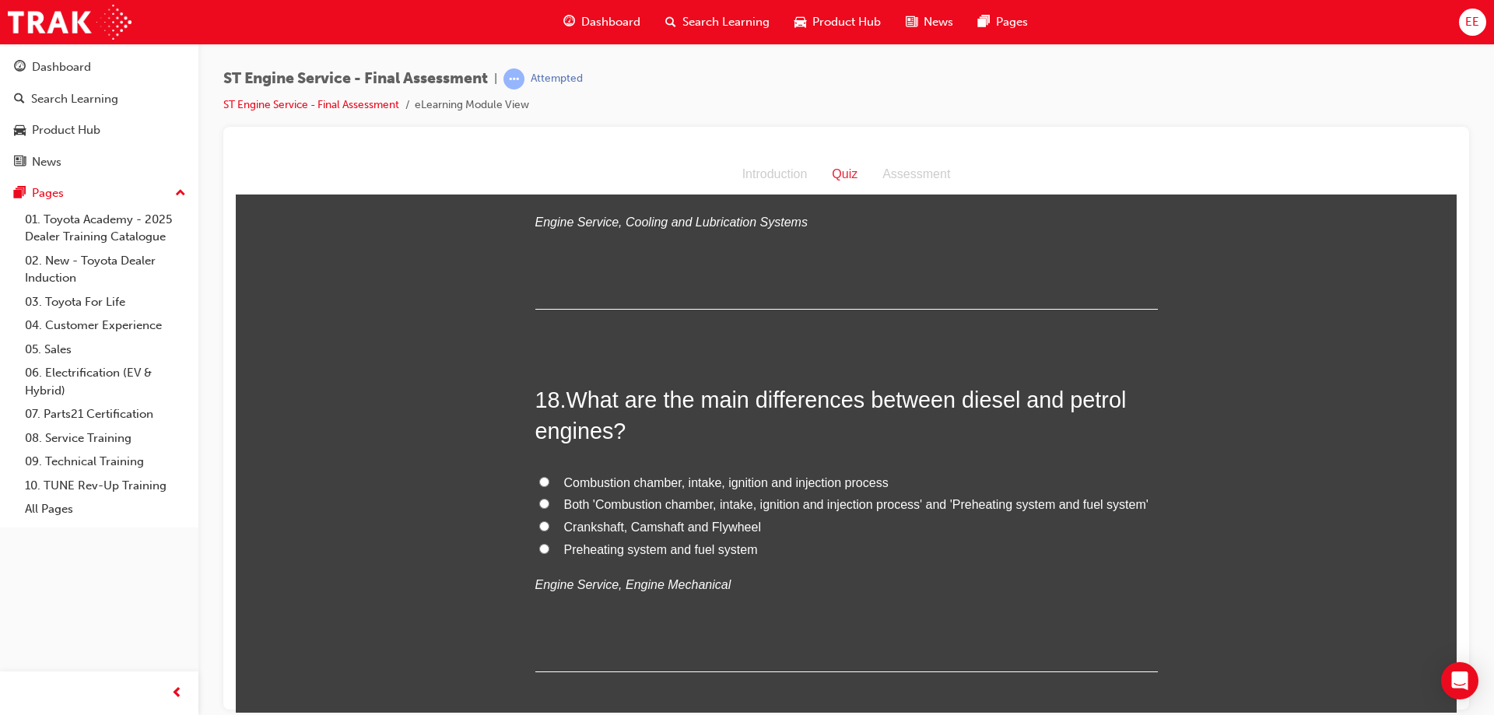
scroll to position [5859, 0]
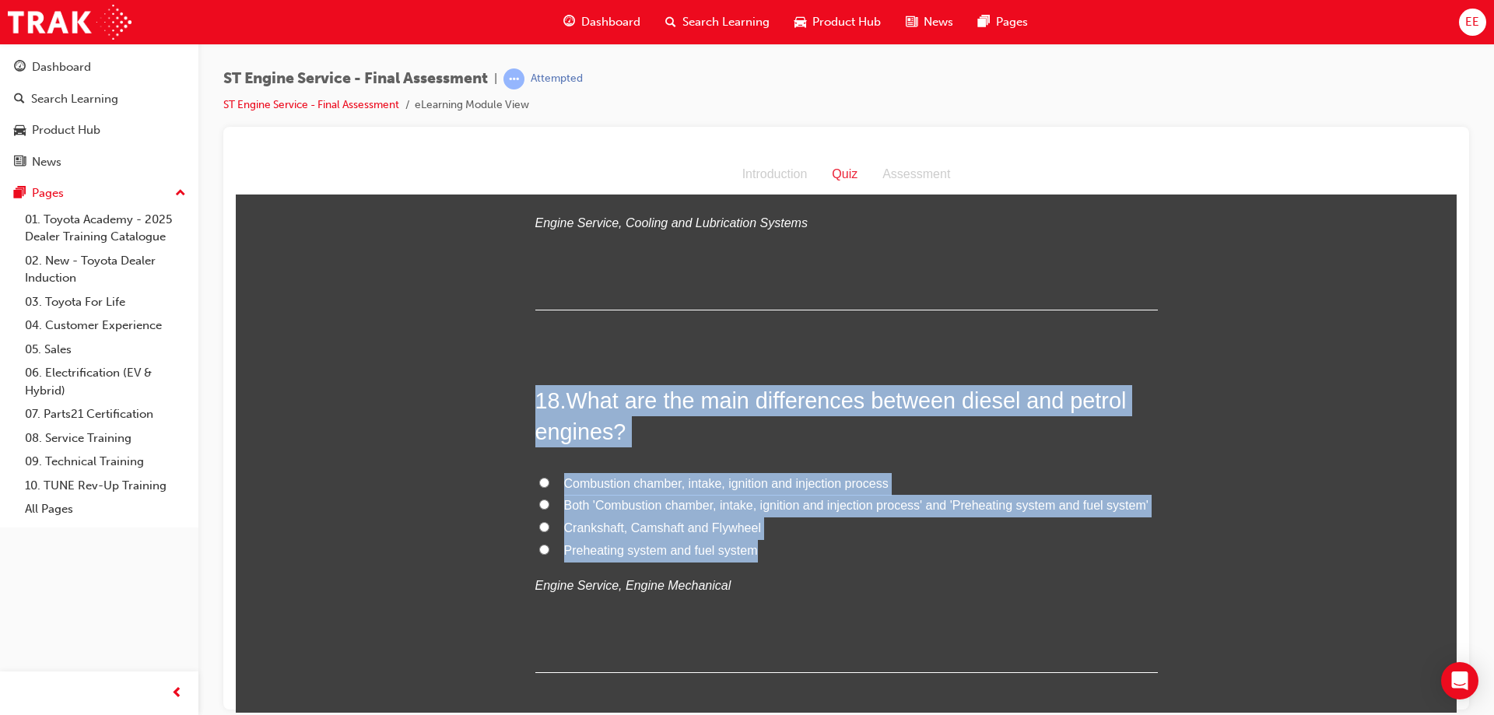
drag, startPoint x: 793, startPoint y: 542, endPoint x: 532, endPoint y: 382, distance: 306.7
click at [539, 500] on input "Both 'Combustion chamber, intake, ignition and injection process' and 'Preheati…" at bounding box center [544, 504] width 10 height 10
radio input "true"
click at [677, 501] on span "Both 'Combustion chamber, intake, ignition and injection process' and 'Preheati…" at bounding box center [856, 504] width 585 height 13
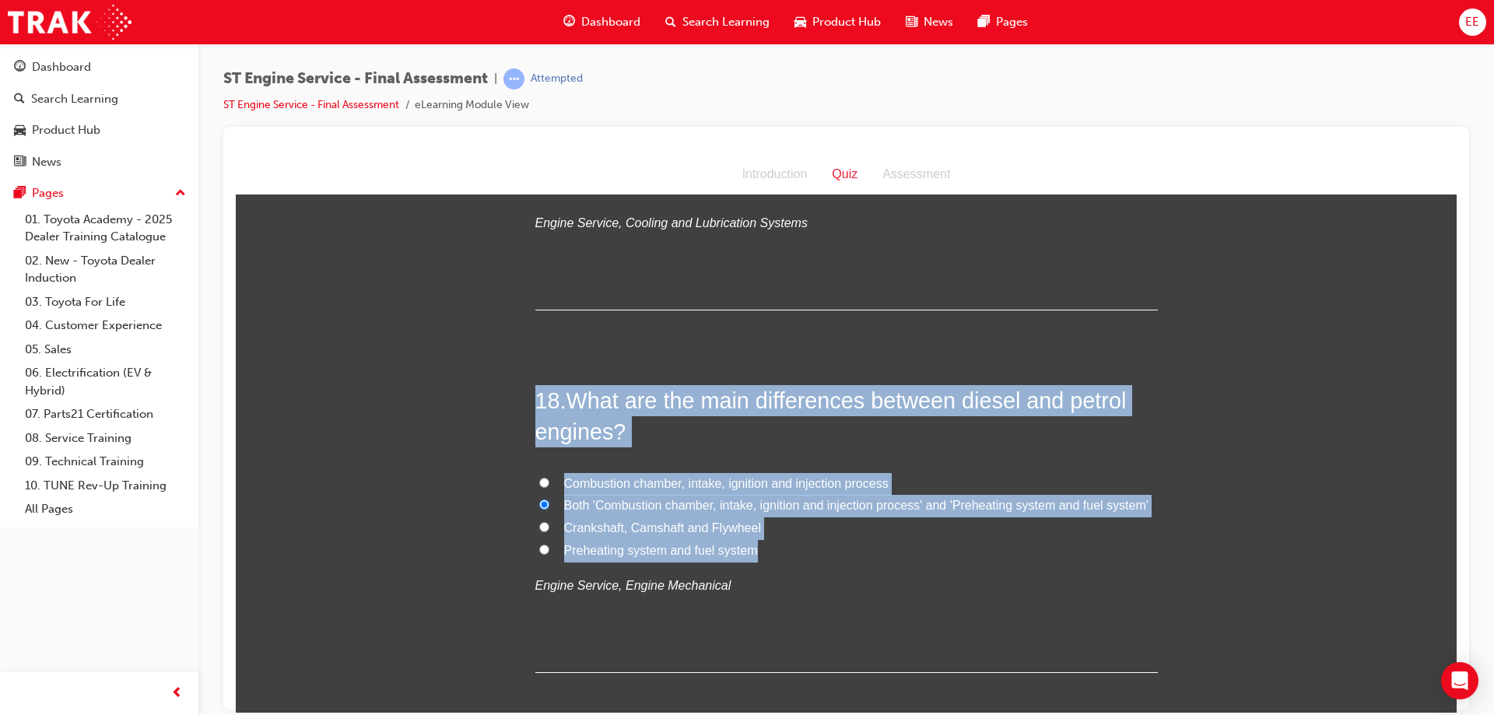
click at [549, 501] on input "Both 'Combustion chamber, intake, ignition and injection process' and 'Preheati…" at bounding box center [544, 504] width 10 height 10
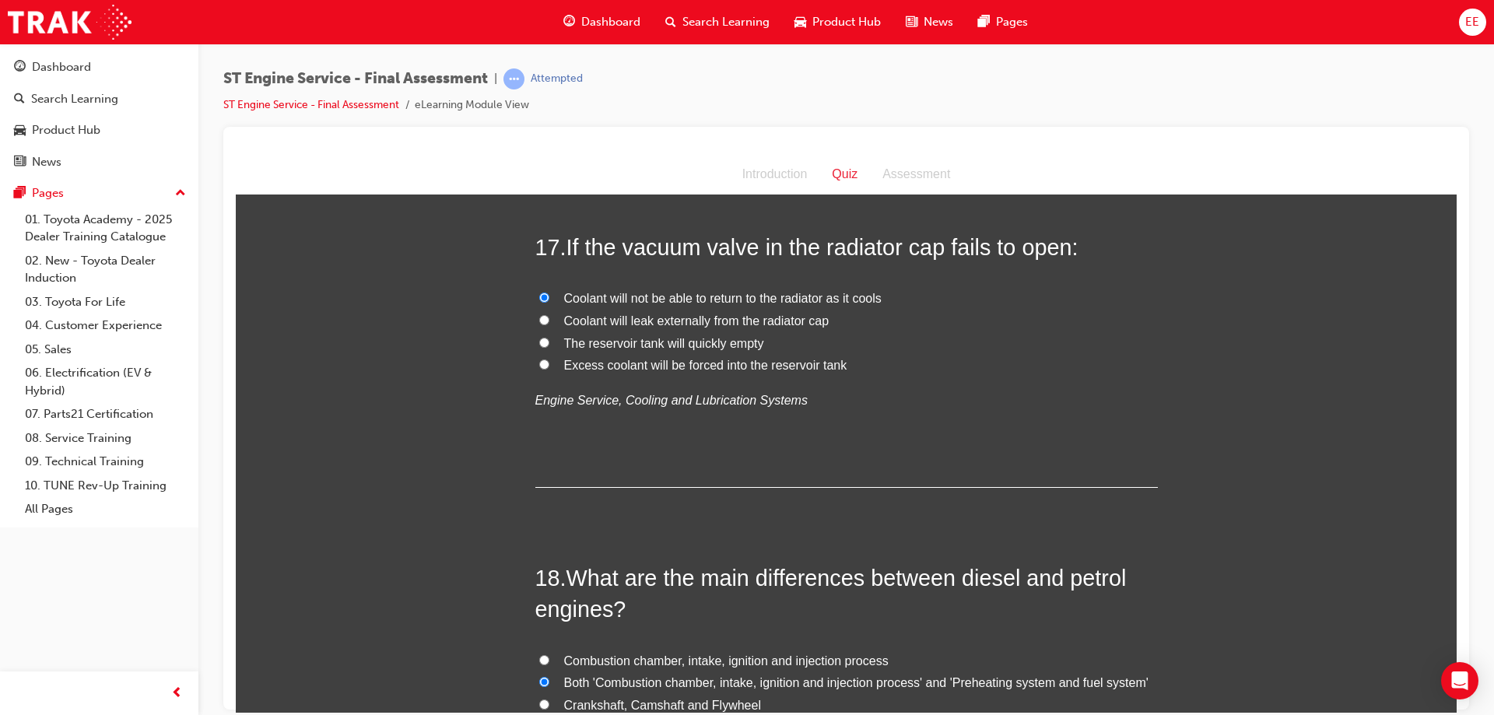
scroll to position [5937, 0]
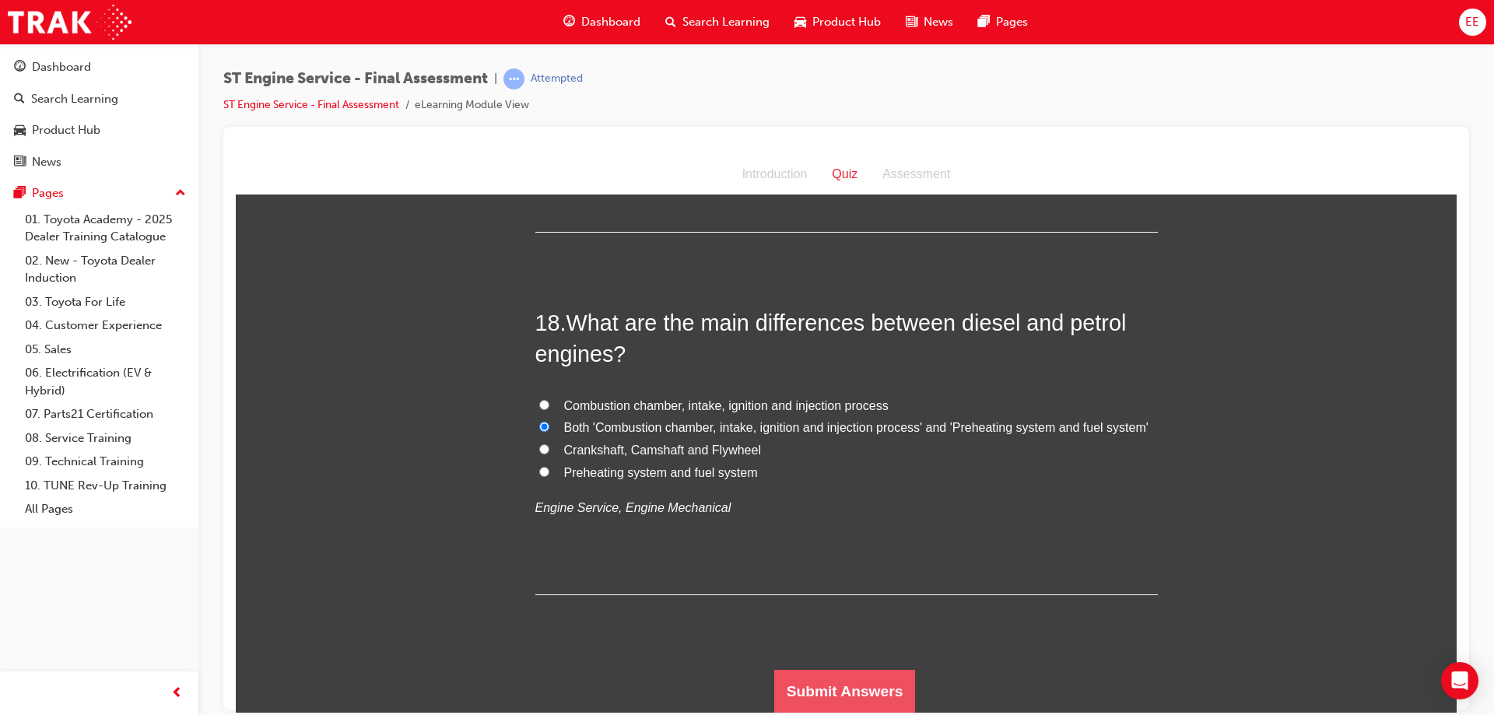
click at [857, 669] on button "Submit Answers" at bounding box center [845, 691] width 142 height 44
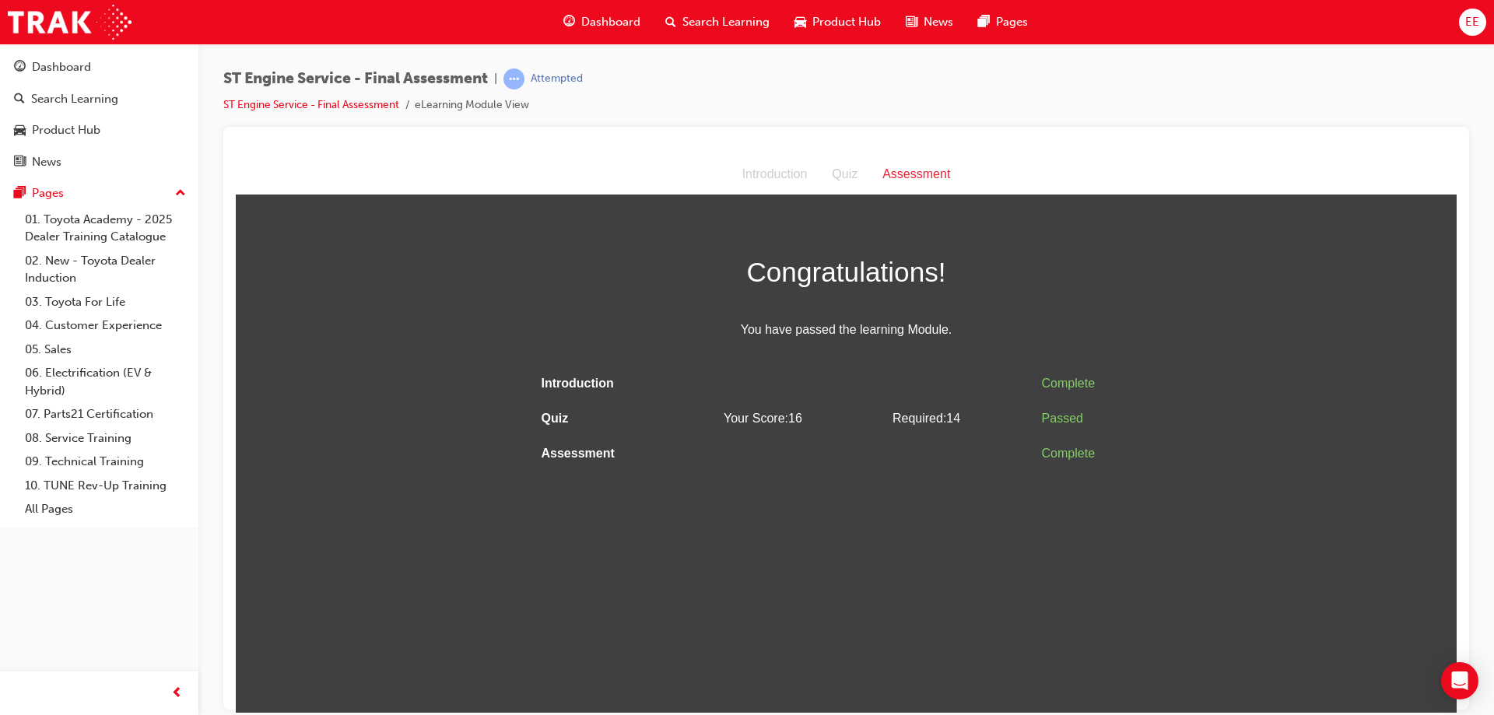
scroll to position [0, 0]
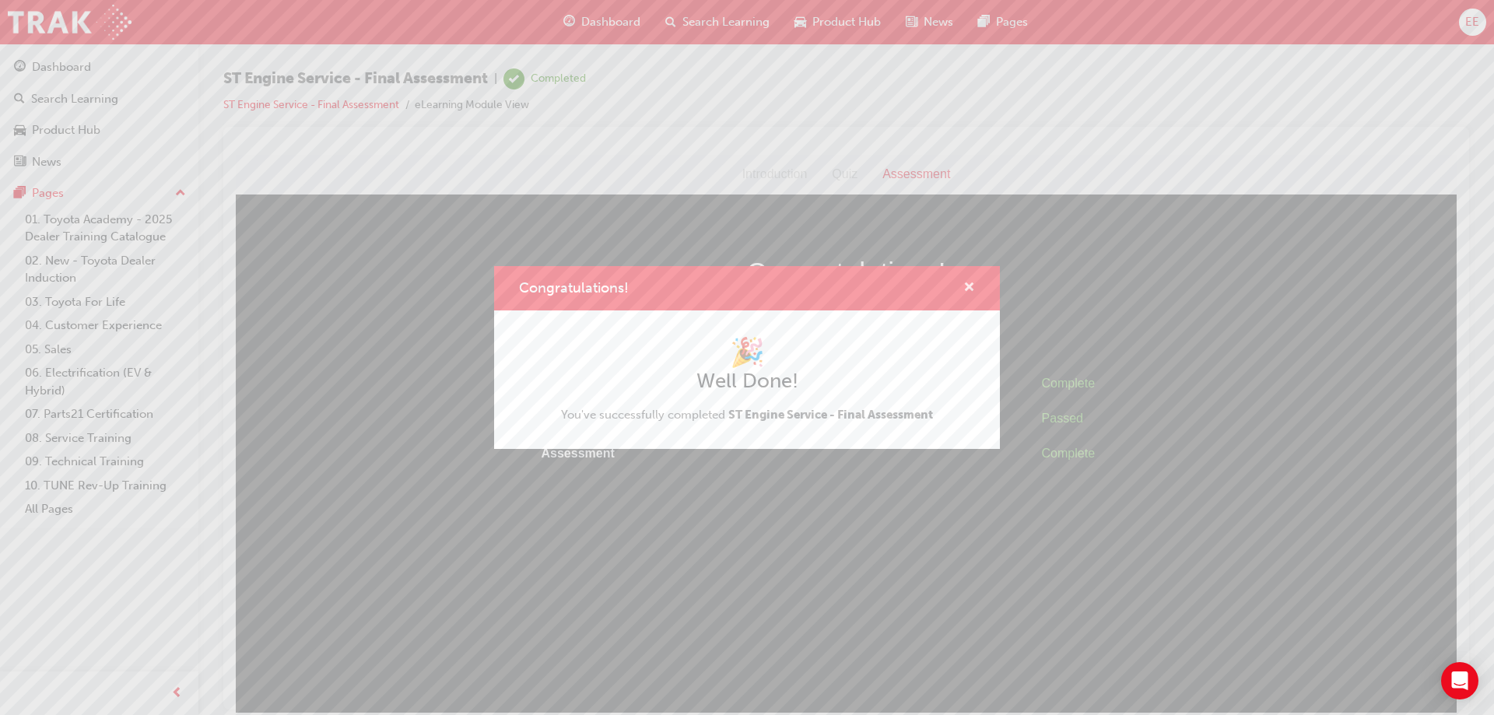
click at [971, 283] on span "cross-icon" at bounding box center [970, 289] width 12 height 14
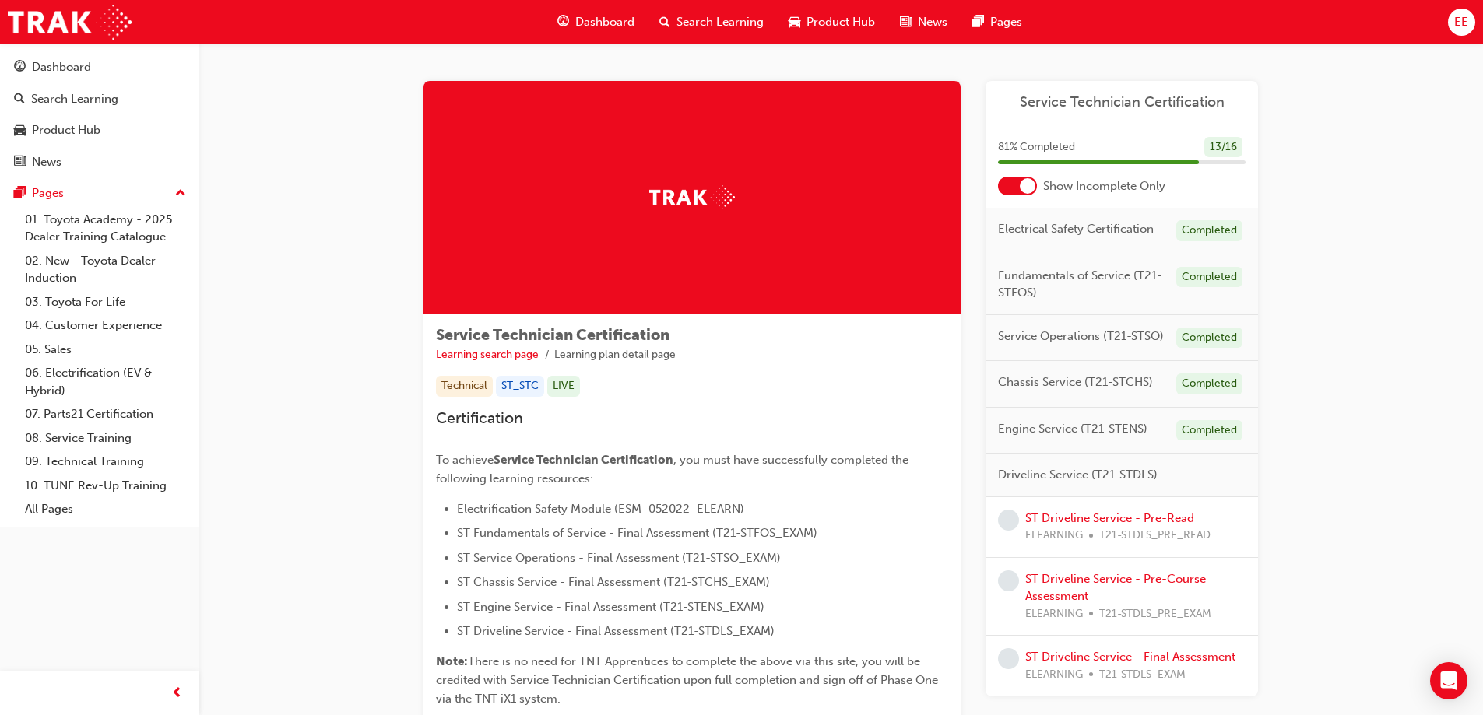
click at [316, 322] on div "Service Technician Certification Learning search page Learning plan detail page…" at bounding box center [840, 426] width 1284 height 764
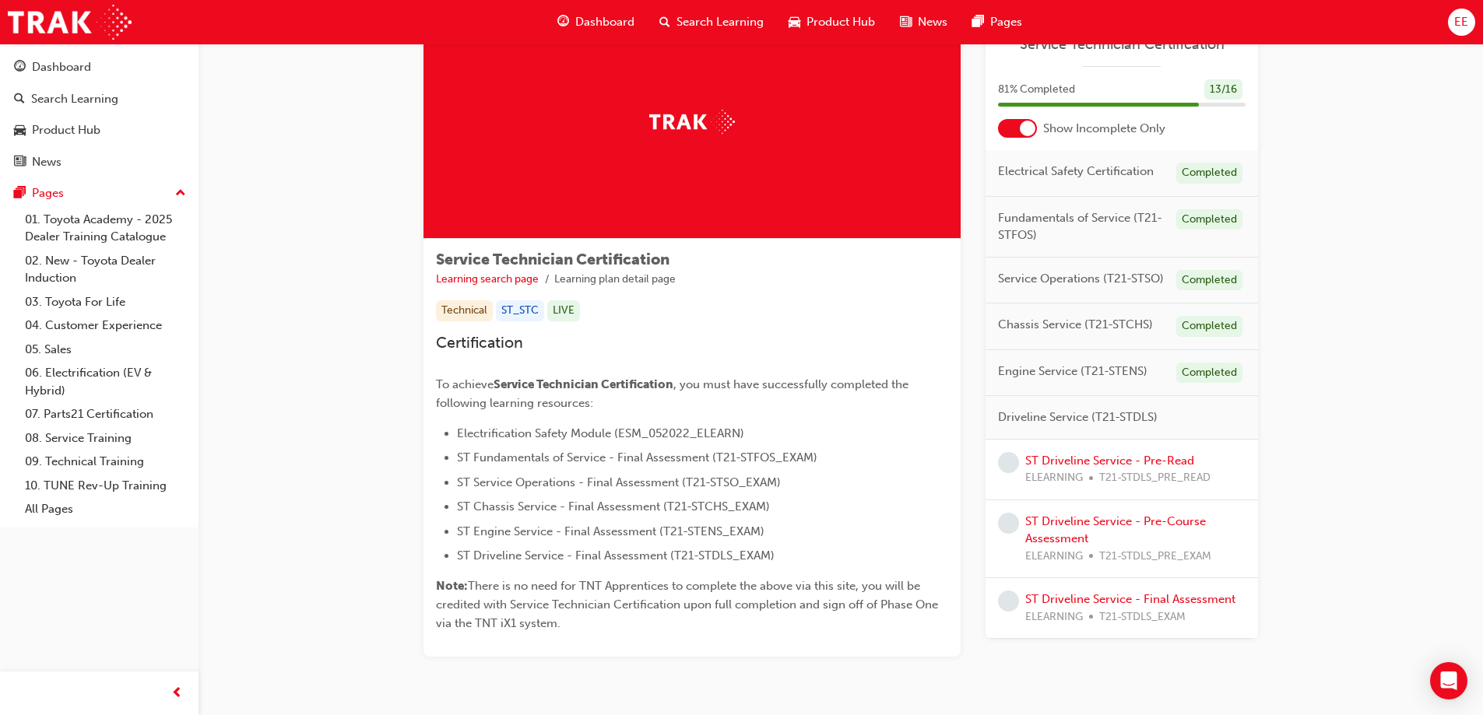
scroll to position [78, 0]
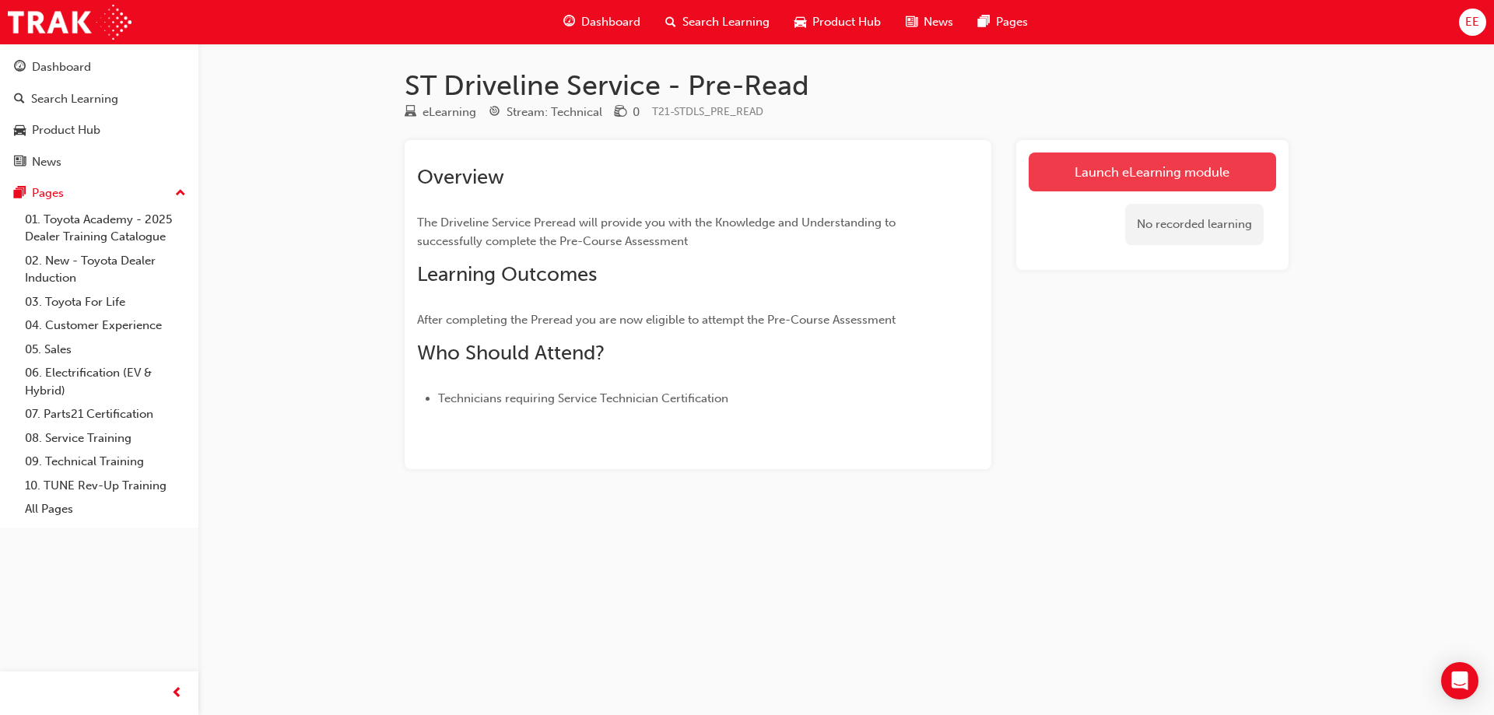
click at [1036, 176] on link "Launch eLearning module" at bounding box center [1152, 172] width 247 height 39
